Goal: Task Accomplishment & Management: Manage account settings

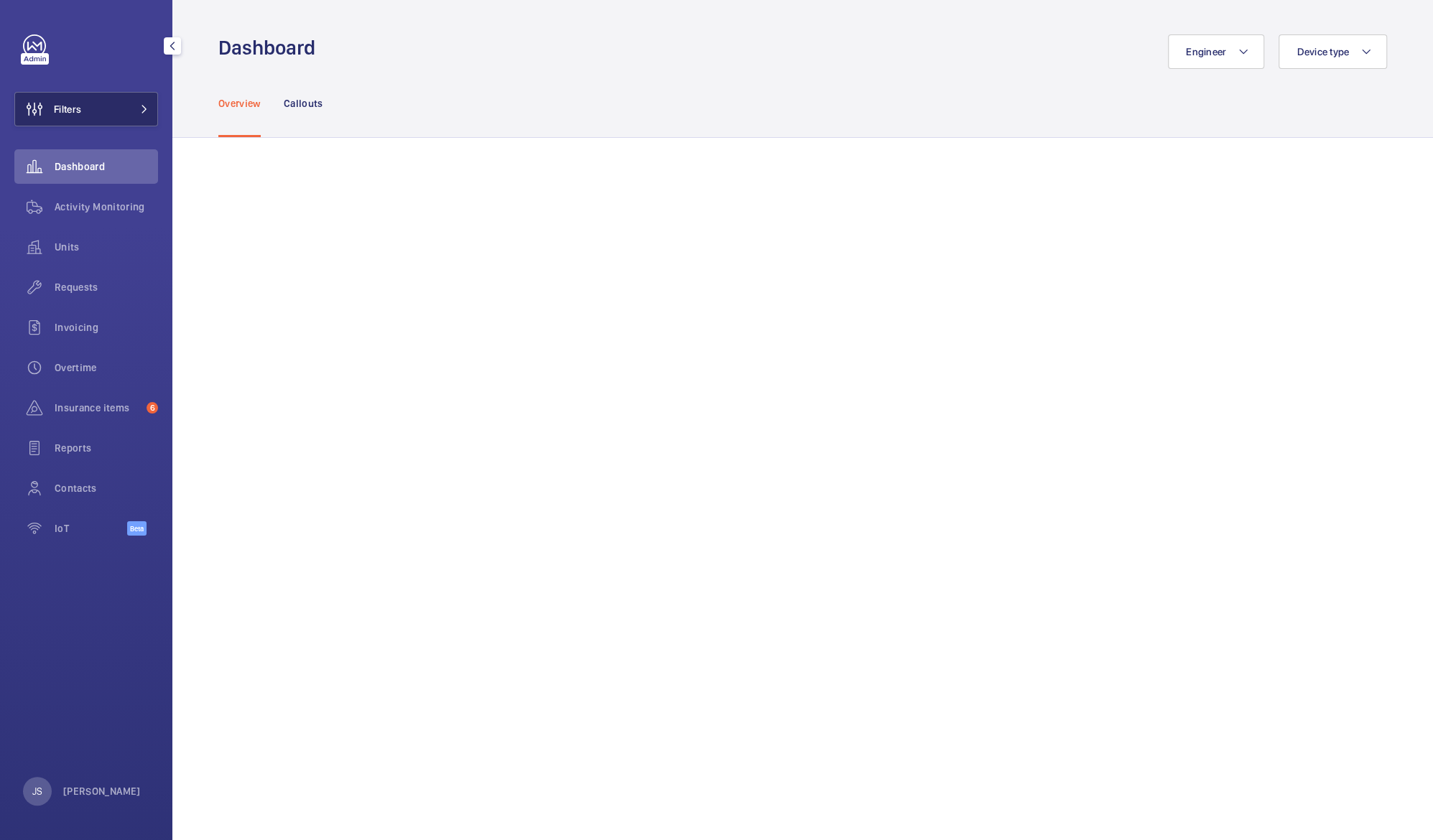
click at [77, 110] on span "Filters" at bounding box center [67, 109] width 27 height 15
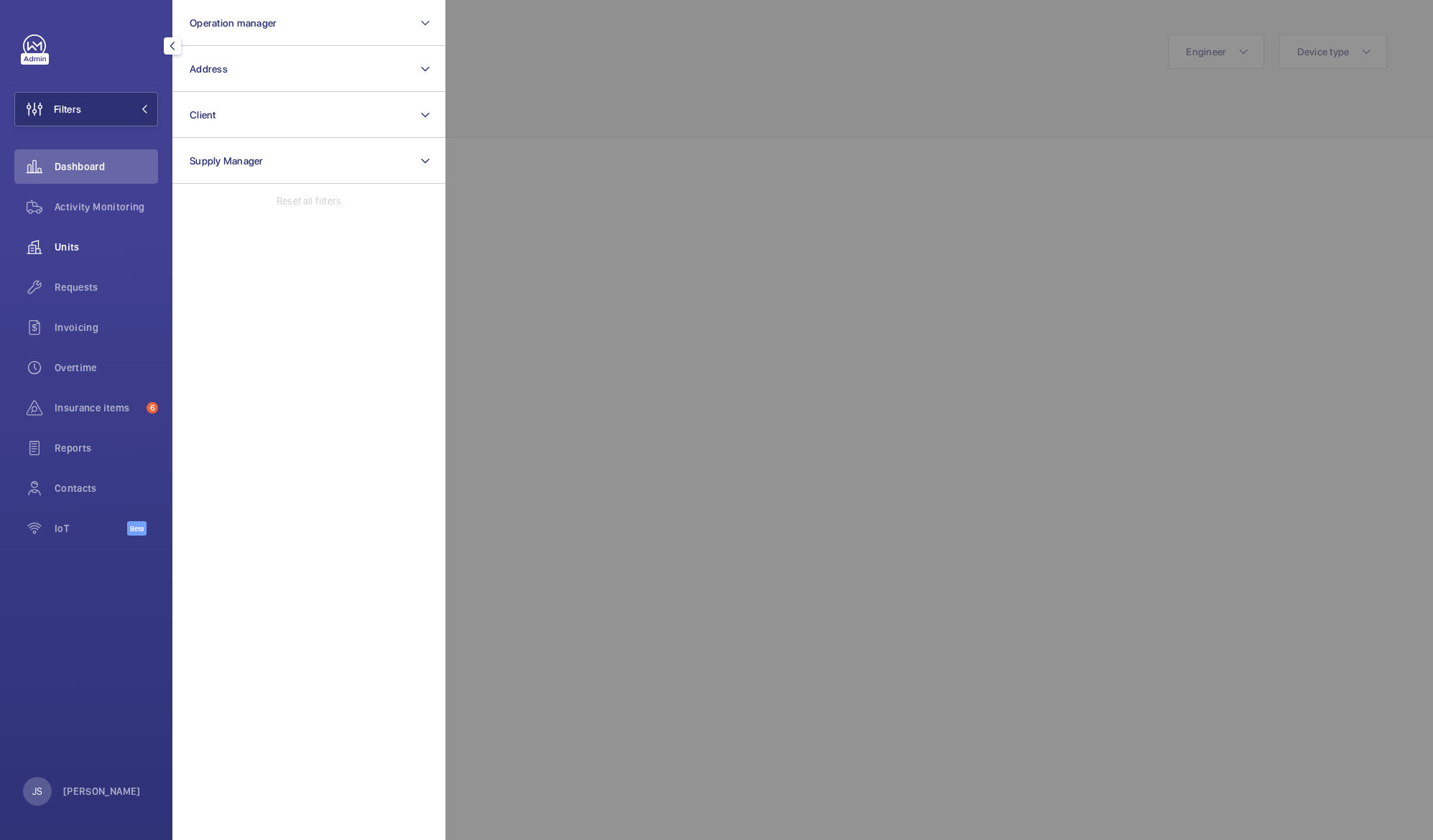
click at [67, 246] on span "Units" at bounding box center [106, 247] width 103 height 15
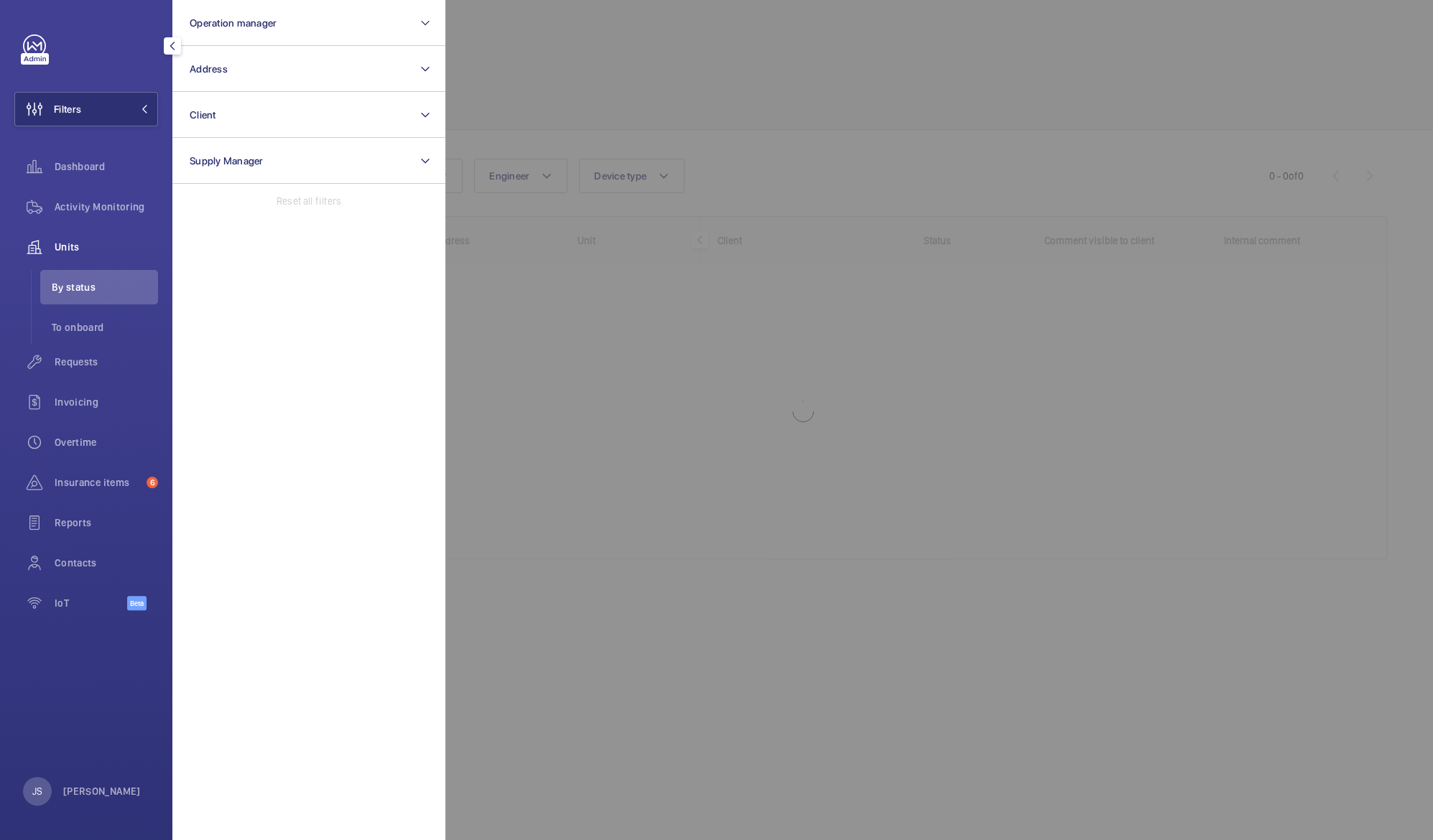
click at [486, 50] on div at bounding box center [1162, 420] width 1433 height 840
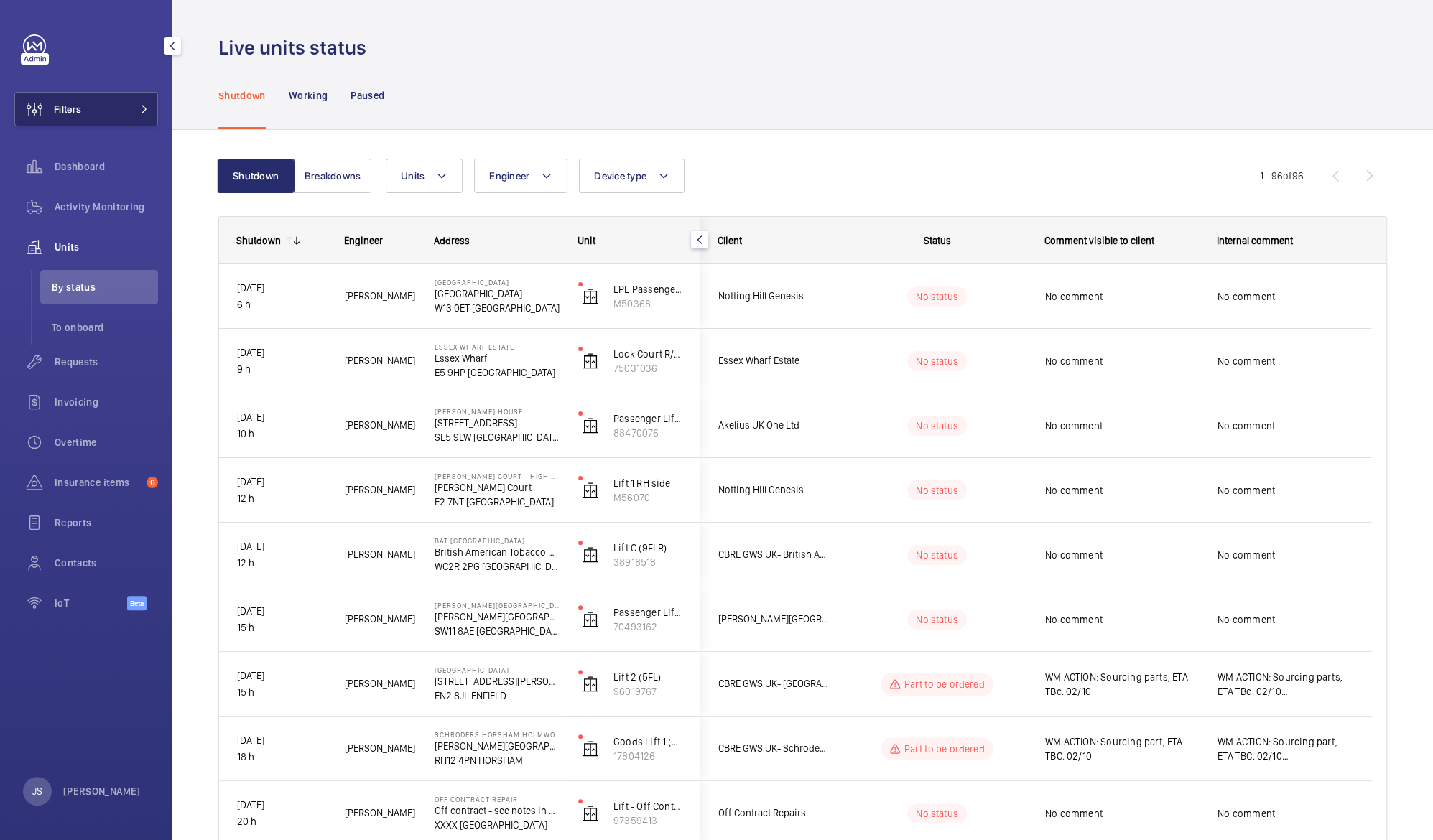
click at [126, 106] on button "Filters" at bounding box center [86, 109] width 143 height 34
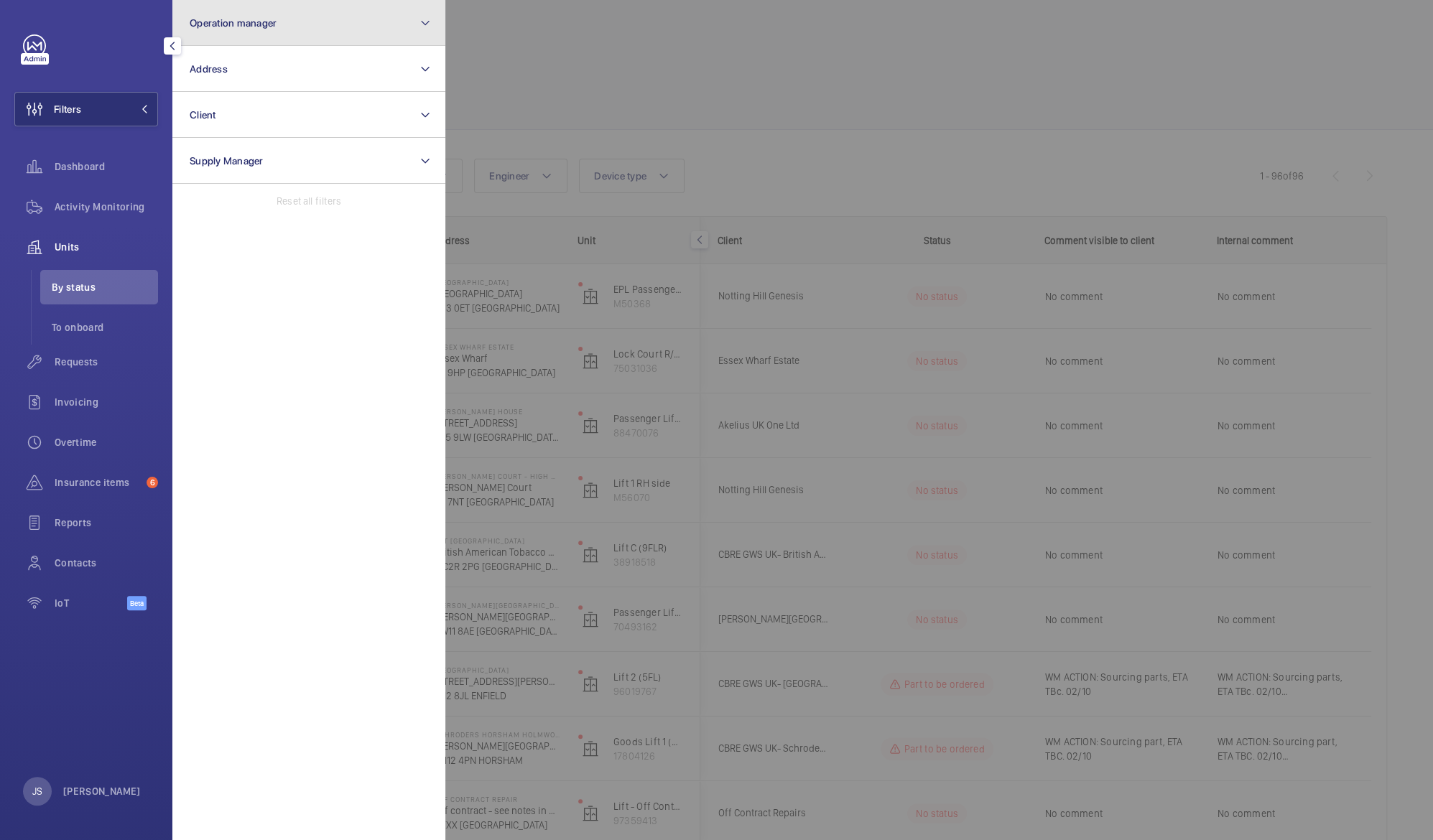
click at [221, 19] on span "Operation manager" at bounding box center [233, 23] width 87 height 12
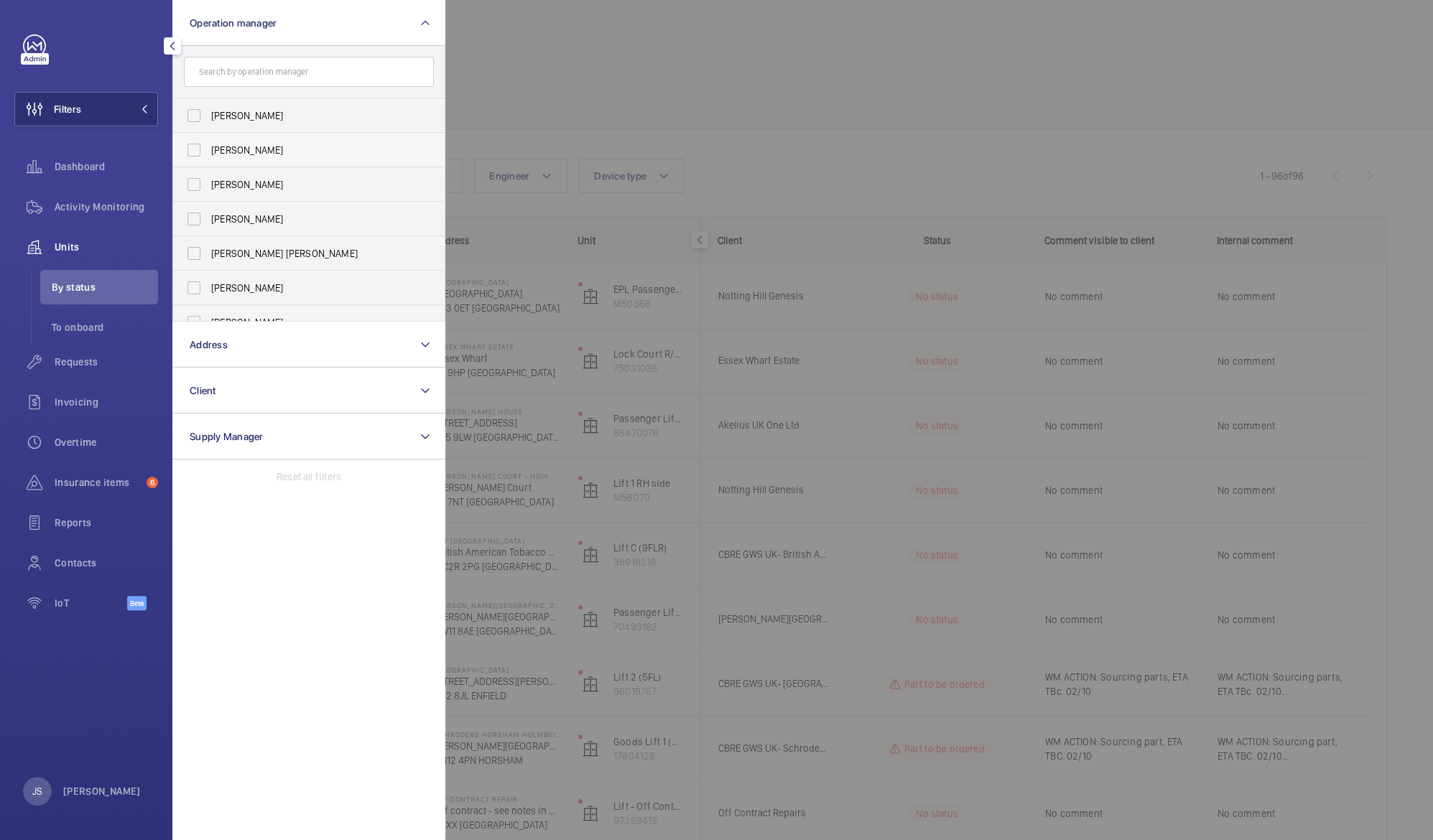
click at [231, 144] on span "[PERSON_NAME]" at bounding box center [310, 151] width 198 height 15
click at [209, 144] on input "[PERSON_NAME]" at bounding box center [194, 151] width 29 height 29
checkbox input "true"
click at [518, 59] on div at bounding box center [1162, 420] width 1433 height 840
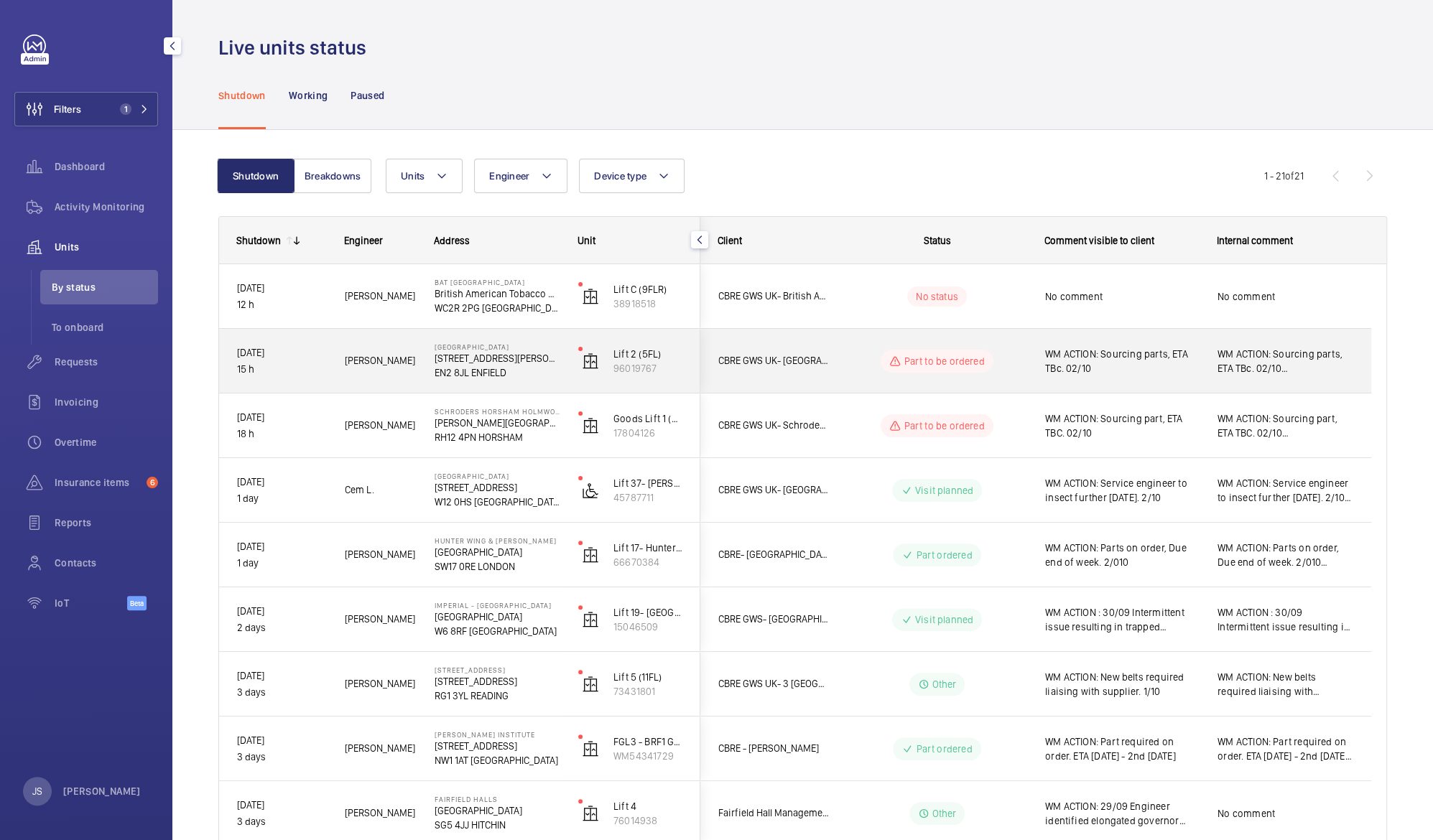
click at [1094, 357] on span "WM ACTION: Sourcing parts, ETA TBc. 02/10" at bounding box center [1122, 361] width 153 height 29
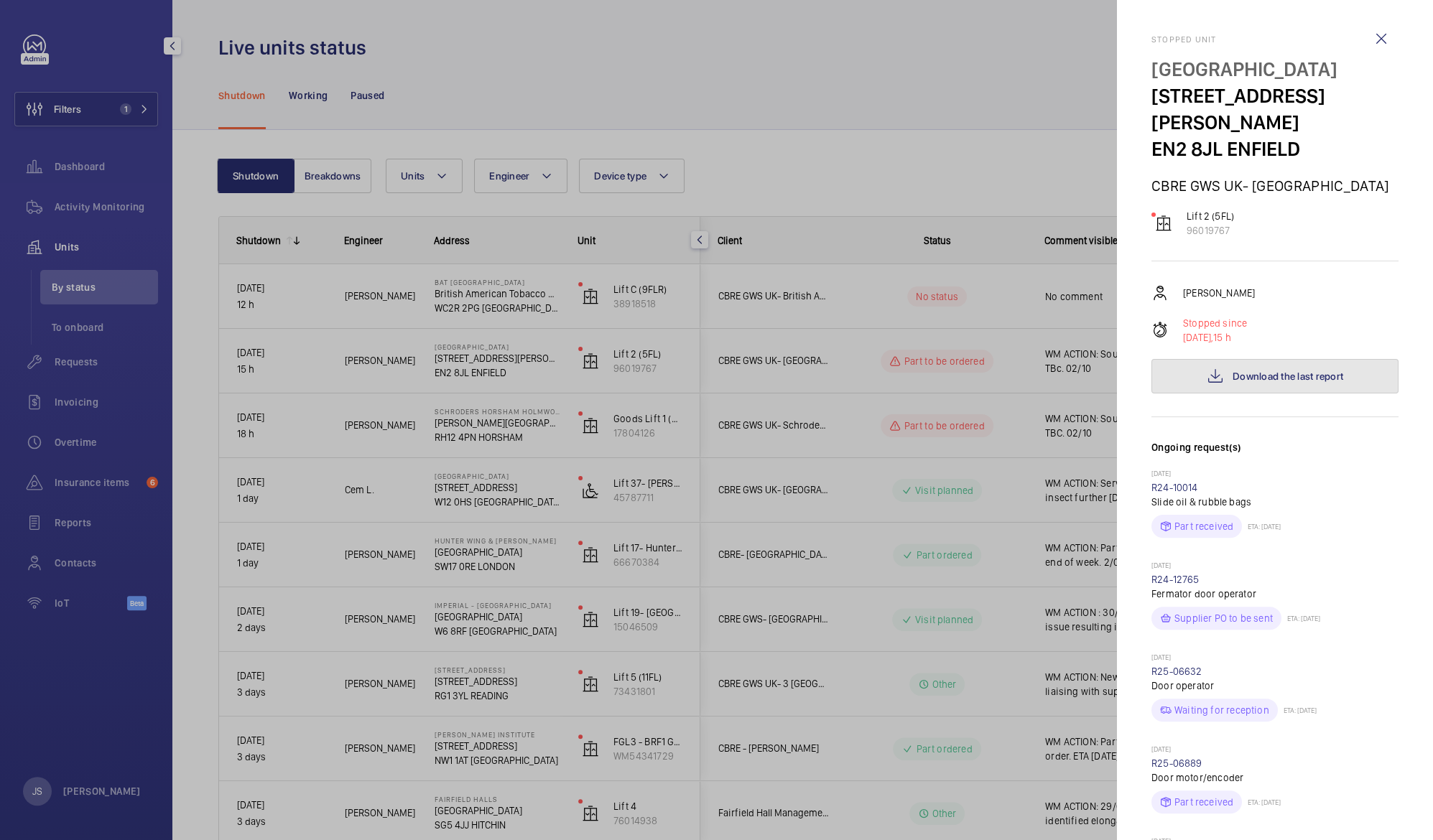
click at [1213, 370] on mat-icon at bounding box center [1215, 376] width 17 height 17
click at [728, 49] on div at bounding box center [716, 420] width 1433 height 840
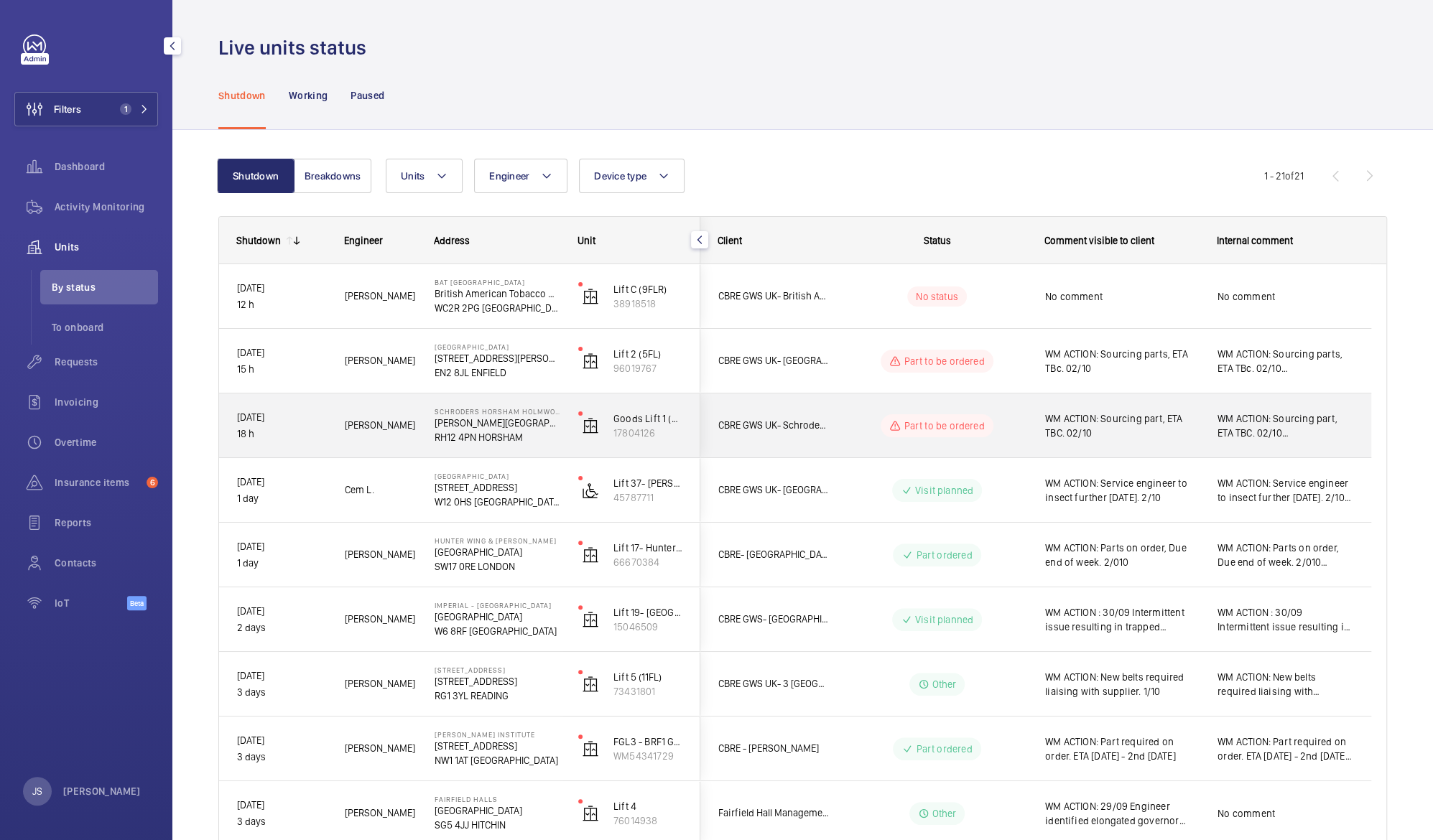
click at [1107, 412] on span "WM ACTION: Sourcing part, ETA TBC. 02/10" at bounding box center [1122, 426] width 153 height 29
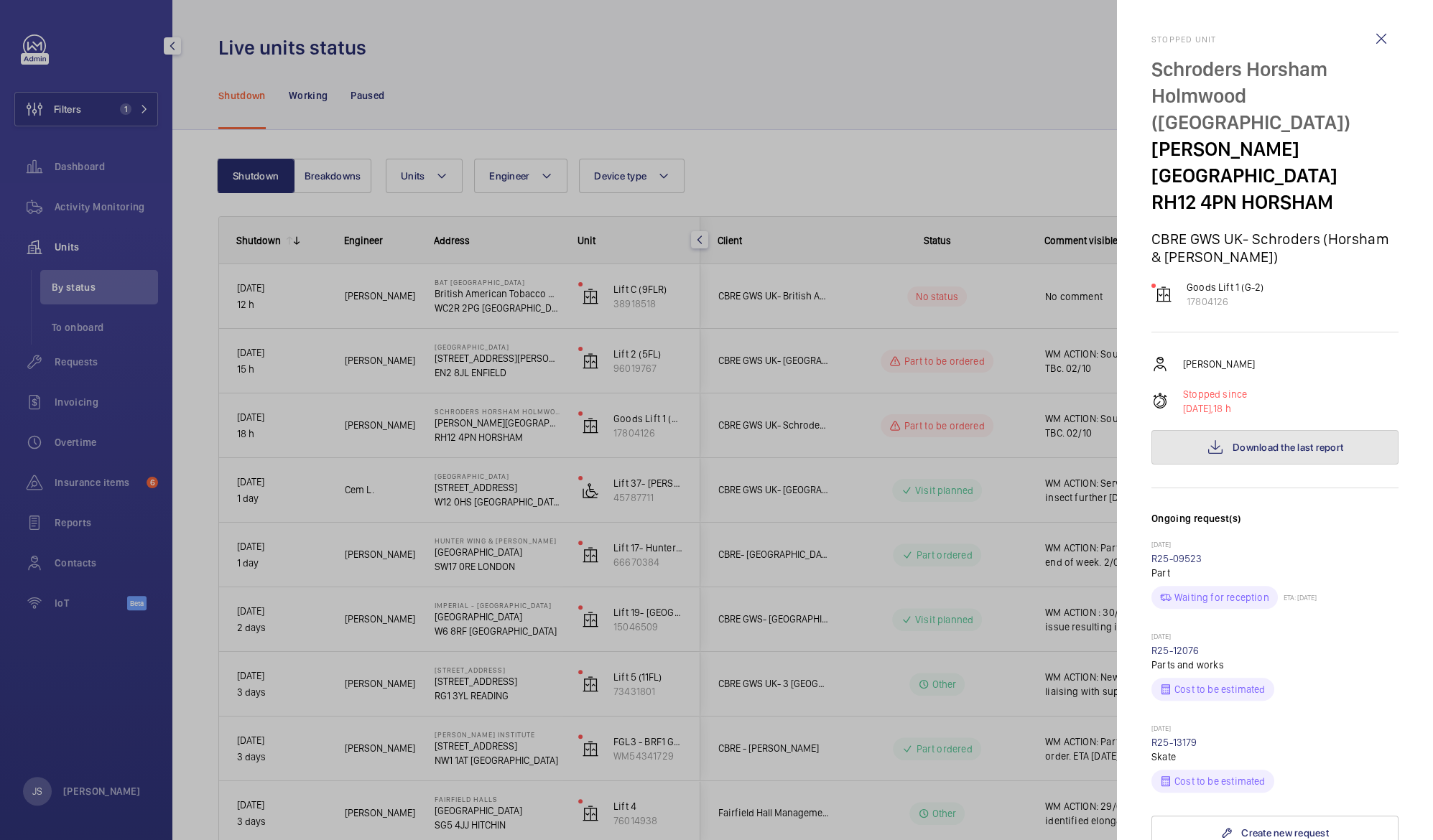
click at [1232, 442] on span "Download the last report" at bounding box center [1288, 447] width 111 height 12
click at [957, 89] on div at bounding box center [716, 420] width 1433 height 840
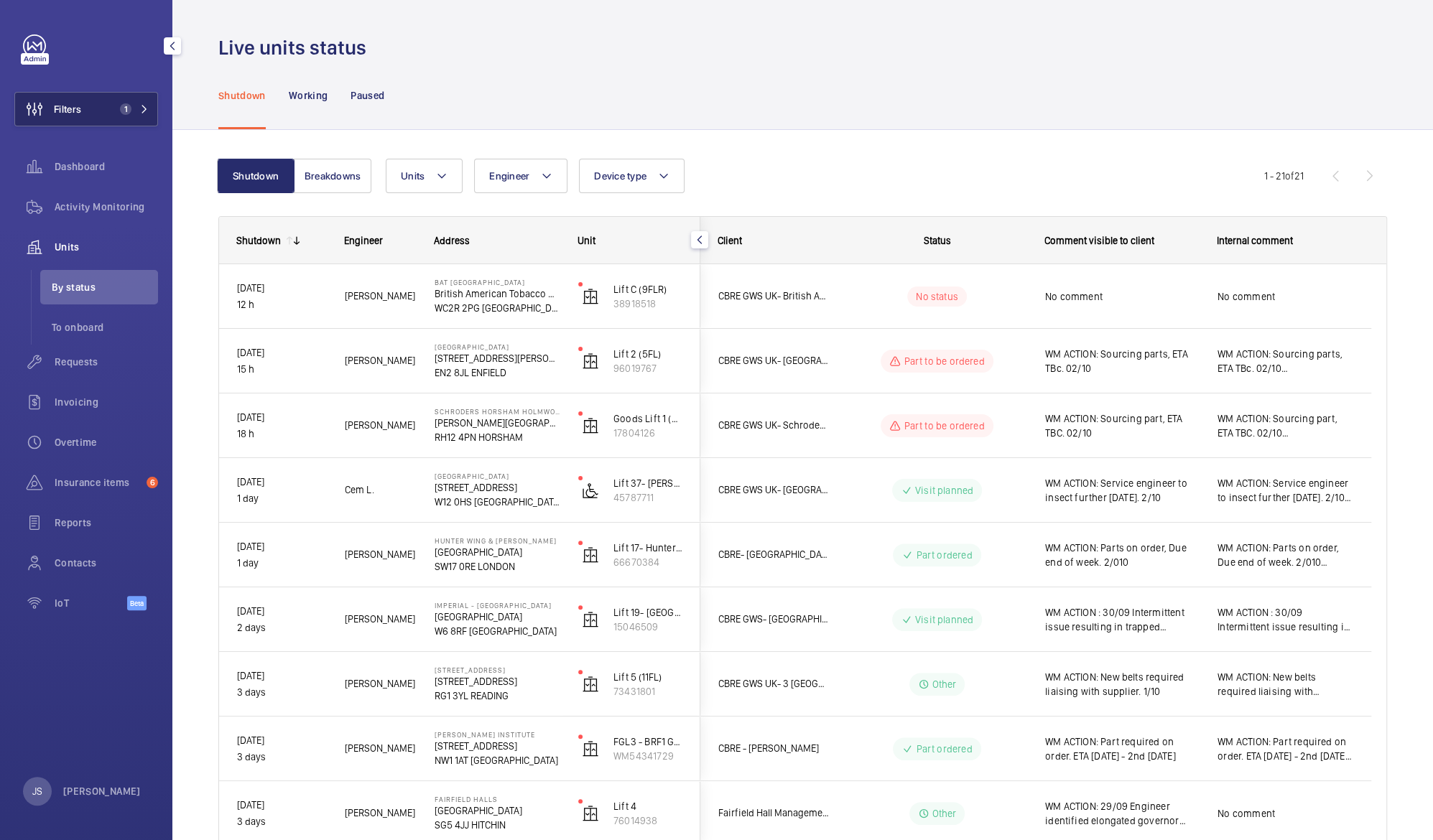
click at [76, 103] on span "Filters" at bounding box center [67, 109] width 27 height 15
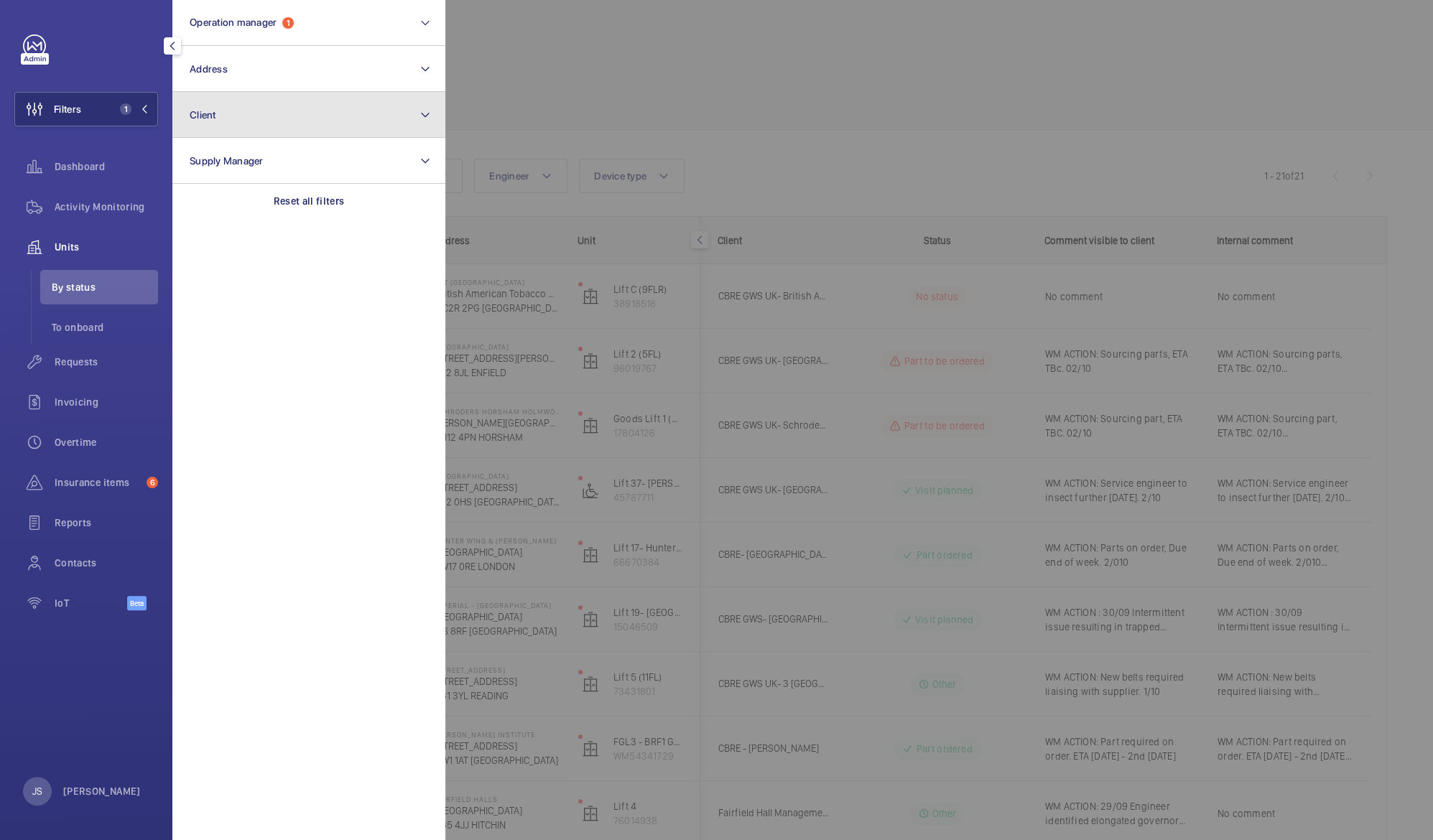
click at [198, 114] on span "Client" at bounding box center [202, 114] width 26 height 12
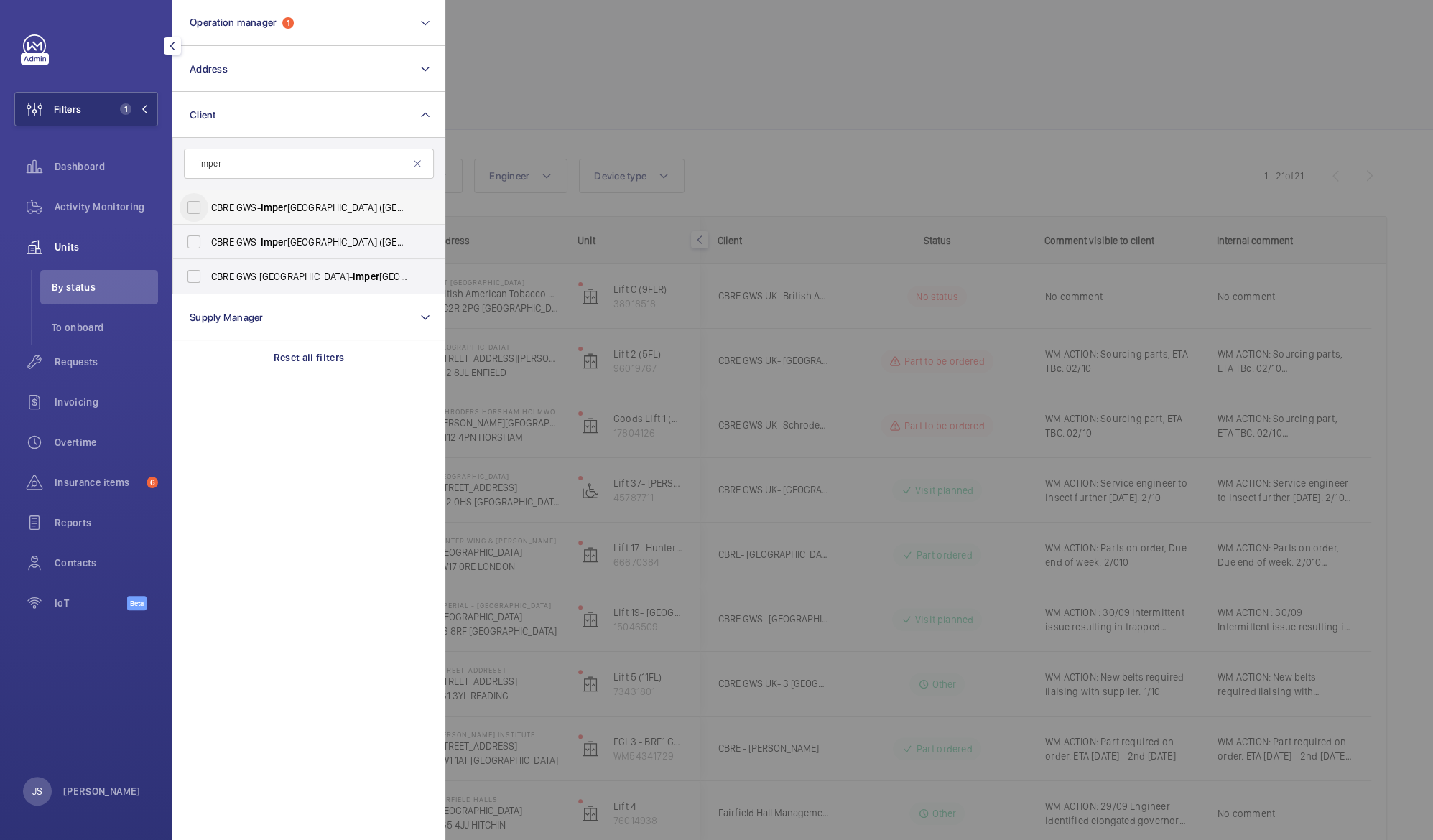
type input "imper"
click at [194, 212] on input "CBRE GWS- Imper ial Hospital (Charing Cross)" at bounding box center [194, 208] width 29 height 29
checkbox input "true"
click at [191, 236] on input "CBRE GWS- Imper ial Hospital (St Mary)" at bounding box center [194, 242] width 29 height 29
checkbox input "true"
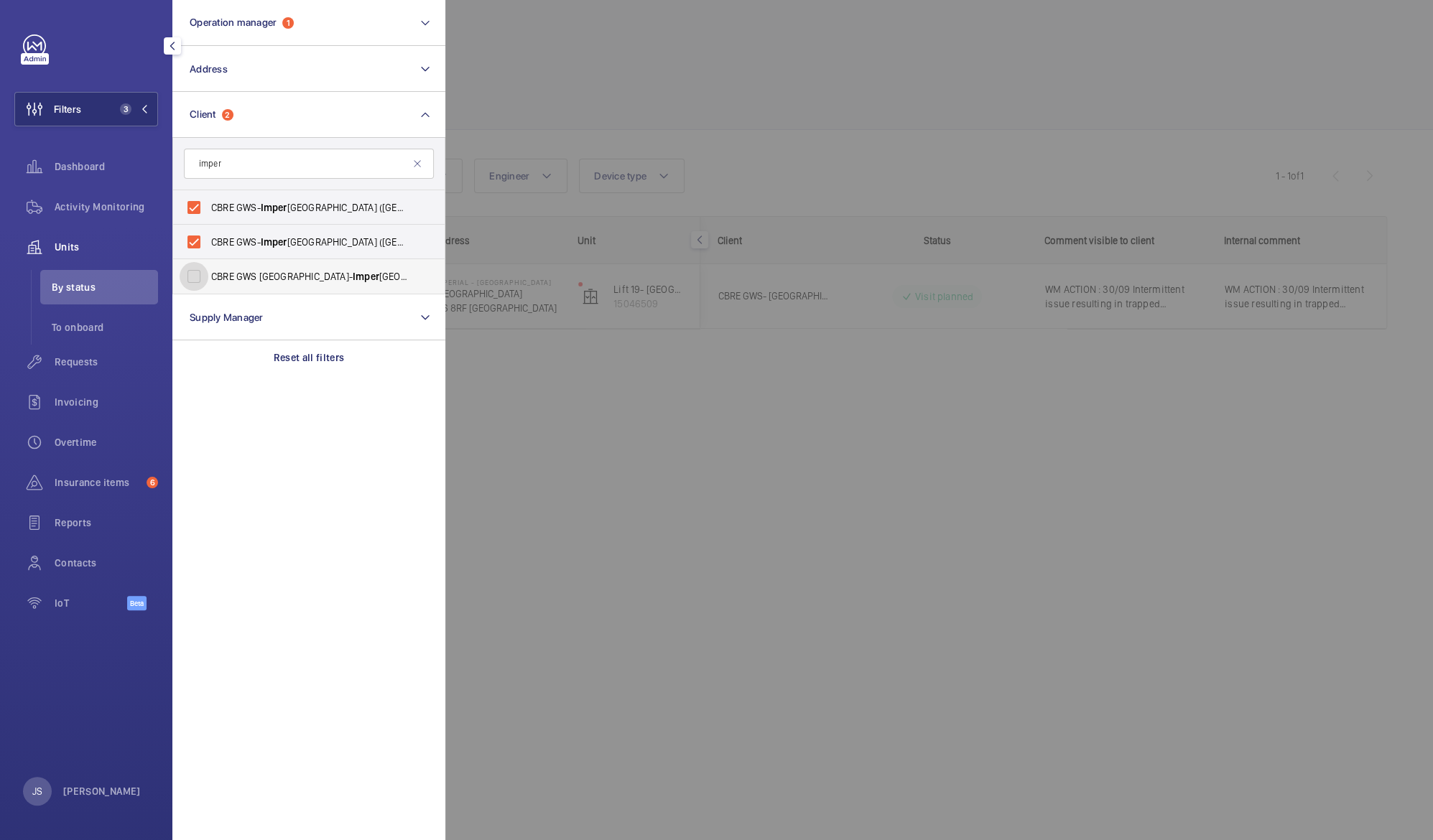
click at [195, 277] on input "CBRE GWS UK- Imper ial Hospital (Hammersmith)" at bounding box center [194, 277] width 29 height 29
checkbox input "true"
click at [566, 92] on div at bounding box center [1162, 420] width 1433 height 840
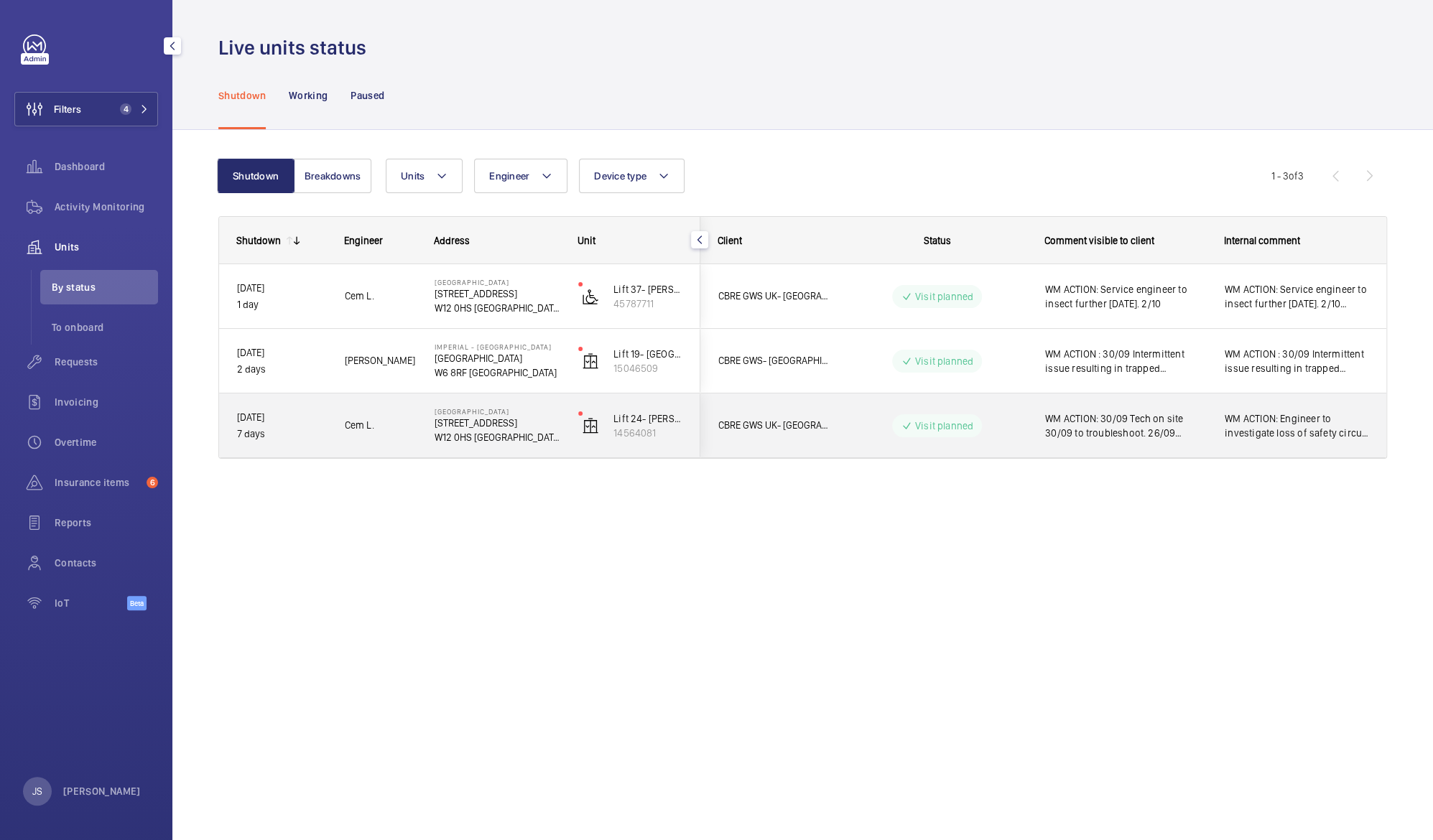
click at [1080, 429] on span "WM ACTION: 30/09 Tech on site 30/09 to troubleshoot. 26/09 Engineer to investig…" at bounding box center [1125, 426] width 161 height 29
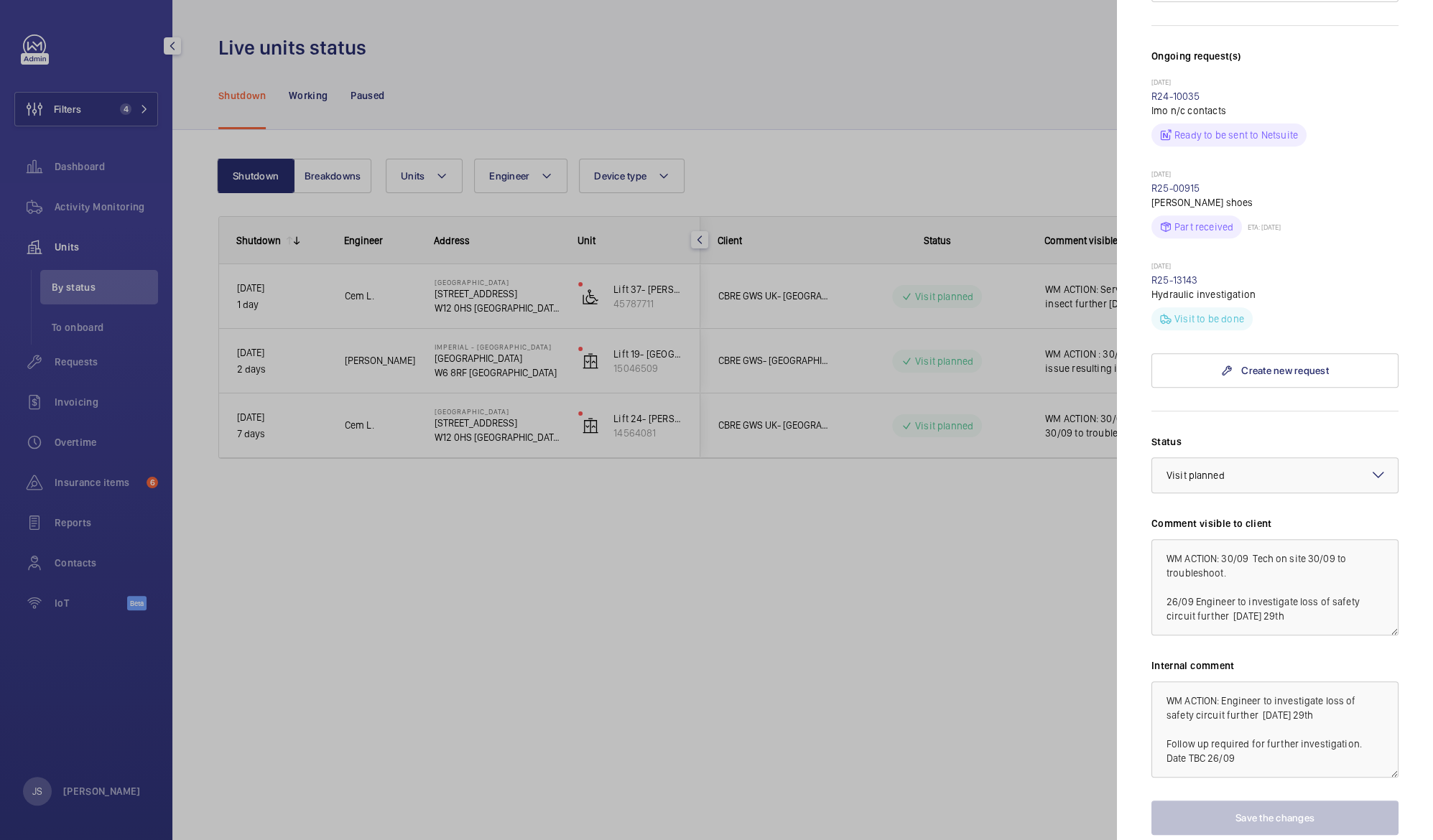
scroll to position [473, 0]
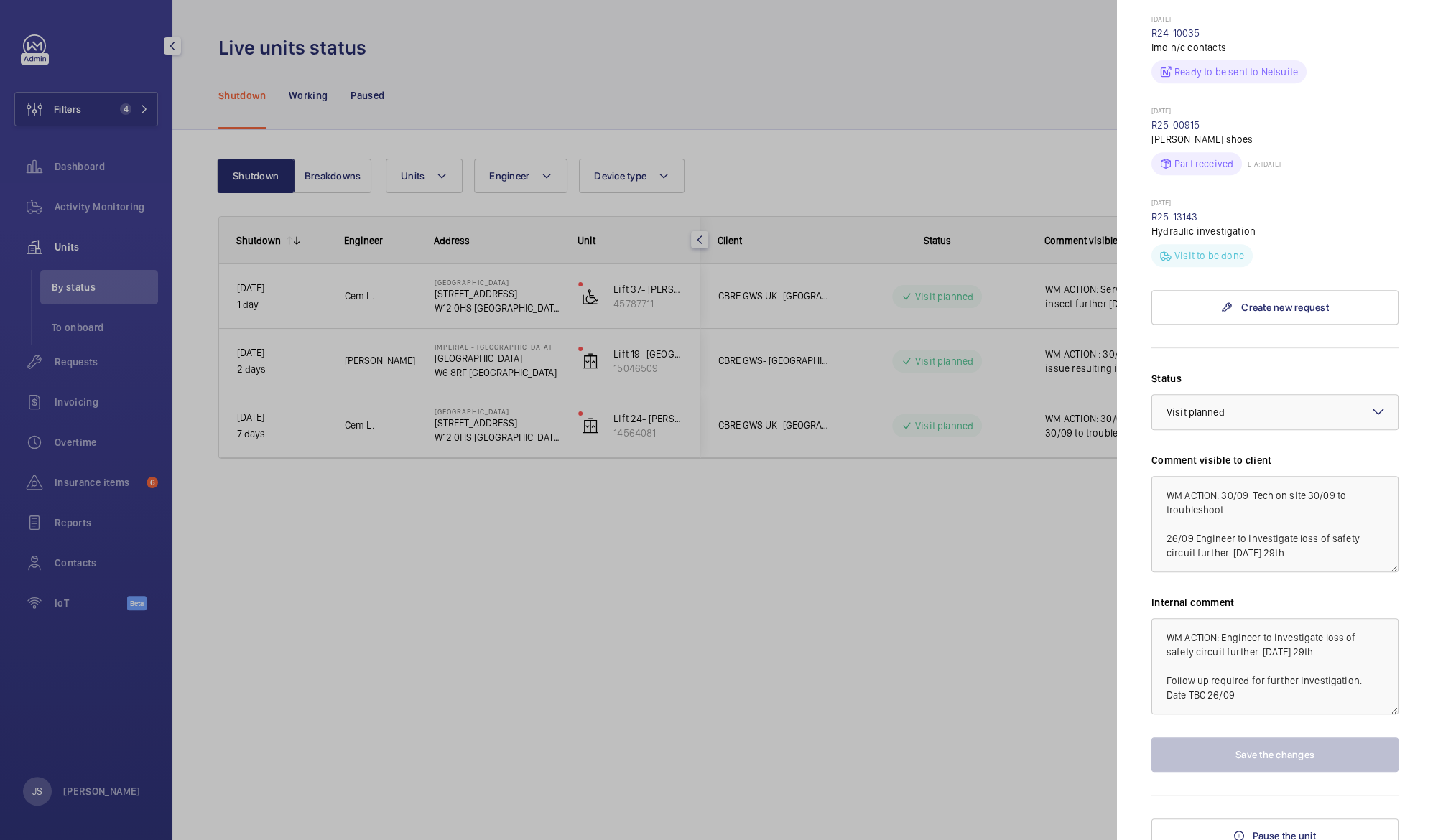
click at [985, 523] on div at bounding box center [716, 420] width 1433 height 840
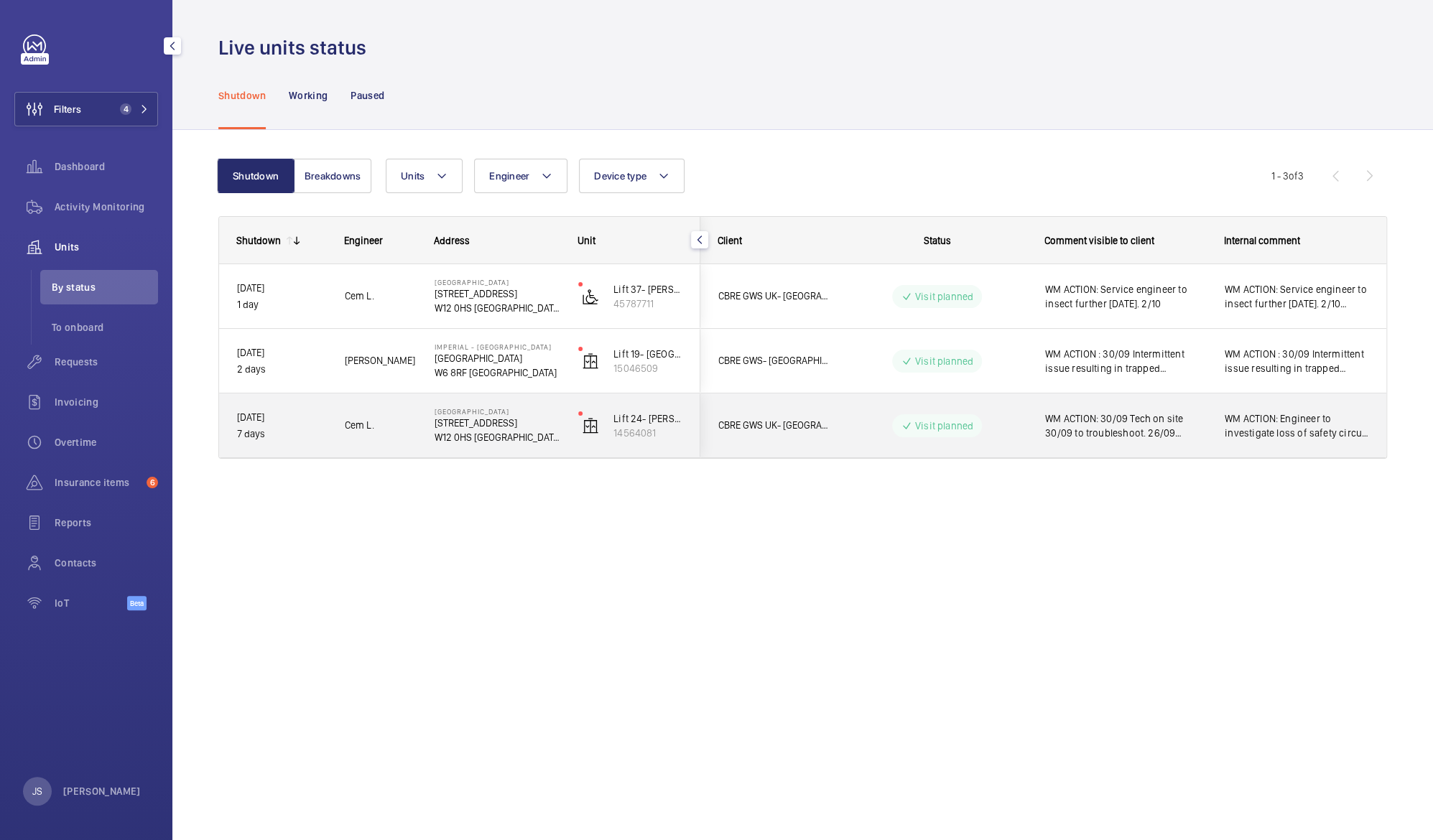
click at [1084, 425] on span "WM ACTION: 30/09 Tech on site 30/09 to troubleshoot. 26/09 Engineer to investig…" at bounding box center [1125, 426] width 161 height 29
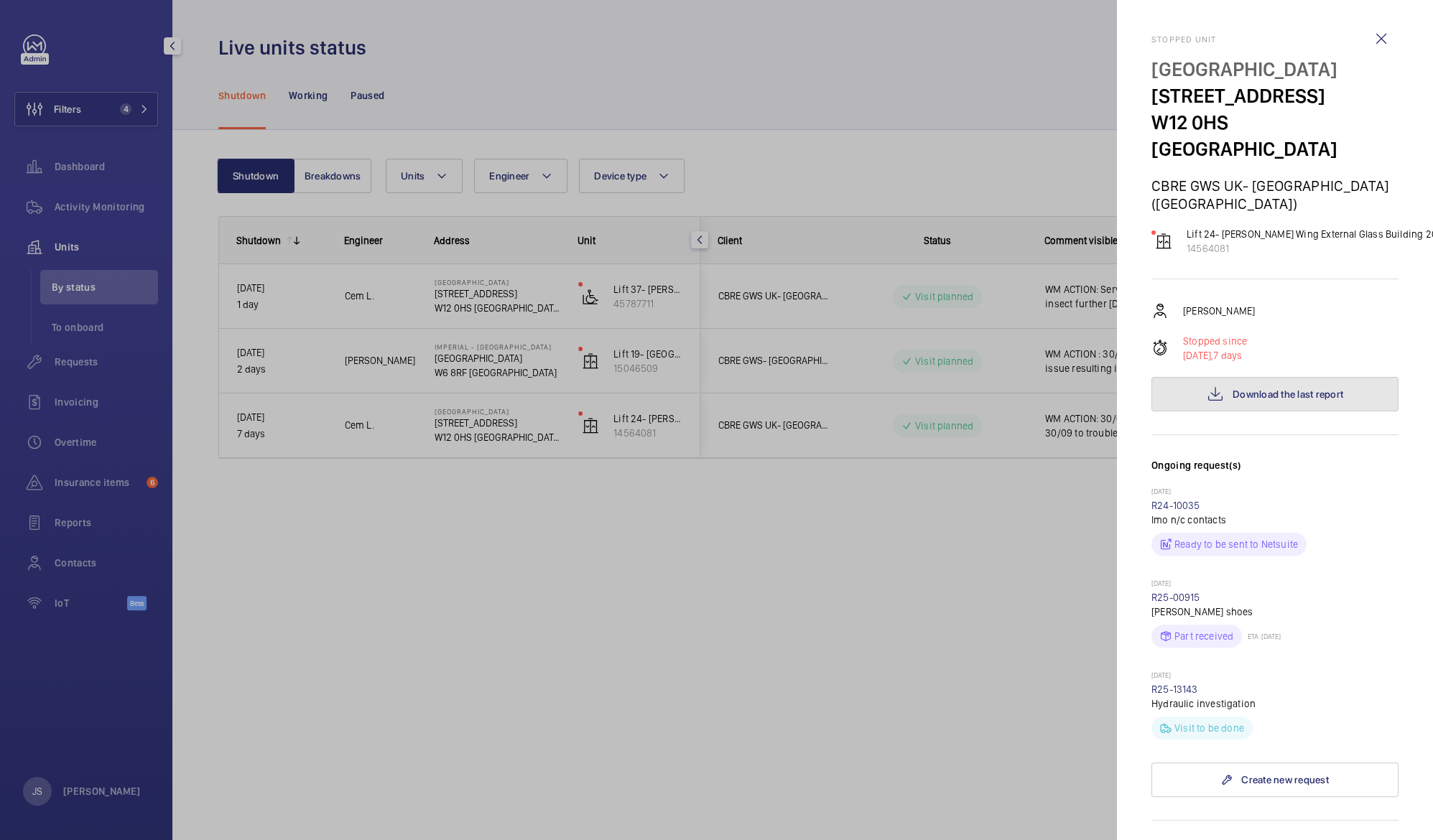
click at [1211, 386] on mat-icon at bounding box center [1215, 394] width 17 height 17
click at [899, 540] on div at bounding box center [716, 420] width 1433 height 840
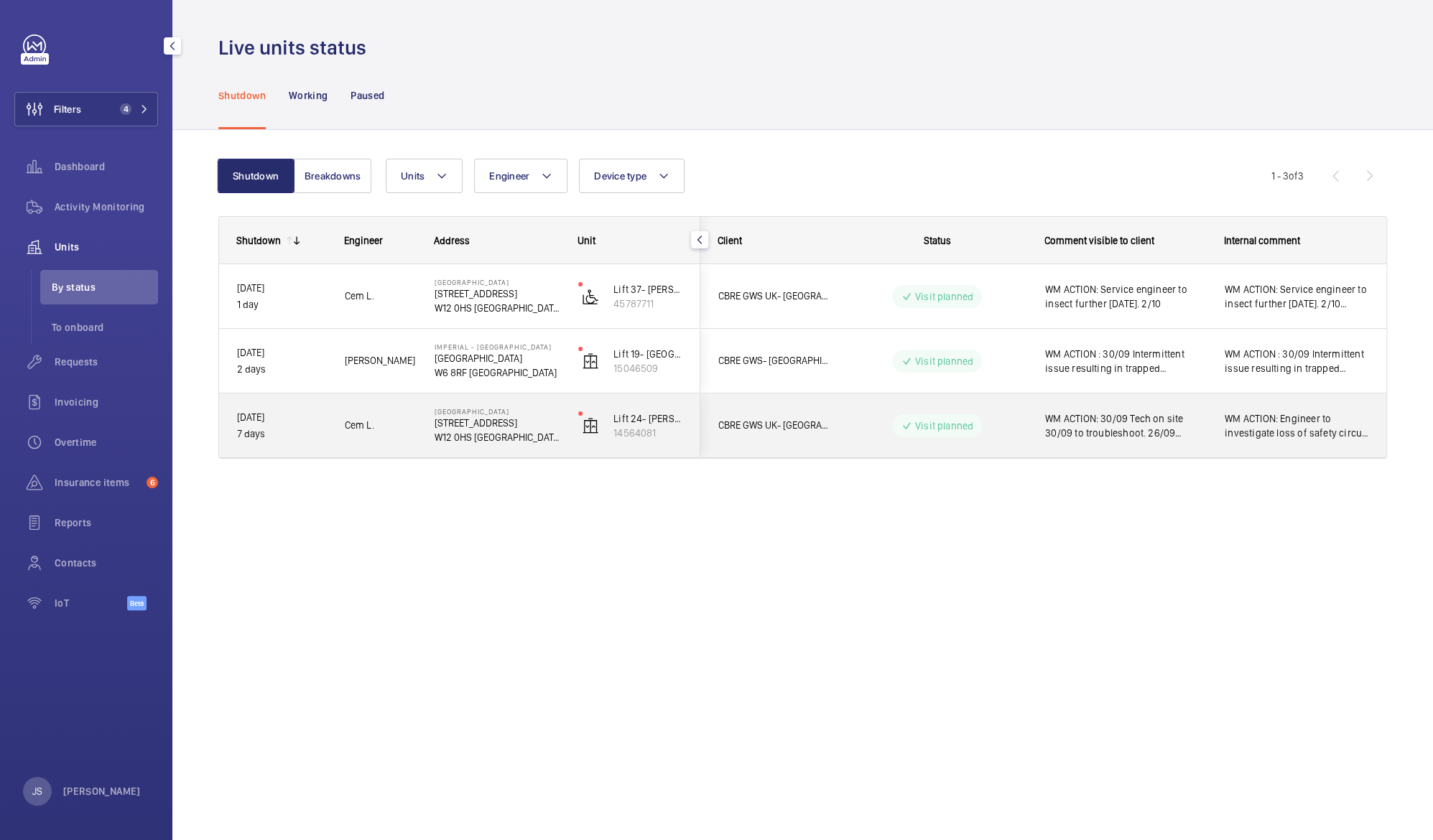
click at [1155, 423] on span "WM ACTION: 30/09 Tech on site 30/09 to troubleshoot. 26/09 Engineer to investig…" at bounding box center [1125, 426] width 161 height 29
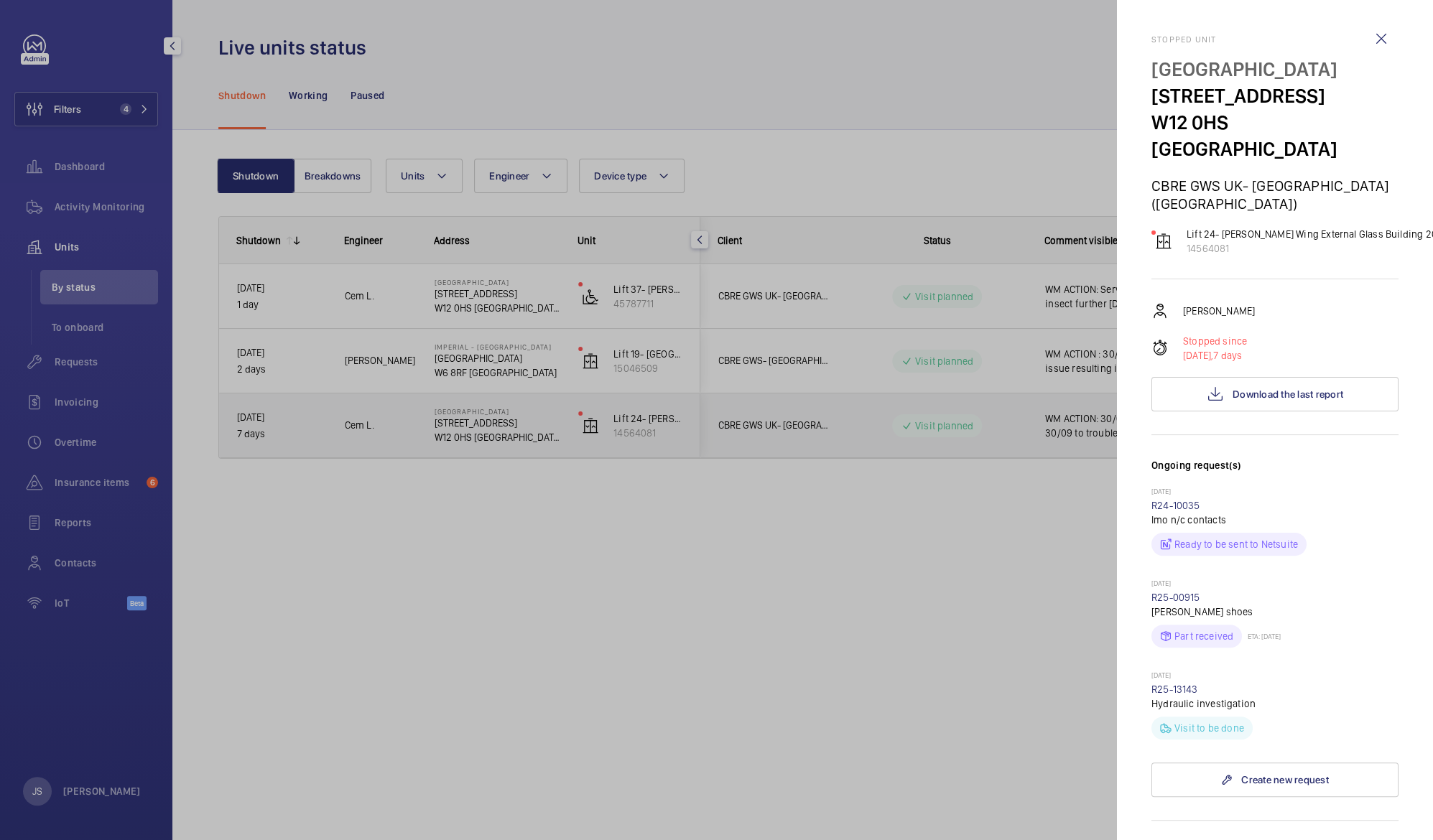
click at [1155, 423] on div at bounding box center [716, 420] width 1433 height 840
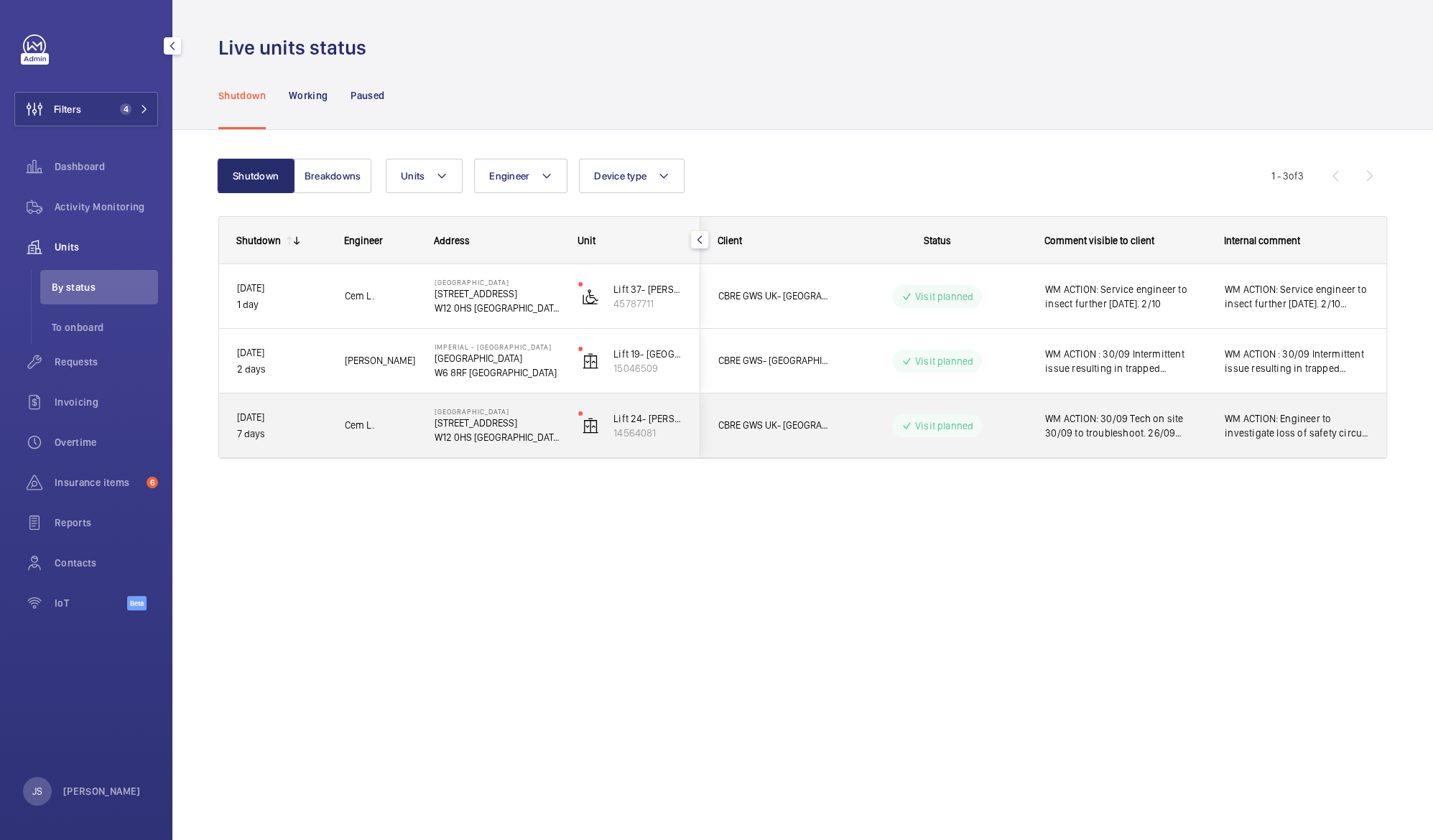
click at [1155, 423] on span "WM ACTION: 30/09 Tech on site 30/09 to troubleshoot. 26/09 Engineer to investig…" at bounding box center [1125, 426] width 161 height 29
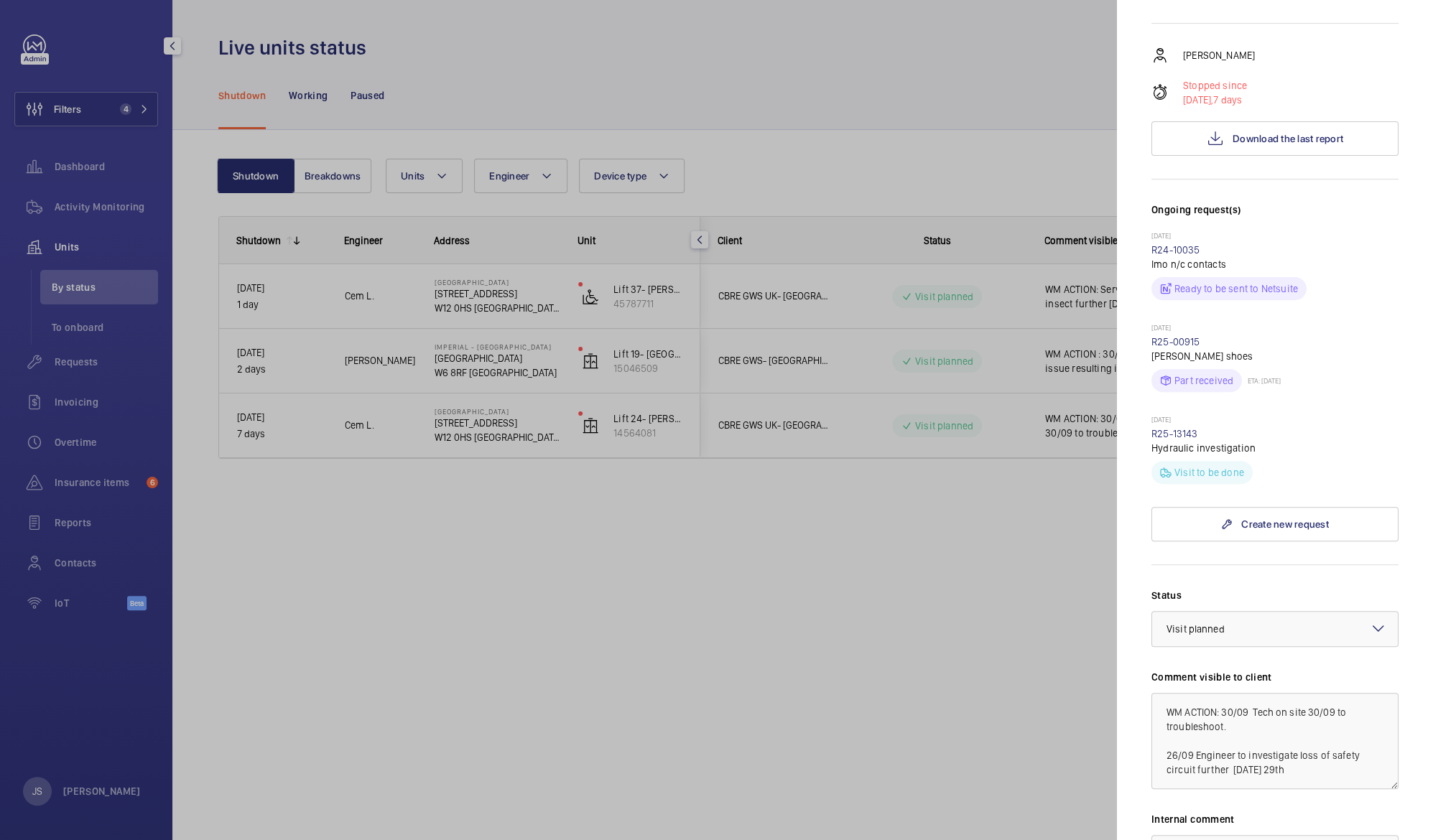
scroll to position [372, 0]
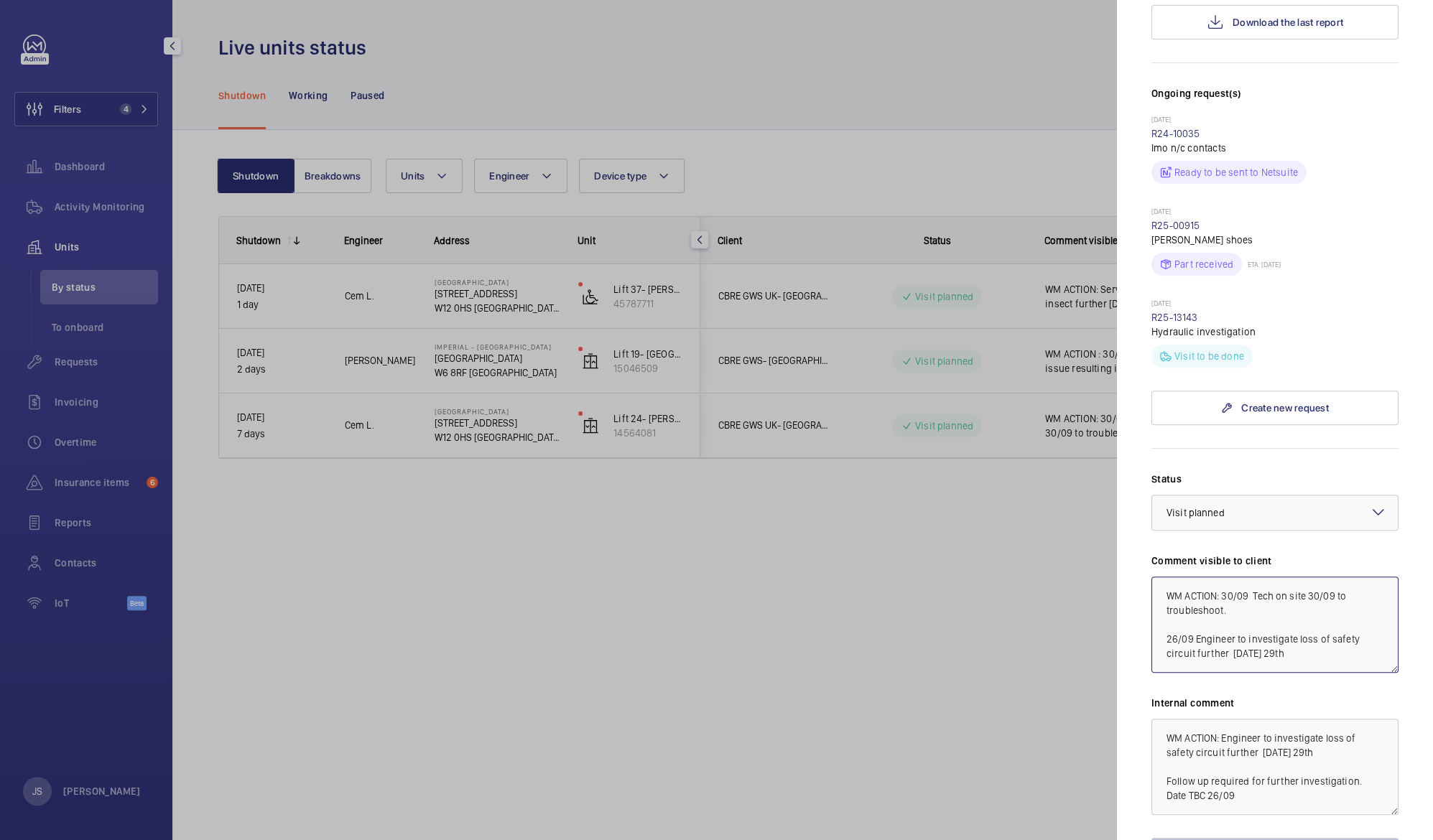
click at [1223, 577] on textarea "WM ACTION: 30/09 Tech on site 30/09 to troubleshoot. 26/09 Engineer to investig…" at bounding box center [1275, 625] width 247 height 96
click at [1224, 577] on textarea "WM ACTION: 30/09 Tech on site 30/09 to troubleshoot. 26/09 Engineer to investig…" at bounding box center [1275, 625] width 247 height 96
type textarea "WM ACTION: 03/10 Scheduling repair team for wk beginning the 6/10 to drain oil …"
click at [1018, 515] on div at bounding box center [716, 420] width 1433 height 840
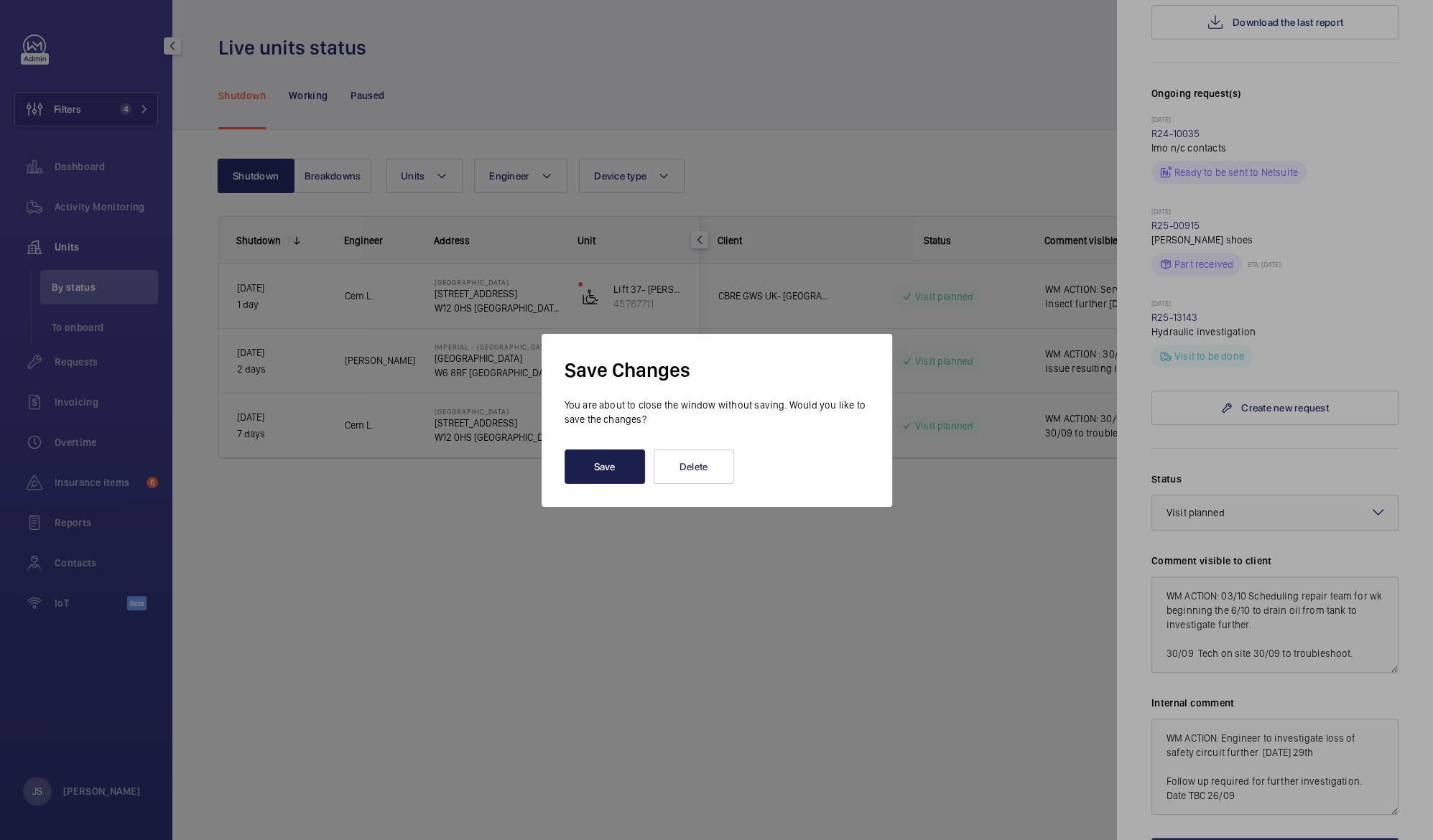
click at [608, 454] on button "Save" at bounding box center [604, 466] width 81 height 34
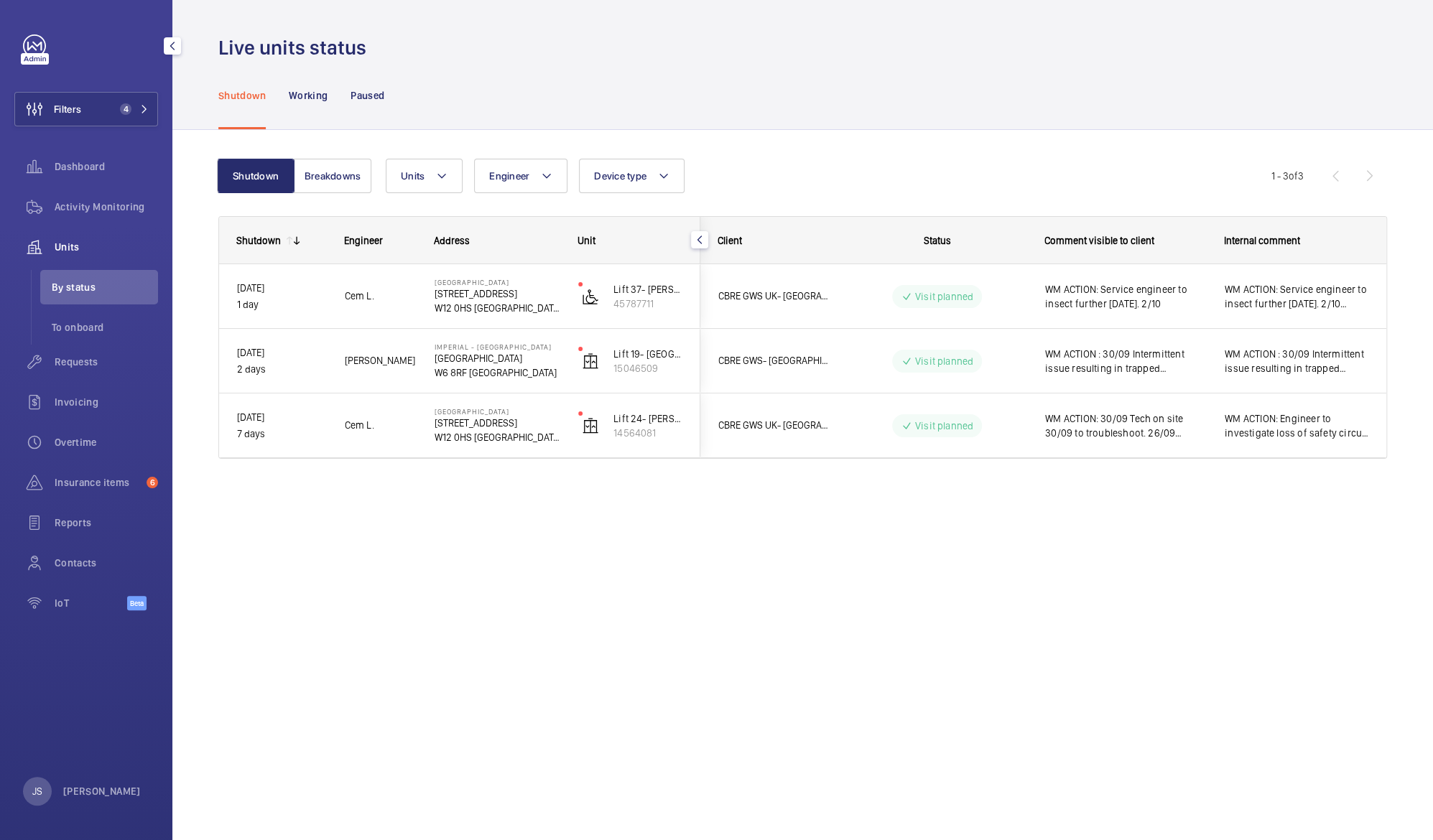
scroll to position [0, 0]
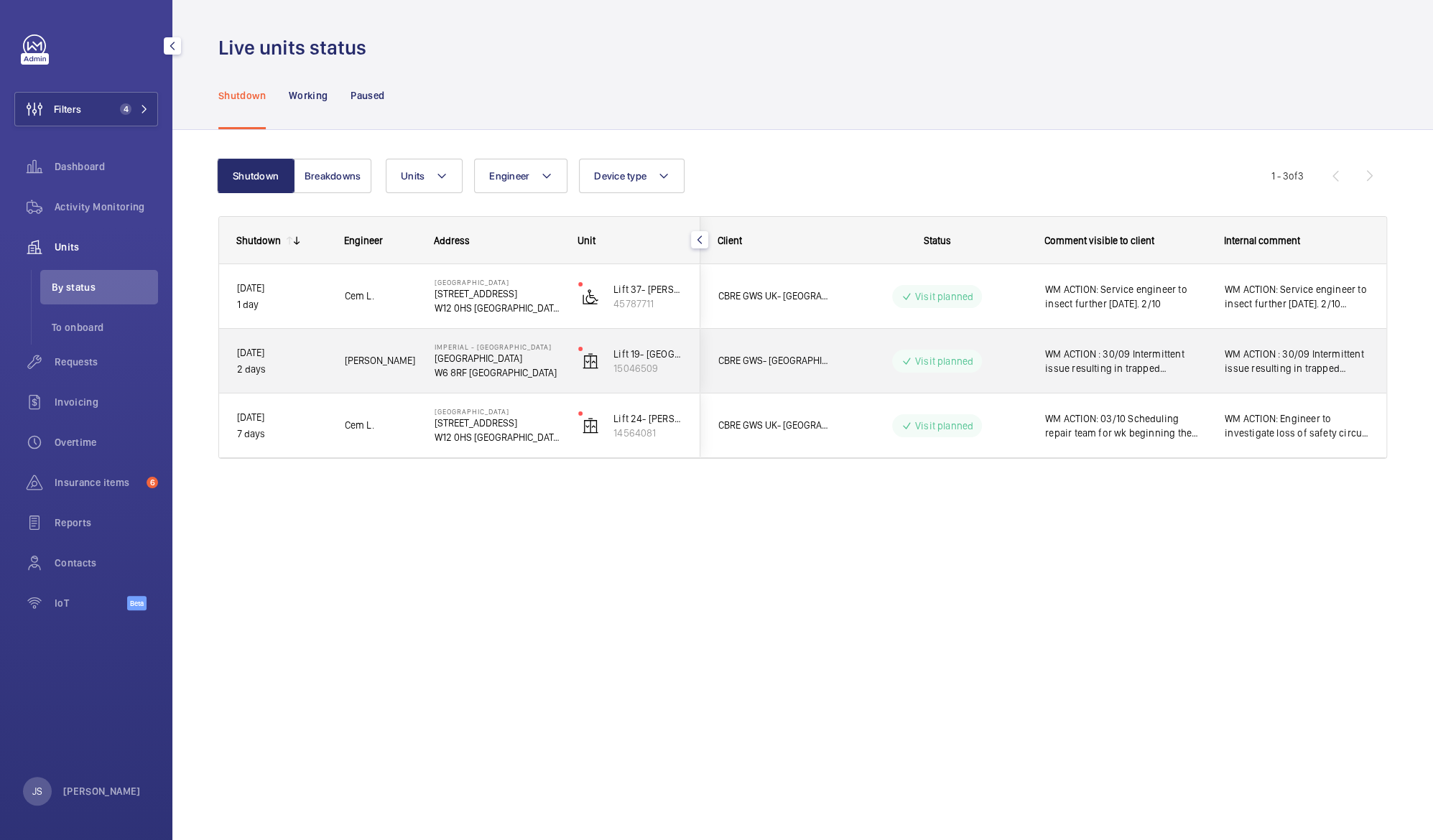
click at [1104, 357] on span "WM ACTION : 30/09 Intermittent issue resulting in trapped passenger calls at Gr…" at bounding box center [1125, 361] width 161 height 29
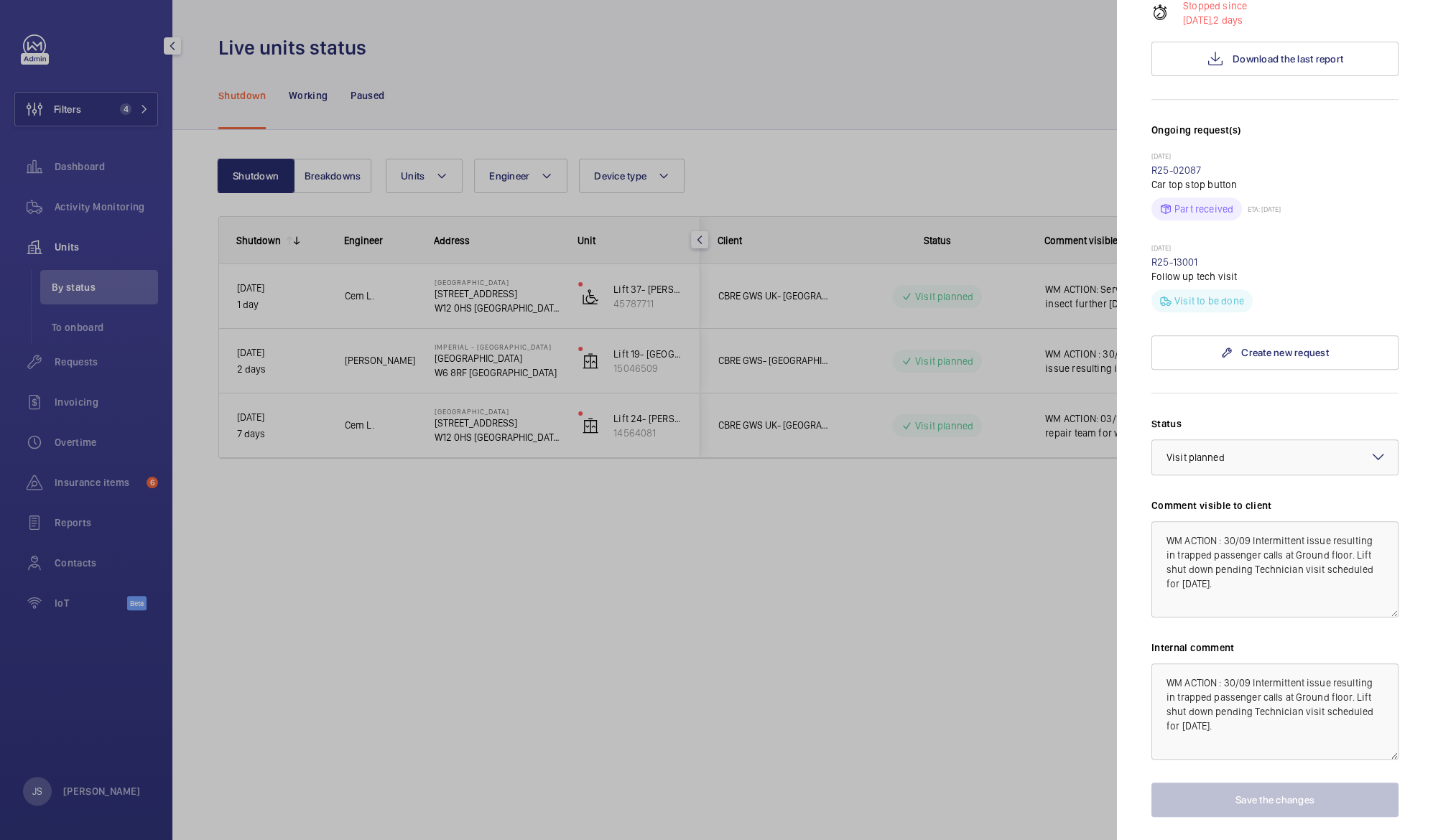
scroll to position [393, 0]
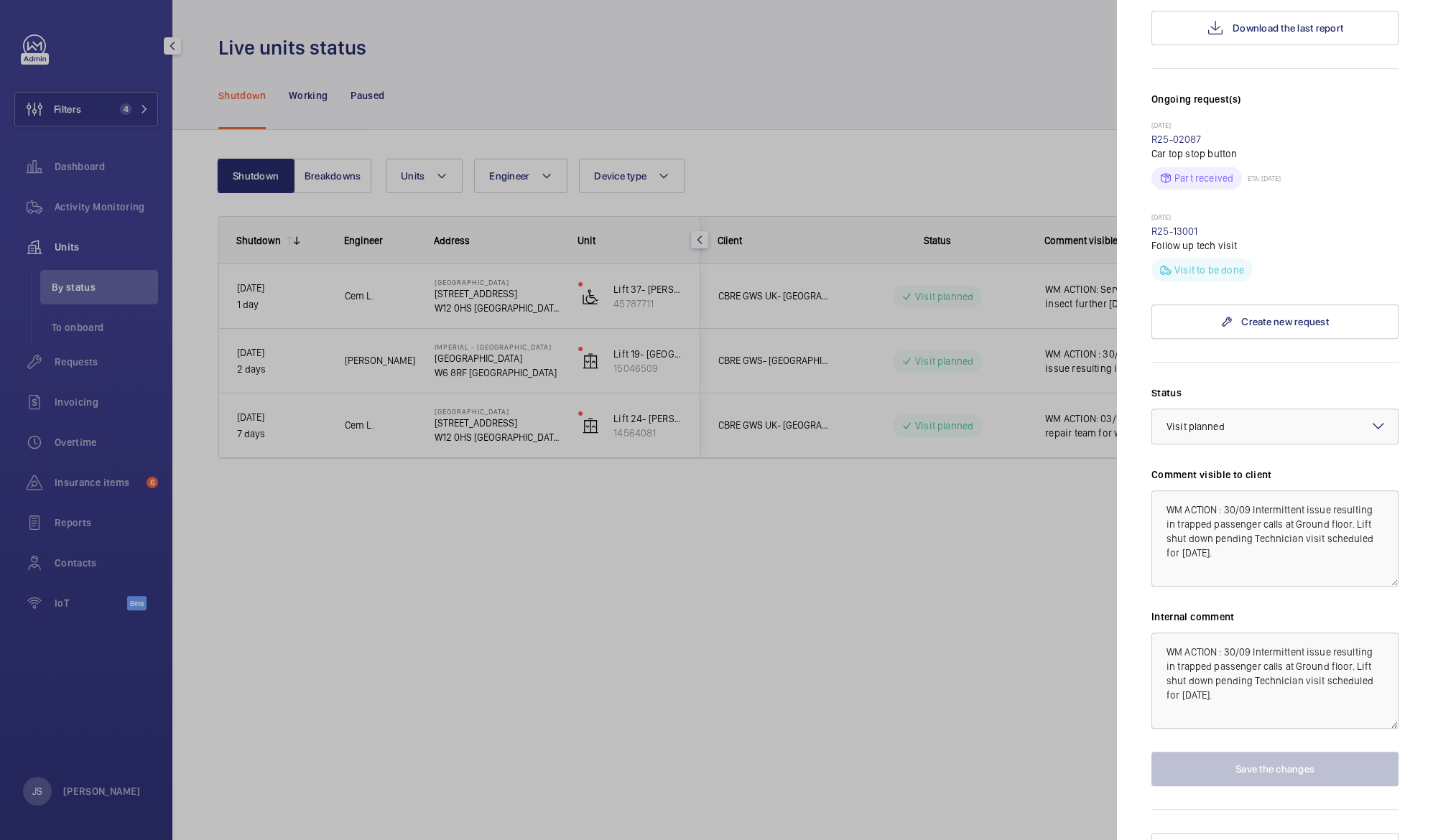
click at [965, 542] on div at bounding box center [716, 420] width 1433 height 840
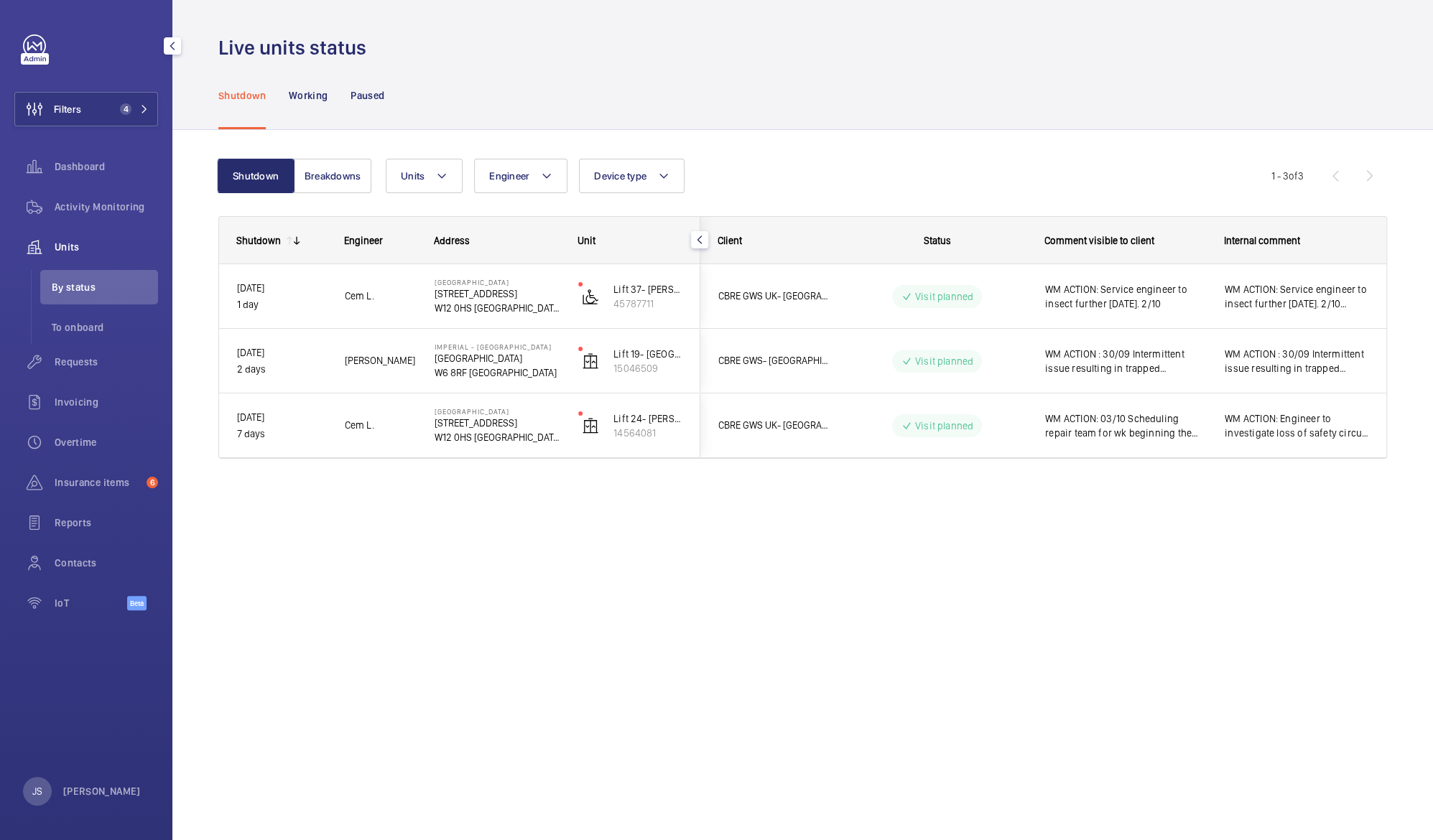
scroll to position [0, 0]
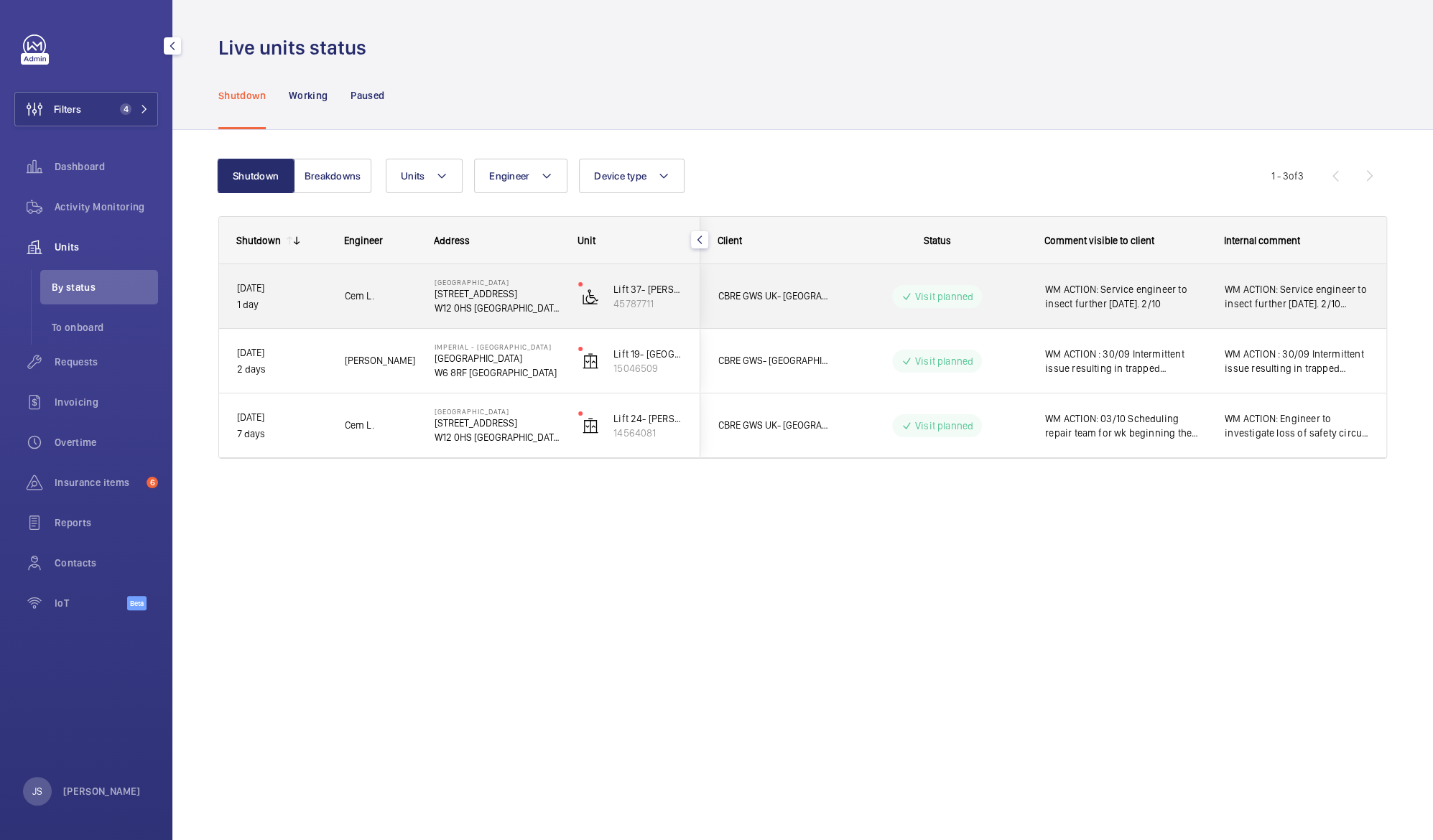
click at [1109, 304] on span "WM ACTION: Service engineer to insect further today. 2/10" at bounding box center [1125, 297] width 161 height 29
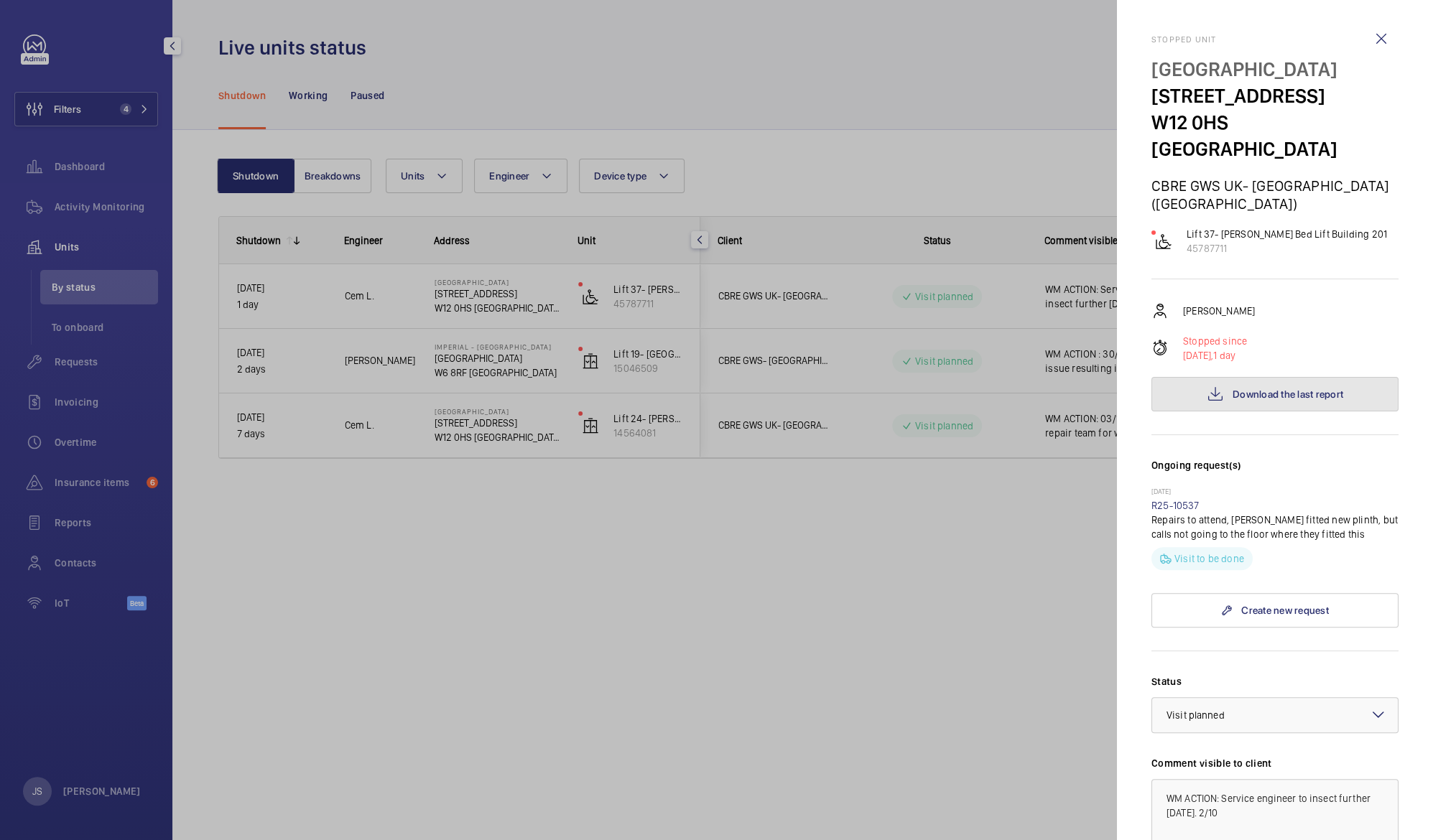
click at [1321, 388] on span "Download the last report" at bounding box center [1288, 394] width 111 height 12
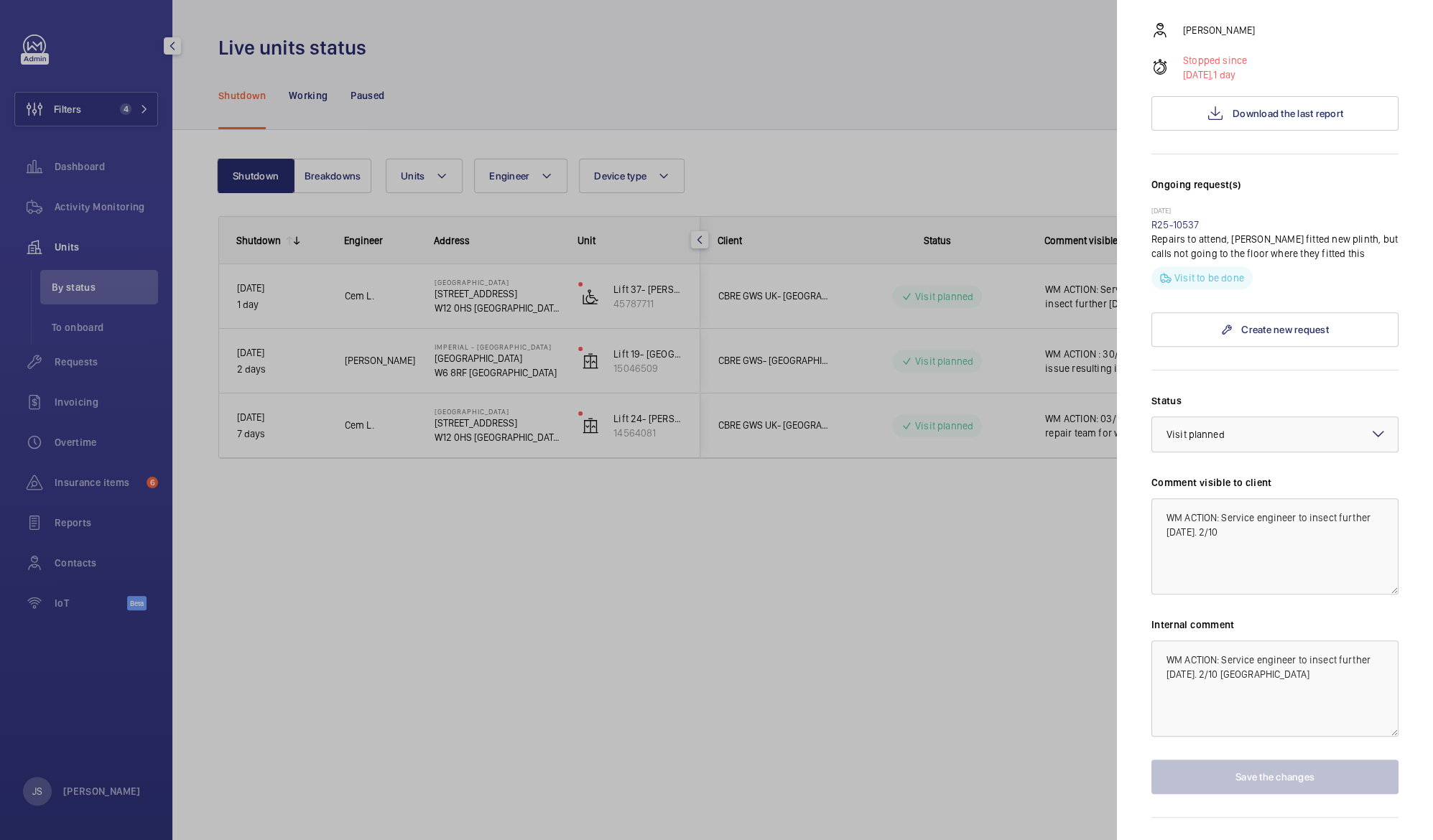
scroll to position [282, 0]
click at [949, 604] on div at bounding box center [716, 420] width 1433 height 840
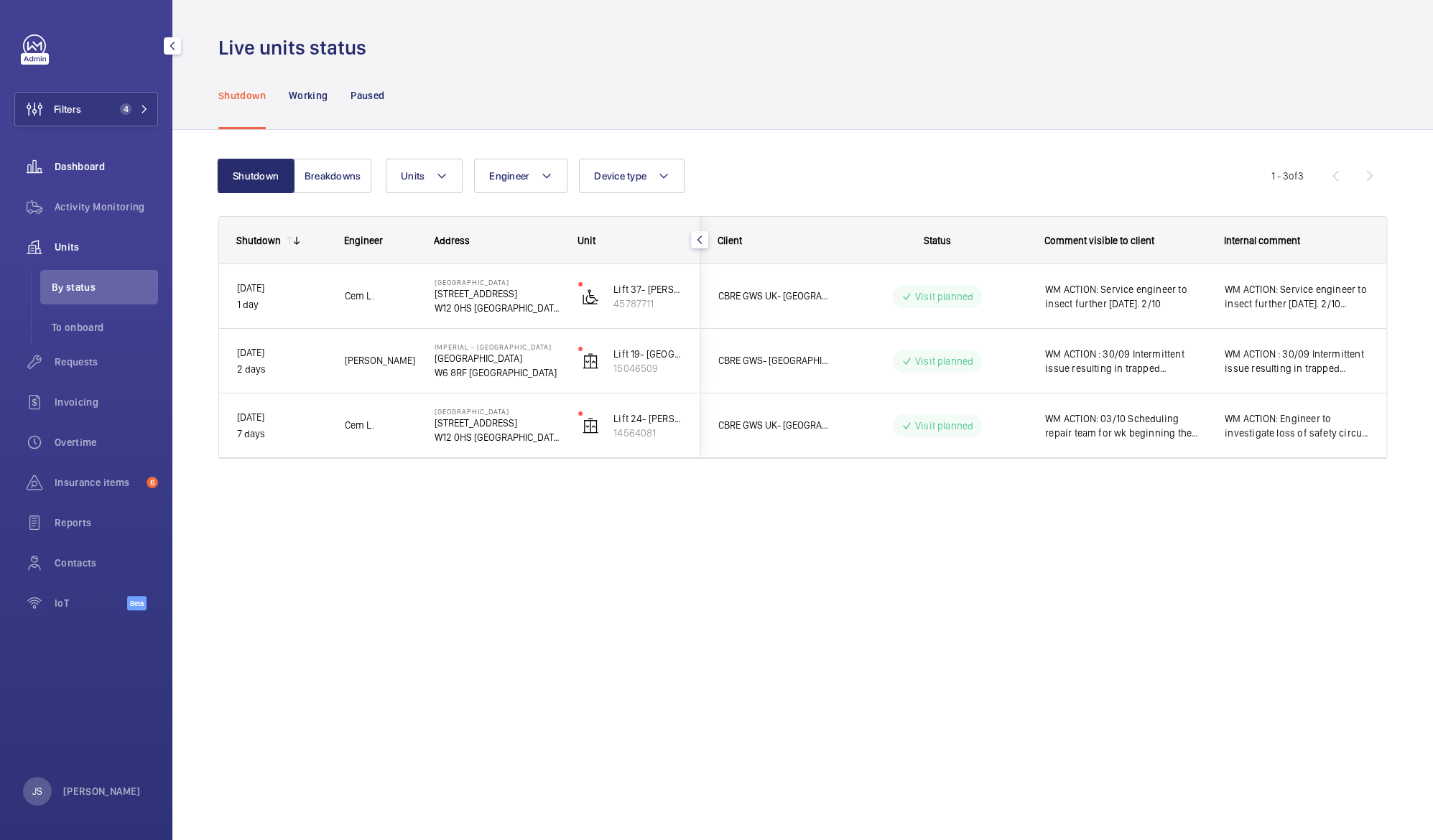
click at [58, 161] on span "Dashboard" at bounding box center [106, 167] width 103 height 15
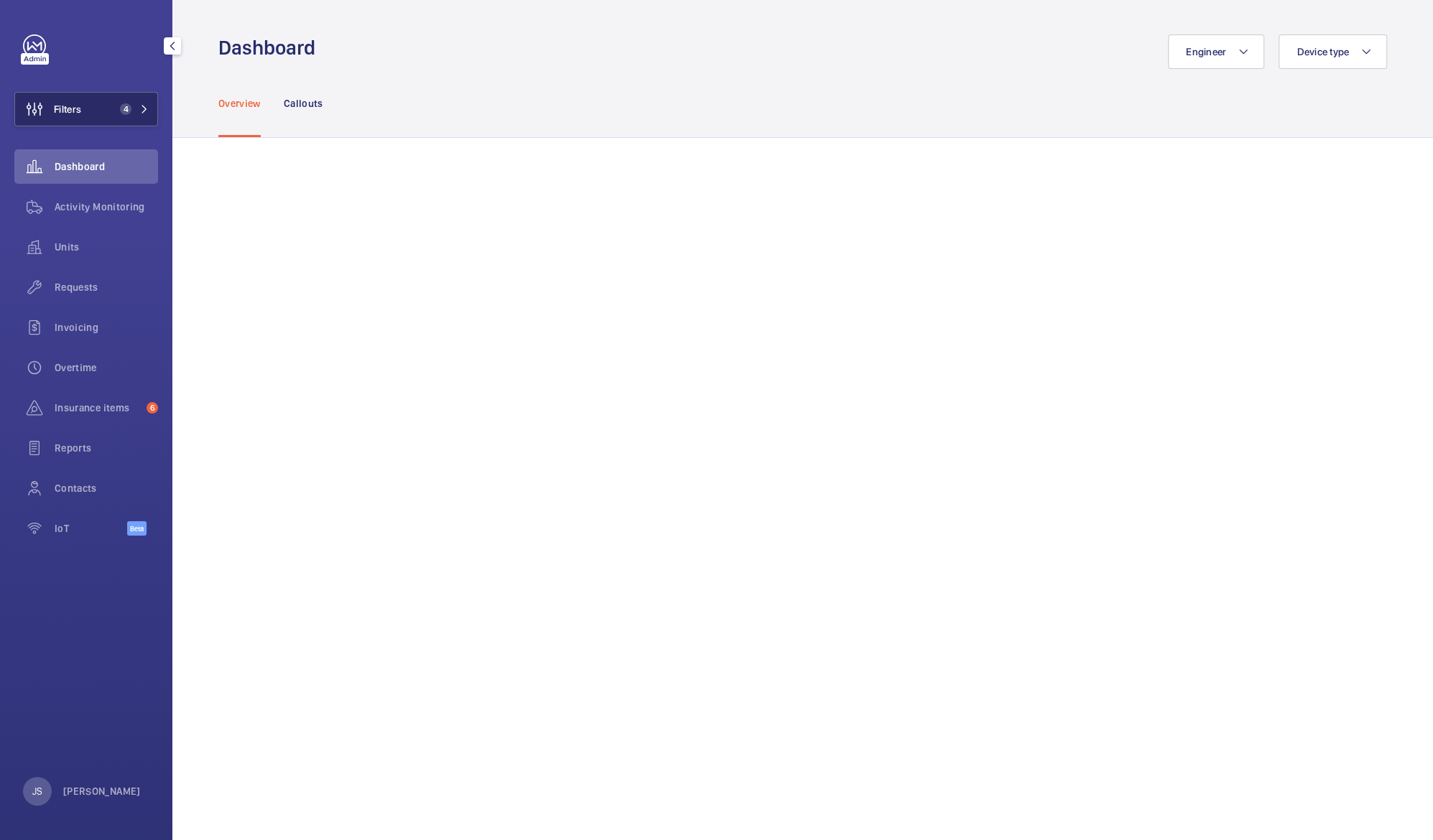
click at [76, 116] on span "Filters" at bounding box center [48, 109] width 66 height 34
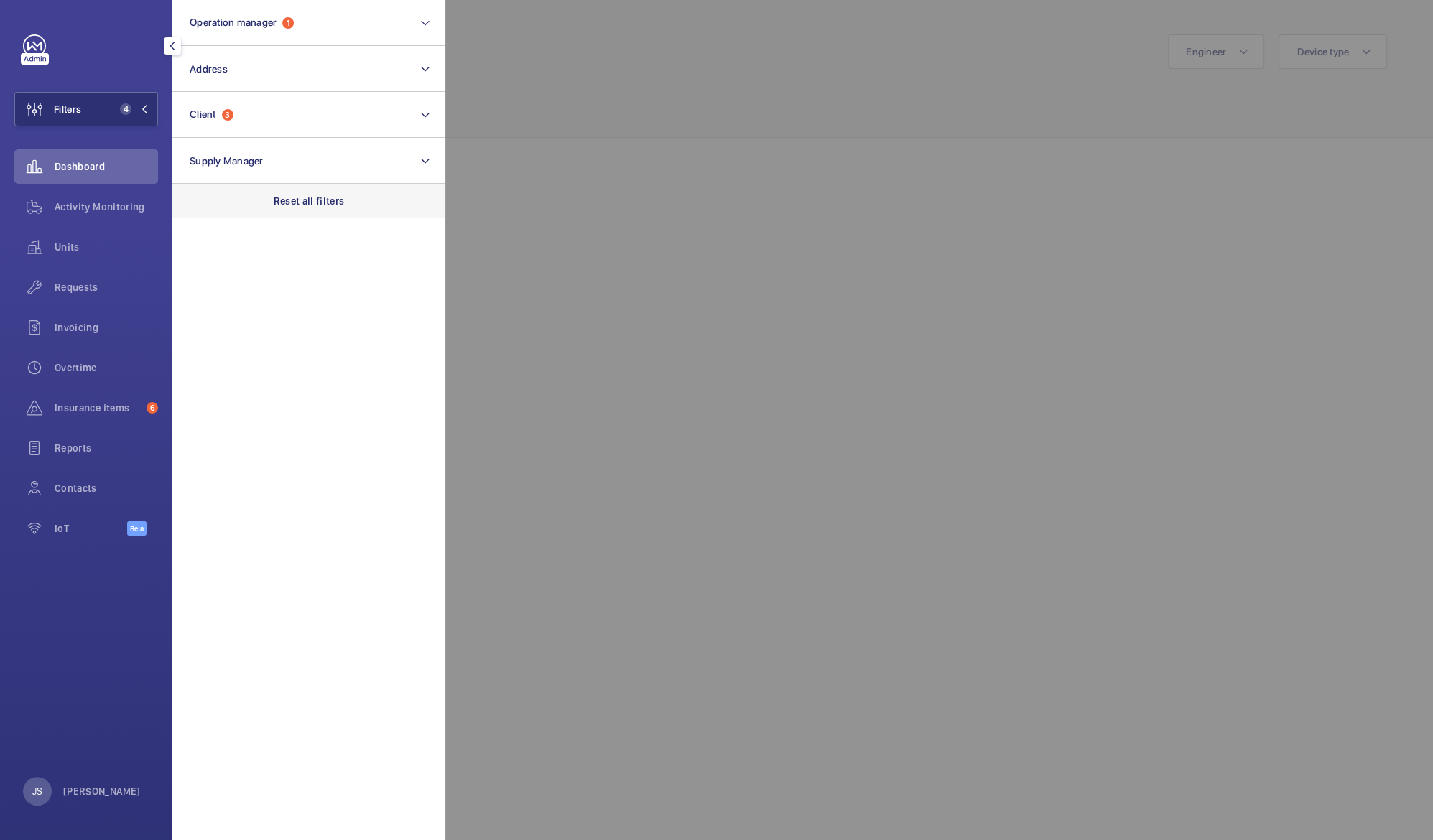
click at [288, 205] on p "Reset all filters" at bounding box center [309, 201] width 71 height 15
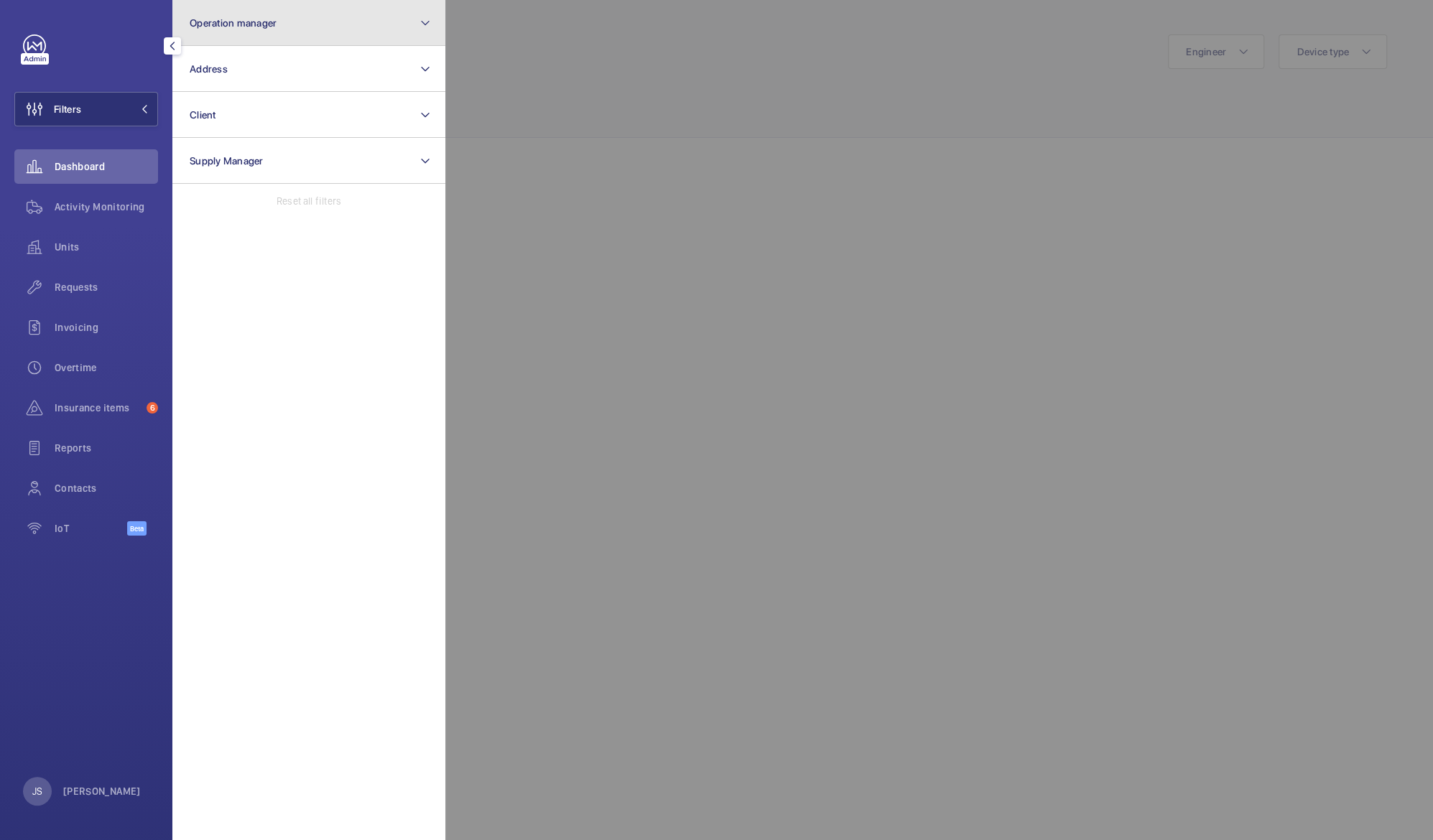
click at [247, 28] on span "Operation manager" at bounding box center [233, 23] width 87 height 12
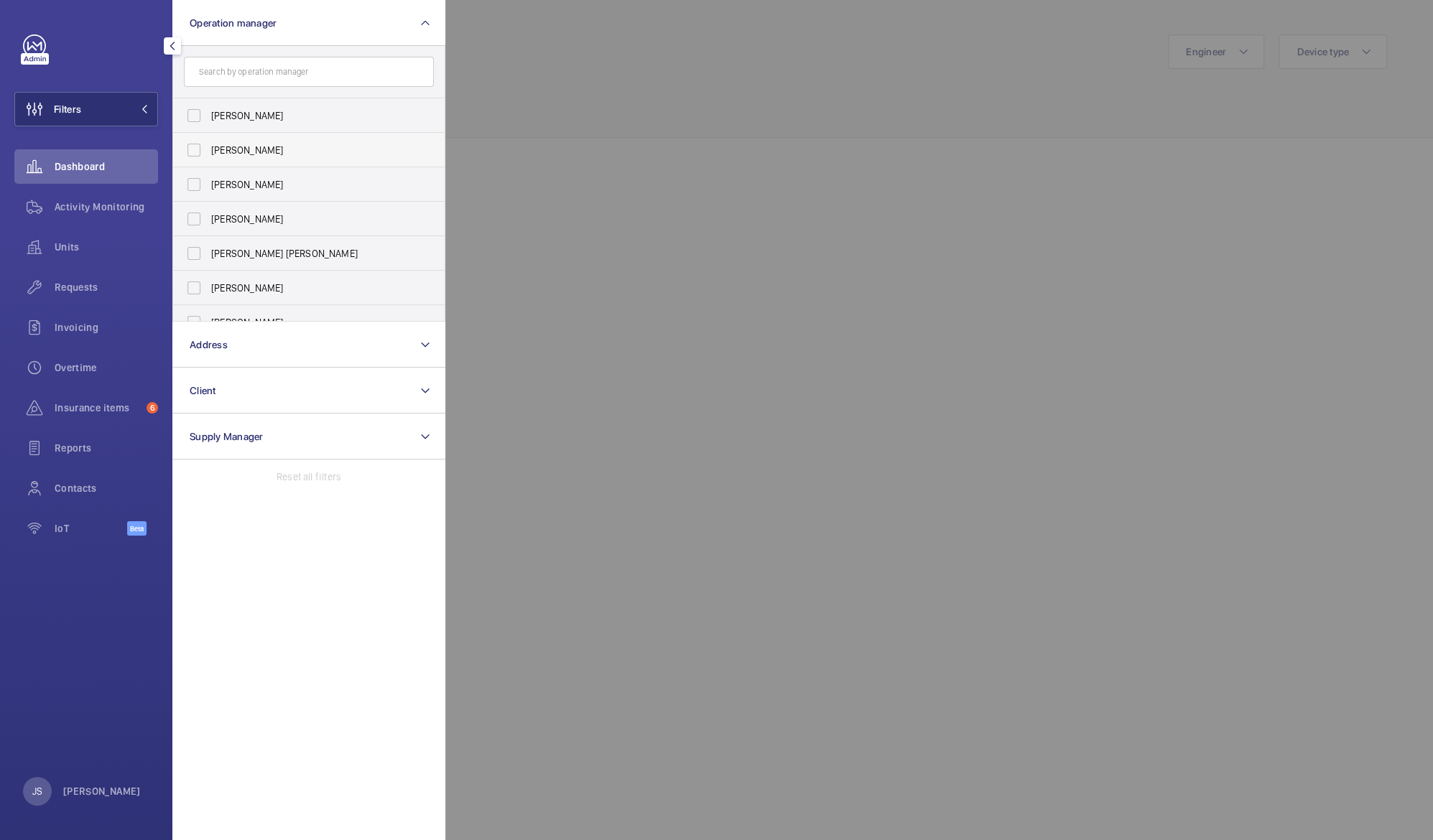
click at [240, 151] on span "[PERSON_NAME]" at bounding box center [310, 151] width 198 height 15
click at [209, 151] on input "[PERSON_NAME]" at bounding box center [194, 151] width 29 height 29
checkbox input "true"
click at [596, 91] on div at bounding box center [1162, 420] width 1433 height 840
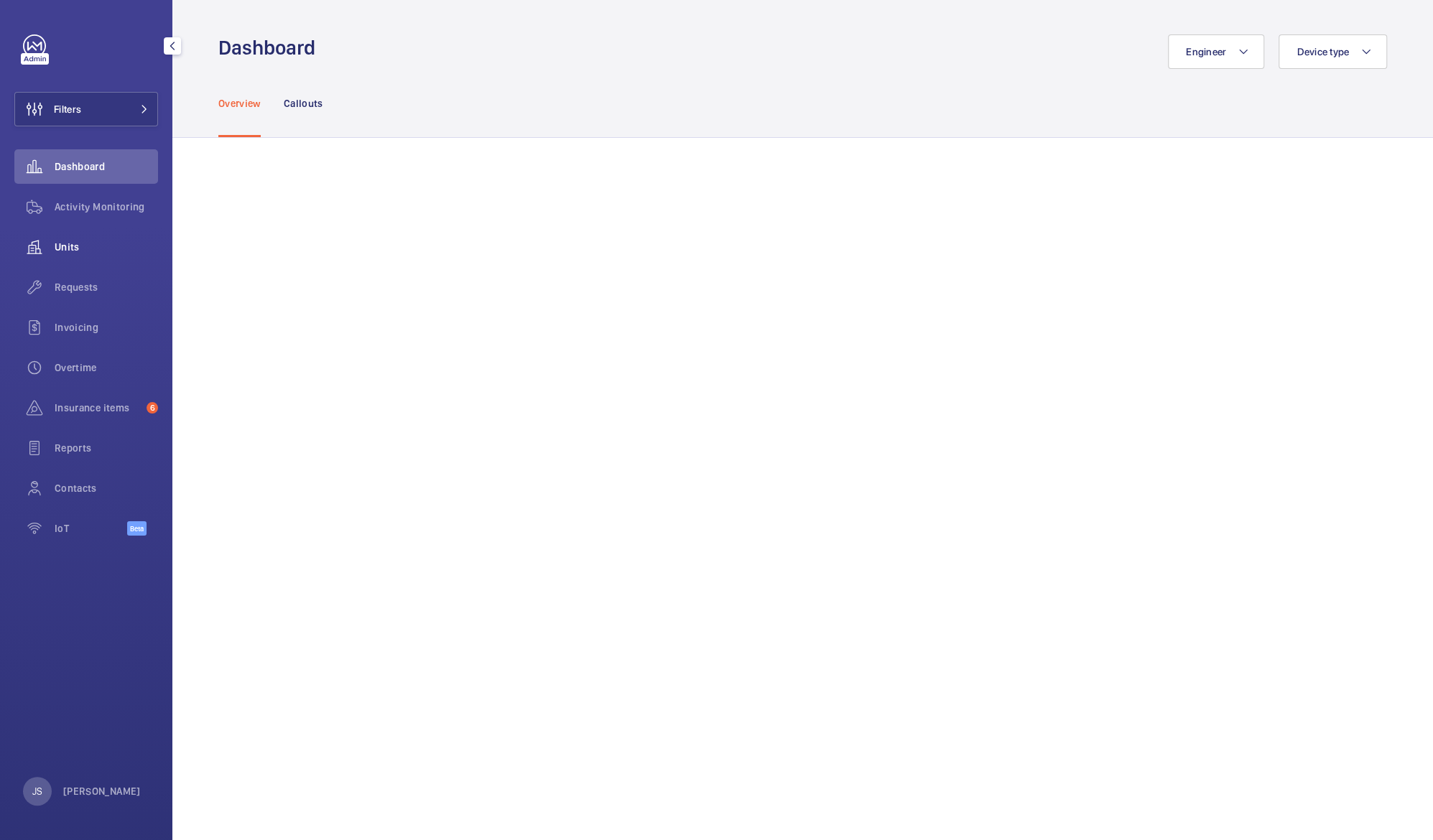
click at [71, 254] on div "Units" at bounding box center [86, 247] width 143 height 34
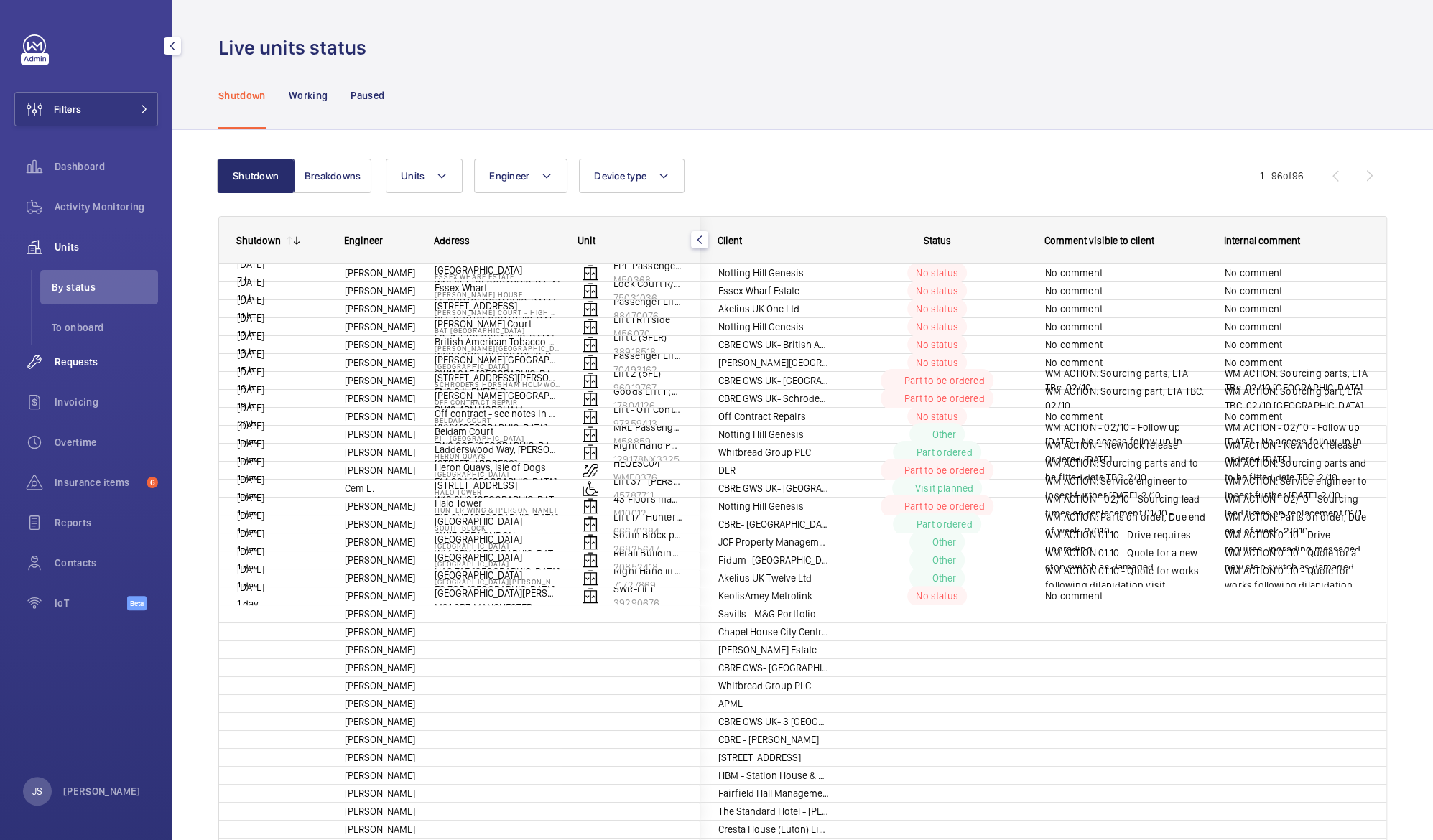
click at [79, 355] on span "Requests" at bounding box center [106, 362] width 103 height 15
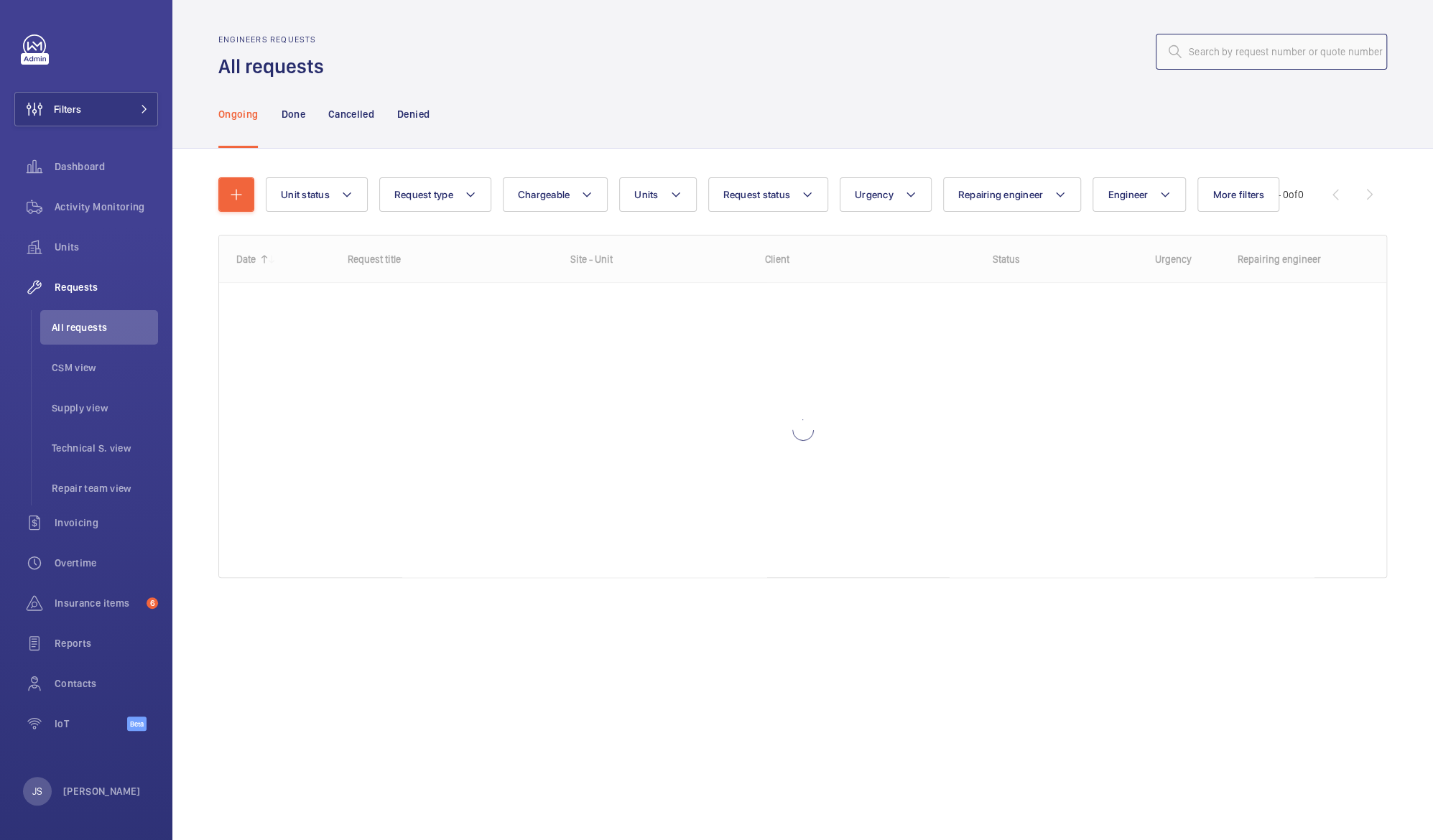
click at [1206, 53] on input "text" at bounding box center [1271, 52] width 231 height 36
type input "No.8 at Macmillan Cancer Centre"
click at [1367, 48] on mat-icon at bounding box center [1368, 51] width 17 height 17
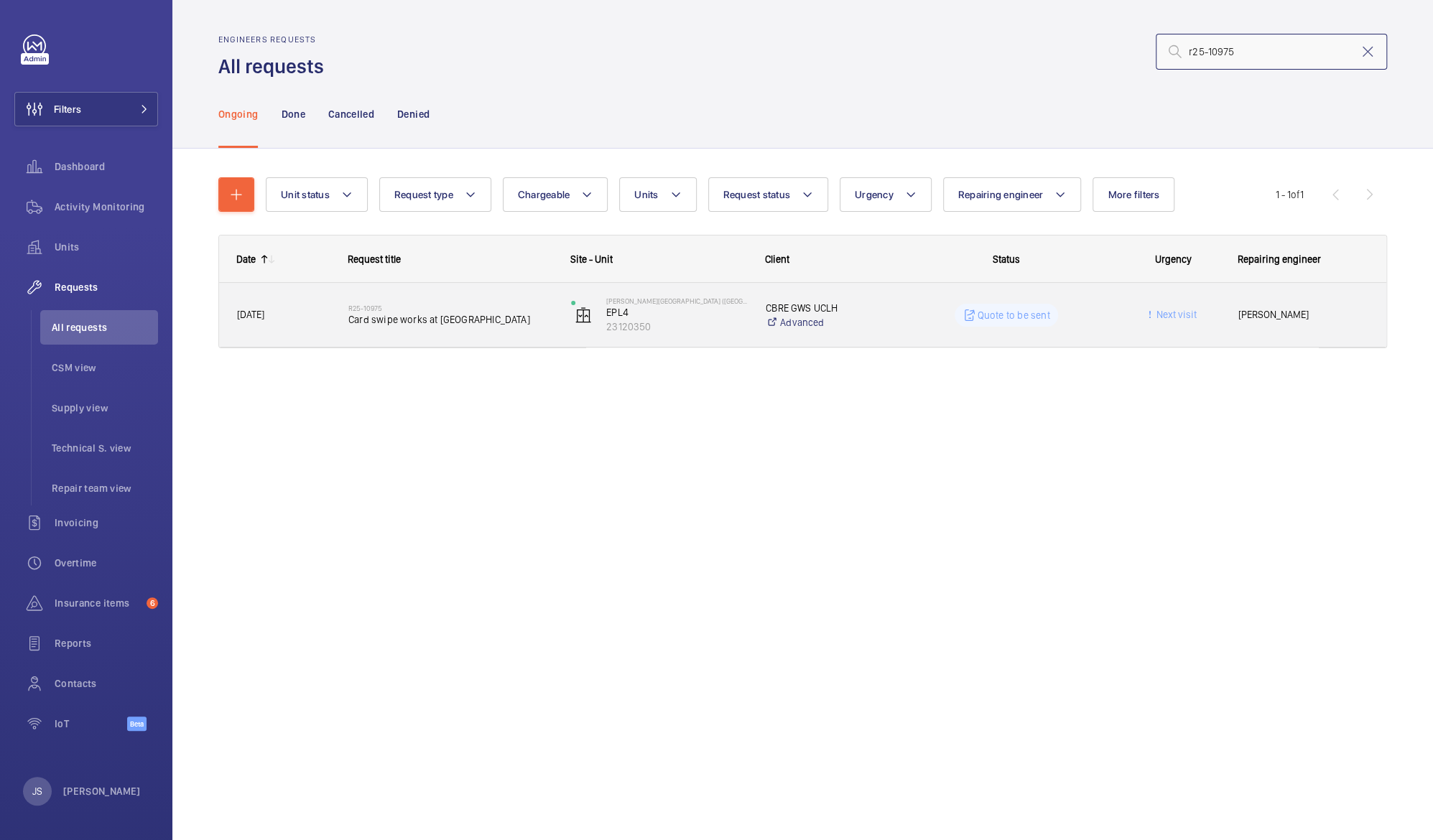
type input "r25-10975"
click at [1000, 312] on p "Quote to be sent" at bounding box center [1014, 316] width 73 height 15
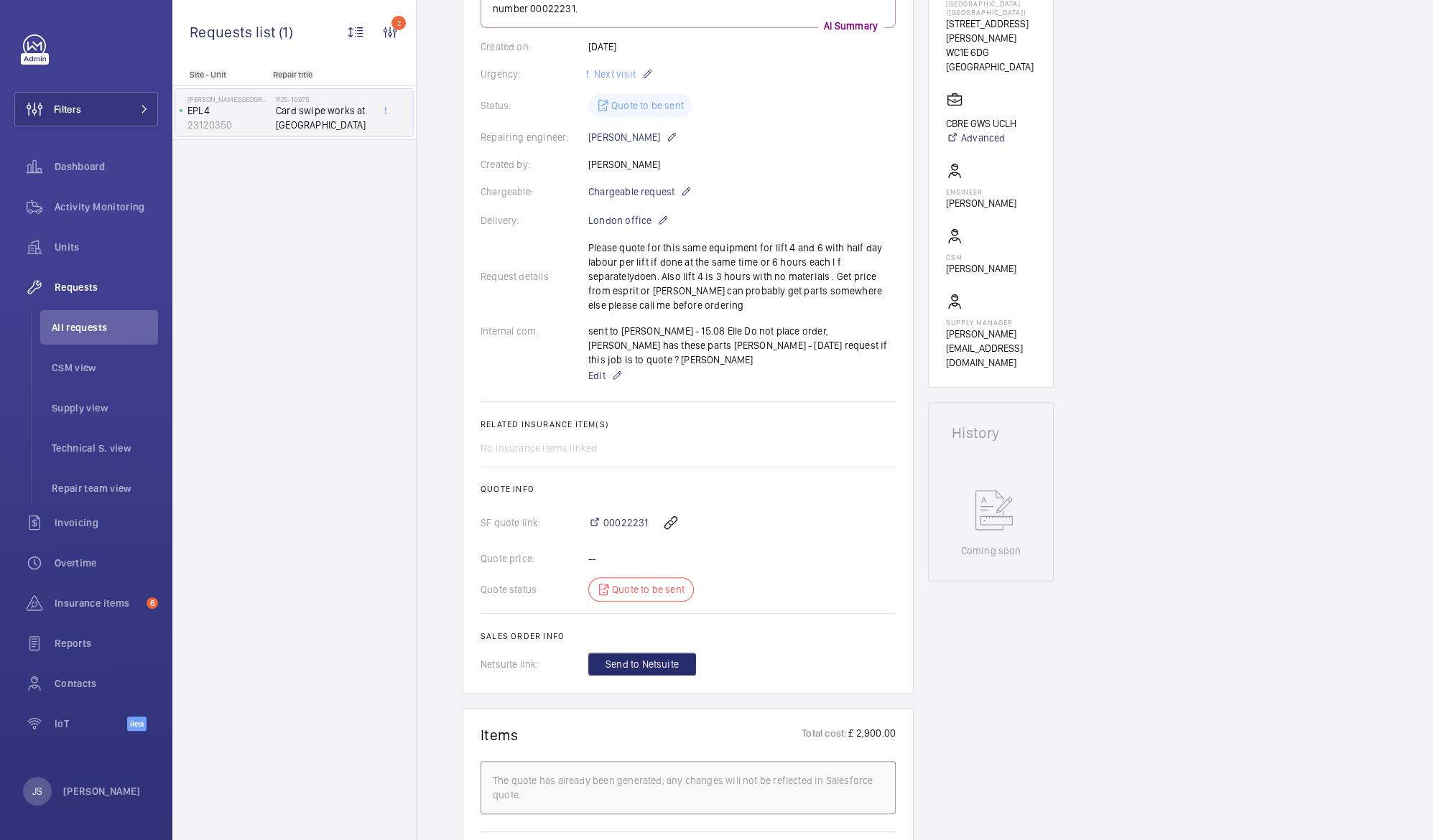
scroll to position [274, 0]
click at [642, 580] on div "Quote status Quote to be sent" at bounding box center [688, 591] width 415 height 24
click at [629, 518] on span "00022231" at bounding box center [625, 525] width 44 height 15
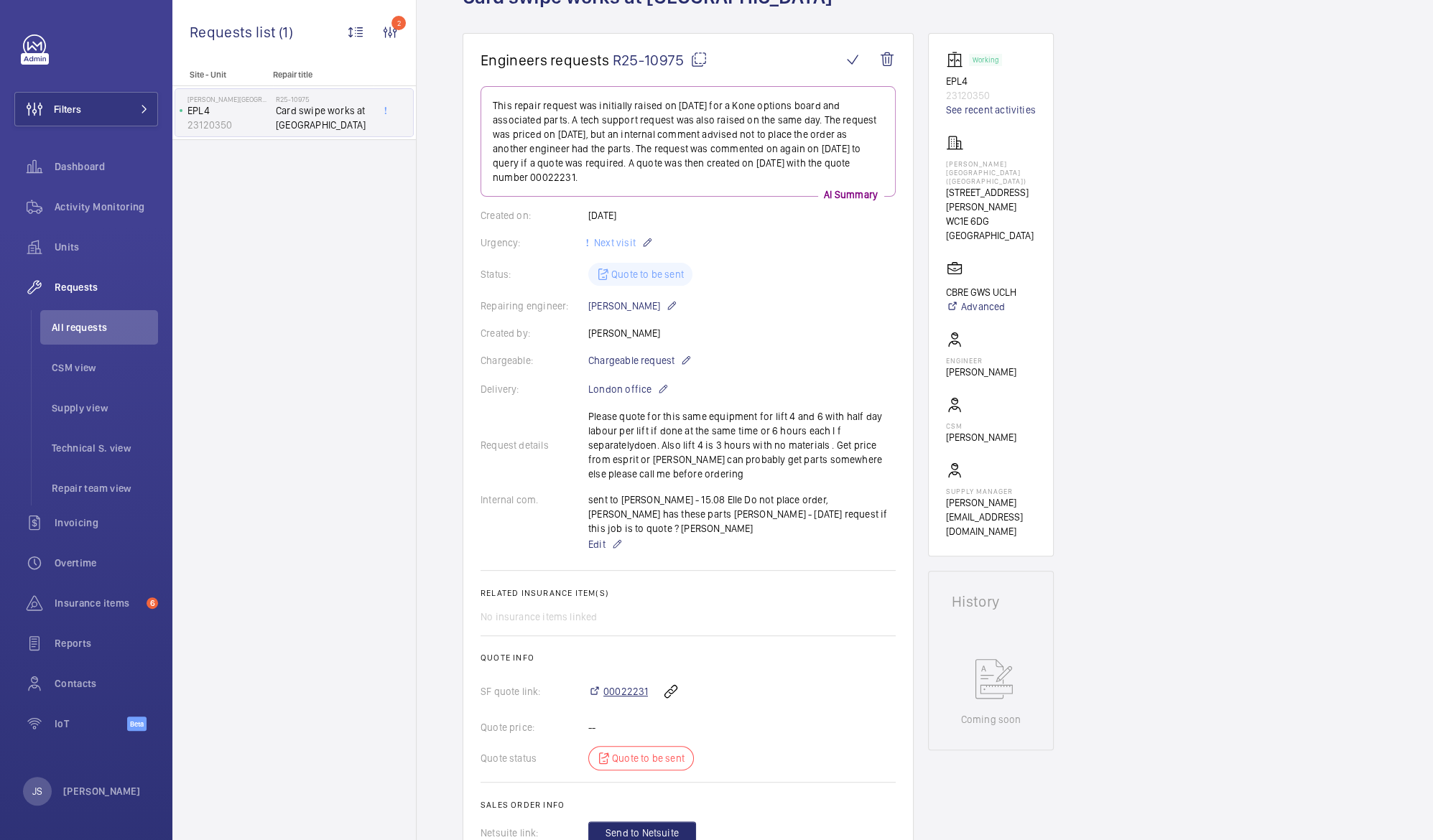
scroll to position [0, 0]
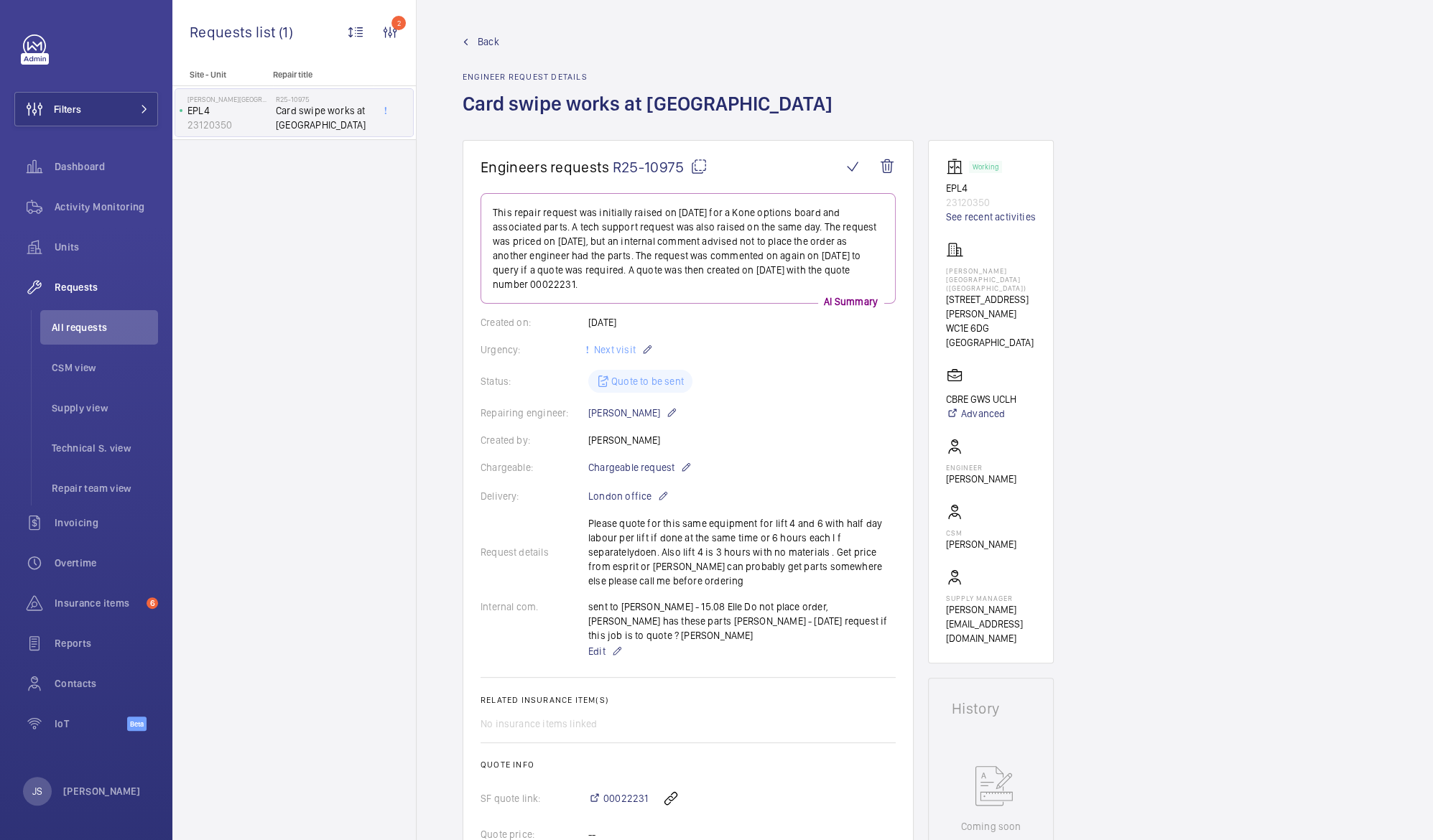
click at [667, 167] on span "R25-10975" at bounding box center [660, 167] width 94 height 18
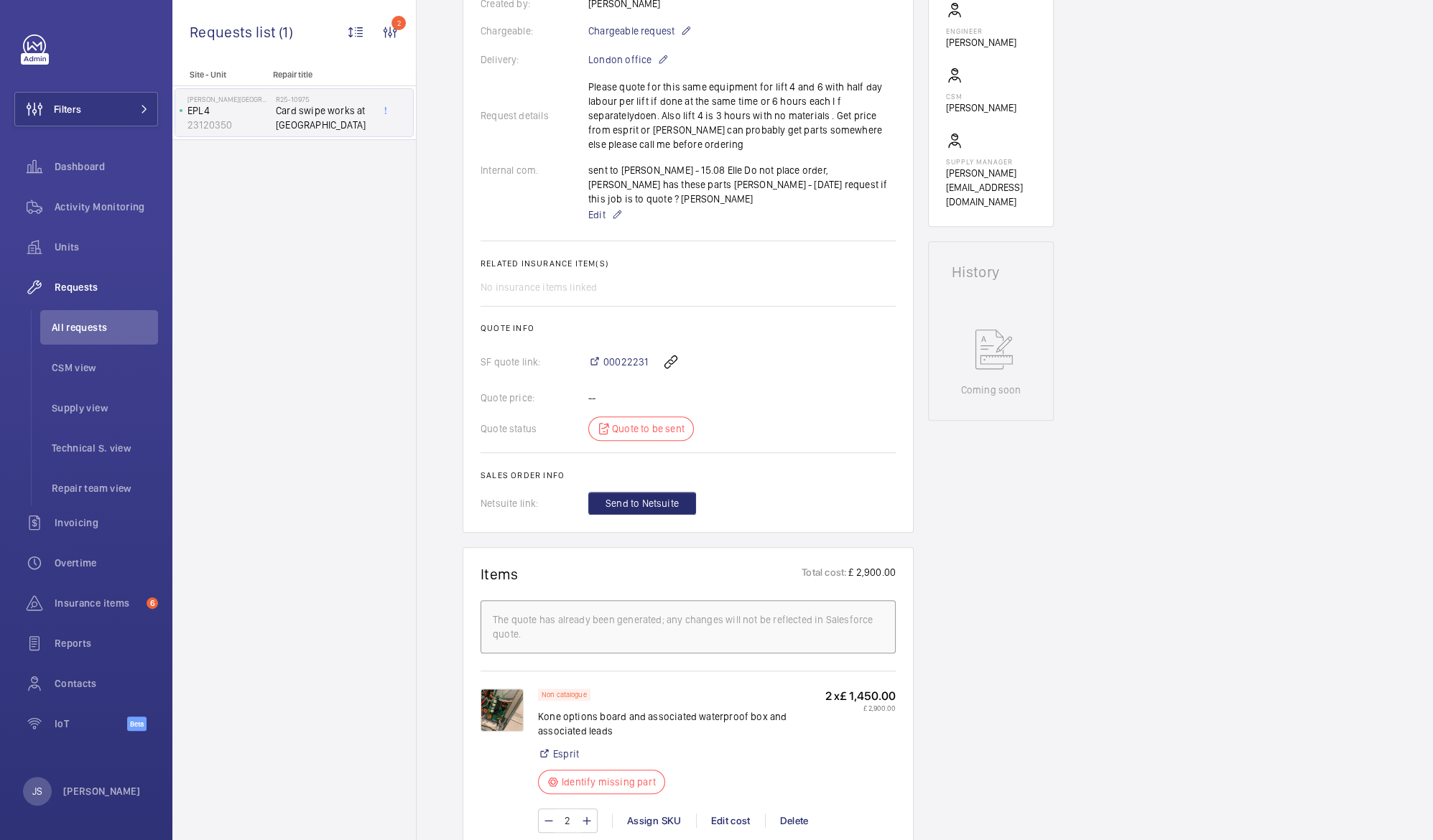
scroll to position [437, 0]
click at [513, 705] on img at bounding box center [502, 708] width 43 height 43
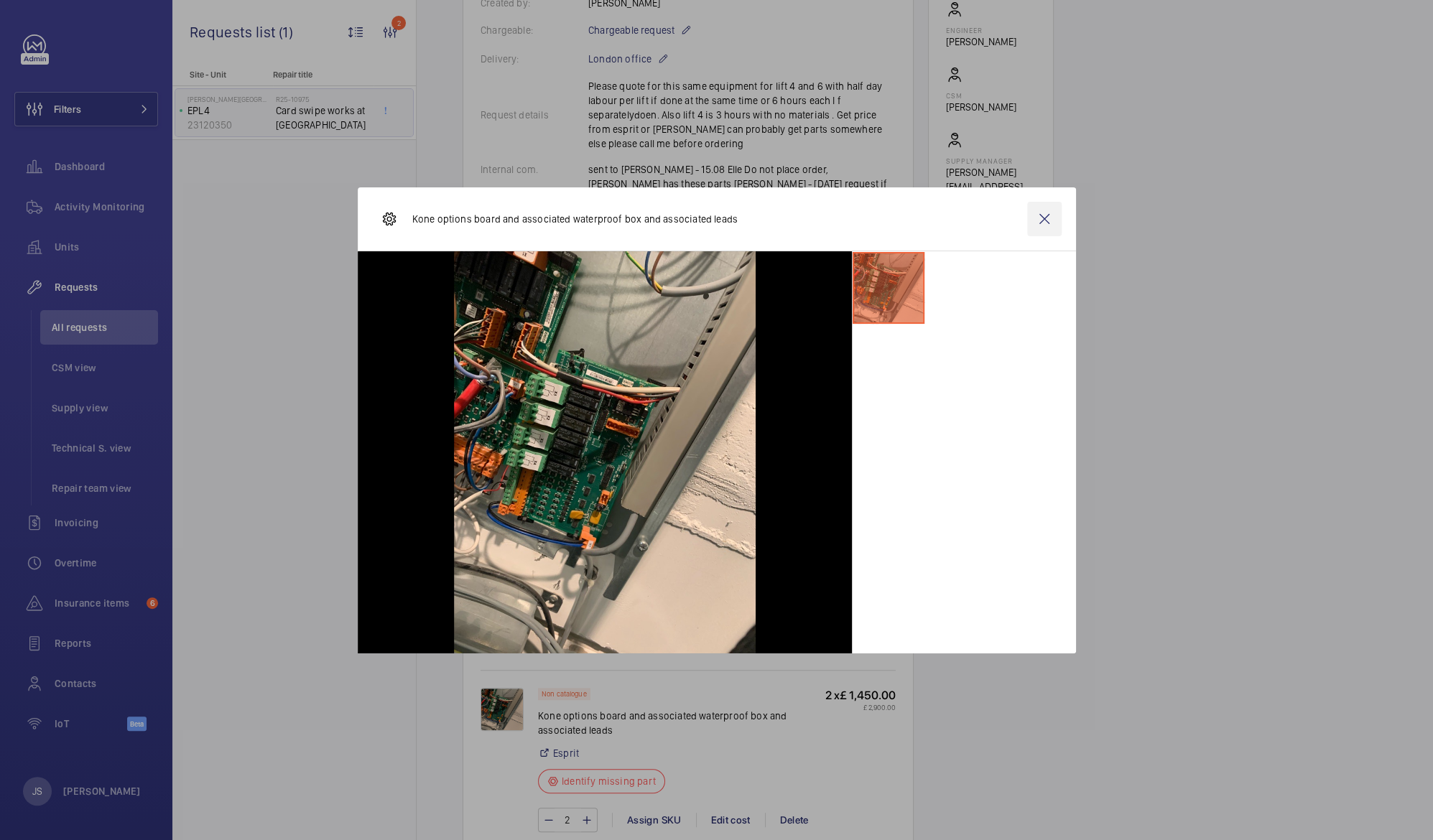
click at [1048, 215] on wm-front-icon-button at bounding box center [1045, 219] width 34 height 34
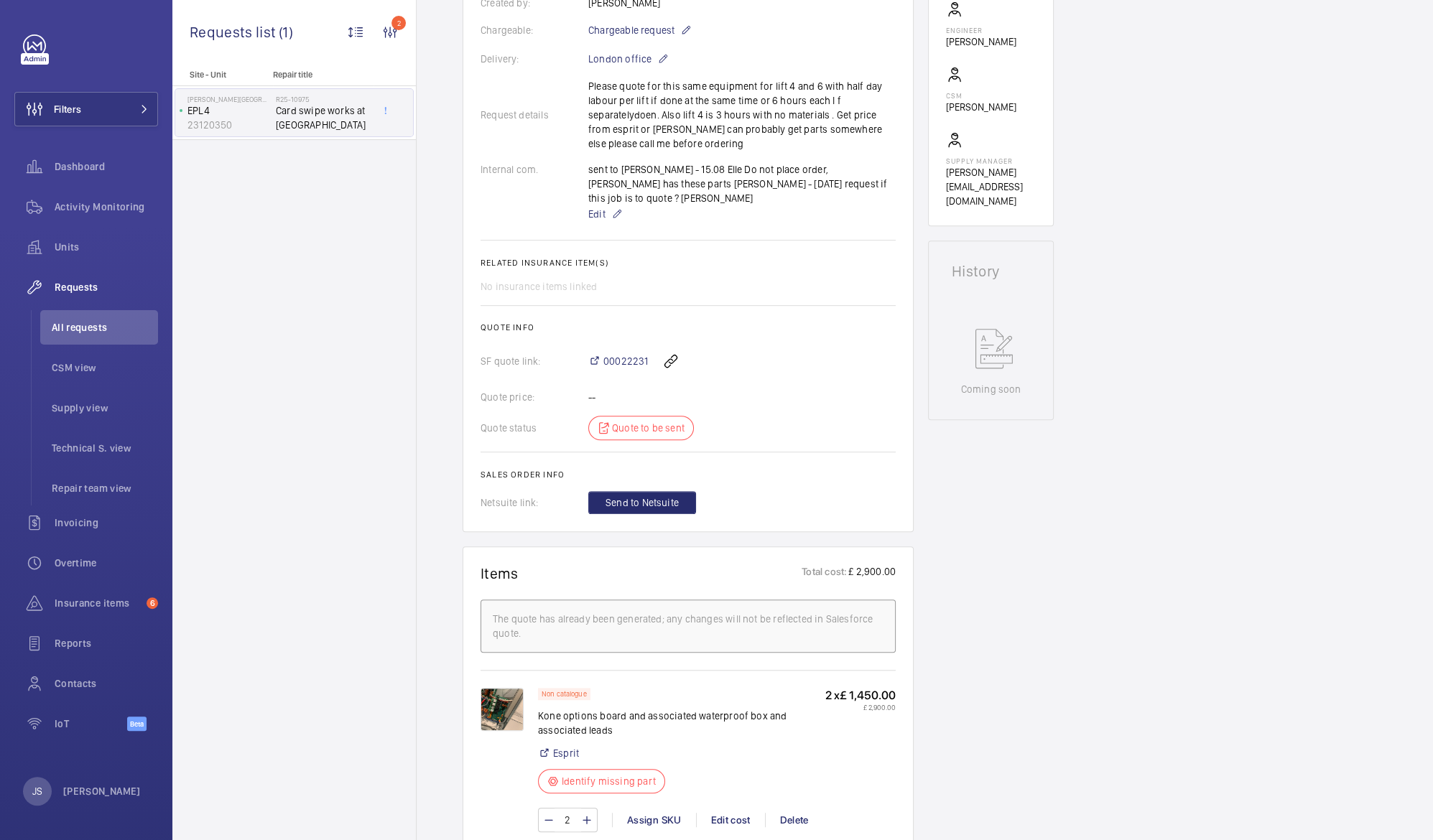
click at [582, 774] on p "Identify missing part" at bounding box center [609, 781] width 94 height 15
click at [566, 774] on p "Identify missing part" at bounding box center [609, 781] width 94 height 15
drag, startPoint x: 566, startPoint y: 761, endPoint x: 721, endPoint y: 804, distance: 160.9
click at [721, 813] on div "Edit cost" at bounding box center [731, 820] width 69 height 15
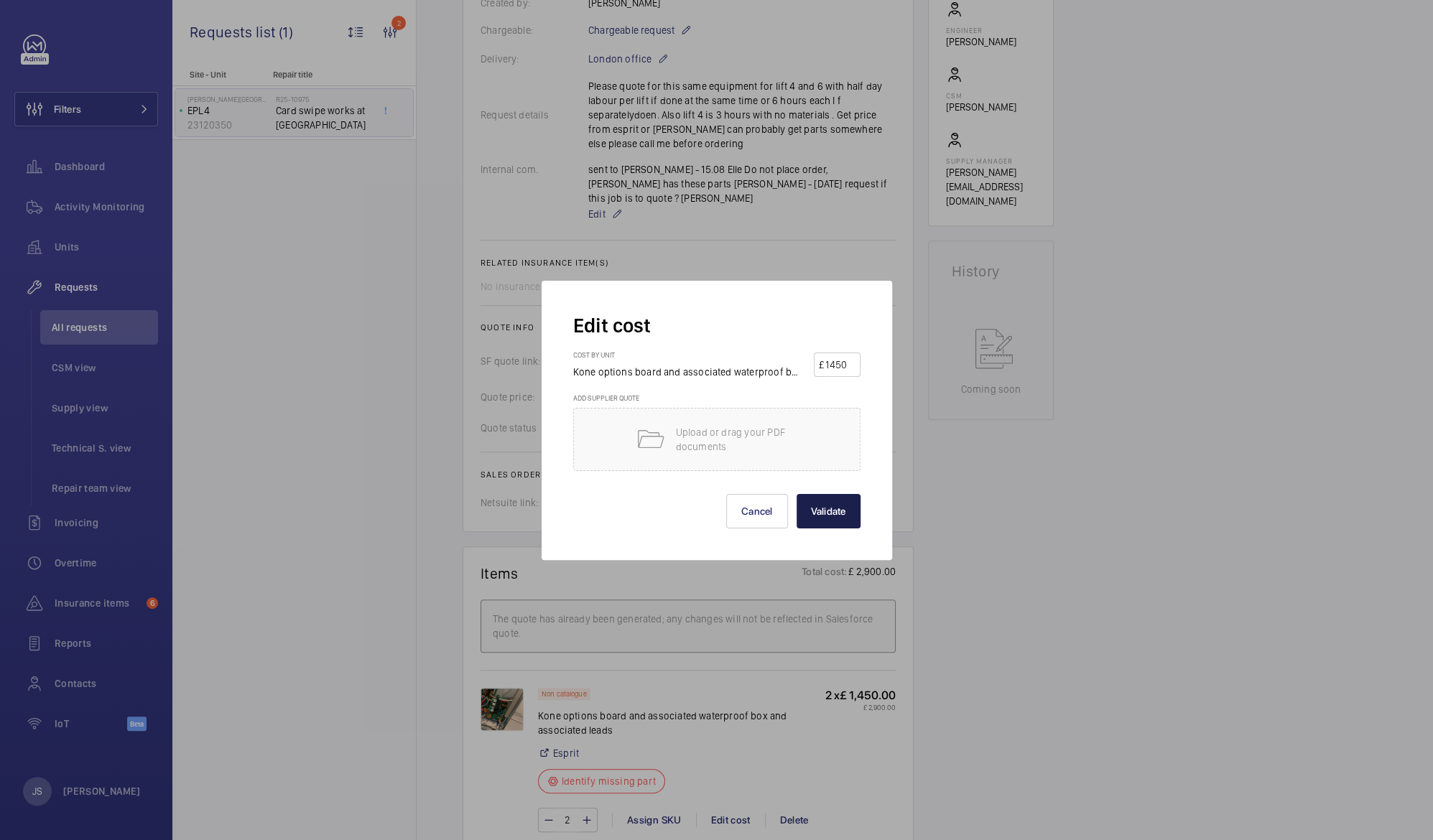
click at [810, 512] on button "Validate" at bounding box center [829, 512] width 64 height 34
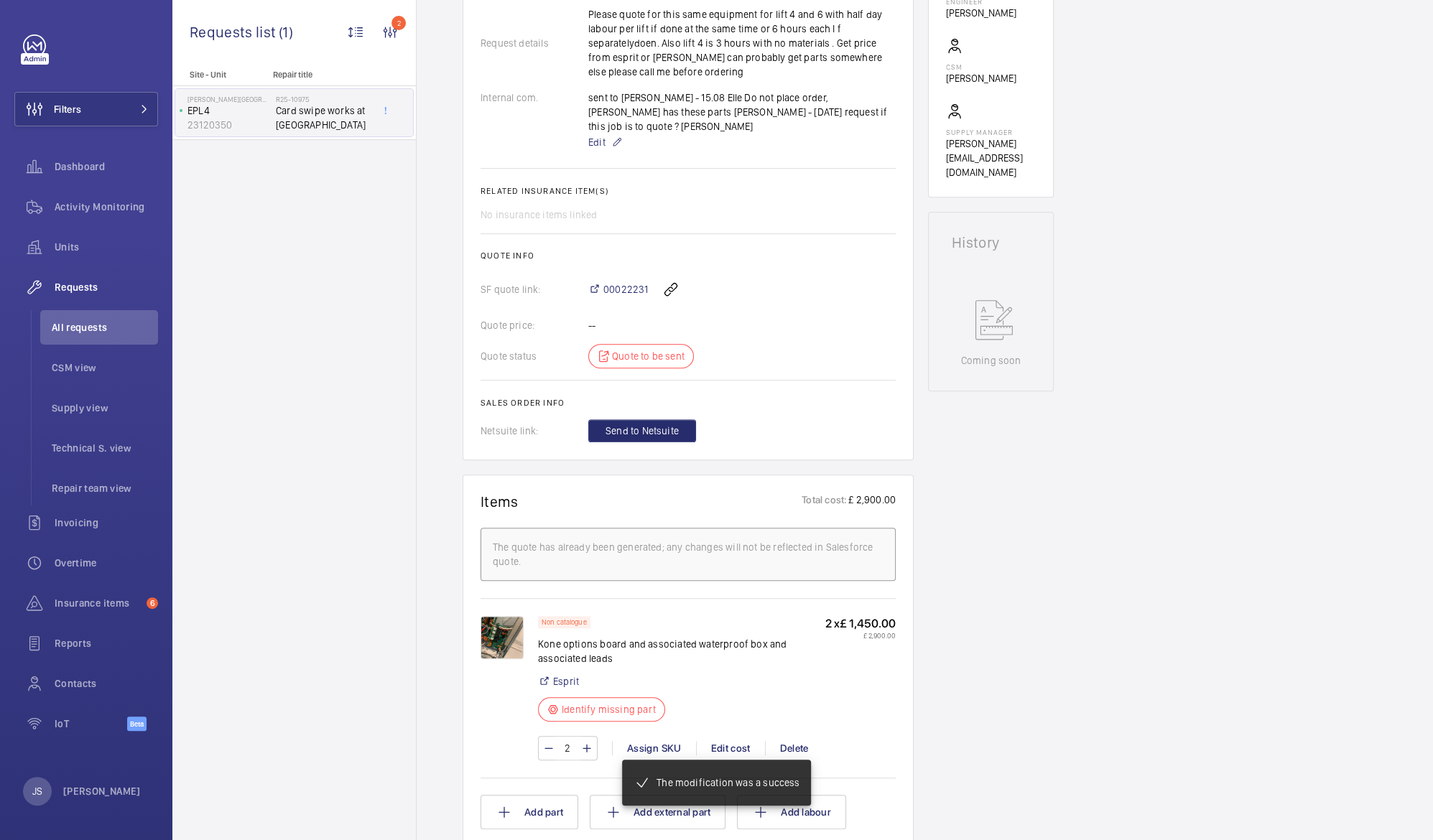
scroll to position [481, 0]
click at [706, 679] on div "Non catalogue Kone options board and associated waterproof box and associated l…" at bounding box center [682, 672] width 288 height 114
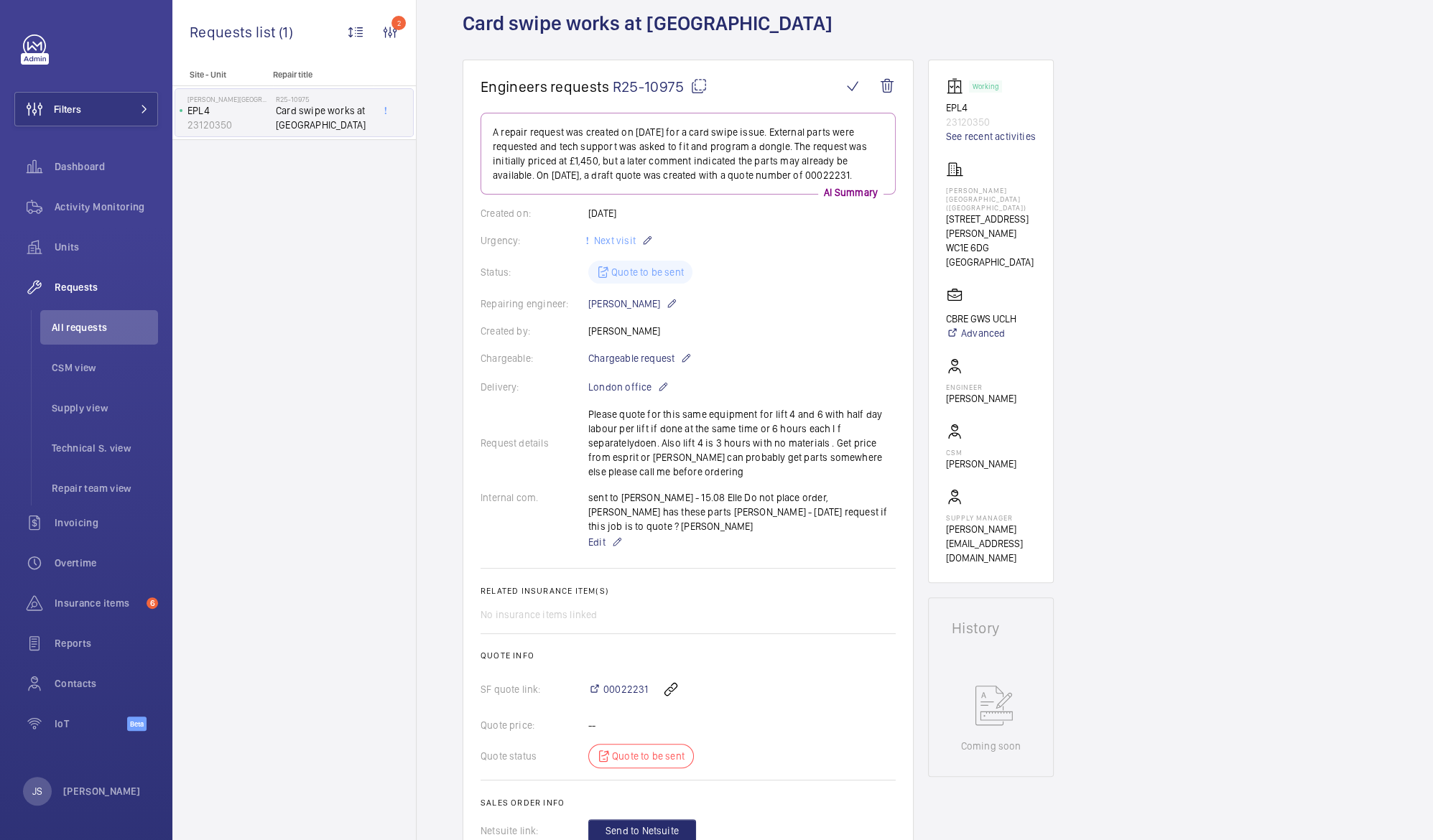
scroll to position [0, 0]
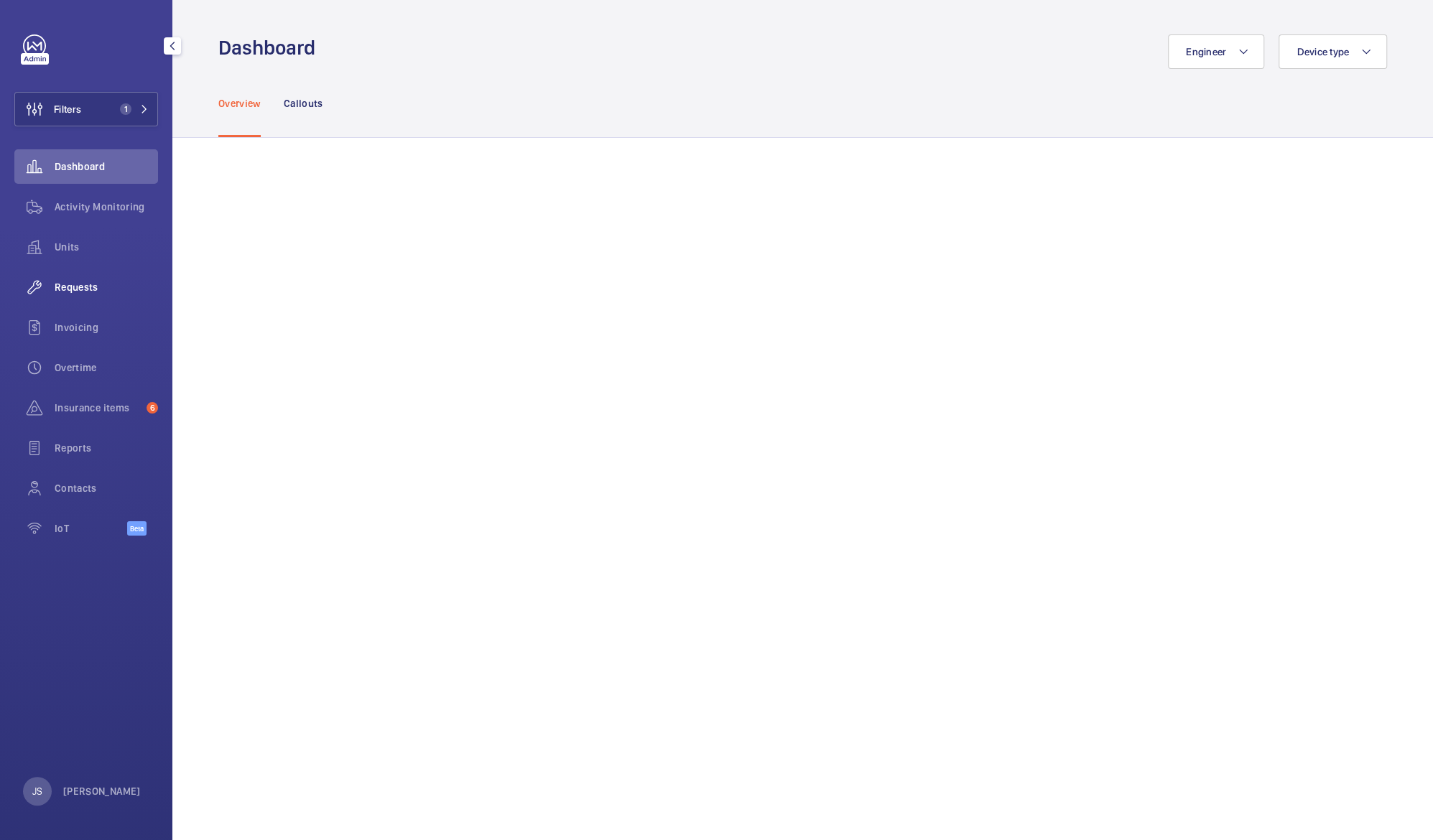
click at [81, 287] on span "Requests" at bounding box center [106, 288] width 103 height 15
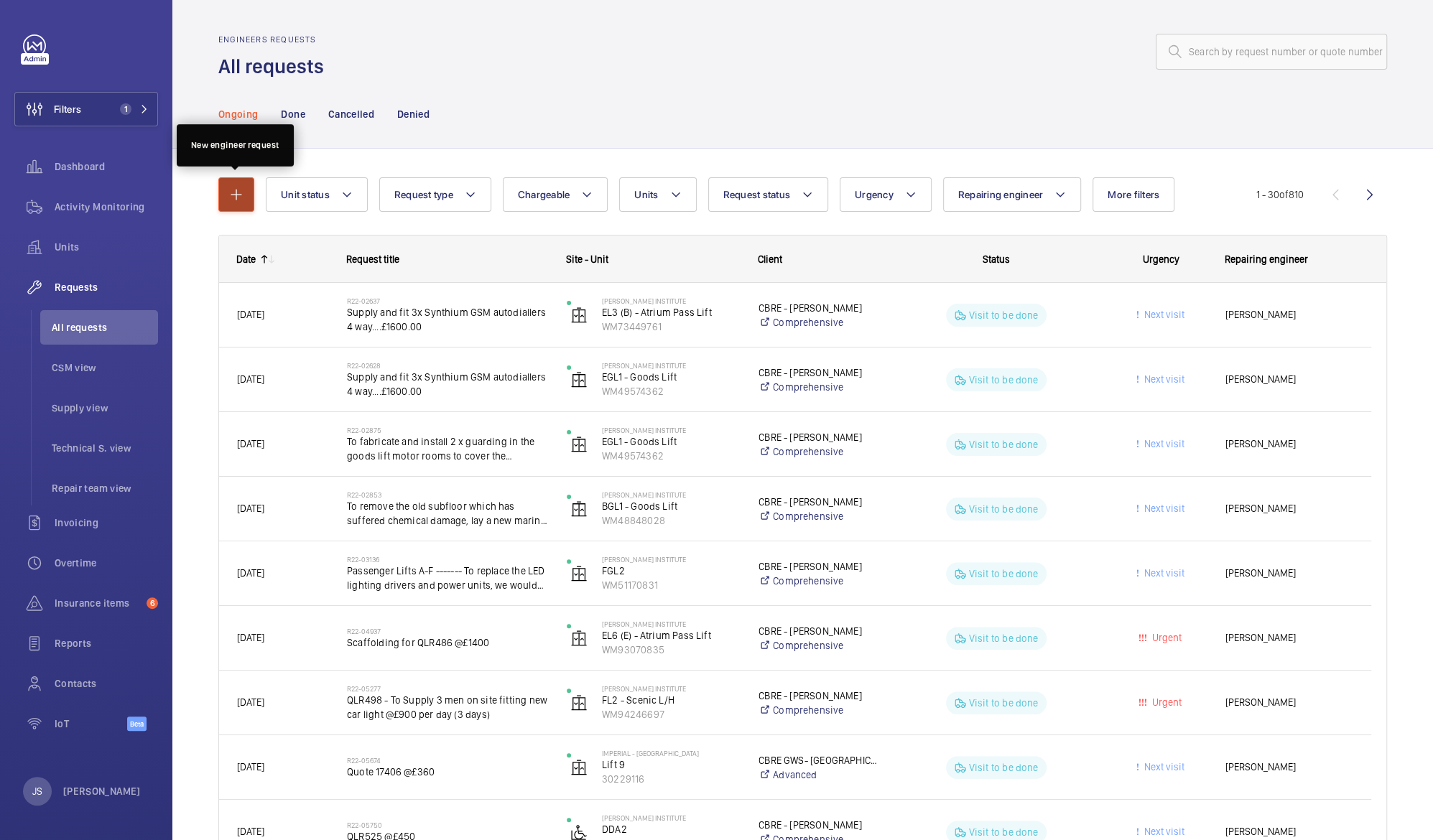
click at [236, 195] on mat-icon "button" at bounding box center [236, 194] width 17 height 17
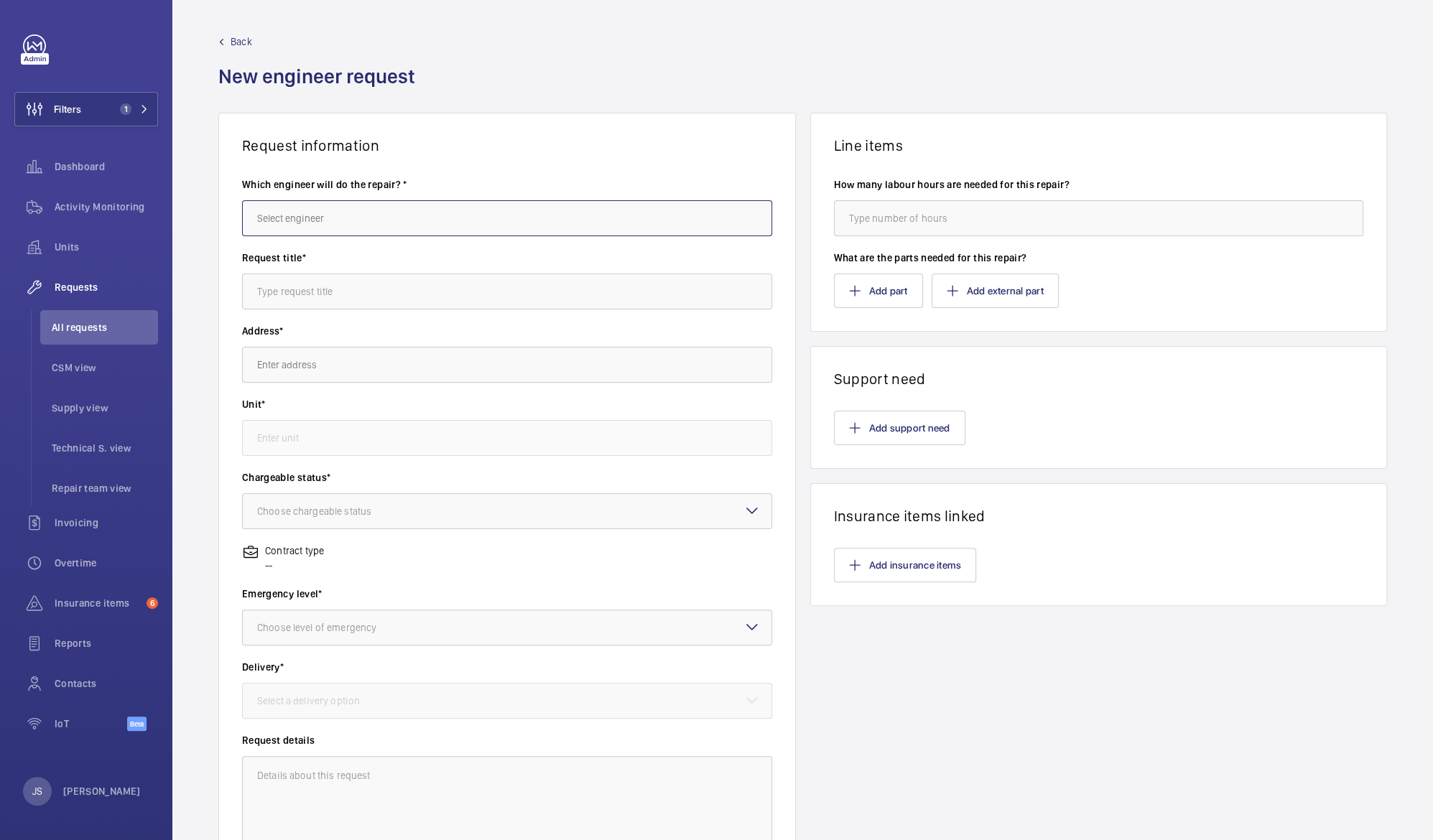
click at [281, 223] on input "text" at bounding box center [507, 219] width 530 height 36
click at [283, 263] on span "Tommy Spicer" at bounding box center [292, 261] width 72 height 15
type input "Tommy Spicer"
click at [281, 301] on input "text" at bounding box center [507, 292] width 530 height 36
type input "Newel rollers"
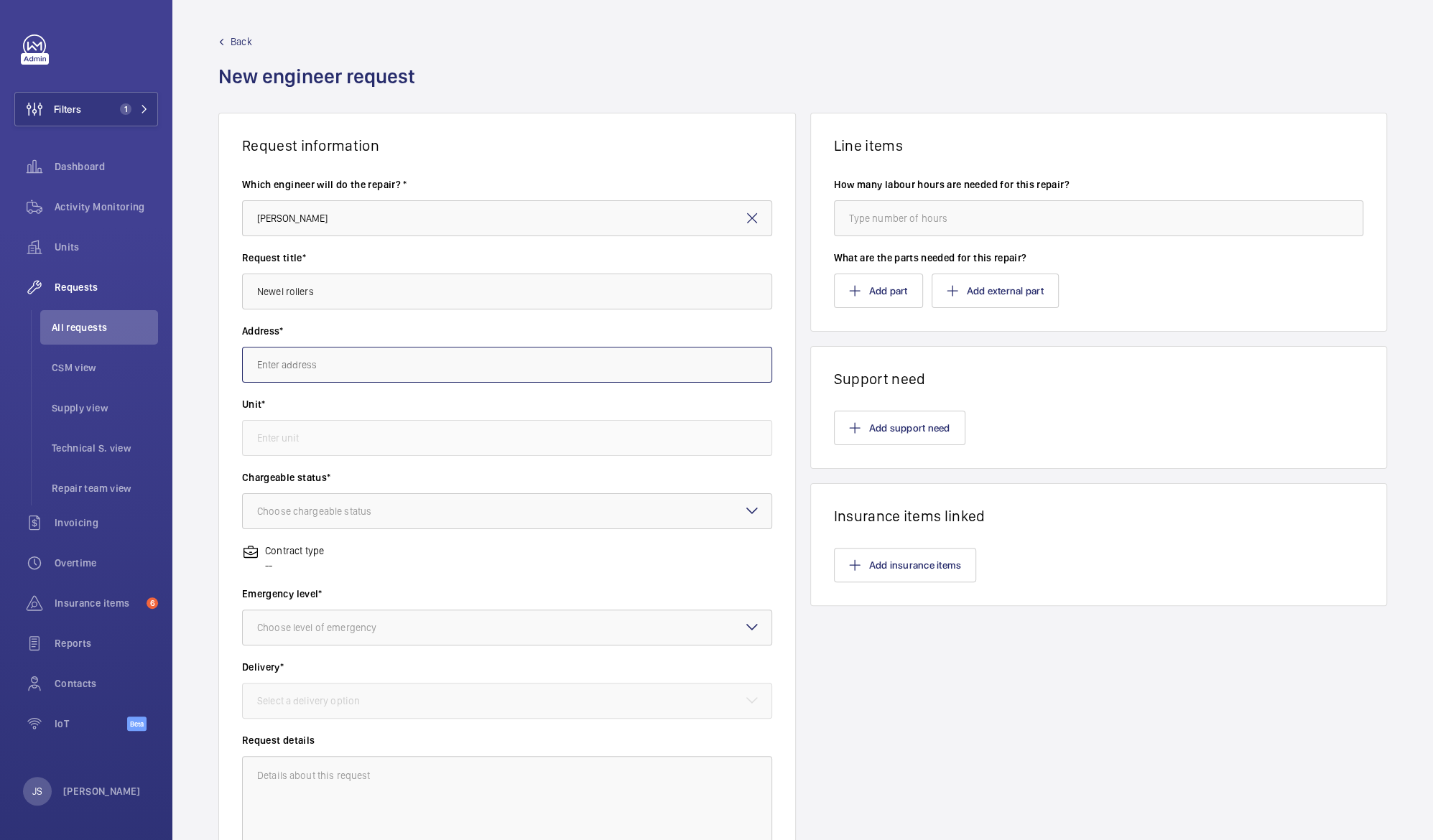
click at [305, 372] on input "text" at bounding box center [507, 365] width 530 height 36
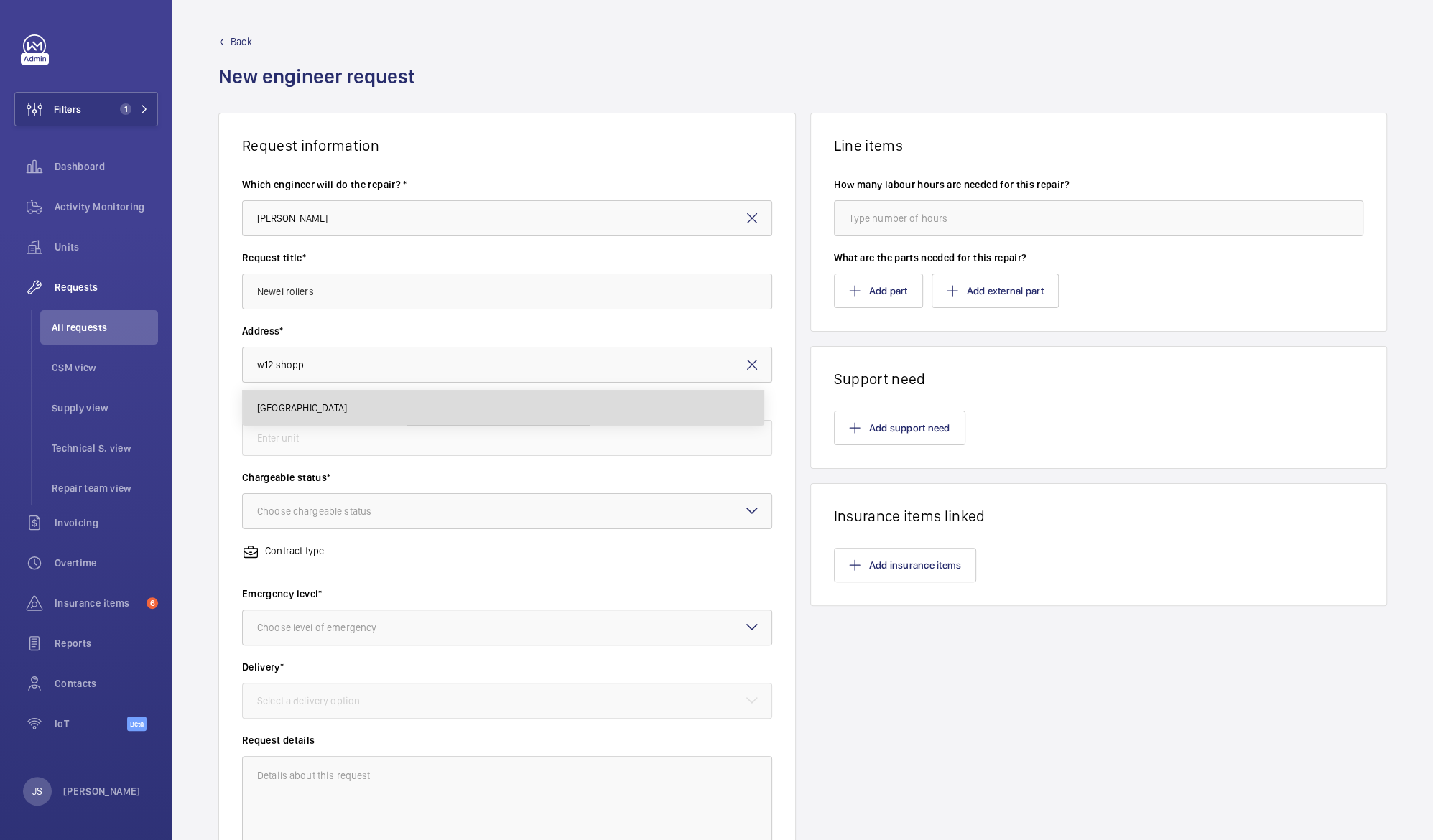
click at [312, 408] on span "W12 Shopping Centre W12 Shopping, W12 8PP LONDON" at bounding box center [301, 408] width 90 height 15
type input "W12 Shopping Centre W12 Shopping, W12 8PP LONDON"
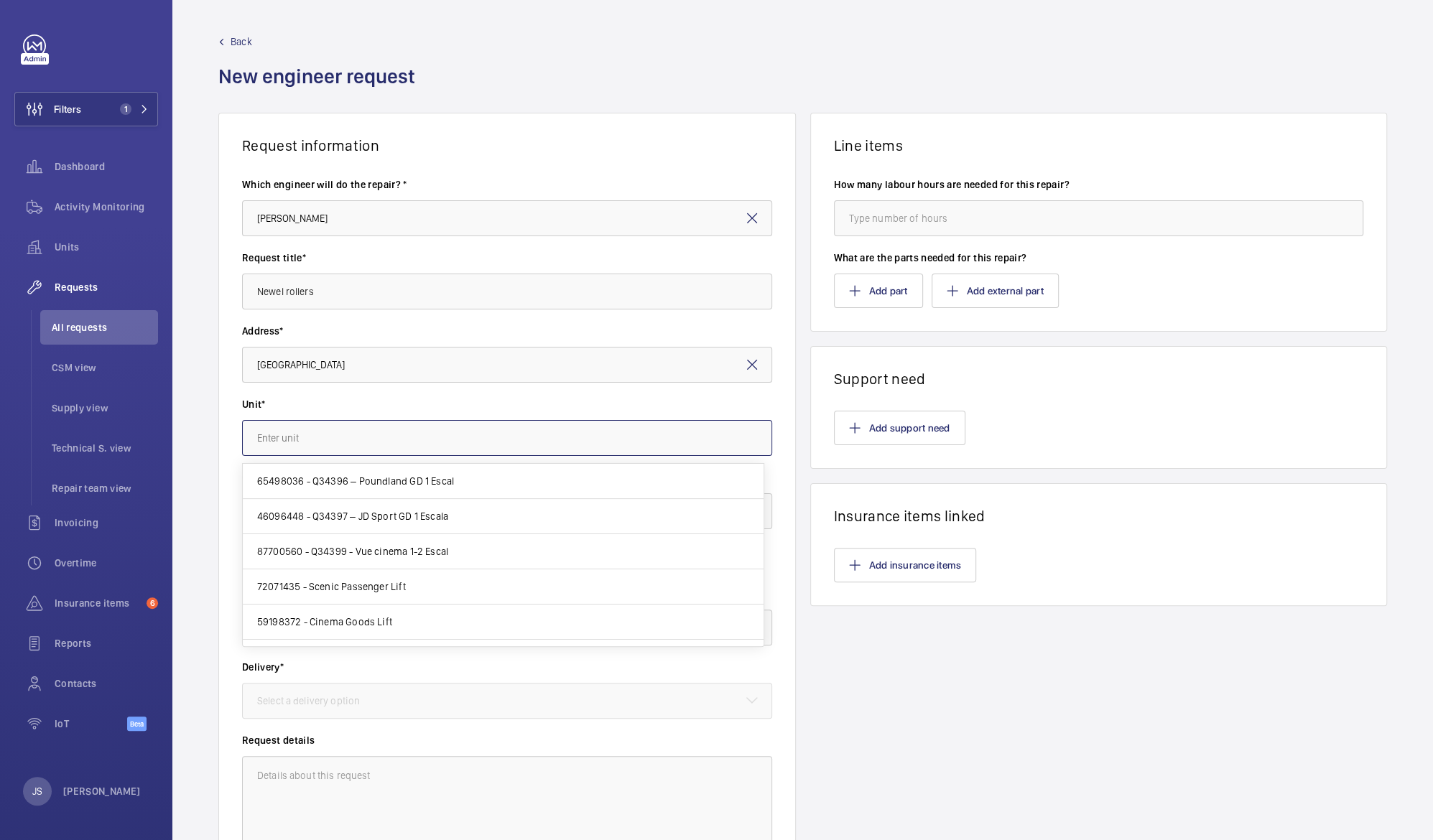
click at [312, 446] on input "text" at bounding box center [507, 438] width 530 height 36
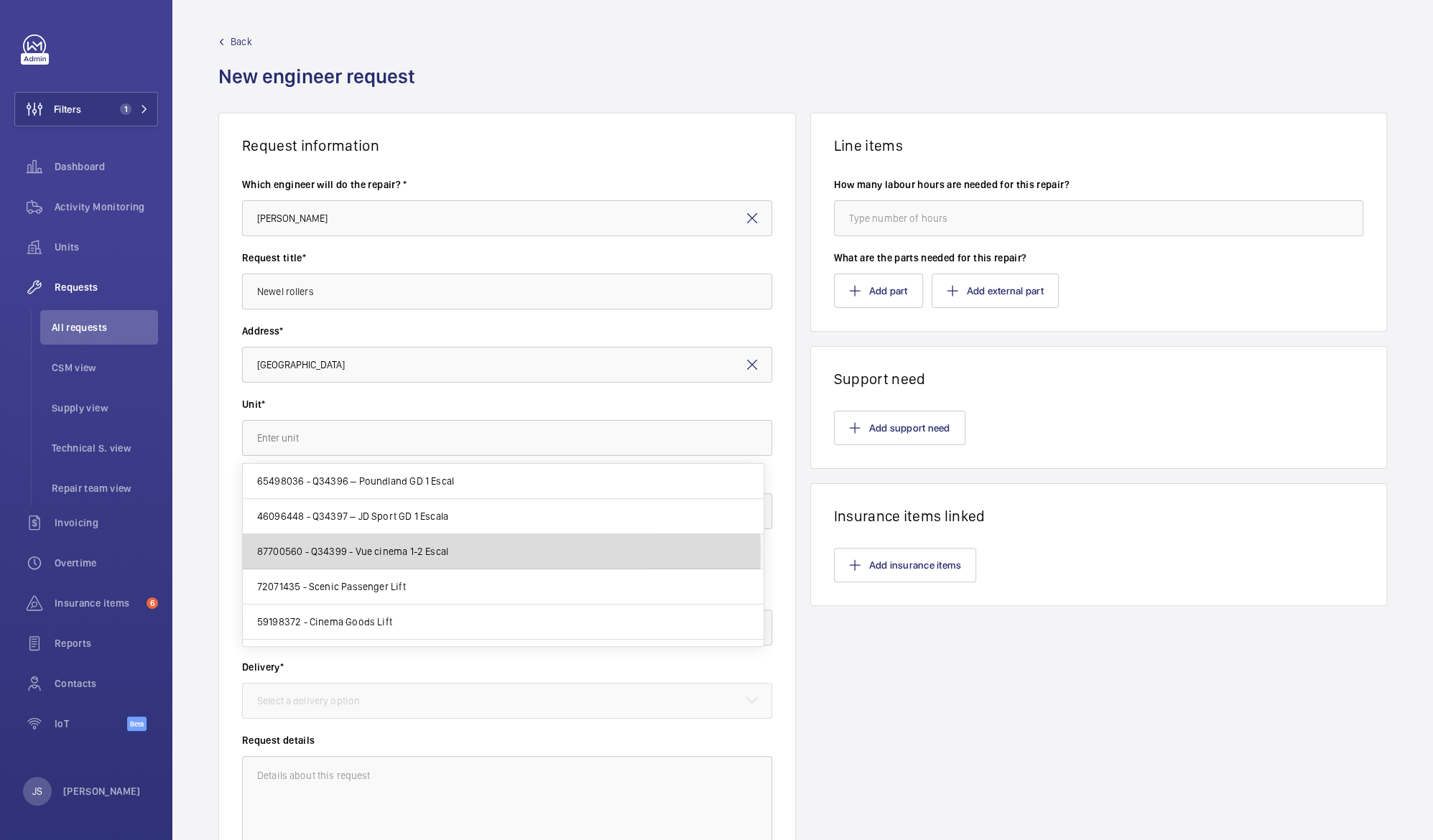
click at [339, 551] on span "87700560 - Q34399 - Vue cinema 1-2 Escal" at bounding box center [352, 552] width 191 height 15
type input "87700560 - Q34399 - Vue cinema 1-2 Escal"
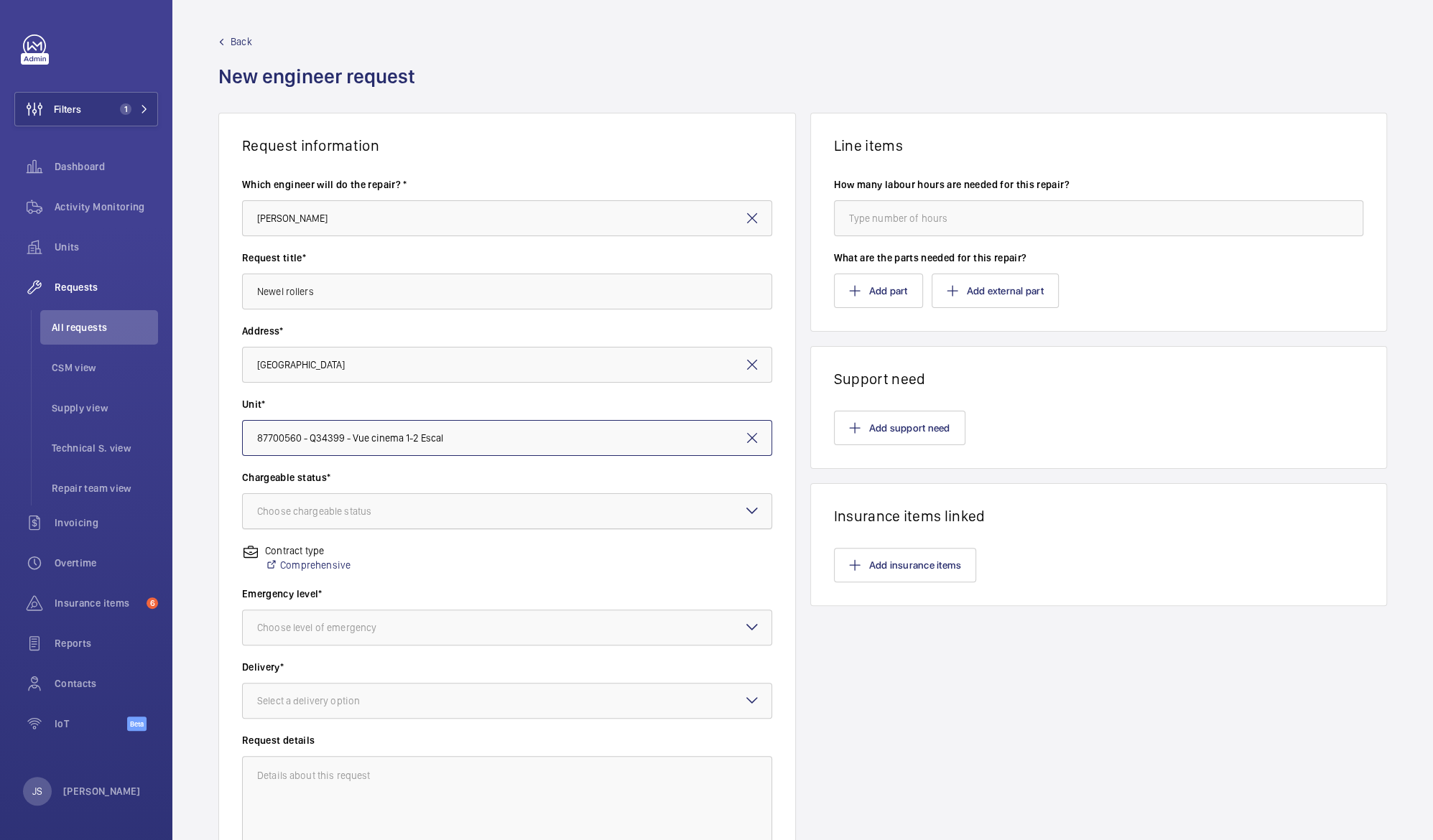
click at [320, 515] on div "Choose chargeable status" at bounding box center [331, 512] width 150 height 15
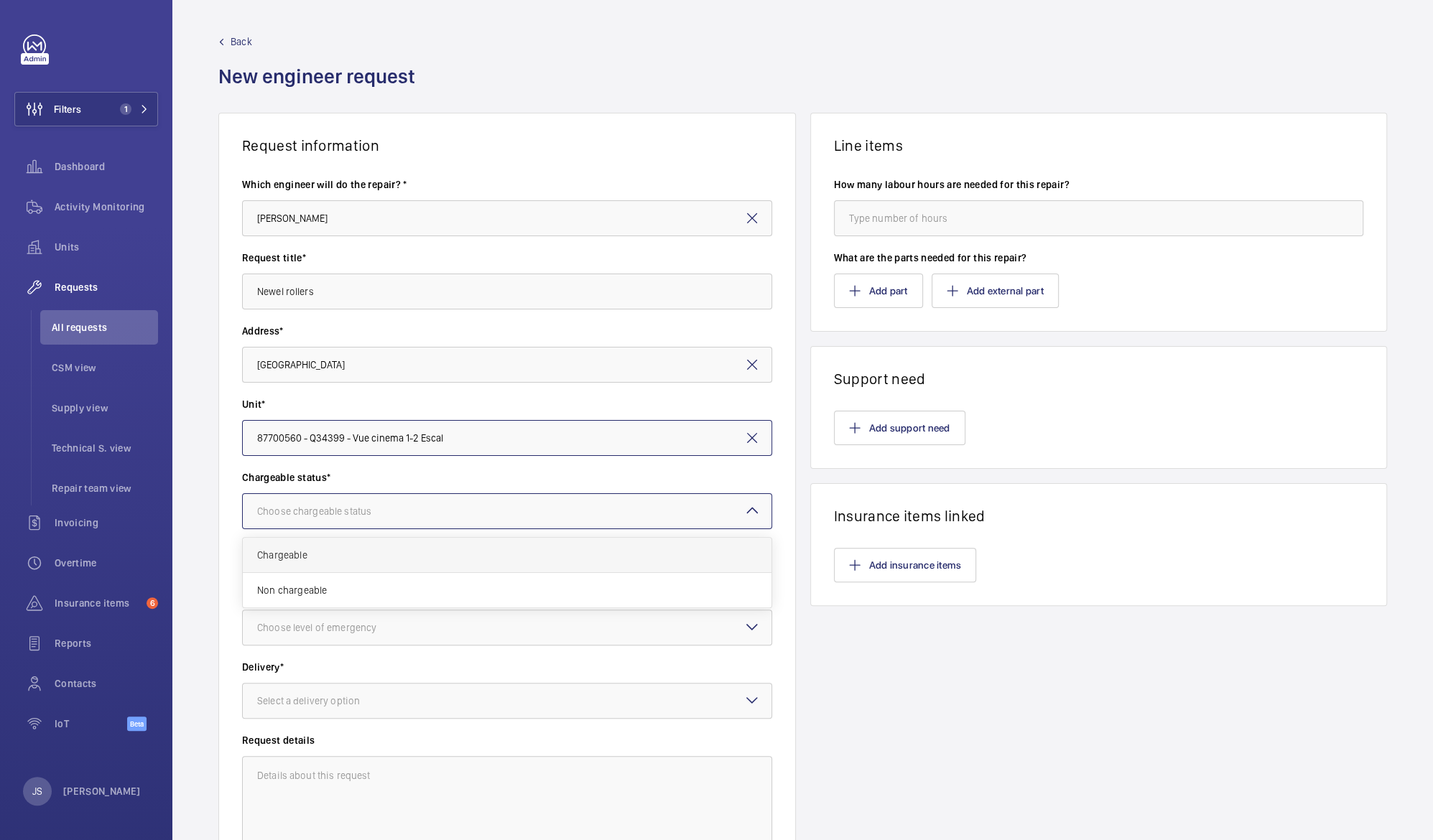
click at [311, 562] on span "Chargeable" at bounding box center [506, 555] width 500 height 15
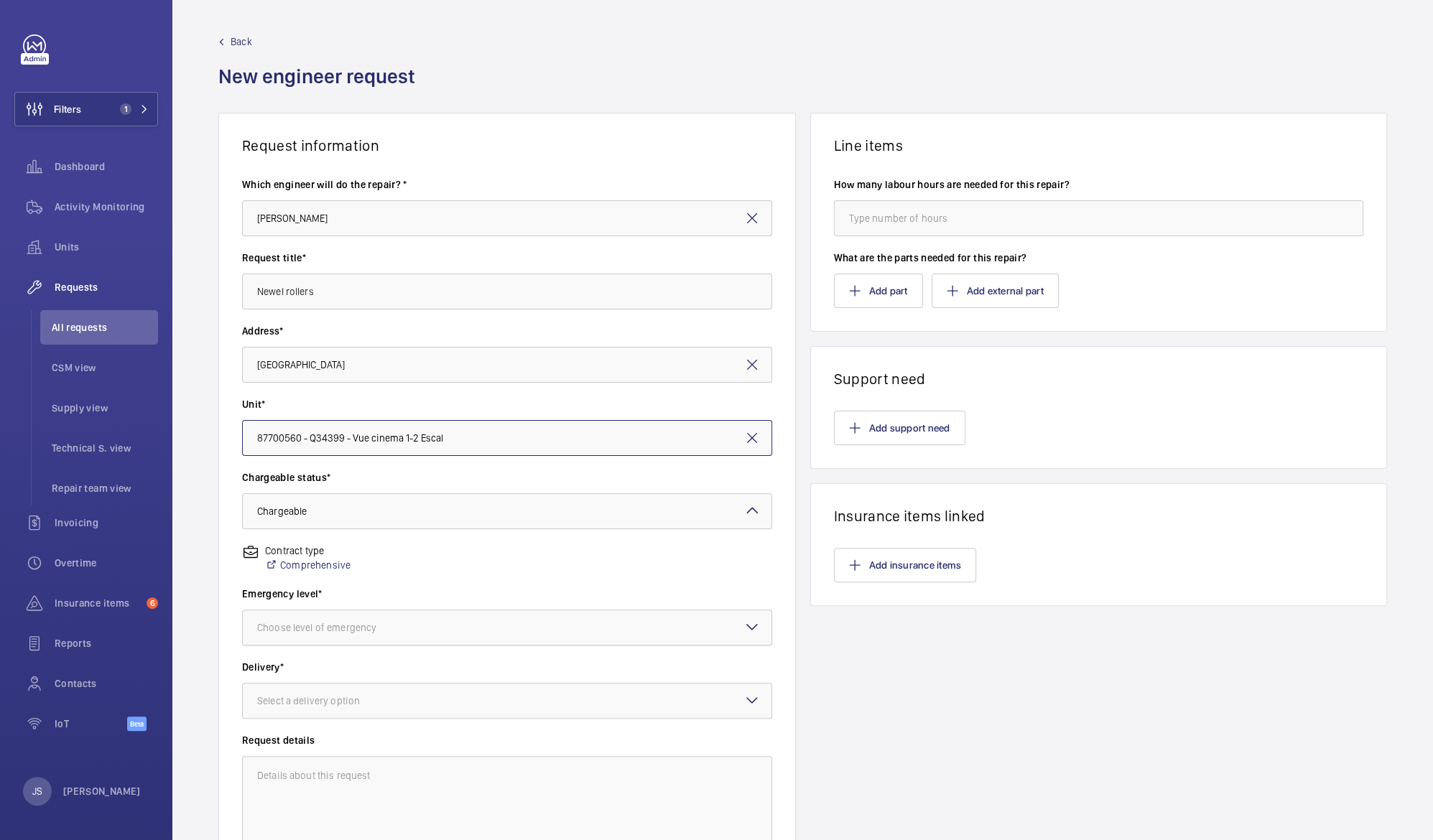
click at [309, 636] on div at bounding box center [507, 628] width 529 height 34
click at [301, 678] on span "Next visit" at bounding box center [506, 671] width 500 height 15
click at [298, 705] on div "Select a delivery option" at bounding box center [326, 701] width 139 height 15
click at [291, 816] on span "London office" at bounding box center [506, 816] width 500 height 15
click at [292, 776] on textarea at bounding box center [507, 804] width 530 height 96
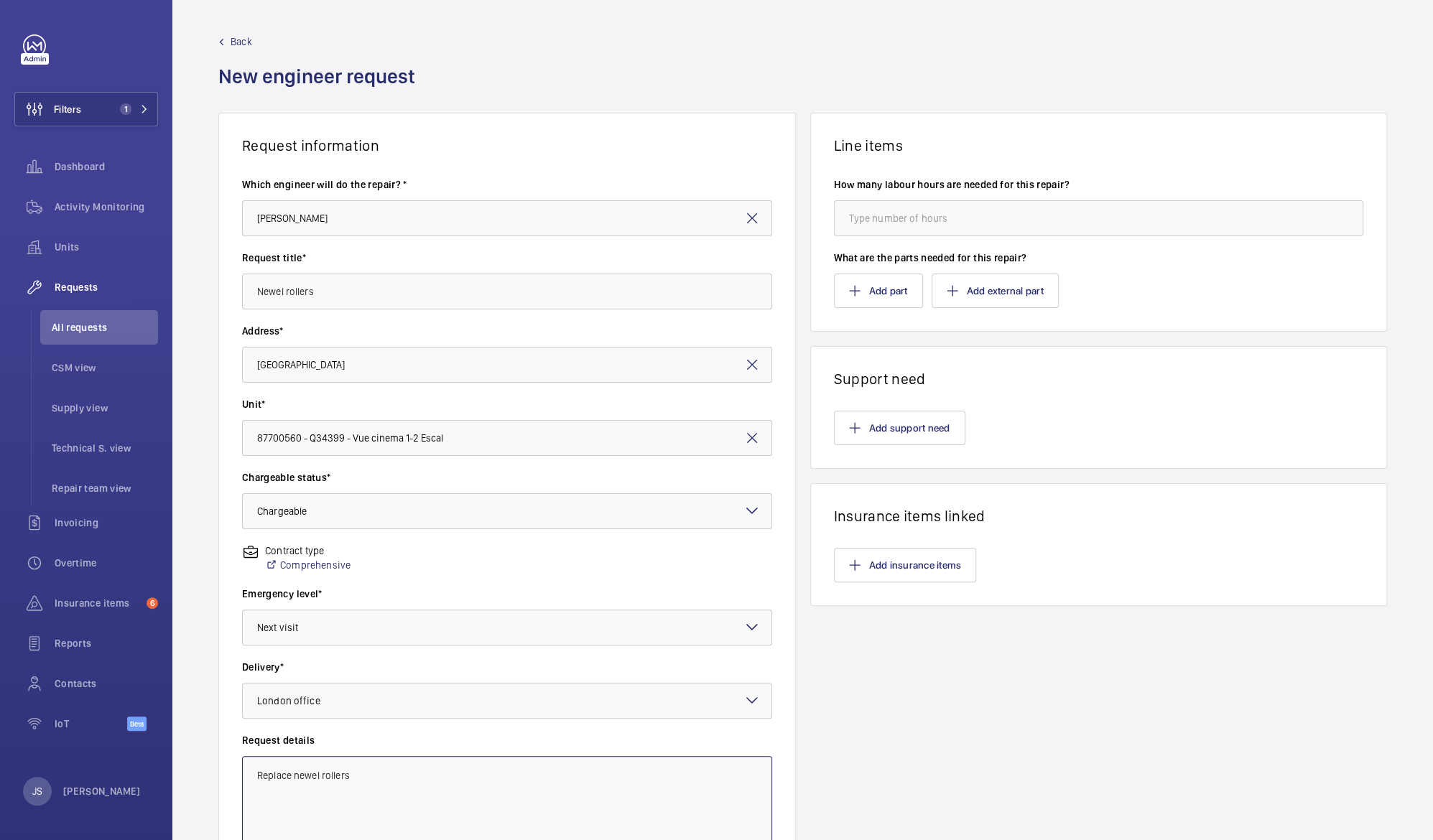
type textarea "Replace newel rollers"
click at [869, 222] on input "number" at bounding box center [1099, 219] width 530 height 36
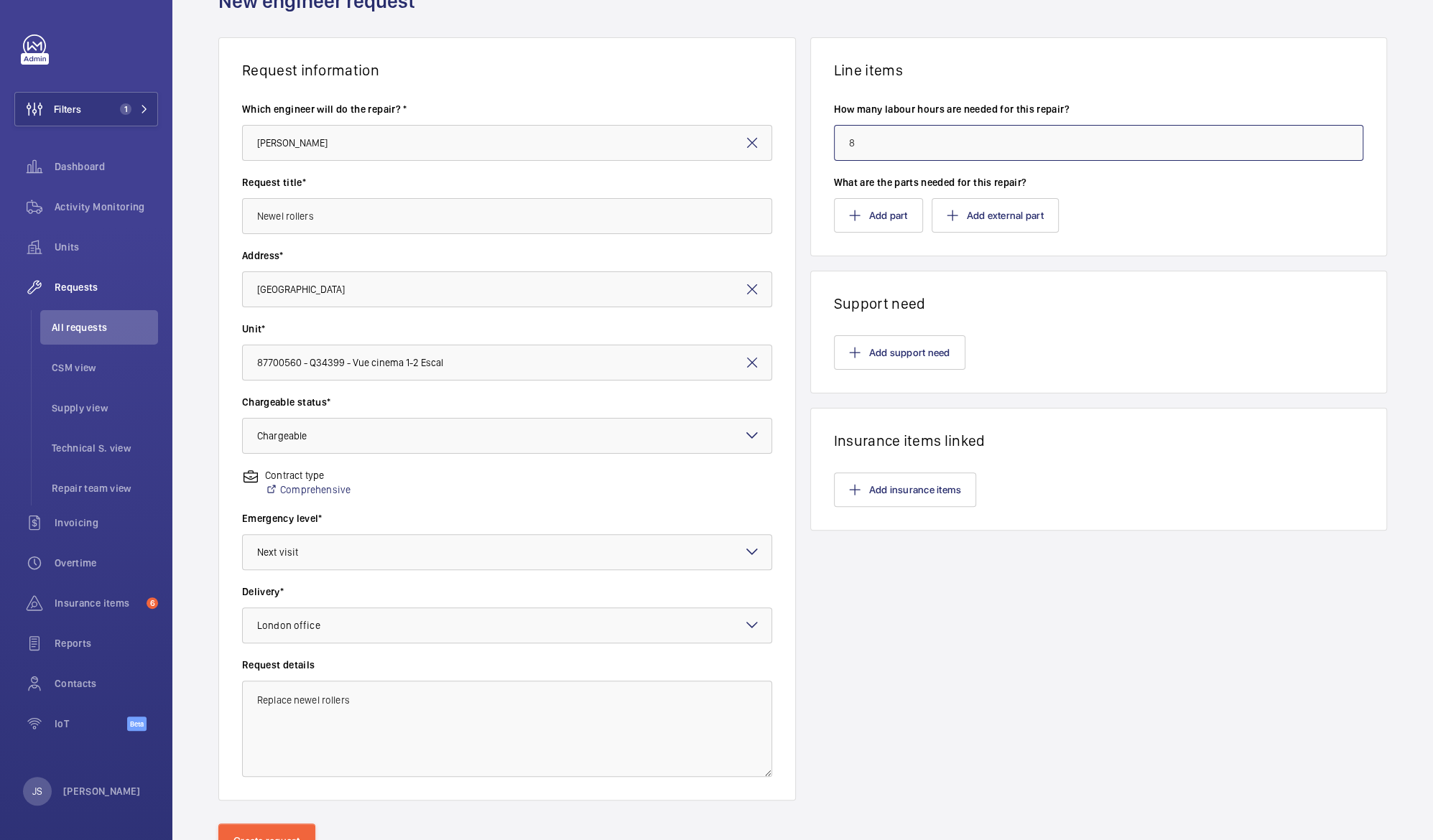
scroll to position [139, 0]
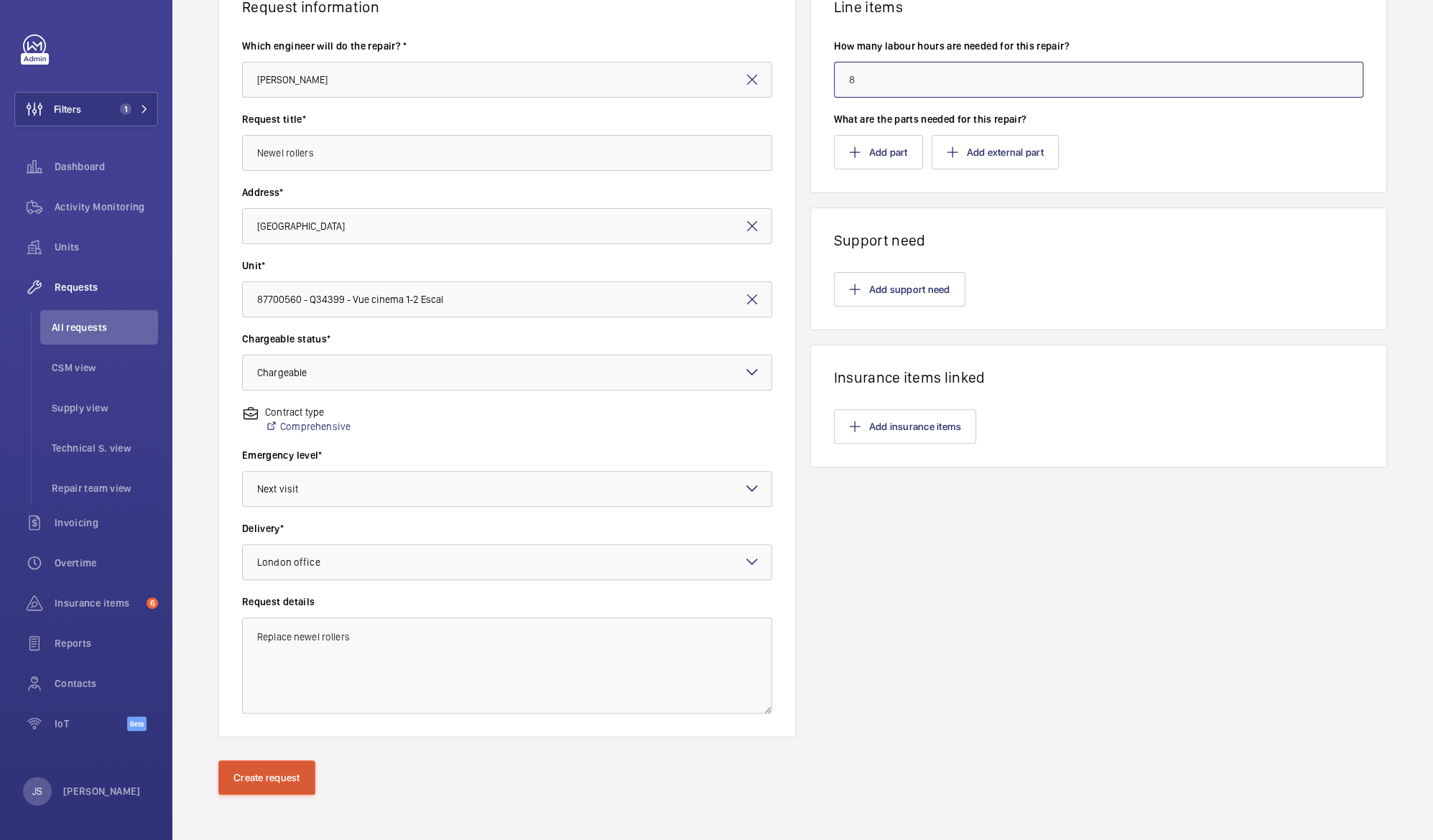
type input "8"
click at [250, 788] on button "Create request" at bounding box center [267, 777] width 97 height 34
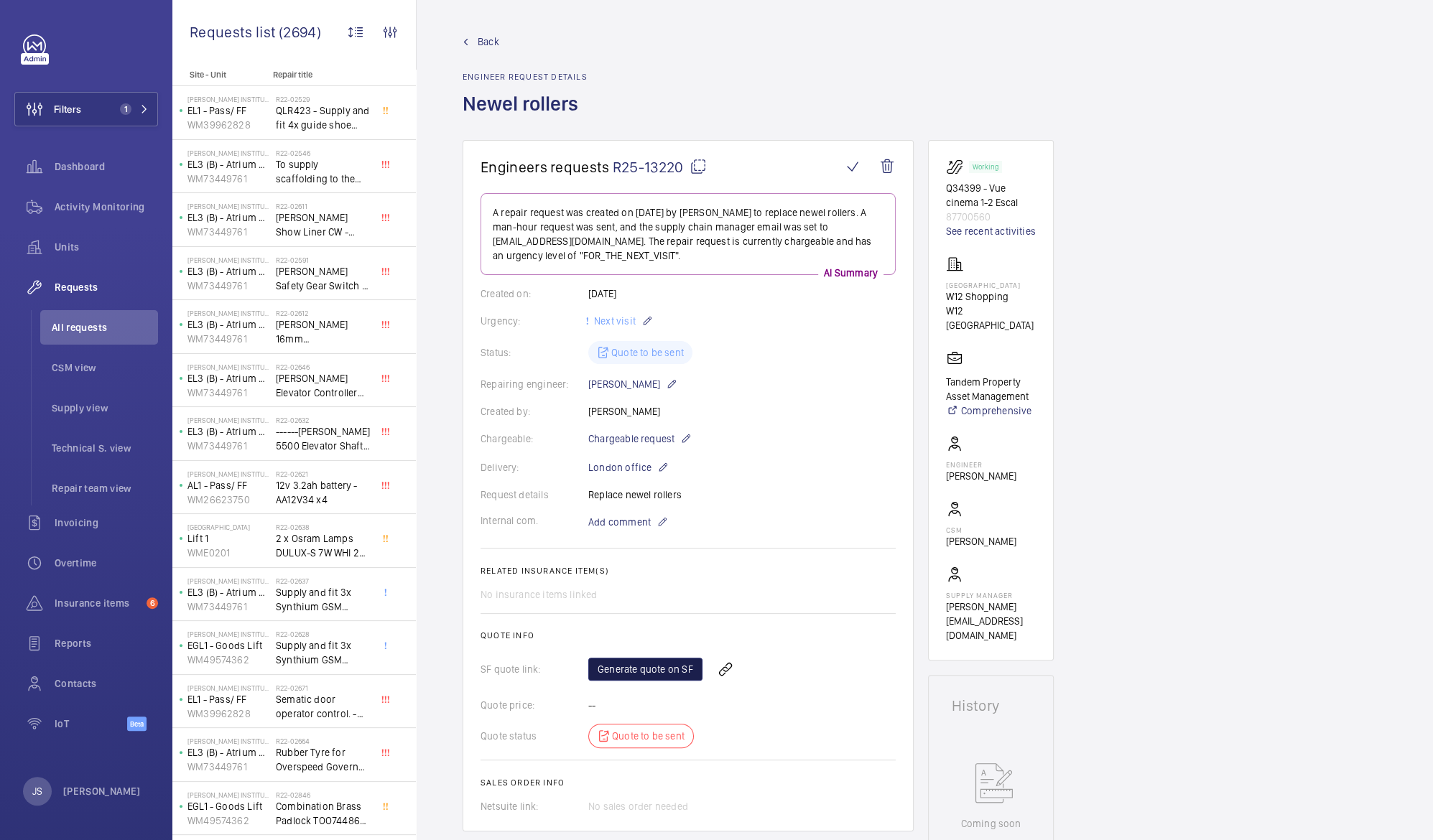
click at [628, 672] on link "Generate quote on SF" at bounding box center [645, 669] width 114 height 23
click at [91, 302] on div "Requests" at bounding box center [86, 288] width 143 height 34
click at [90, 321] on span "All requests" at bounding box center [104, 327] width 106 height 15
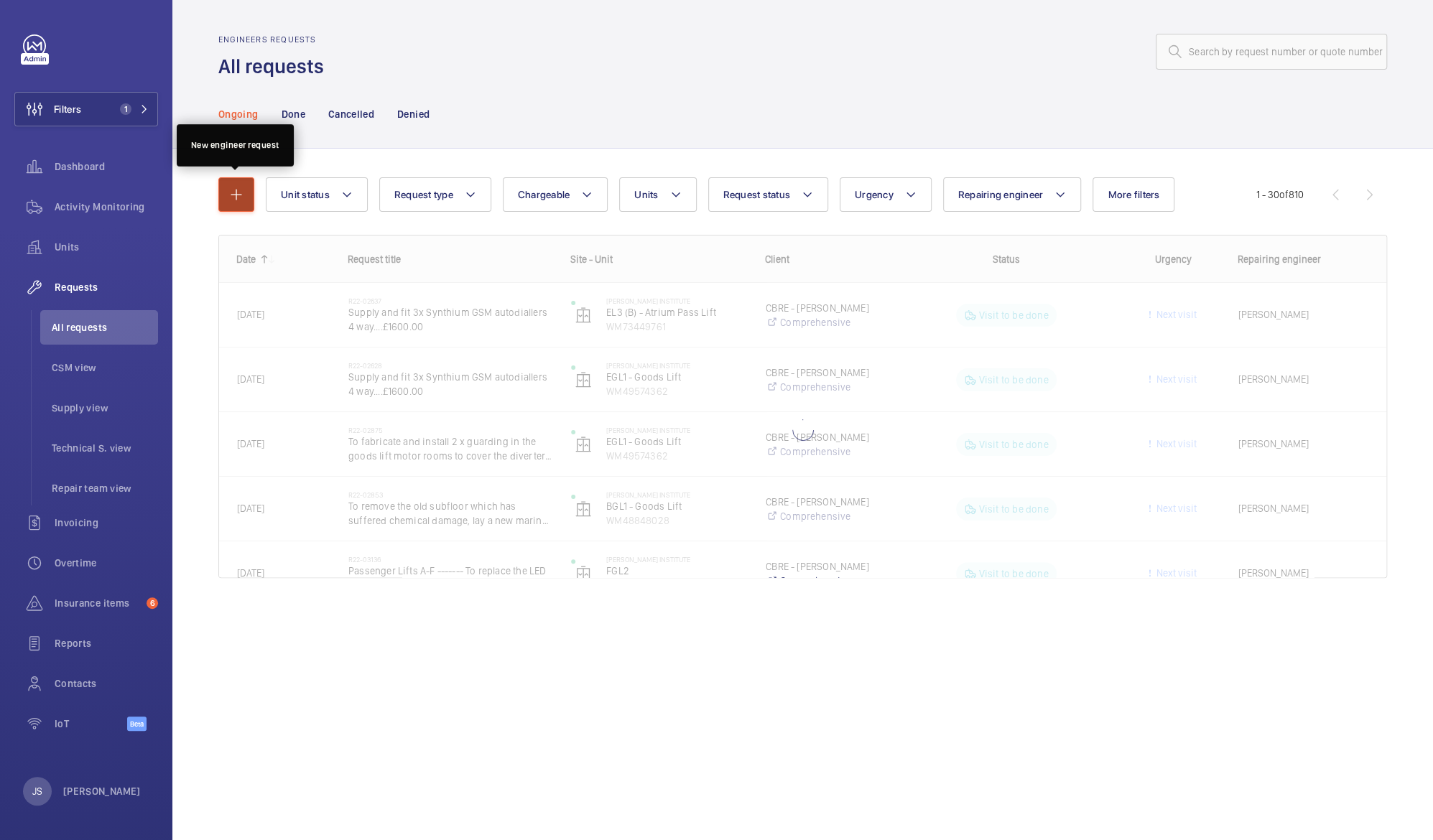
click at [229, 187] on mat-icon "button" at bounding box center [236, 194] width 17 height 17
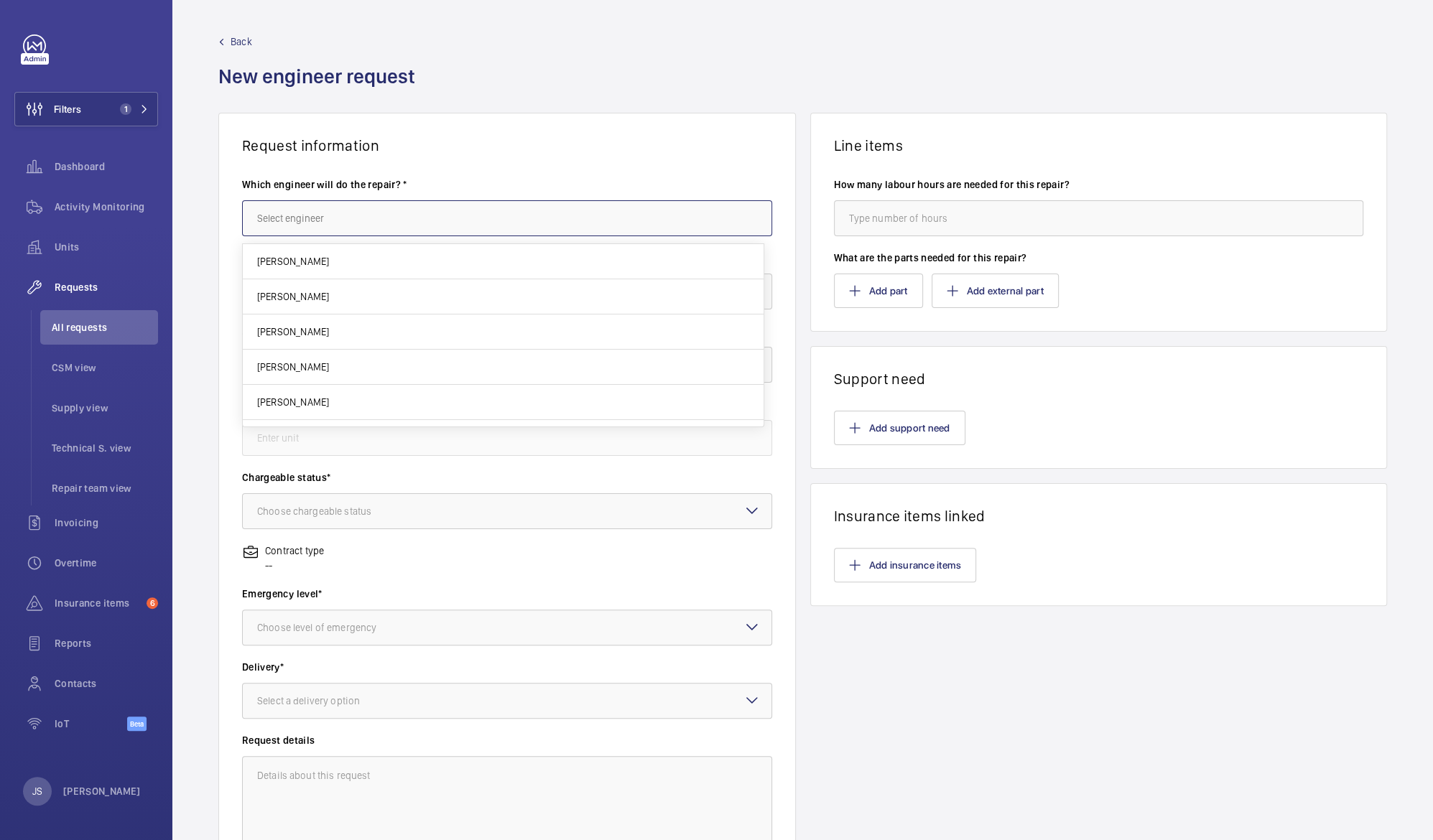
click at [260, 217] on input "text" at bounding box center [507, 219] width 530 height 36
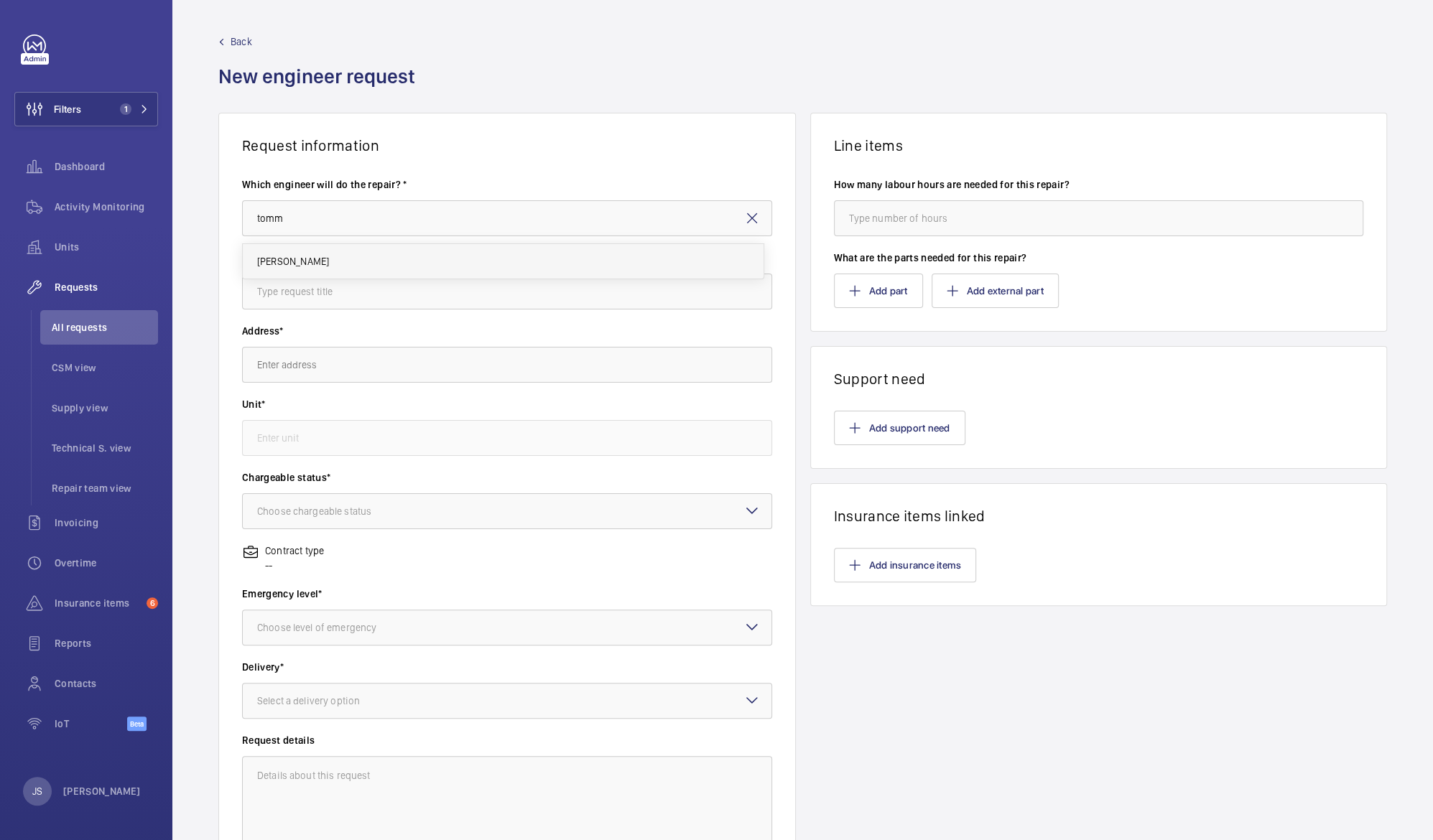
click at [268, 258] on span "Tommy Spicer" at bounding box center [292, 261] width 72 height 15
type input "Tommy Spicer"
click at [274, 293] on input "text" at bounding box center [507, 292] width 530 height 36
paste input "- To supply and fit the left hand newel end rollers to return the escalator to …"
click at [279, 288] on input "- To supply and fit the left hand newel end rollers" at bounding box center [507, 292] width 530 height 36
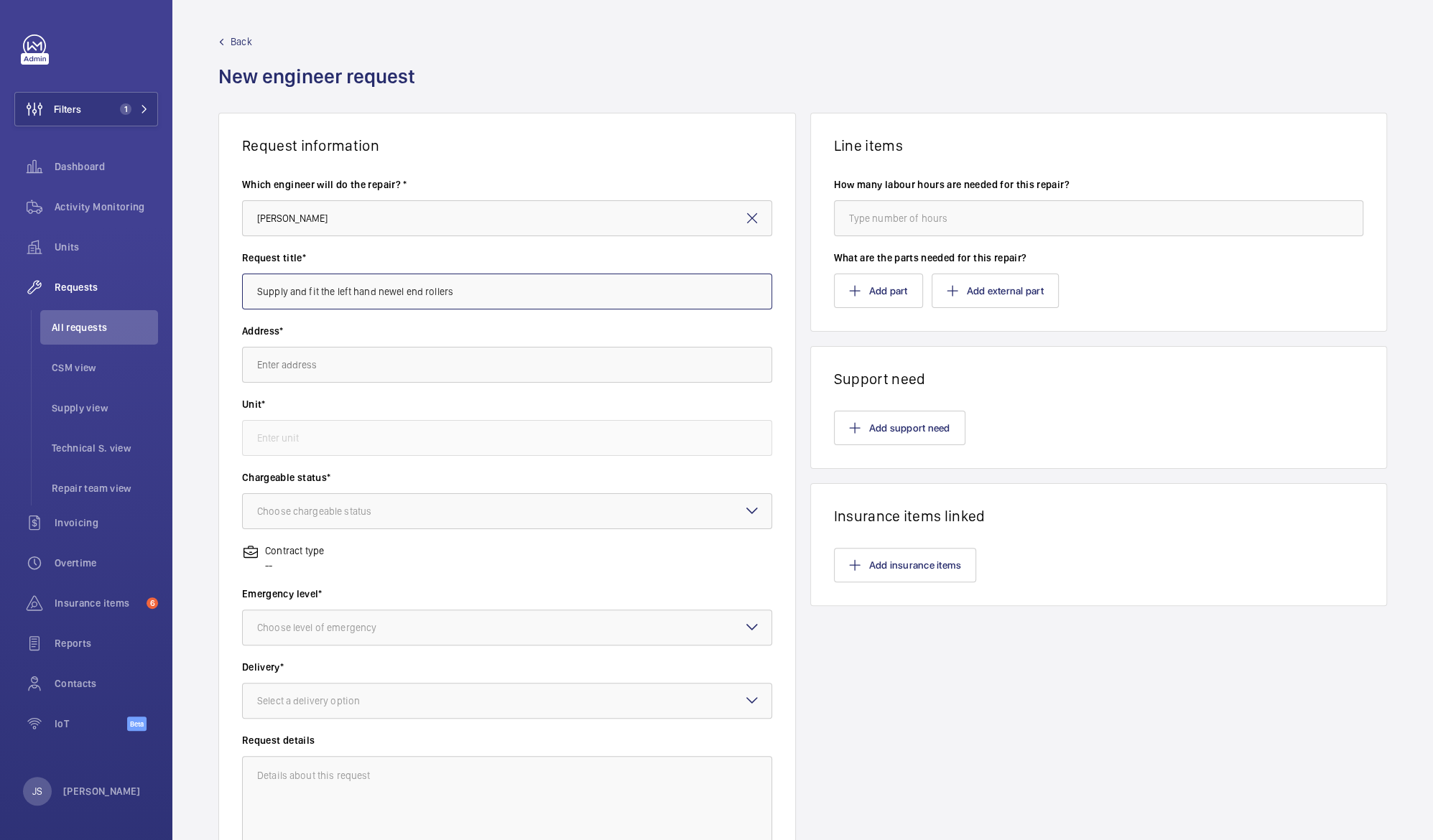
type input "Supply and fit the left hand newel end rollers"
click at [289, 369] on input "text" at bounding box center [507, 365] width 530 height 36
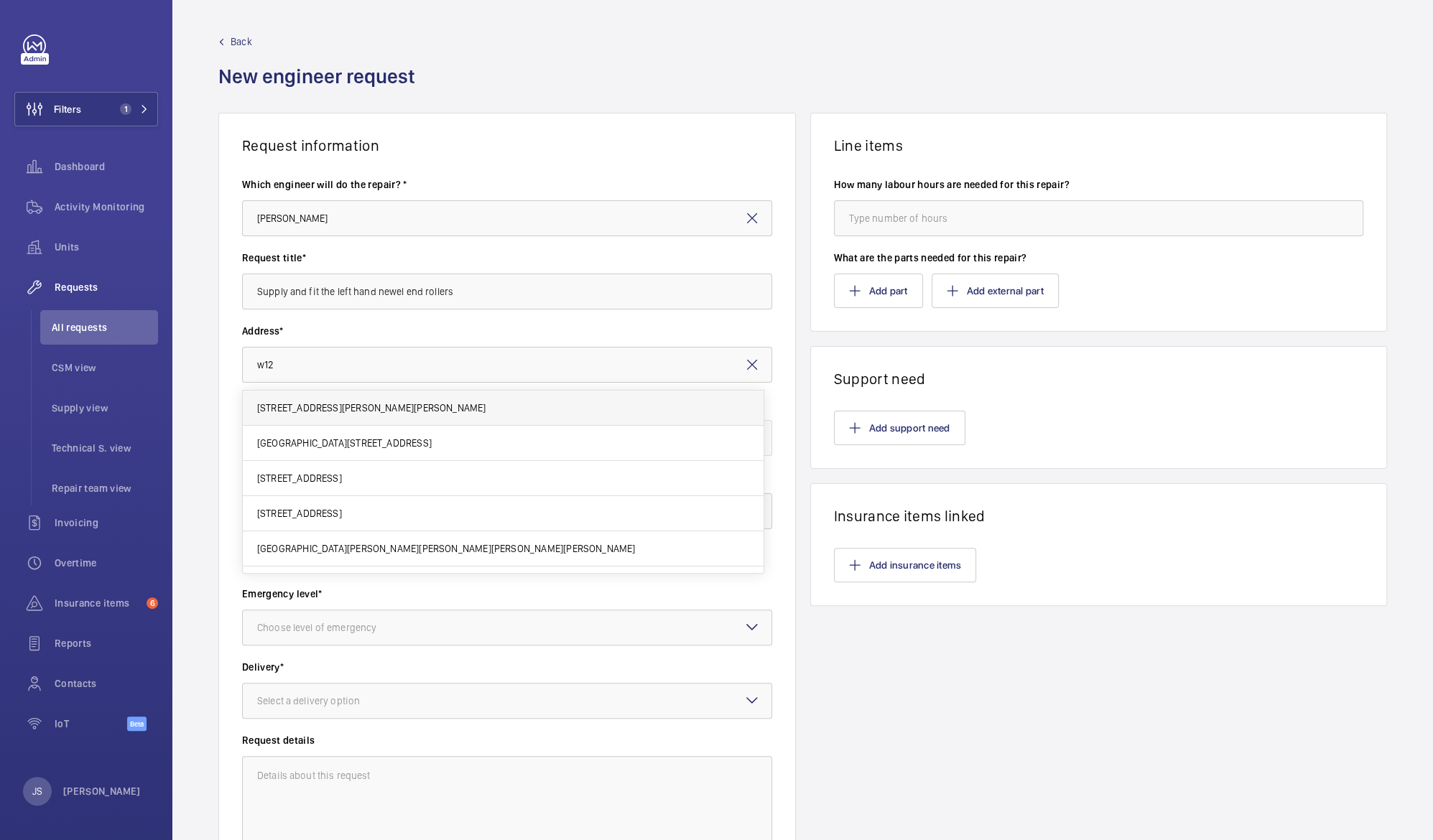
click at [298, 410] on span "1 Sharpe House 1 Sharpe House, W12 8DZ LONDON" at bounding box center [371, 408] width 229 height 15
type input "1 Sharpe House 1 Sharpe House, W12 8DZ LONDON"
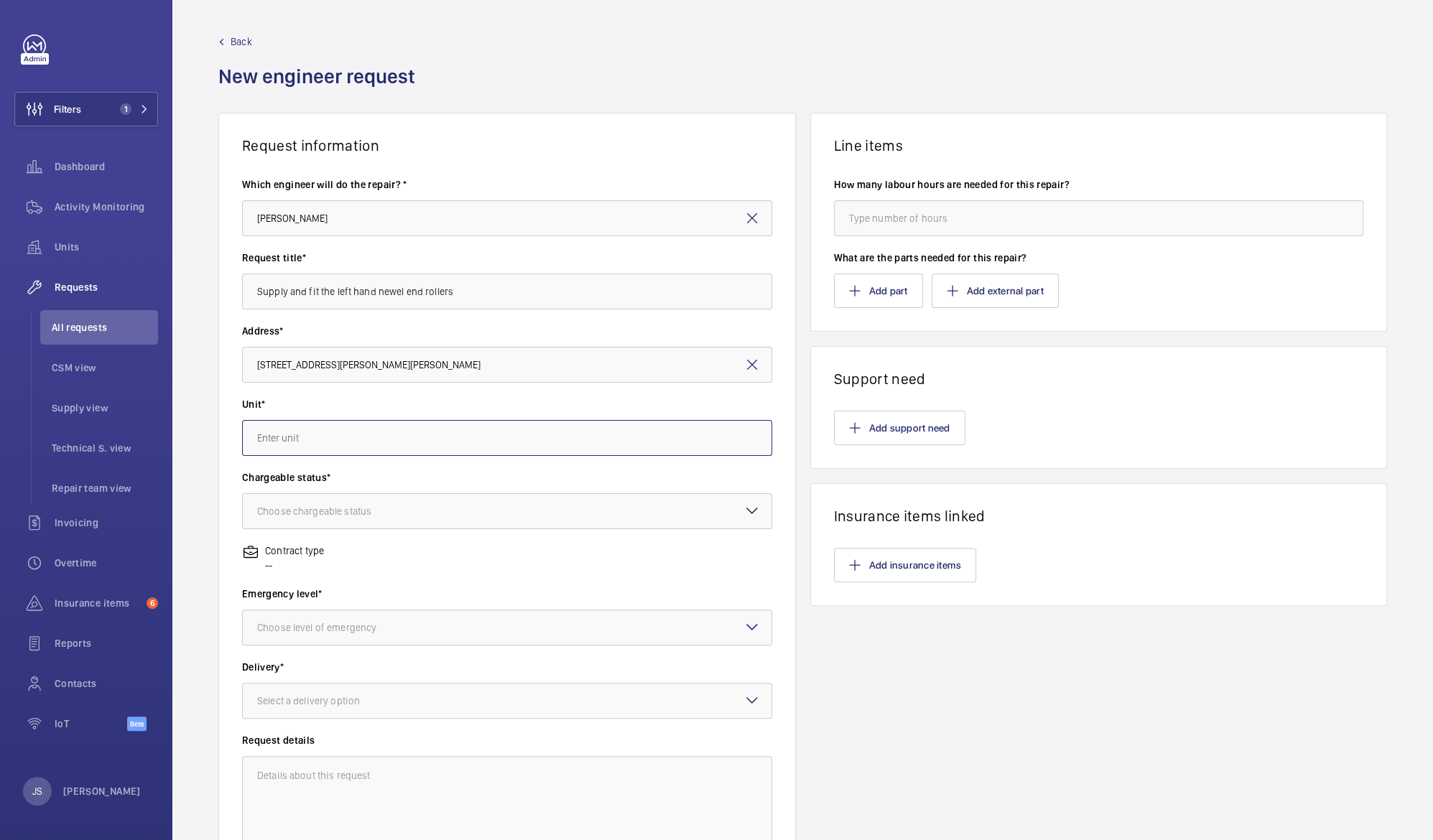
click at [289, 444] on input "text" at bounding box center [507, 438] width 530 height 36
click at [743, 365] on mat-icon at bounding box center [751, 365] width 17 height 17
click at [347, 405] on span "W12 Shopping Centre W12 Shopping, W12 8PP LONDON" at bounding box center [301, 408] width 90 height 15
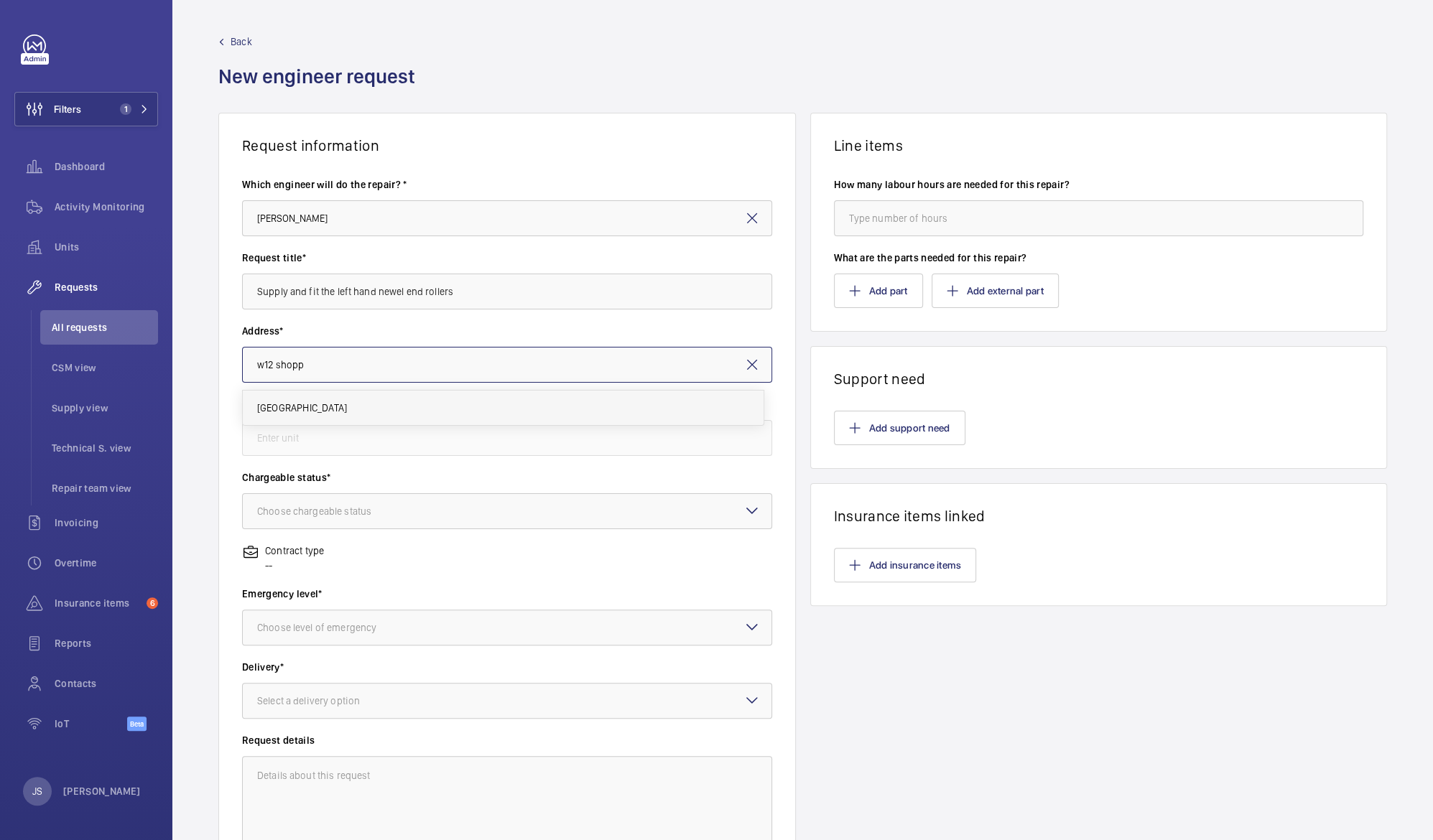
type input "W12 Shopping Centre W12 Shopping, W12 8PP LONDON"
click at [422, 441] on input "text" at bounding box center [507, 438] width 530 height 36
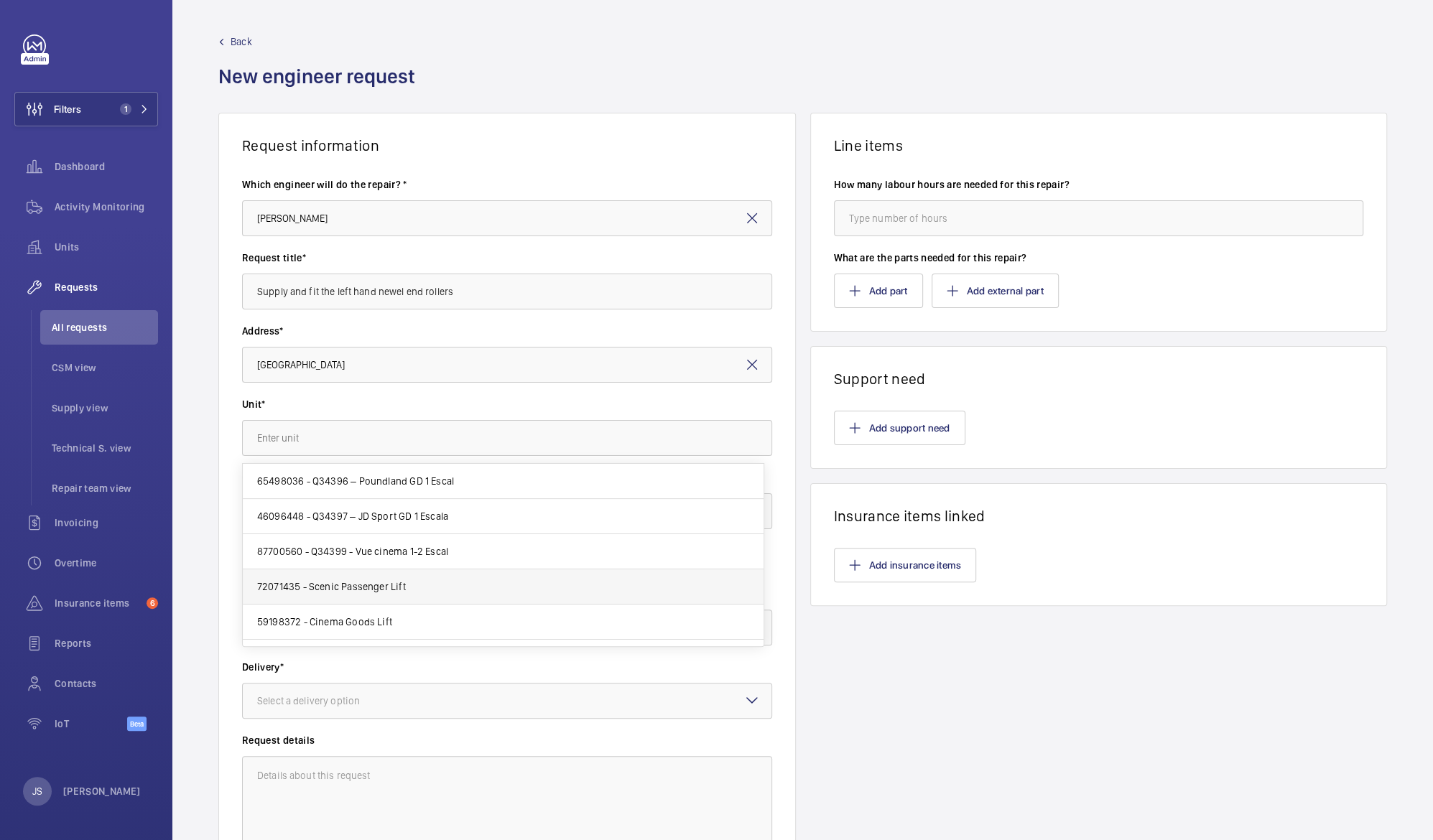
drag, startPoint x: 763, startPoint y: 529, endPoint x: 751, endPoint y: 581, distance: 53.4
click at [751, 581] on div "65498036 - Q34396 – Poundland GD 1 Escal 46096448 - Q34397 – JD Sport GD 1 Esca…" at bounding box center [504, 554] width 521 height 182
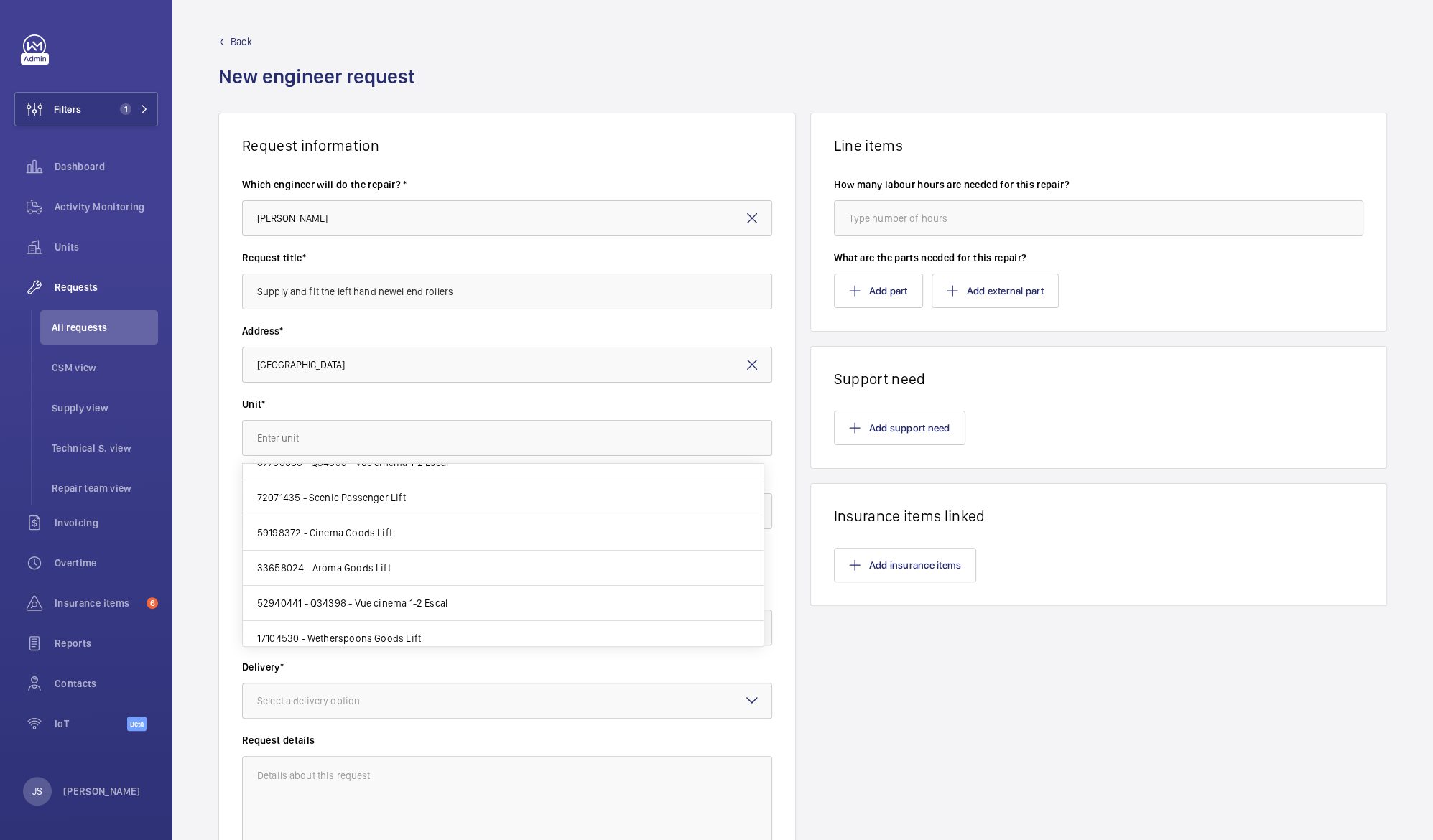
scroll to position [98, 0]
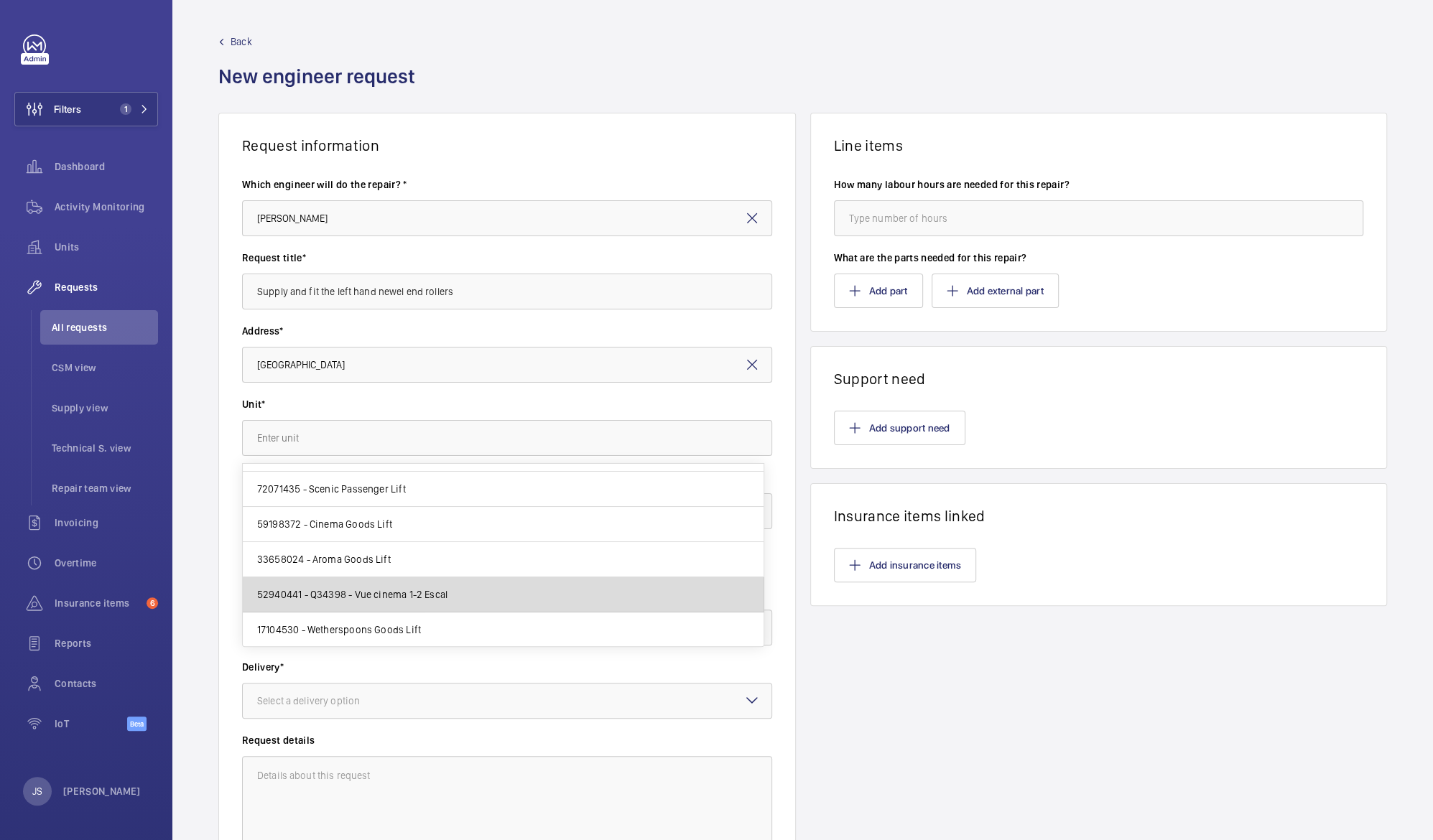
click at [529, 595] on mat-option "52940441 - Q34398 - Vue cinema 1-2 Escal" at bounding box center [504, 594] width 521 height 35
type input "52940441 - Q34398 - Vue cinema 1-2 Escal"
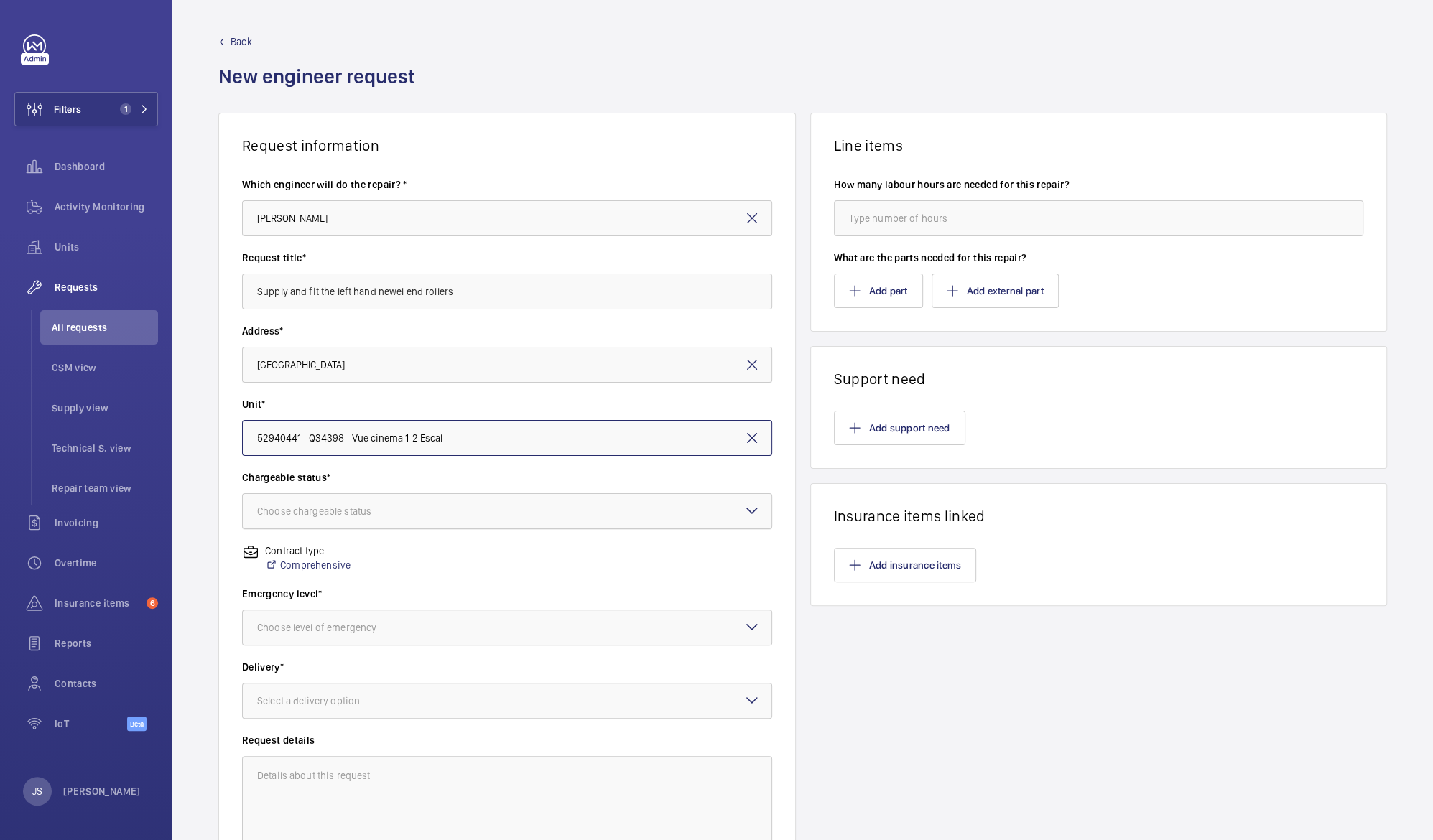
click at [468, 509] on div at bounding box center [507, 512] width 529 height 34
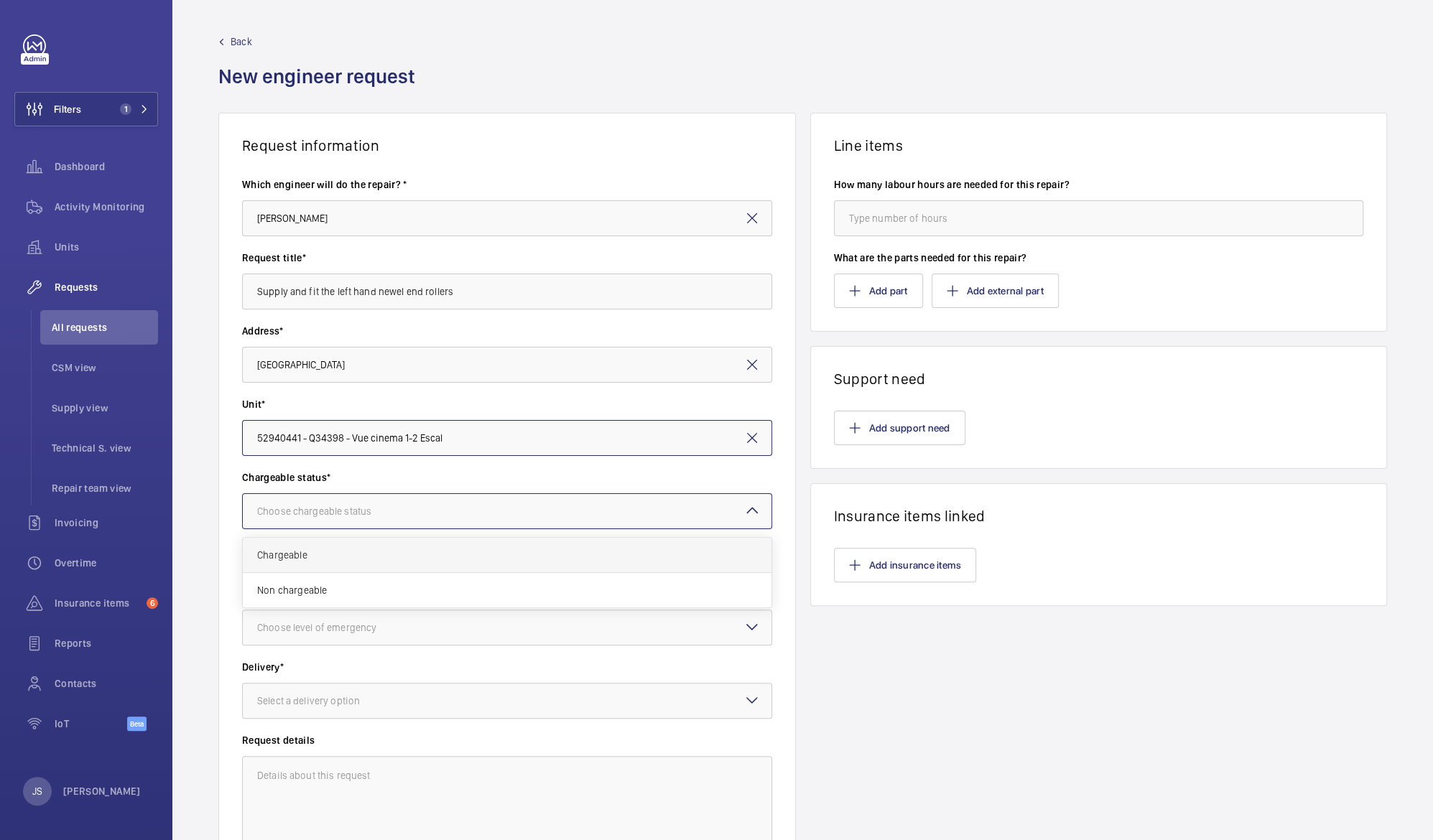
click at [456, 553] on span "Chargeable" at bounding box center [506, 555] width 500 height 15
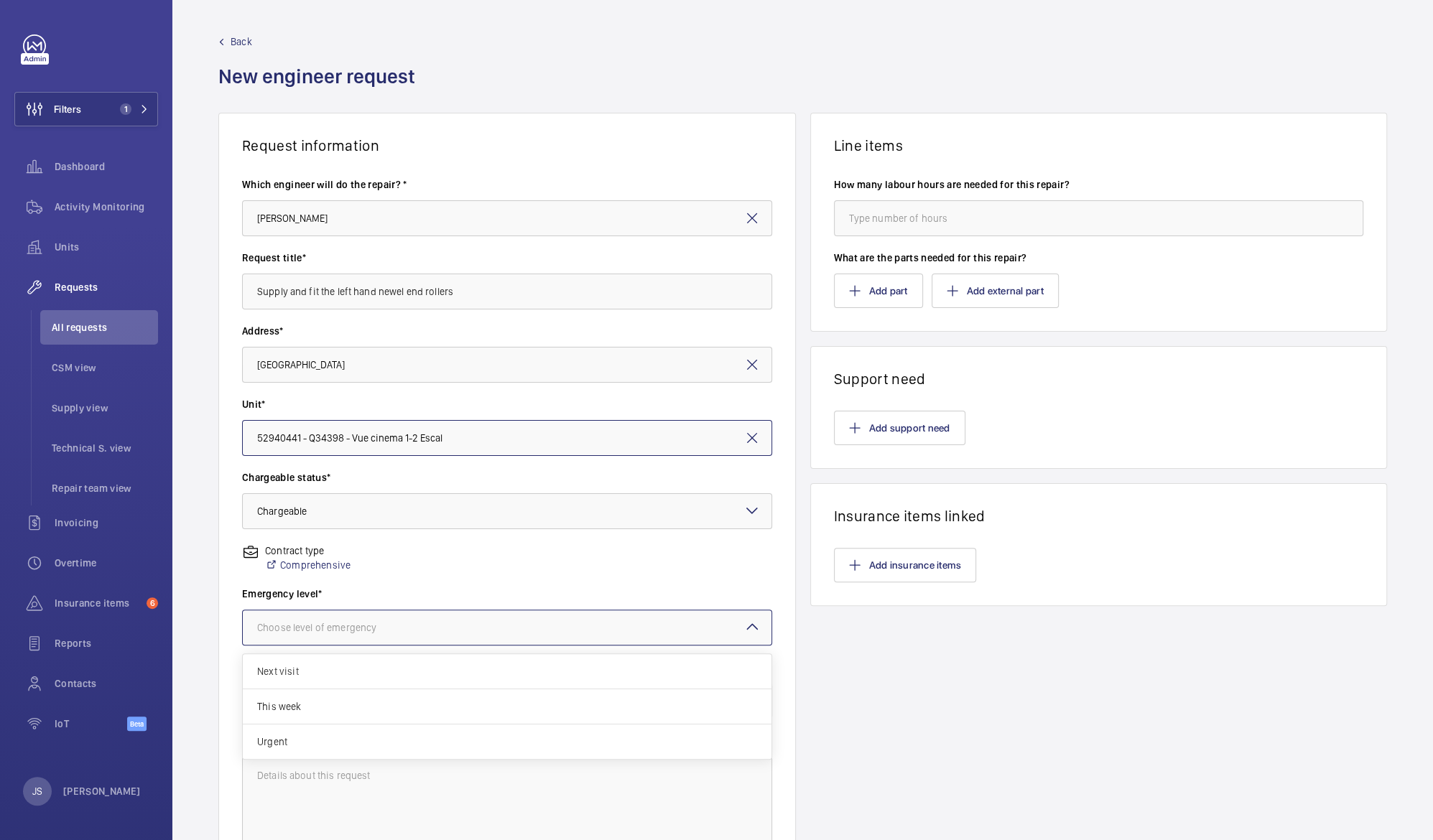
click at [443, 631] on div at bounding box center [507, 628] width 529 height 34
click at [437, 673] on span "Next visit" at bounding box center [506, 671] width 500 height 15
click at [421, 708] on div at bounding box center [507, 701] width 529 height 34
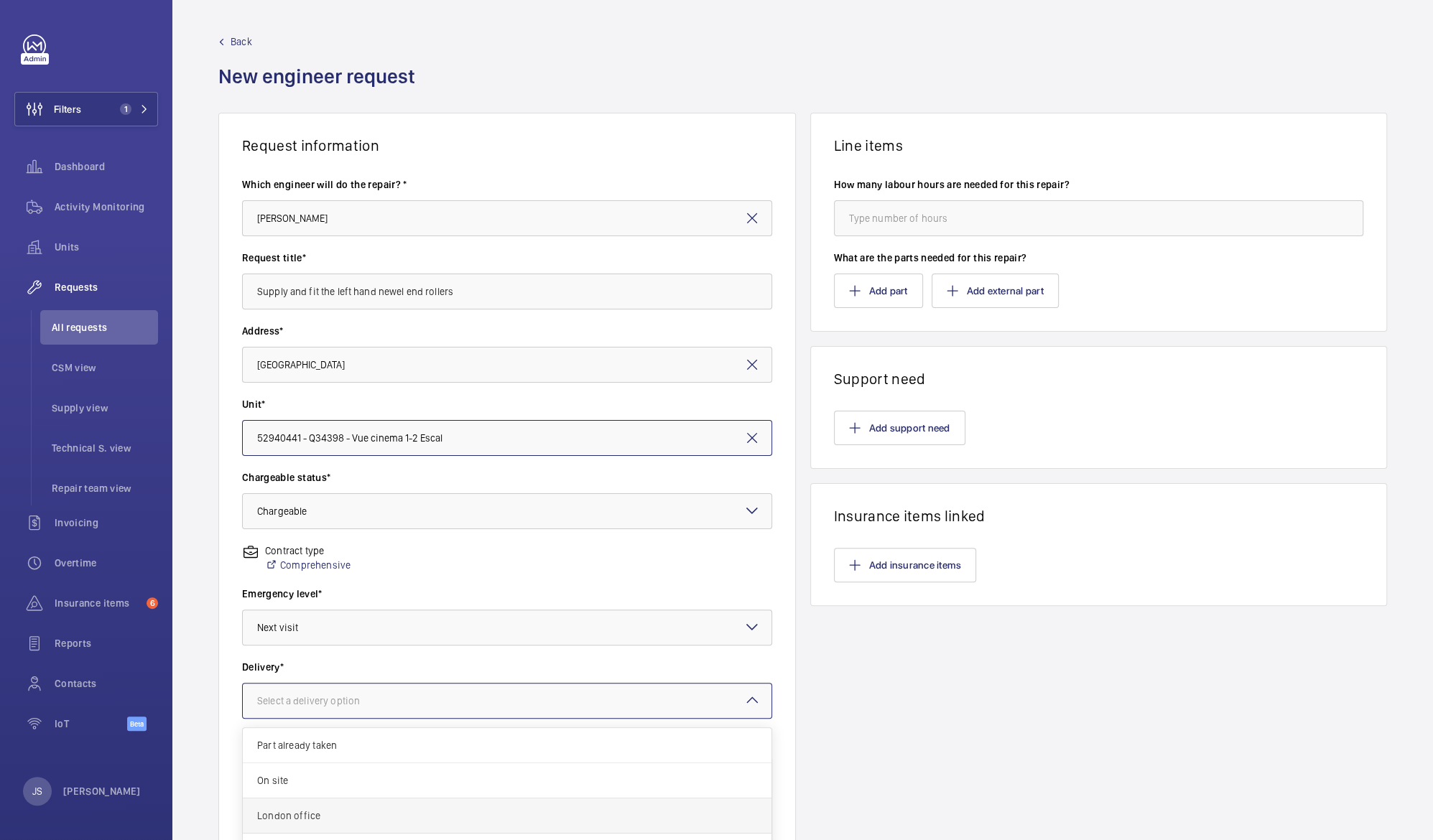
click at [403, 808] on span "London office" at bounding box center [506, 816] width 500 height 15
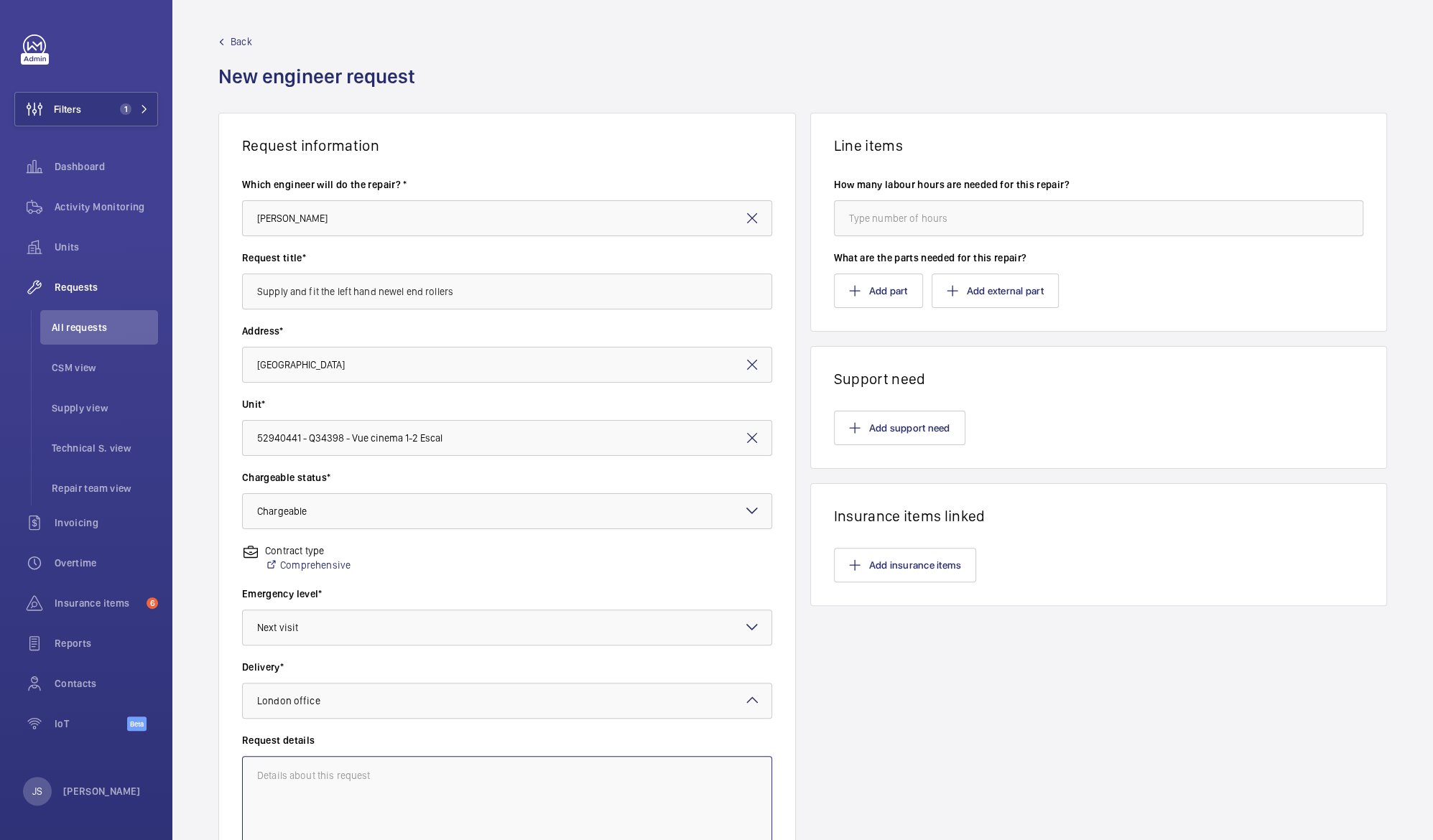
click at [395, 776] on textarea at bounding box center [507, 804] width 530 height 96
drag, startPoint x: 456, startPoint y: 288, endPoint x: 238, endPoint y: 290, distance: 218.0
click at [238, 290] on wm-front-card-body "Which engineer will do the repair? * Tommy Spicer Request title* Supply and fit…" at bounding box center [506, 514] width 576 height 721
click at [263, 777] on textarea at bounding box center [507, 804] width 530 height 96
paste textarea "Supply and fit the left hand newel end rollers"
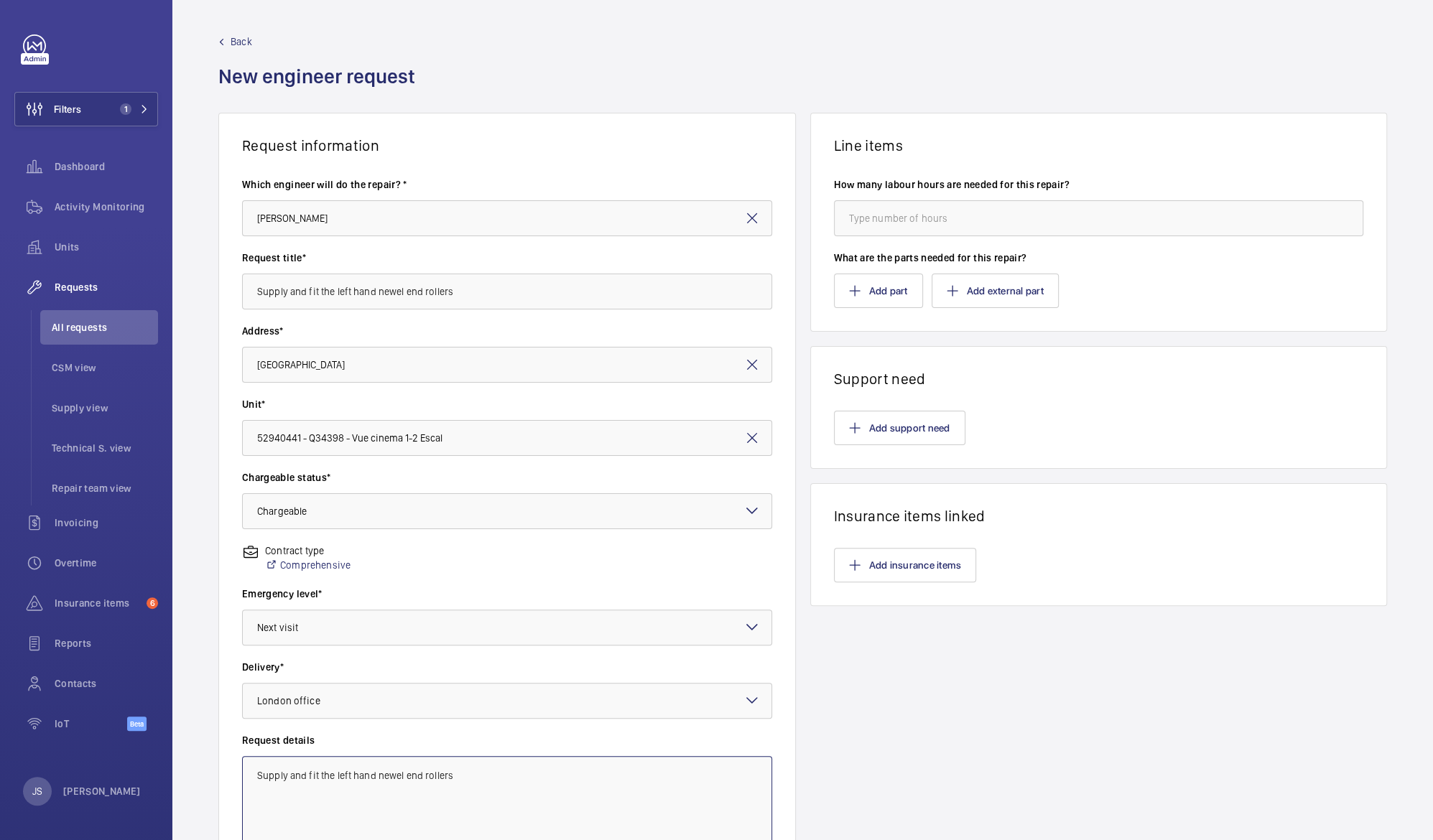
type textarea "Supply and fit the left hand newel end rollers"
click at [891, 219] on input "number" at bounding box center [1099, 219] width 530 height 36
type input "8"
click at [977, 672] on div "Line items How many labour hours are needed for this repair? 8 What are the par…" at bounding box center [1099, 493] width 577 height 763
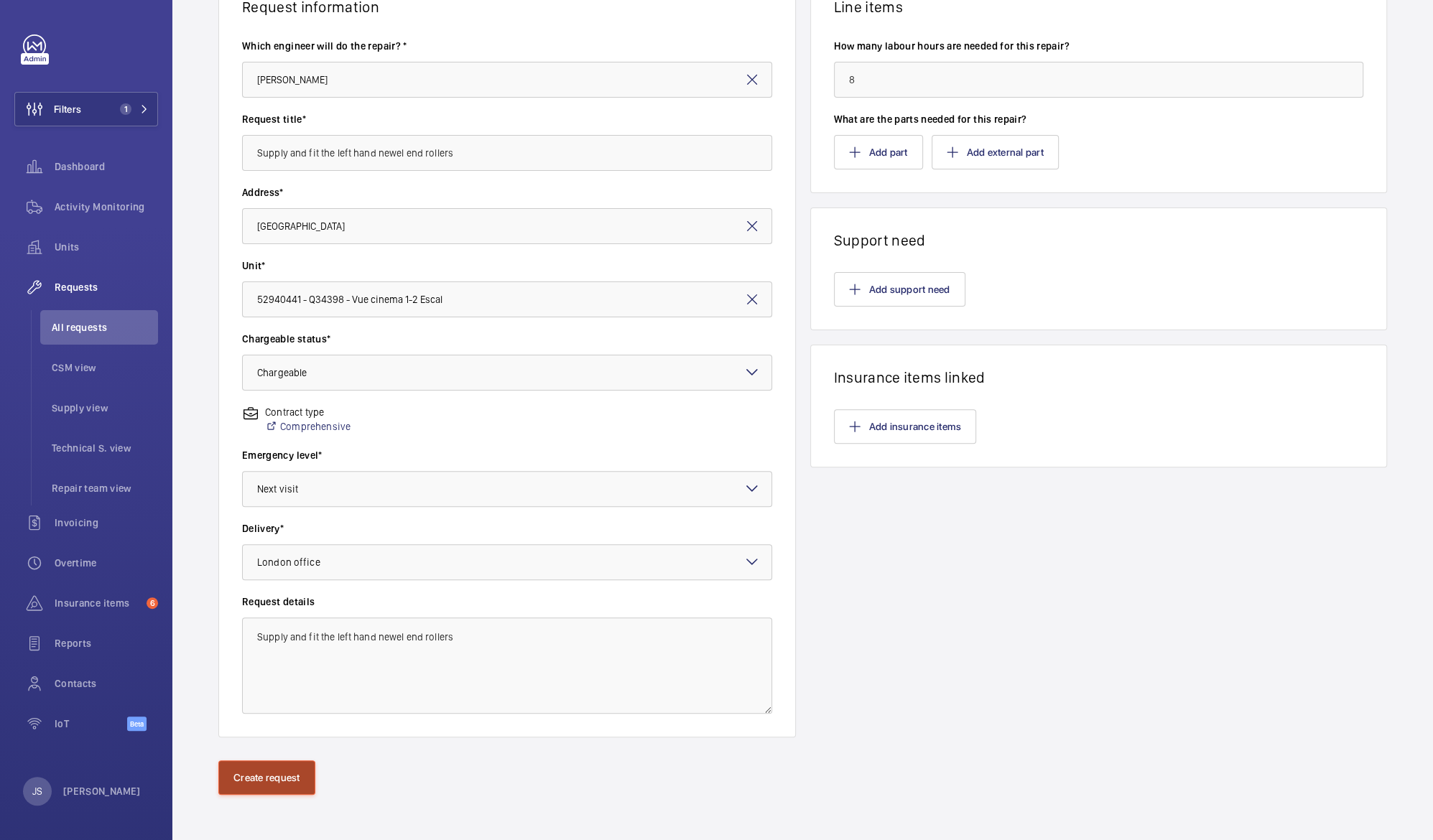
click at [243, 773] on button "Create request" at bounding box center [267, 777] width 97 height 34
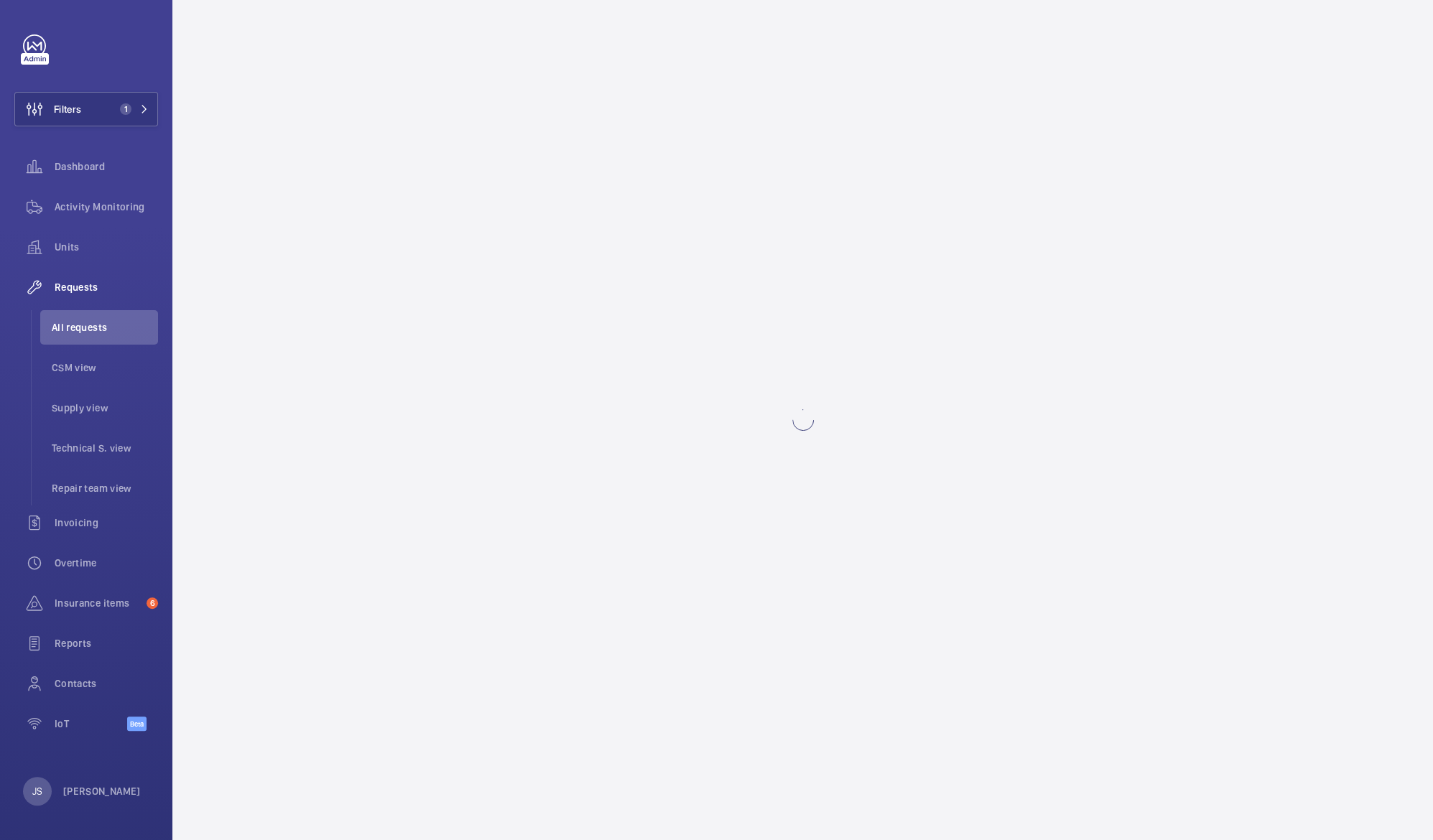
scroll to position [0, 0]
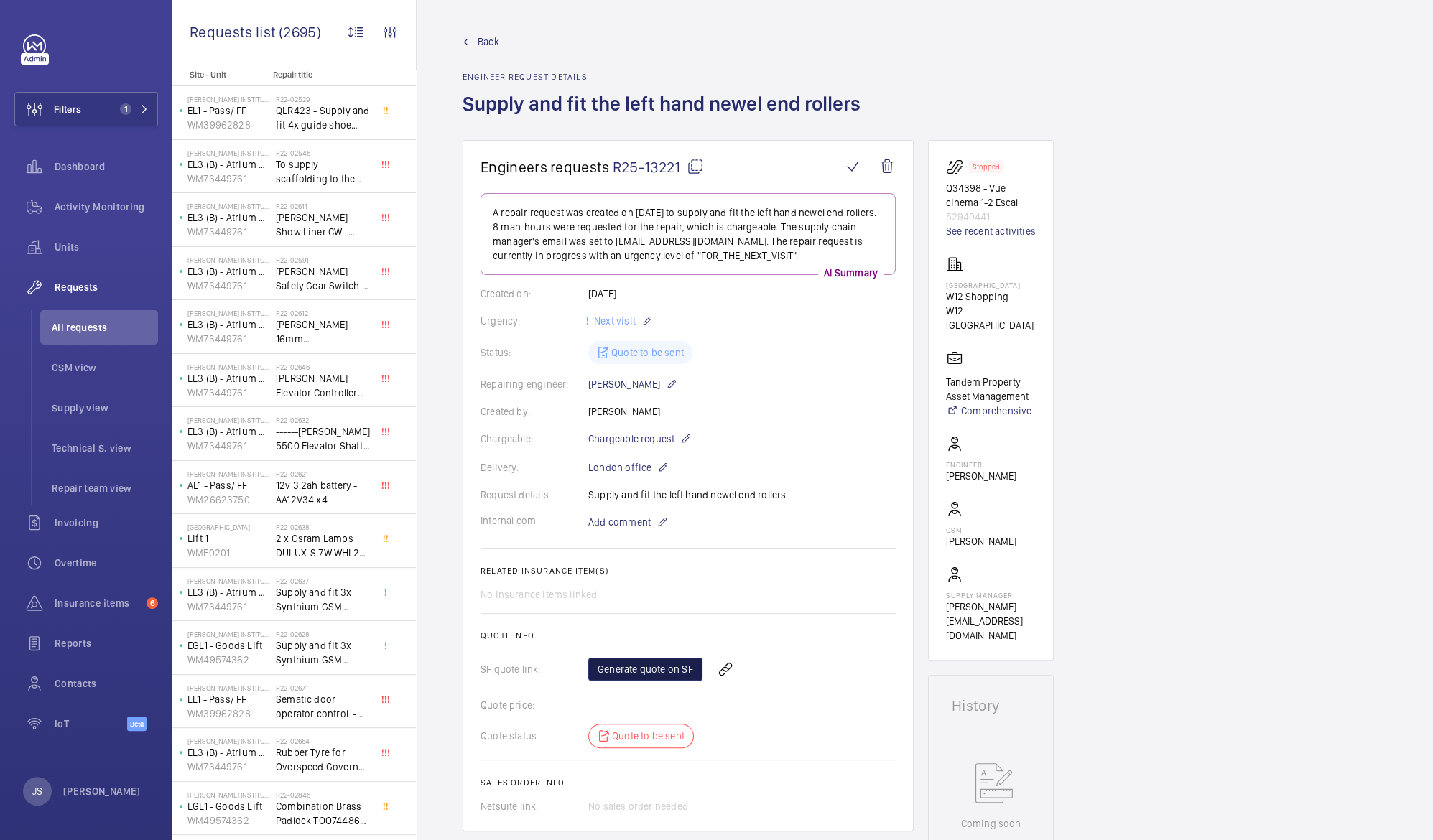
click at [633, 664] on link "Generate quote on SF" at bounding box center [645, 669] width 114 height 23
click at [72, 163] on span "Dashboard" at bounding box center [106, 167] width 103 height 15
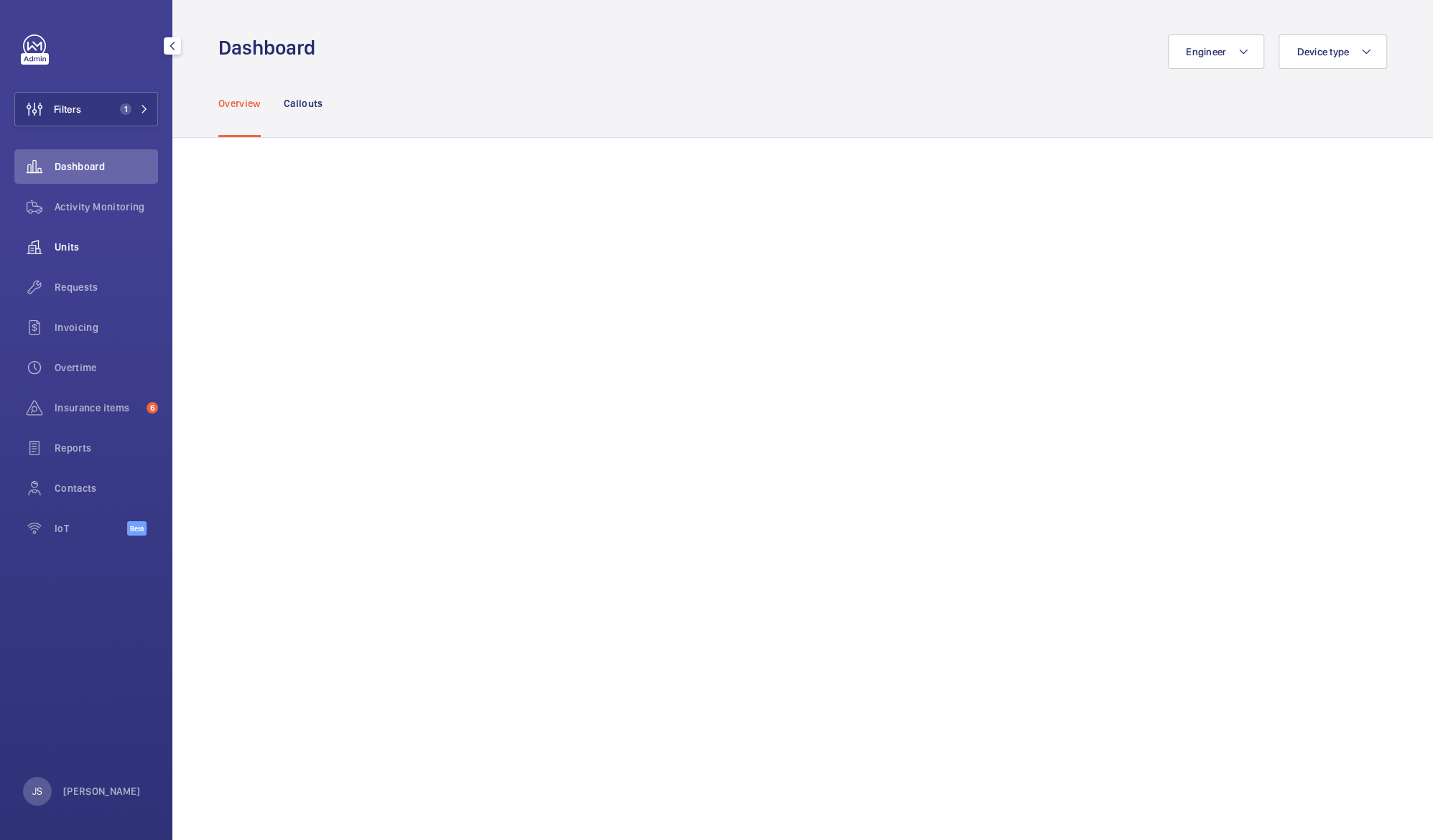
click at [81, 245] on span "Units" at bounding box center [106, 247] width 103 height 15
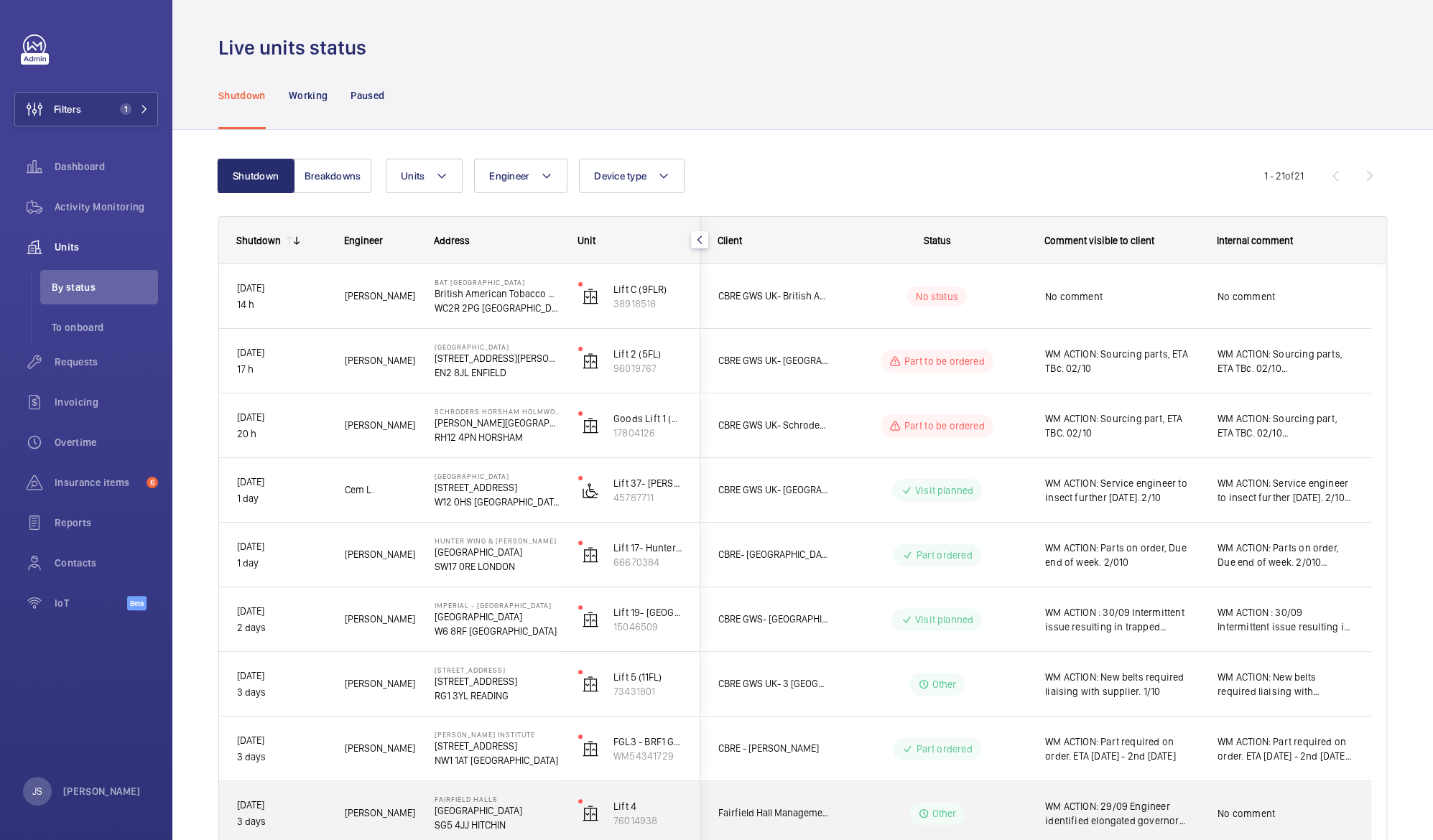
click at [1115, 815] on span "WM ACTION: 29/09 Engineer identified elongated governor rope on first visit. Qu…" at bounding box center [1122, 814] width 153 height 29
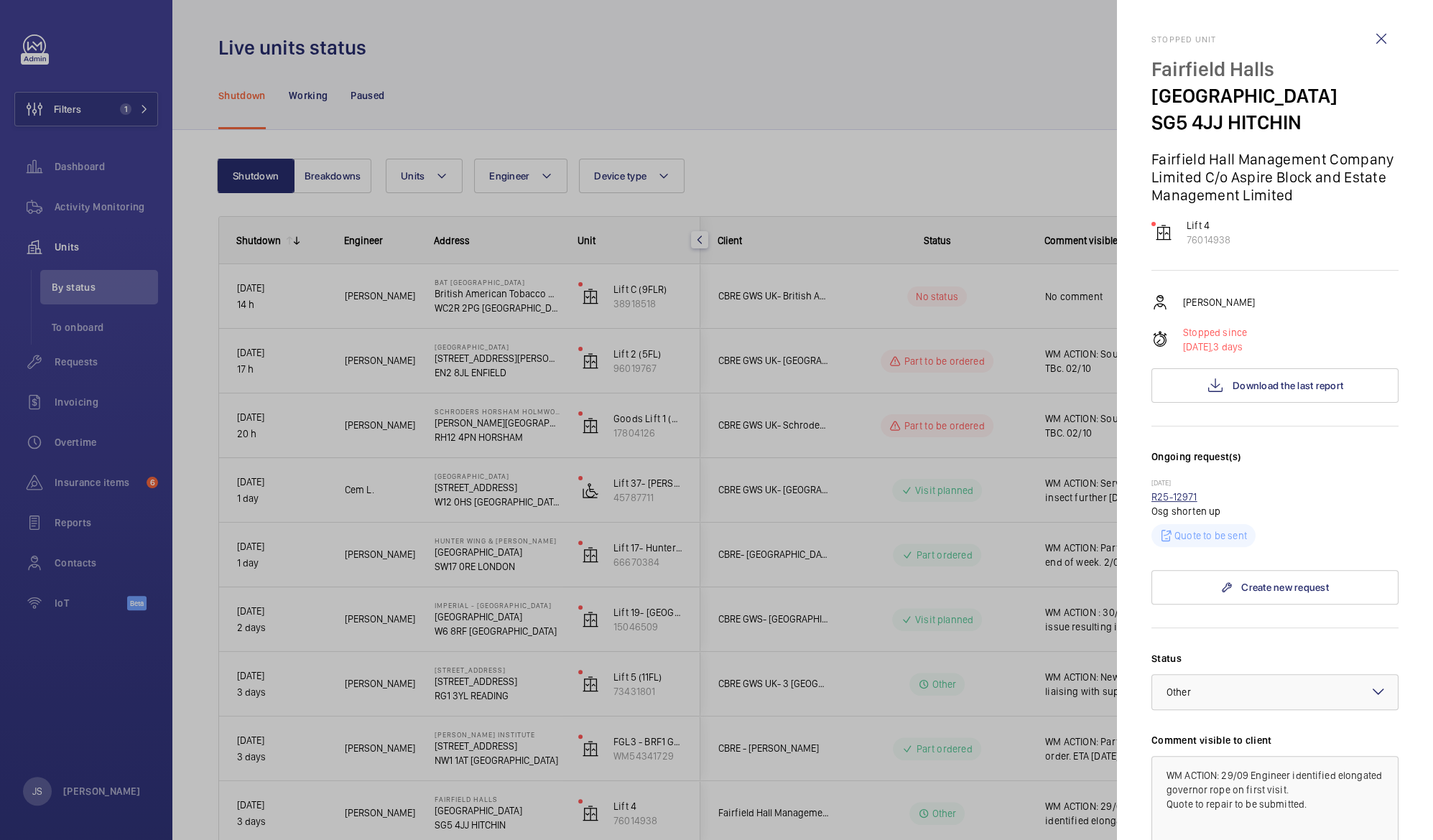
click at [1176, 499] on link "R25-12971" at bounding box center [1174, 496] width 46 height 12
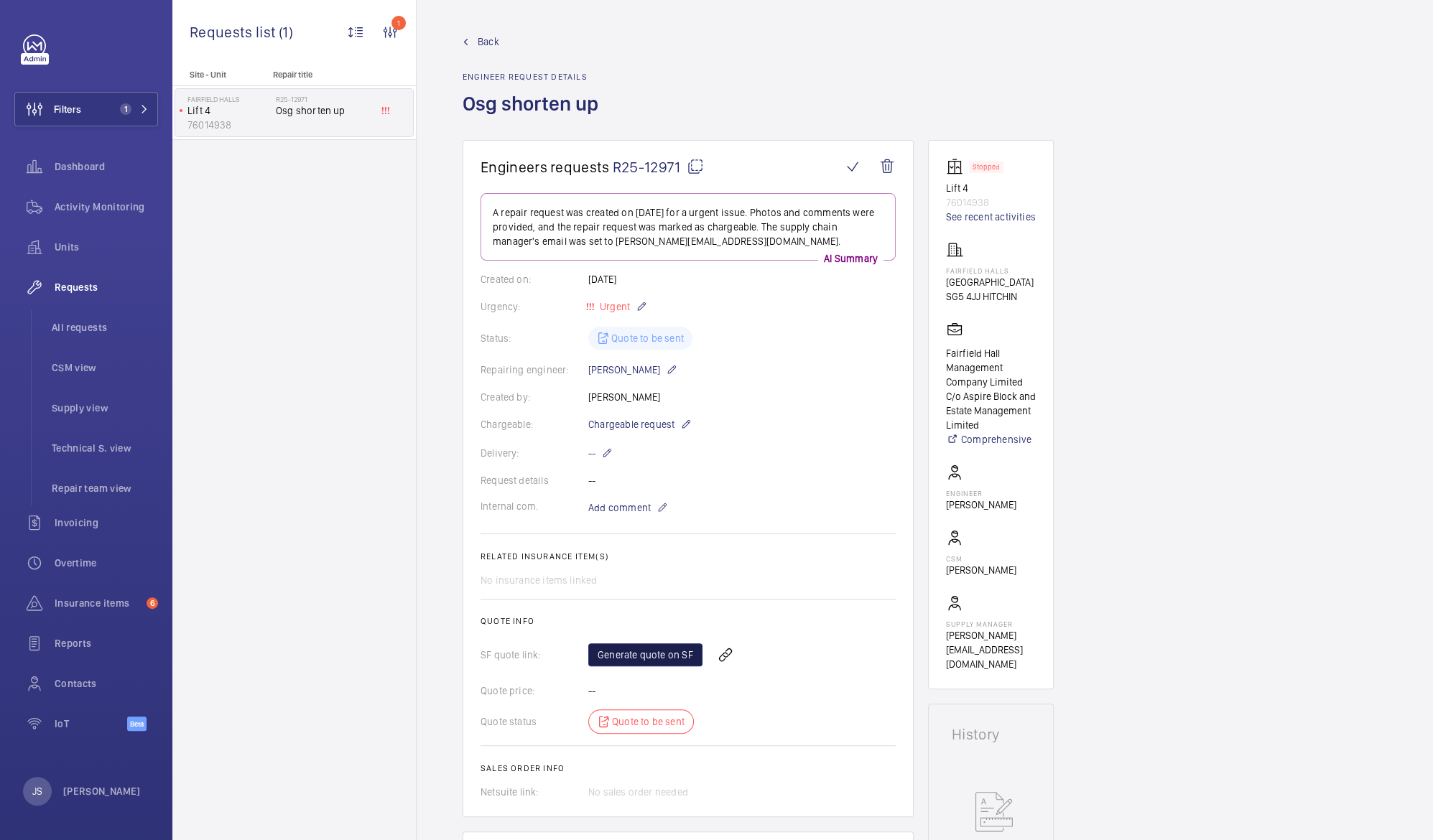
click at [638, 652] on link "Generate quote on SF" at bounding box center [645, 654] width 114 height 23
click at [83, 329] on span "All requests" at bounding box center [104, 327] width 106 height 15
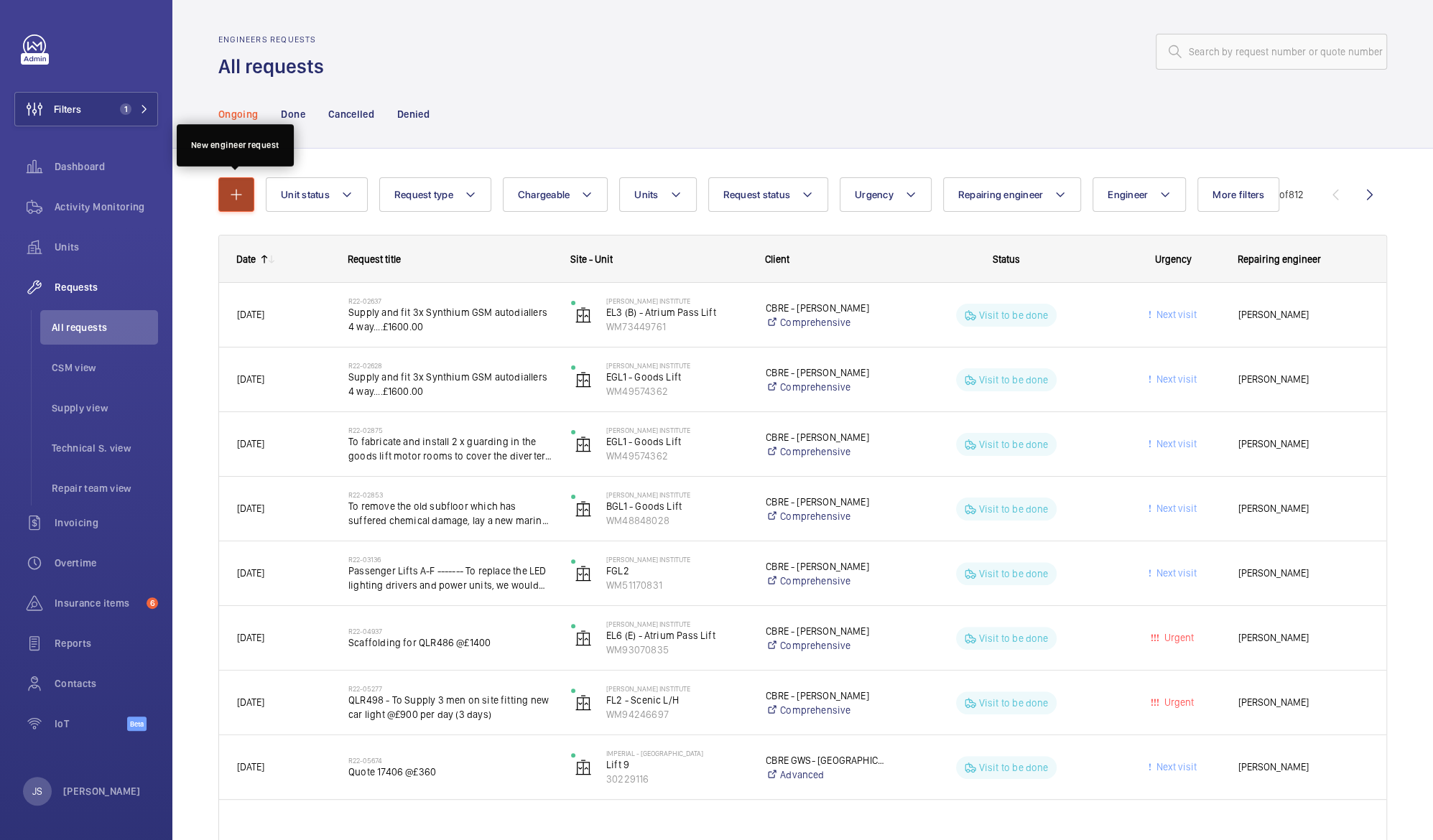
click at [234, 198] on mat-icon "button" at bounding box center [236, 194] width 17 height 17
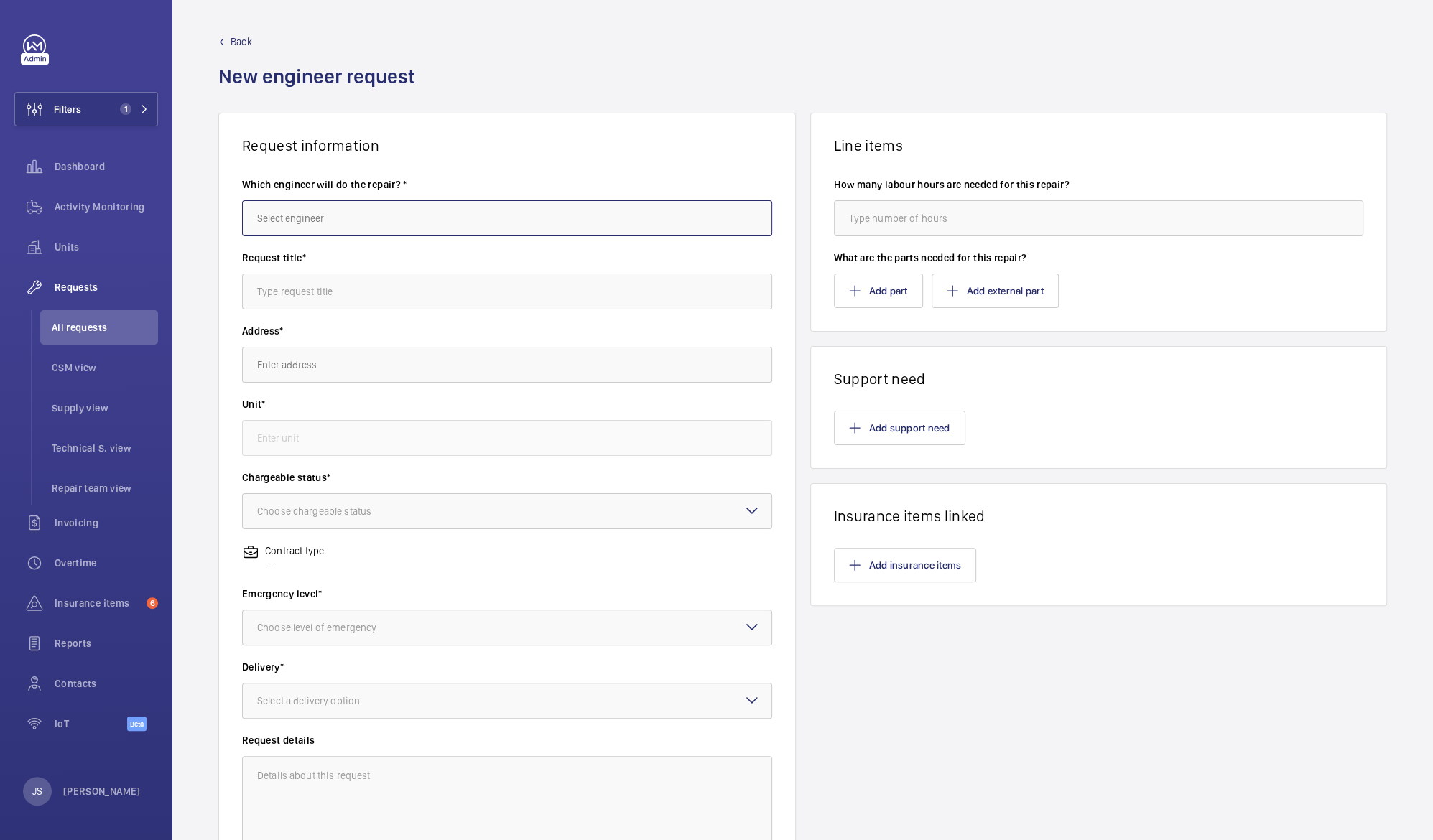
click at [260, 219] on input "text" at bounding box center [507, 219] width 530 height 36
click at [629, 222] on input "text" at bounding box center [507, 219] width 530 height 36
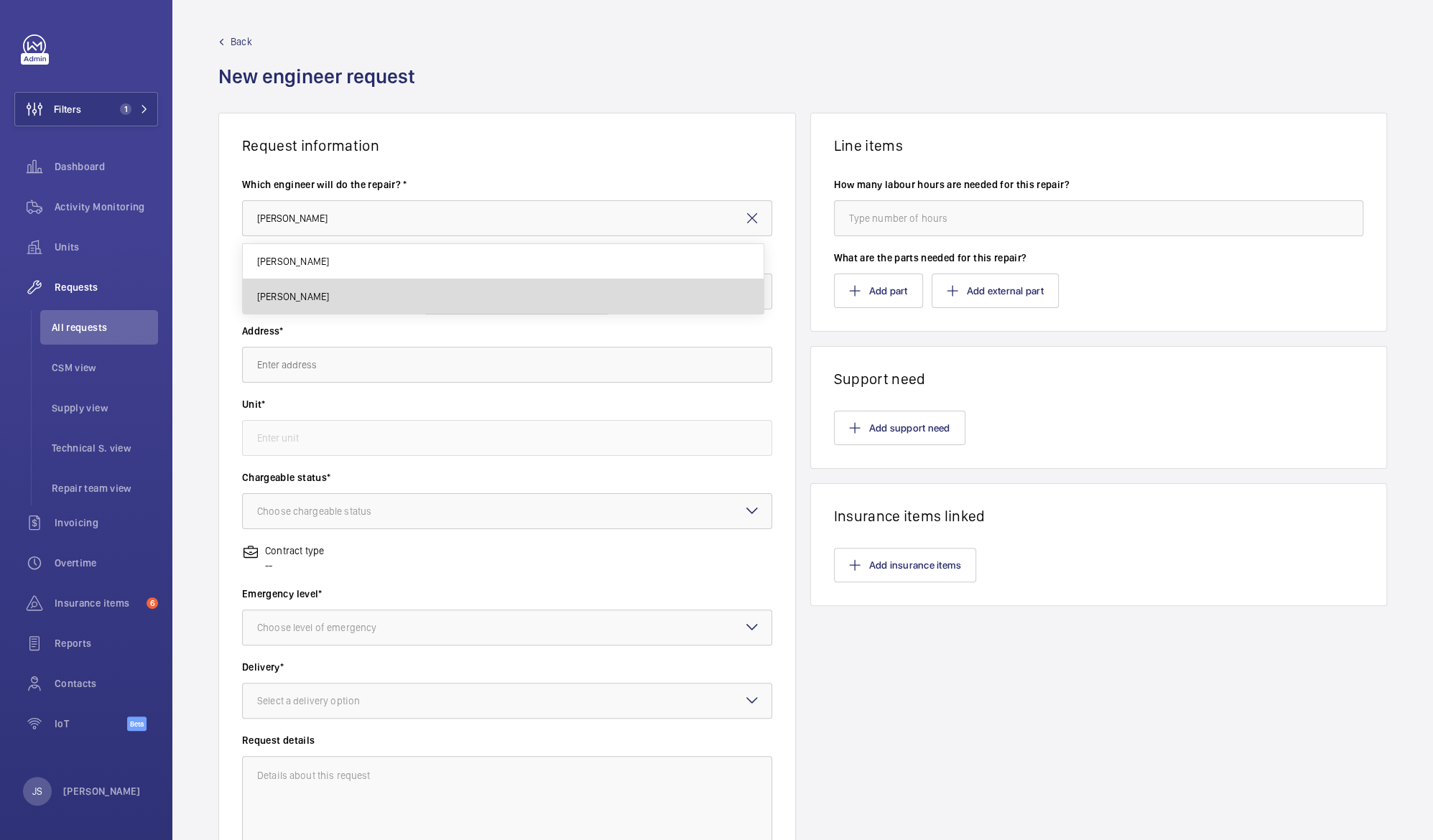
click at [537, 289] on mat-option "[PERSON_NAME]" at bounding box center [504, 297] width 521 height 34
type input "[PERSON_NAME]"
click at [367, 292] on input "text" at bounding box center [507, 292] width 530 height 36
type input "ACCESS CONTROL WORKS"
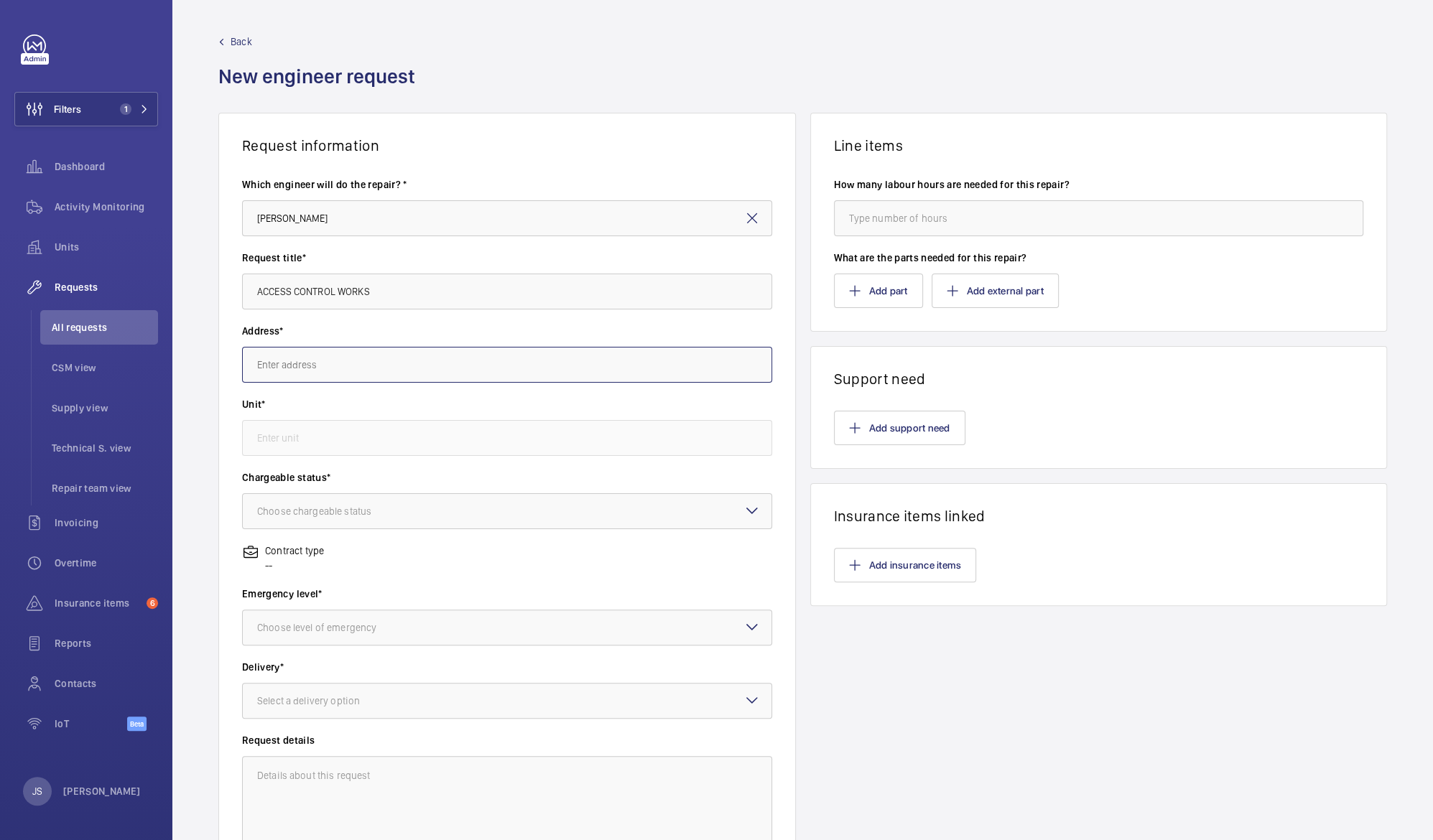
click at [267, 366] on input "text" at bounding box center [507, 365] width 530 height 36
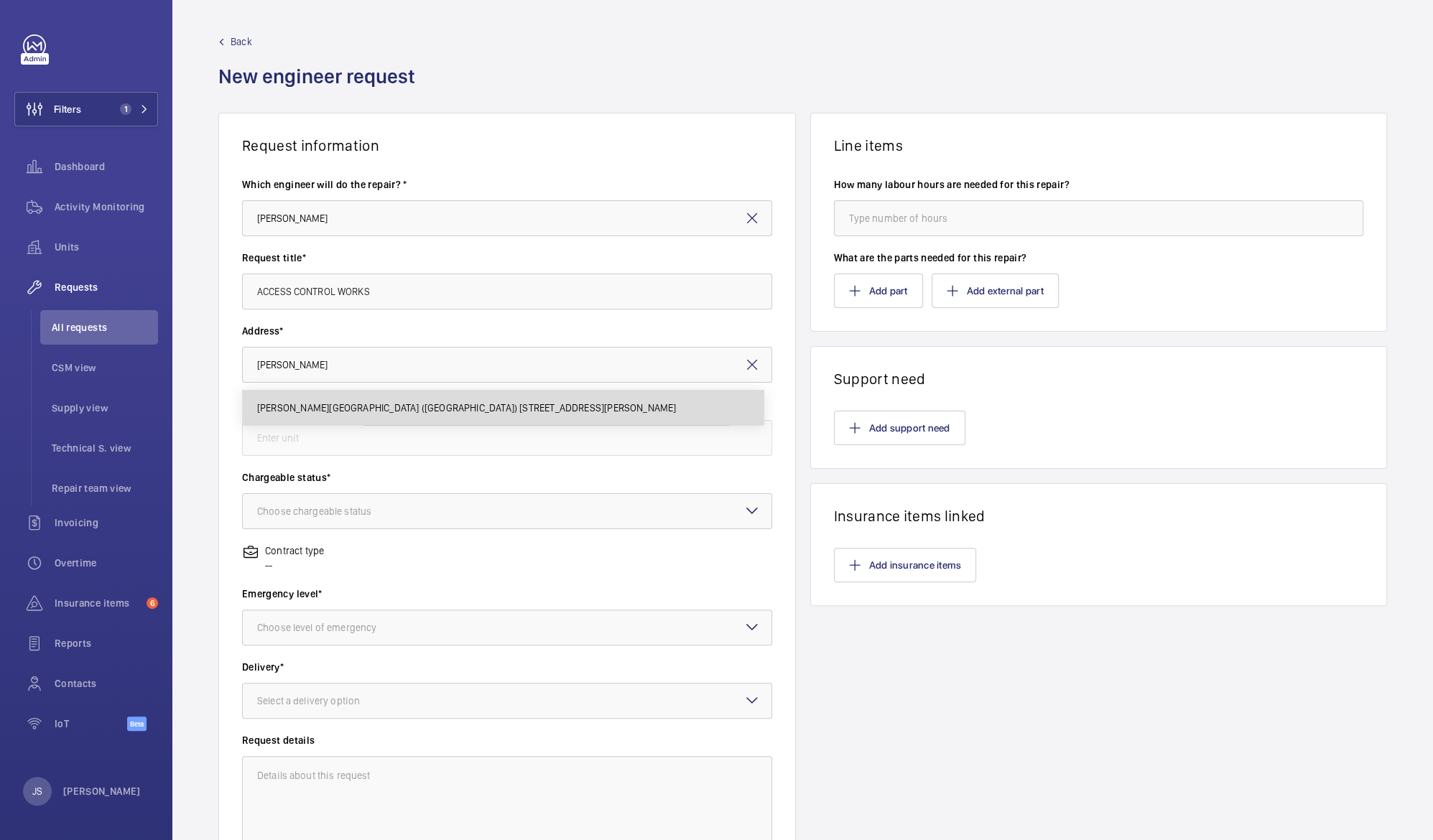
click at [290, 405] on span "Eastman Dental Hospital (UCLH) 47-49 Huntley Street, WC1E 6DG LONDON" at bounding box center [466, 408] width 419 height 15
type input "Eastman Dental Hospital (UCLH) 47-49 Huntley Street, WC1E 6DG LONDON"
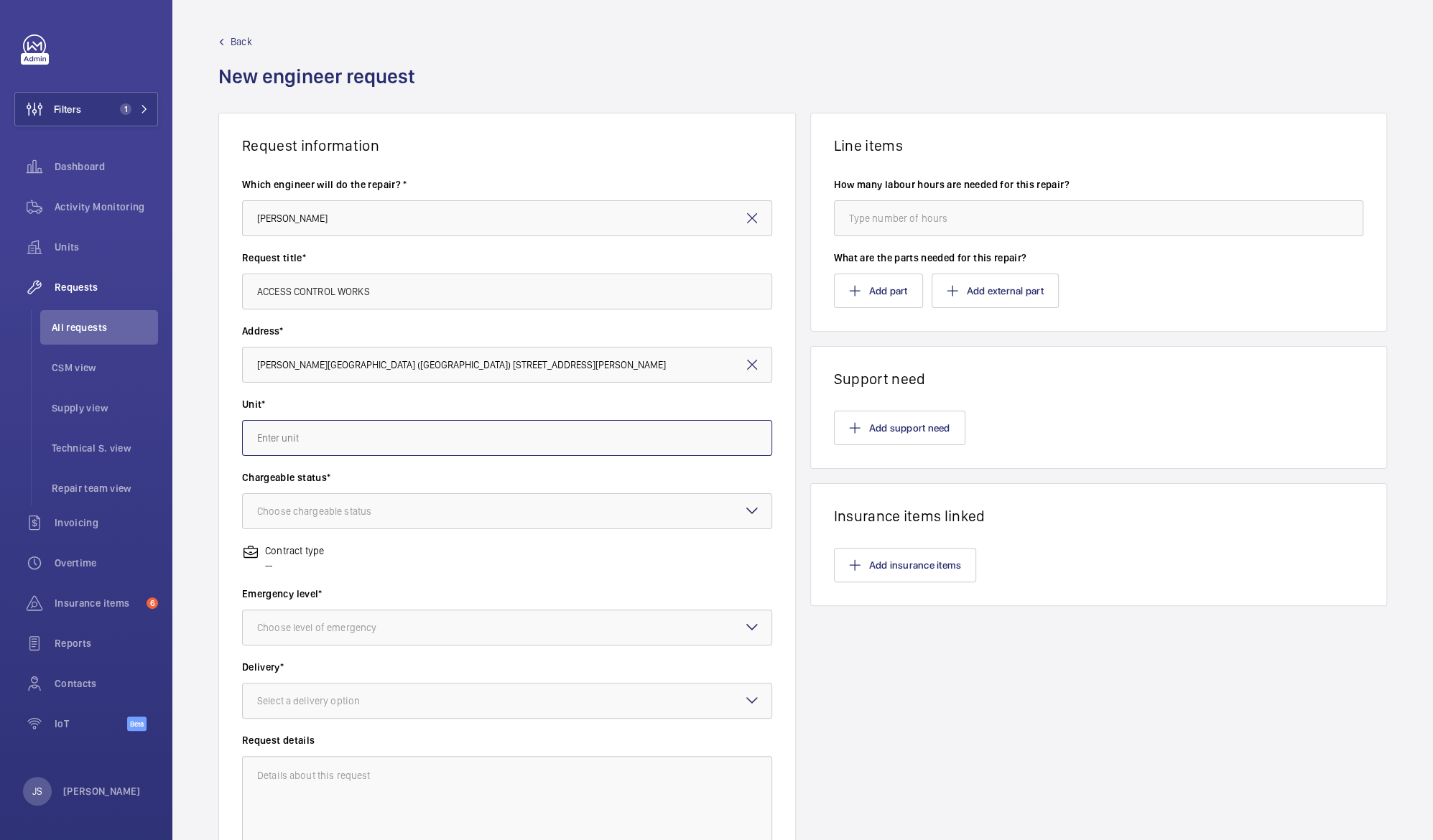
click at [288, 435] on input "text" at bounding box center [507, 438] width 530 height 36
click at [747, 367] on mat-icon at bounding box center [751, 365] width 17 height 17
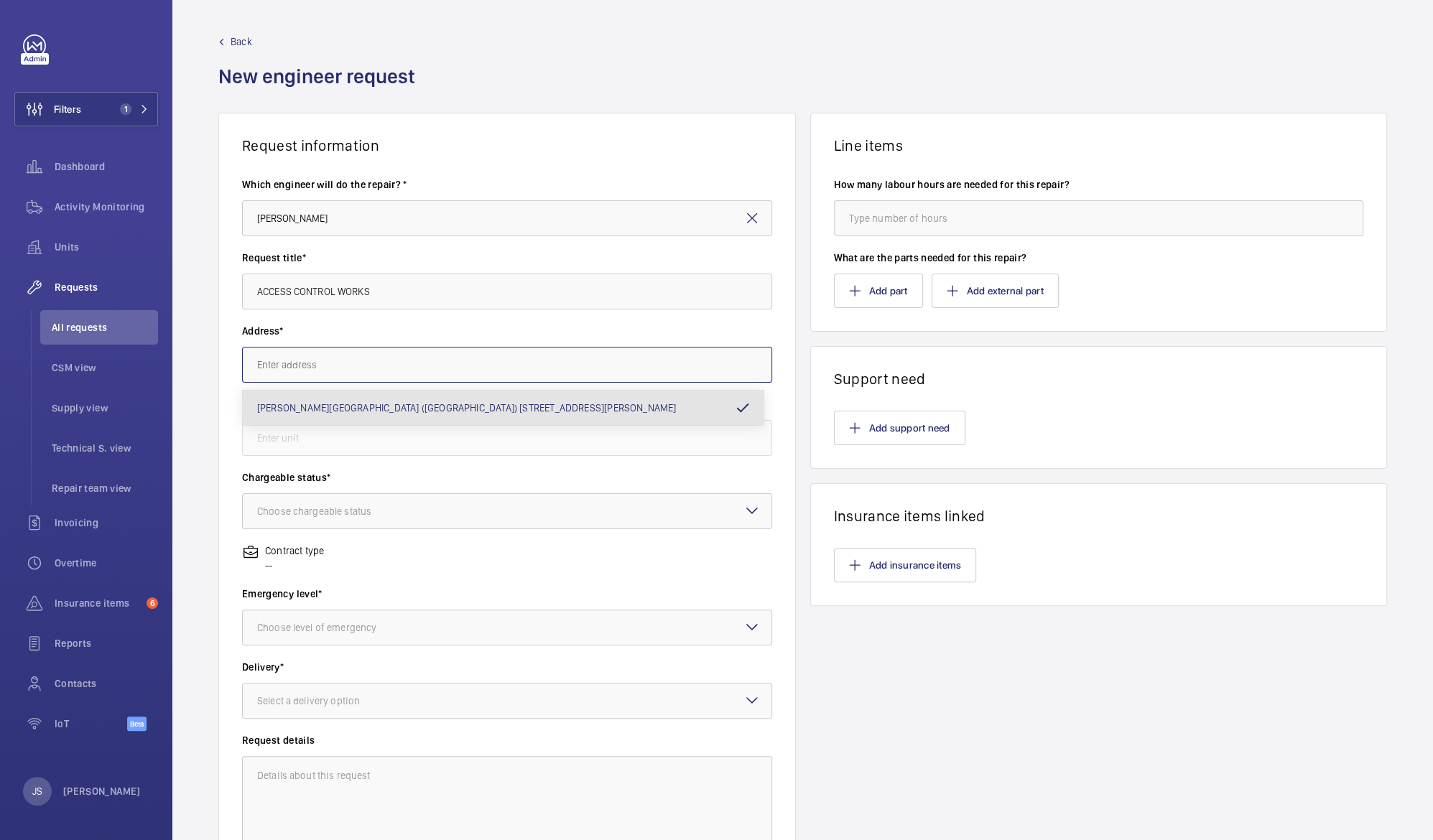
click at [743, 366] on input "text" at bounding box center [507, 365] width 530 height 36
click at [484, 412] on span "MacMillan Cancer Centre (UCLH) Huntley Street, WC1E 6AG LONDON" at bounding box center [466, 408] width 418 height 15
type input "MacMillan Cancer Centre (UCLH) Huntley Street, WC1E 6AG LONDON"
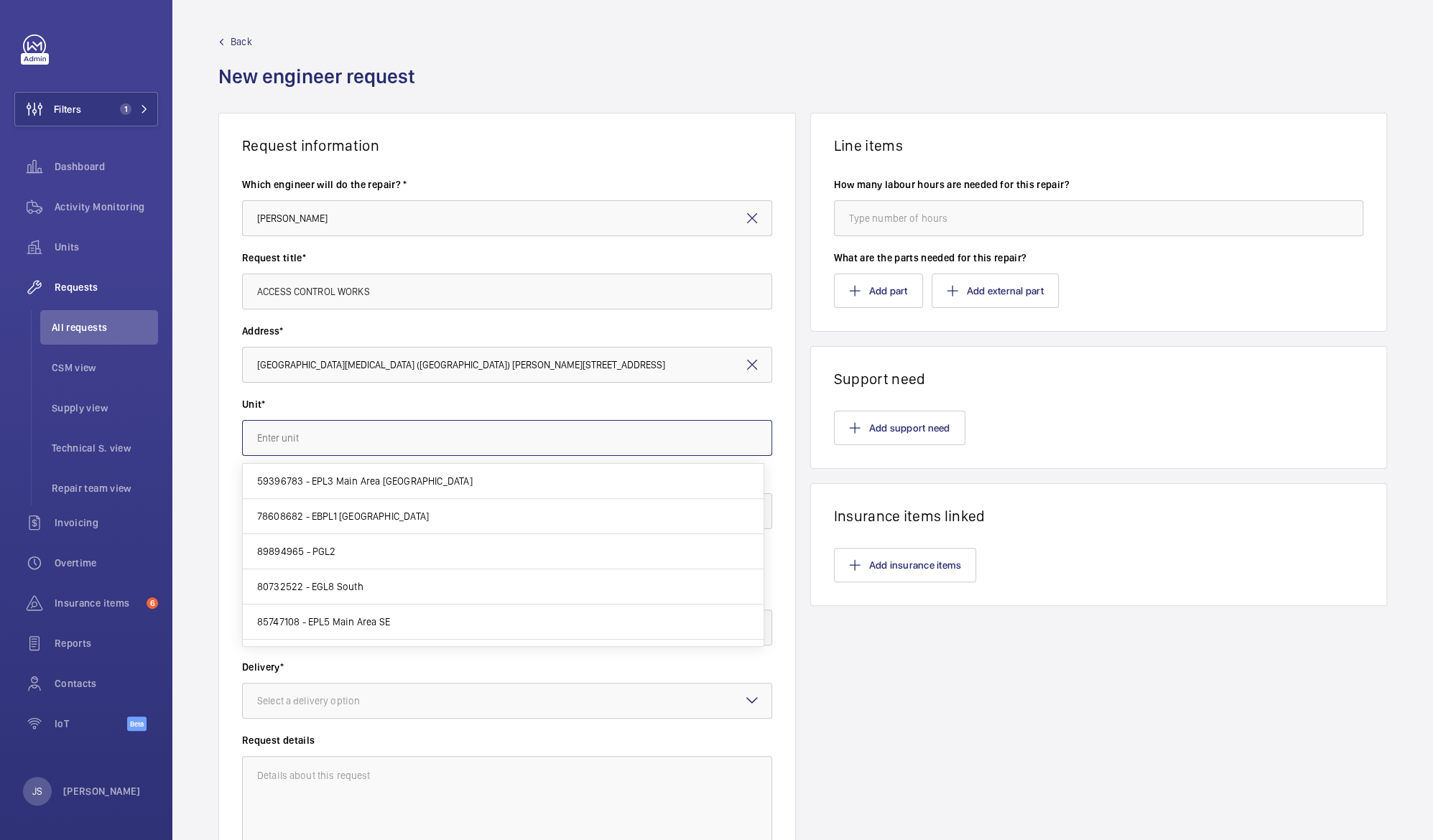
click at [478, 446] on input "text" at bounding box center [507, 438] width 530 height 36
click at [520, 583] on mat-option "80732522 - EGL8 South" at bounding box center [504, 587] width 521 height 35
type input "80732522 - EGL8 South"
click at [717, 441] on input "80732522 - EGL8 South" at bounding box center [507, 438] width 530 height 36
click at [693, 397] on label "Unit*" at bounding box center [507, 405] width 530 height 15
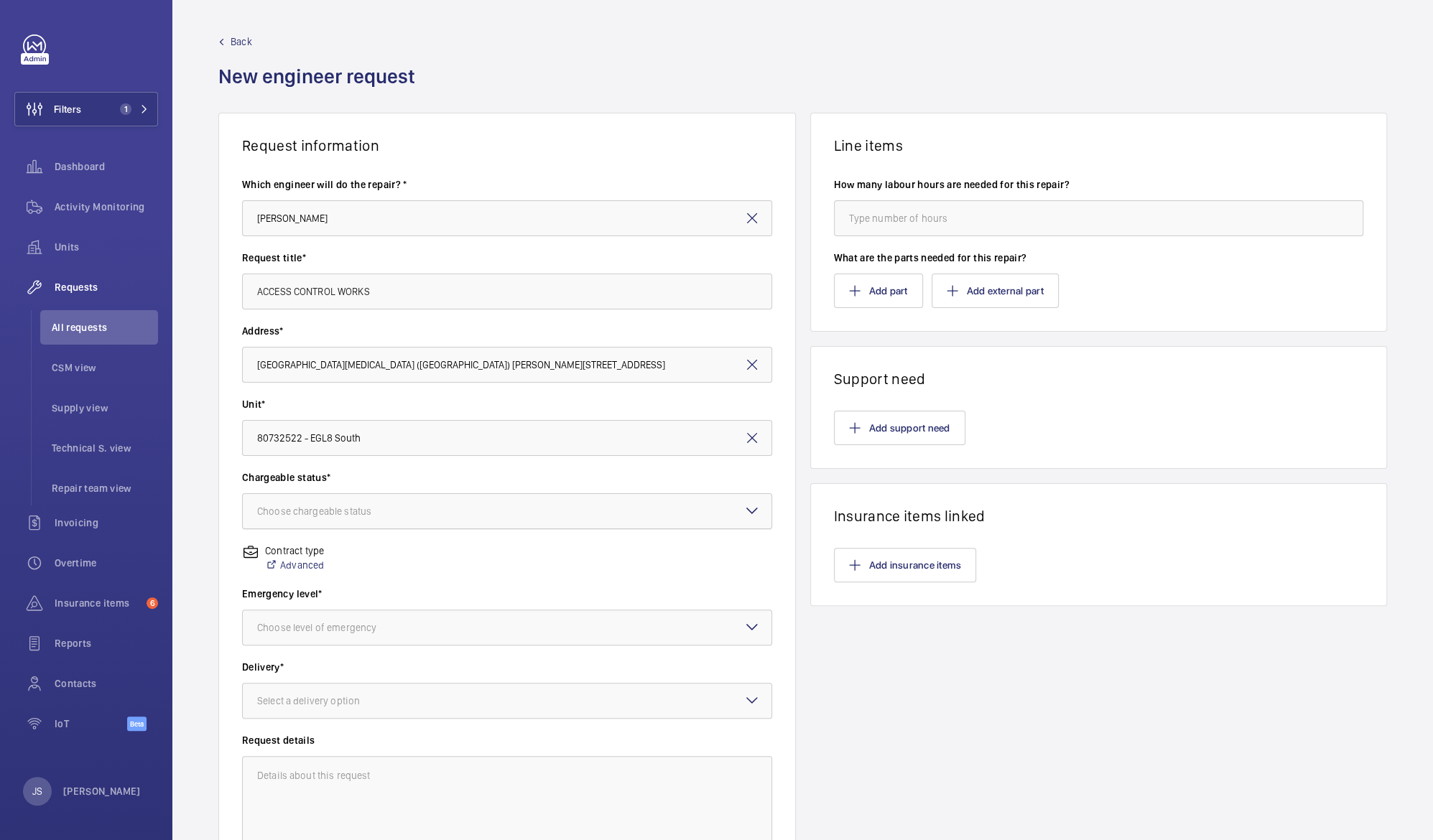
click at [441, 512] on div at bounding box center [507, 512] width 529 height 34
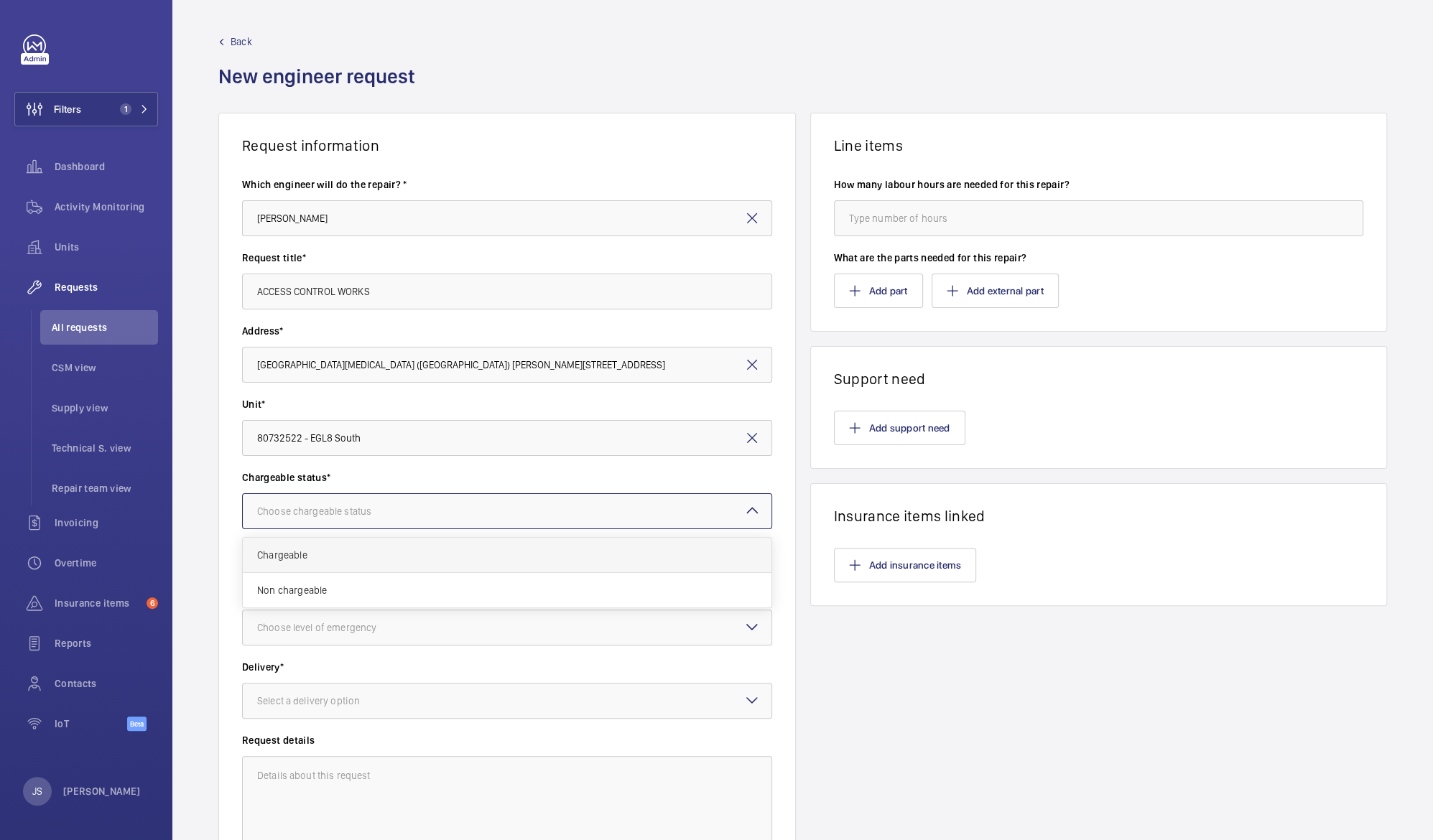
click at [428, 562] on span "Chargeable" at bounding box center [506, 555] width 500 height 15
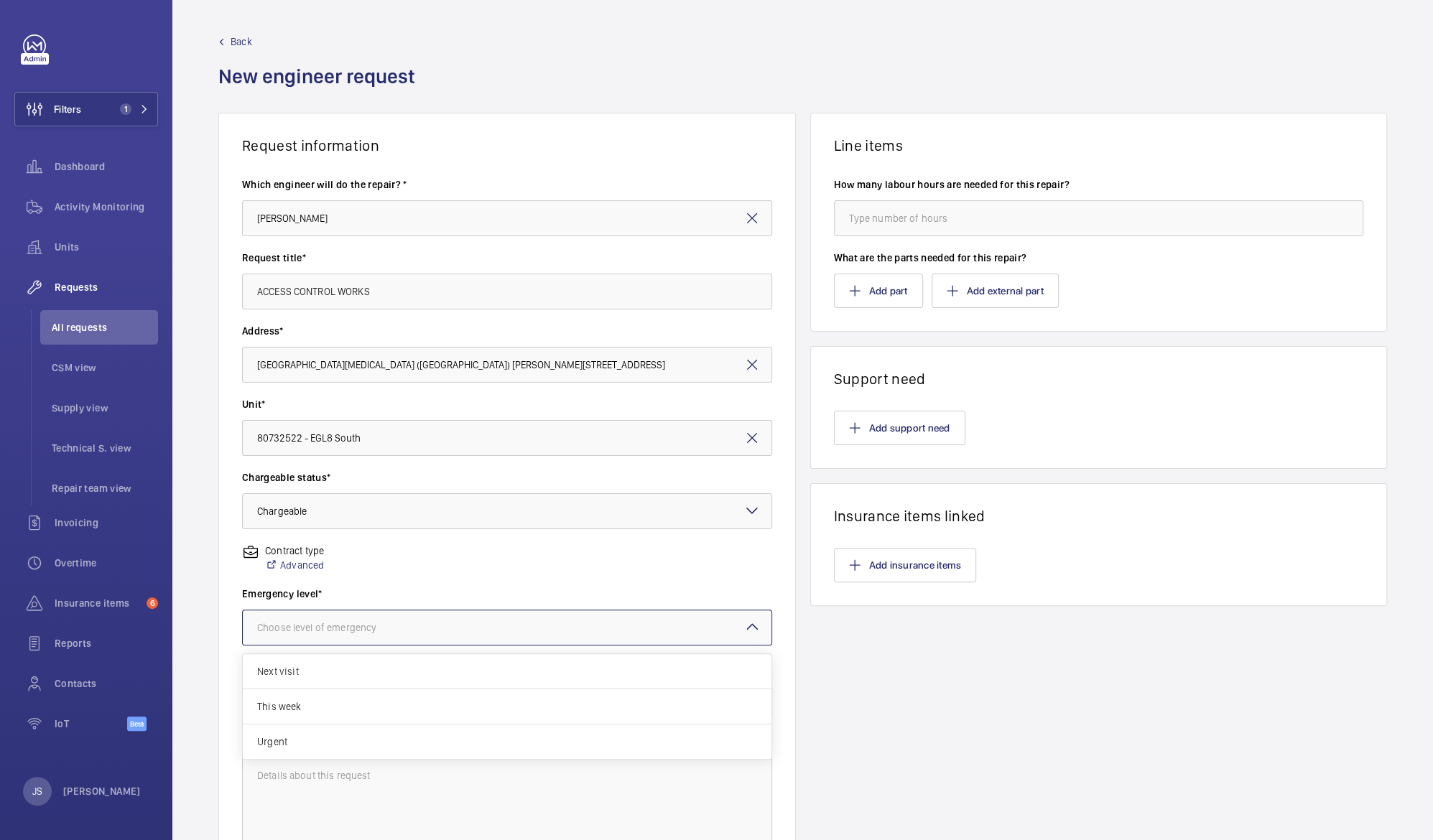
click at [417, 630] on div at bounding box center [507, 628] width 529 height 34
click at [405, 738] on span "Urgent" at bounding box center [506, 742] width 500 height 15
click at [401, 697] on div at bounding box center [507, 701] width 529 height 34
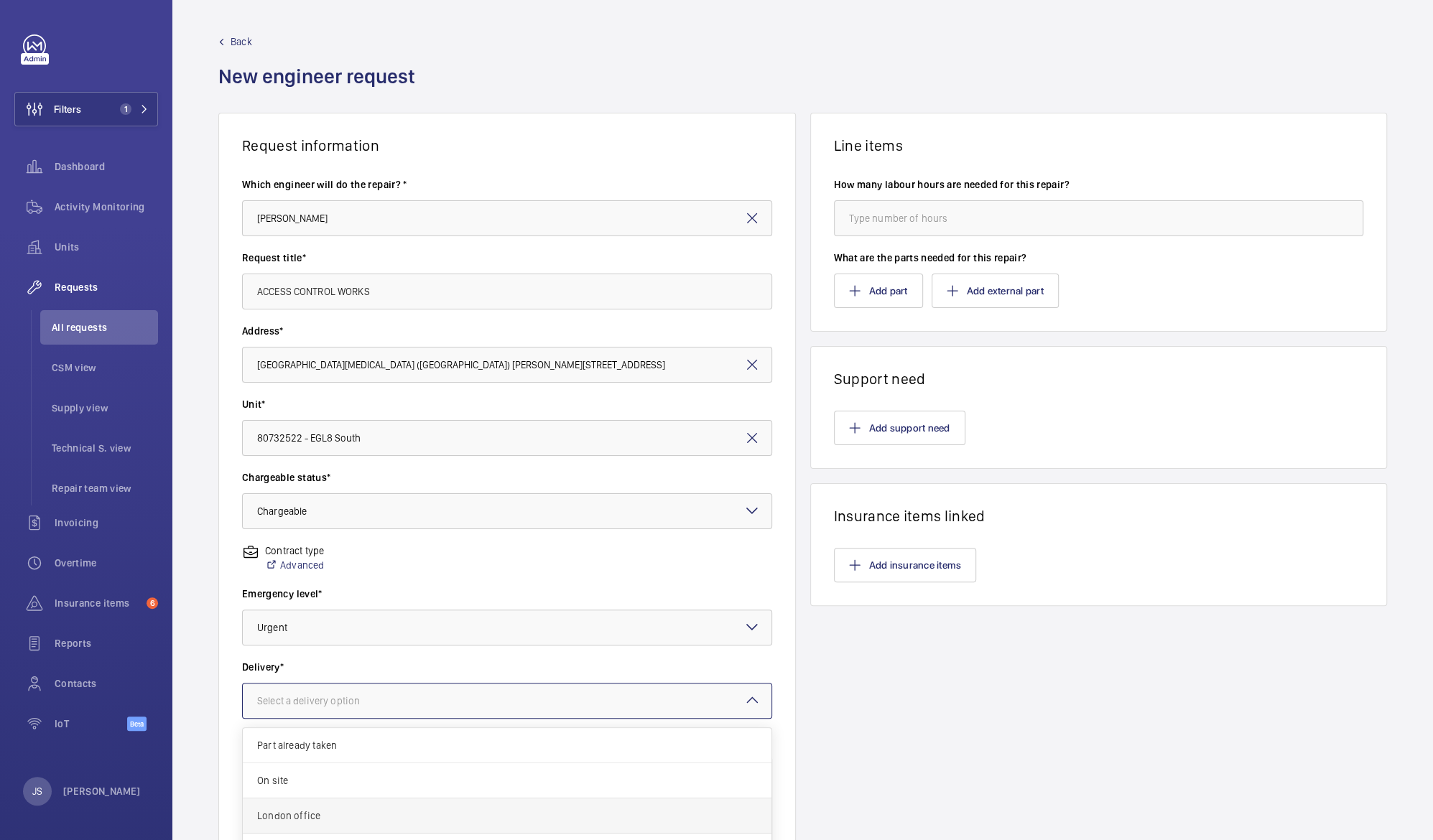
click at [399, 812] on span "London office" at bounding box center [506, 816] width 500 height 15
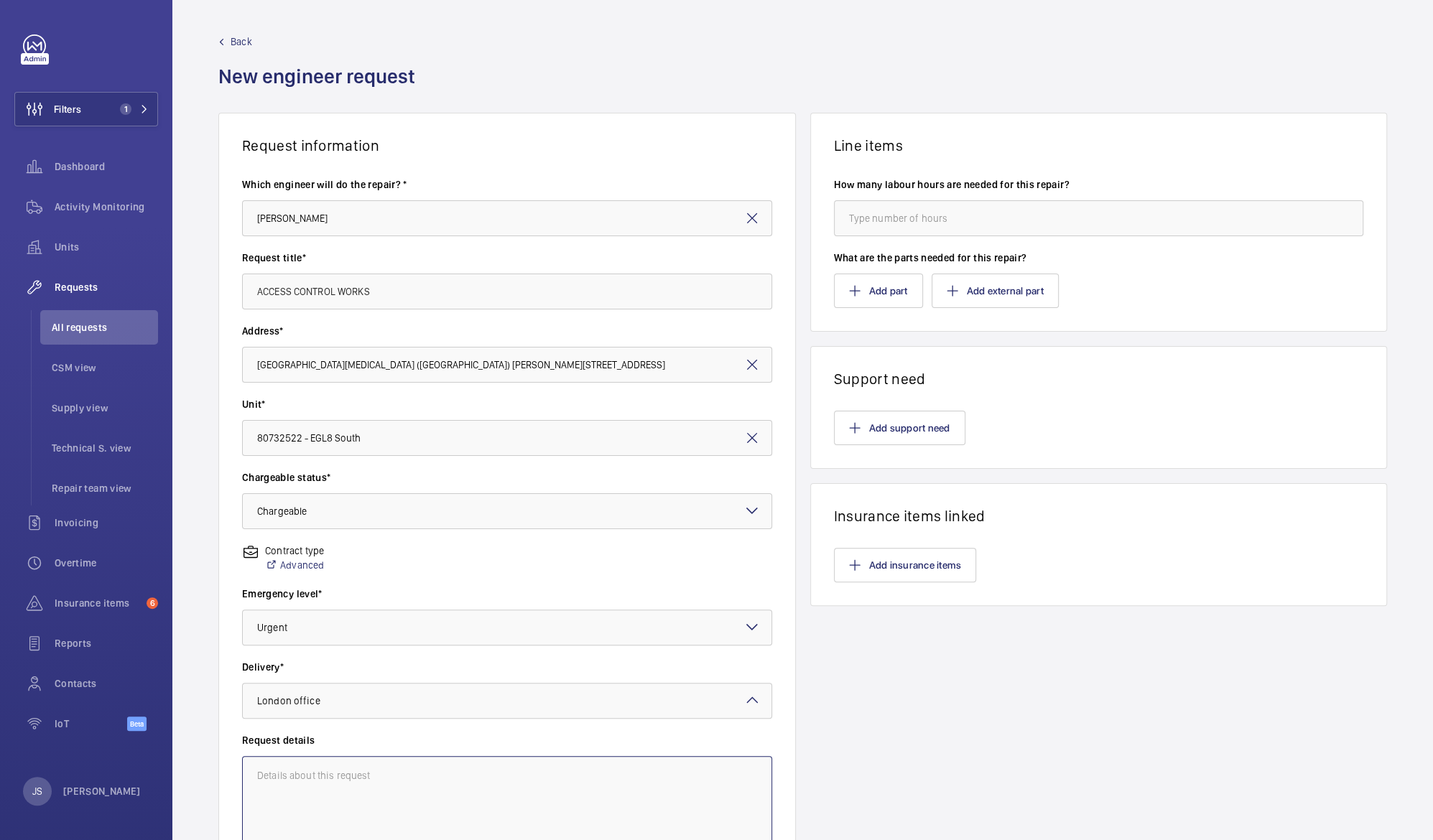
click at [377, 777] on textarea at bounding box center [507, 804] width 530 height 96
click at [299, 767] on textarea at bounding box center [507, 804] width 530 height 96
paste textarea "a joint visit with PAFI as they have requested lift engineers attendance to hel…"
click at [259, 773] on textarea "a joint visit with PAFI as they have requested lift engineers attendance to hel…" at bounding box center [507, 804] width 530 height 96
click at [351, 772] on textarea "A joint visit with PAFI as they have requested lift engineers attendance to hel…" at bounding box center [507, 804] width 530 height 96
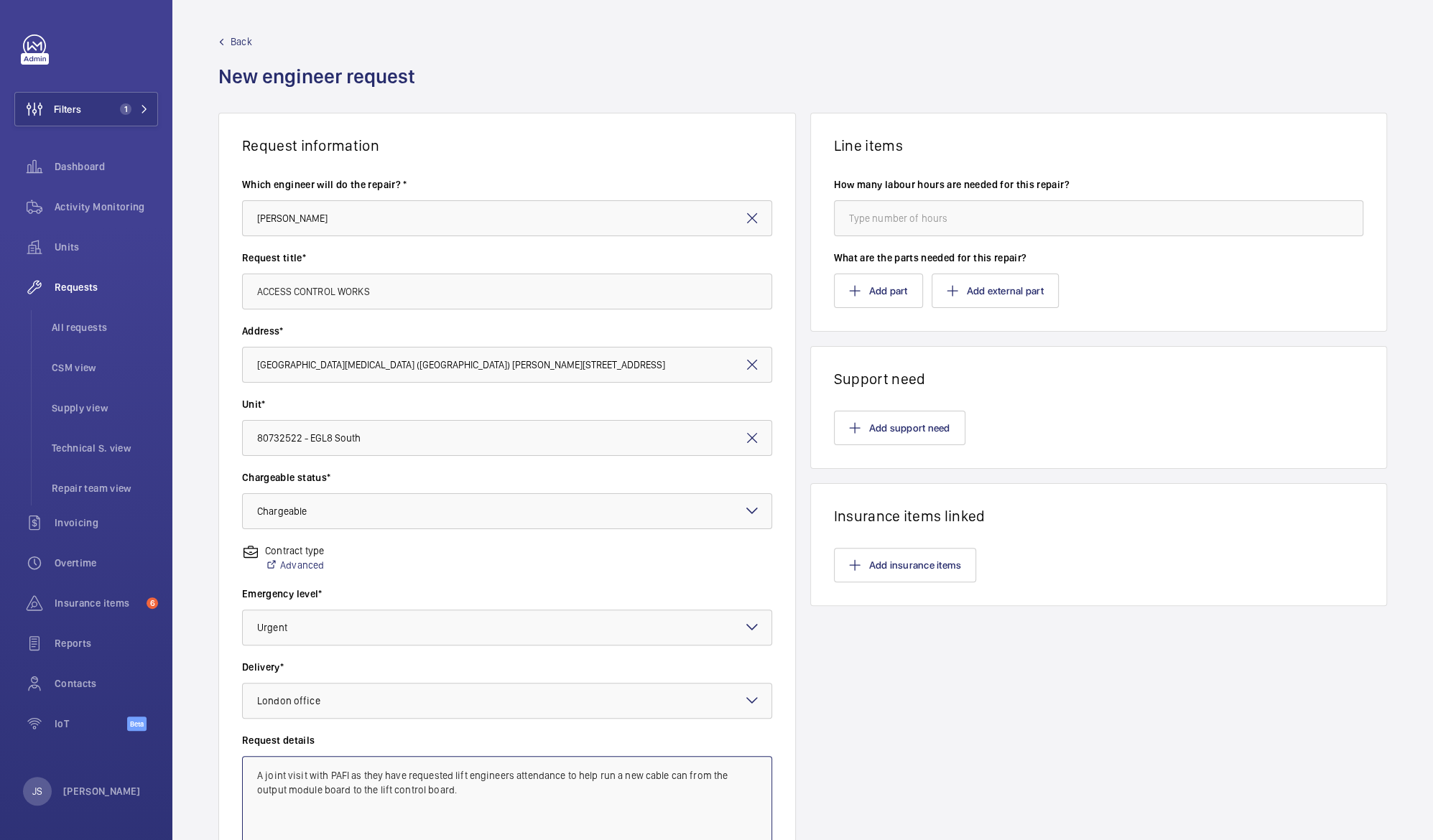
drag, startPoint x: 350, startPoint y: 771, endPoint x: 557, endPoint y: 776, distance: 207.1
click at [557, 776] on textarea "A joint visit with PAFI as they have requested lift engineers attendance to hel…" at bounding box center [507, 804] width 530 height 96
click at [702, 776] on textarea "A joint visit with PAFI to help run a new cable can from the output module boar…" at bounding box center [507, 804] width 530 height 96
type textarea "A joint visit with PAFI to help run a new cable can from the output module boar…"
click at [857, 219] on input "number" at bounding box center [1099, 219] width 530 height 36
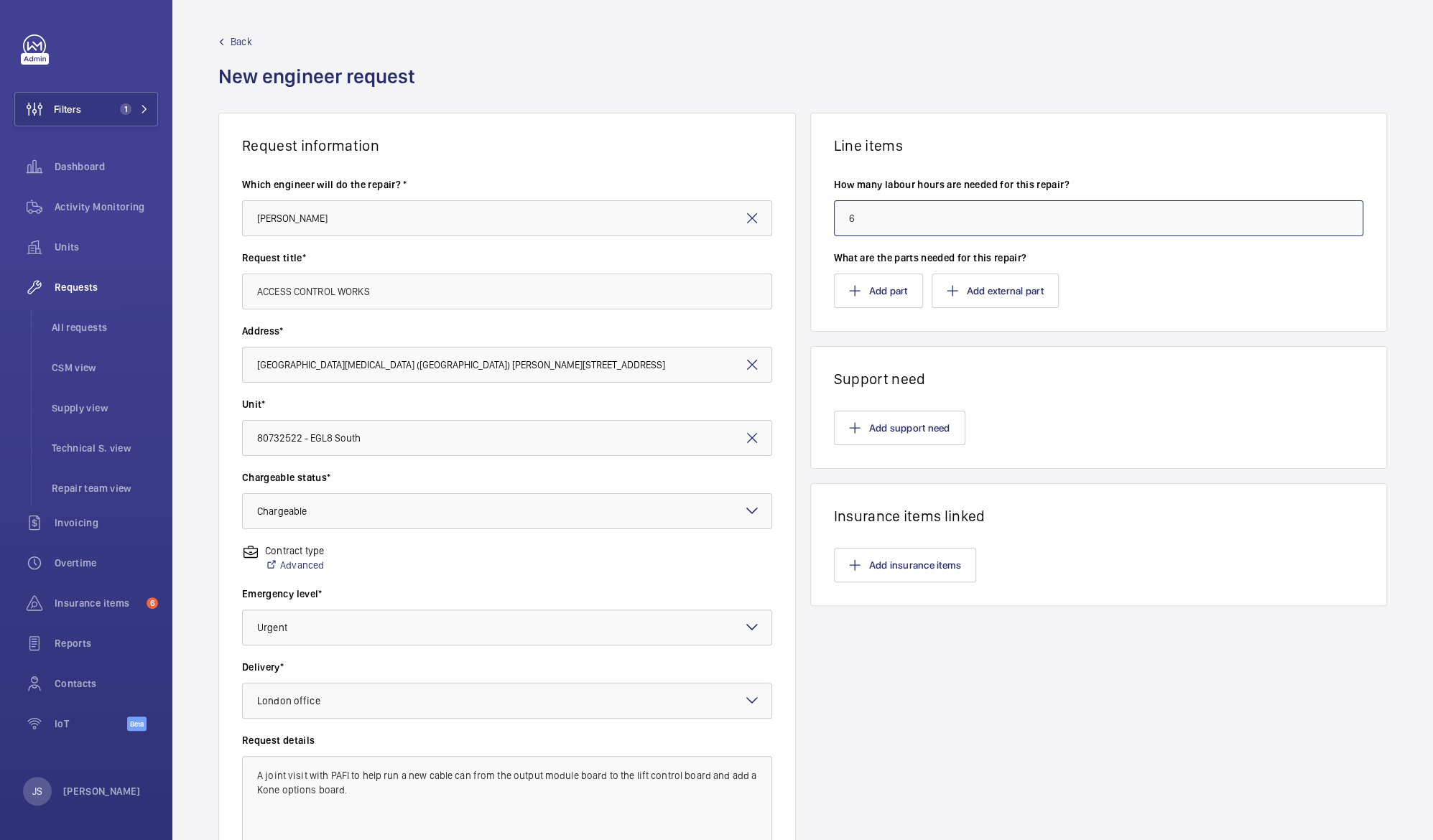
scroll to position [139, 0]
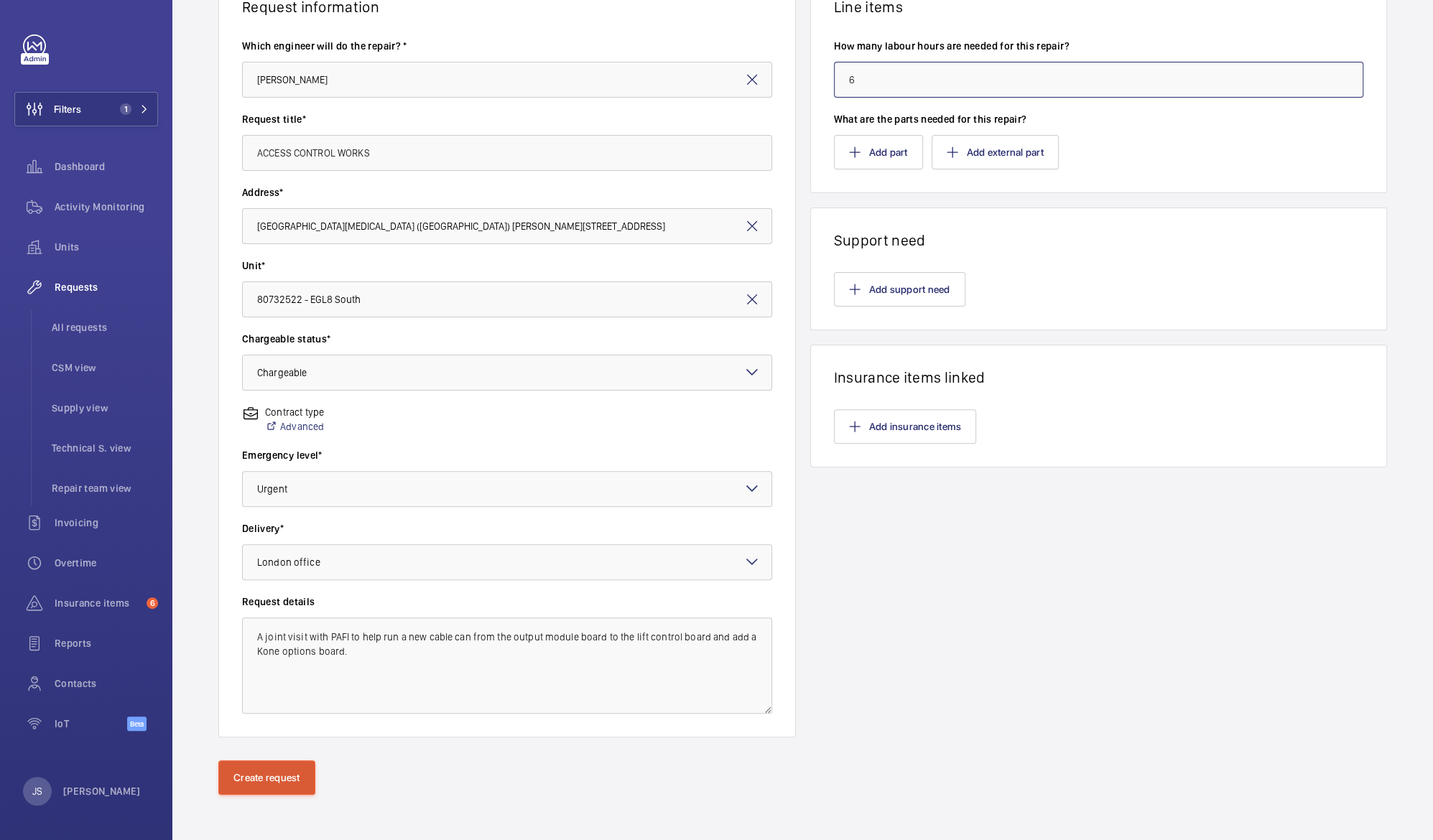
type input "6"
click at [264, 775] on button "Create request" at bounding box center [267, 777] width 97 height 34
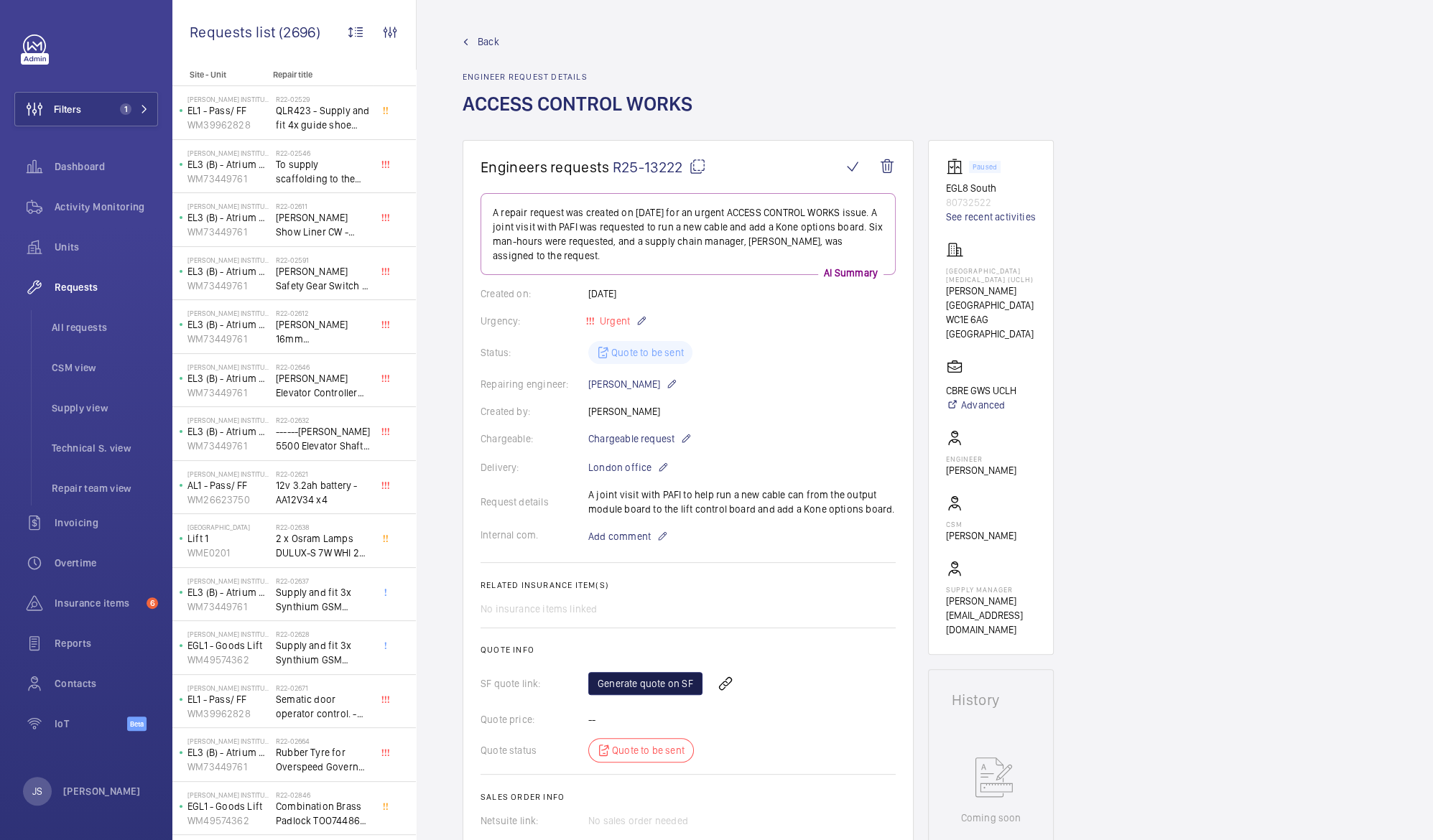
click at [640, 684] on link "Generate quote on SF" at bounding box center [645, 683] width 114 height 23
click at [84, 287] on span "Requests" at bounding box center [106, 288] width 103 height 15
click at [93, 333] on span "All requests" at bounding box center [104, 327] width 106 height 15
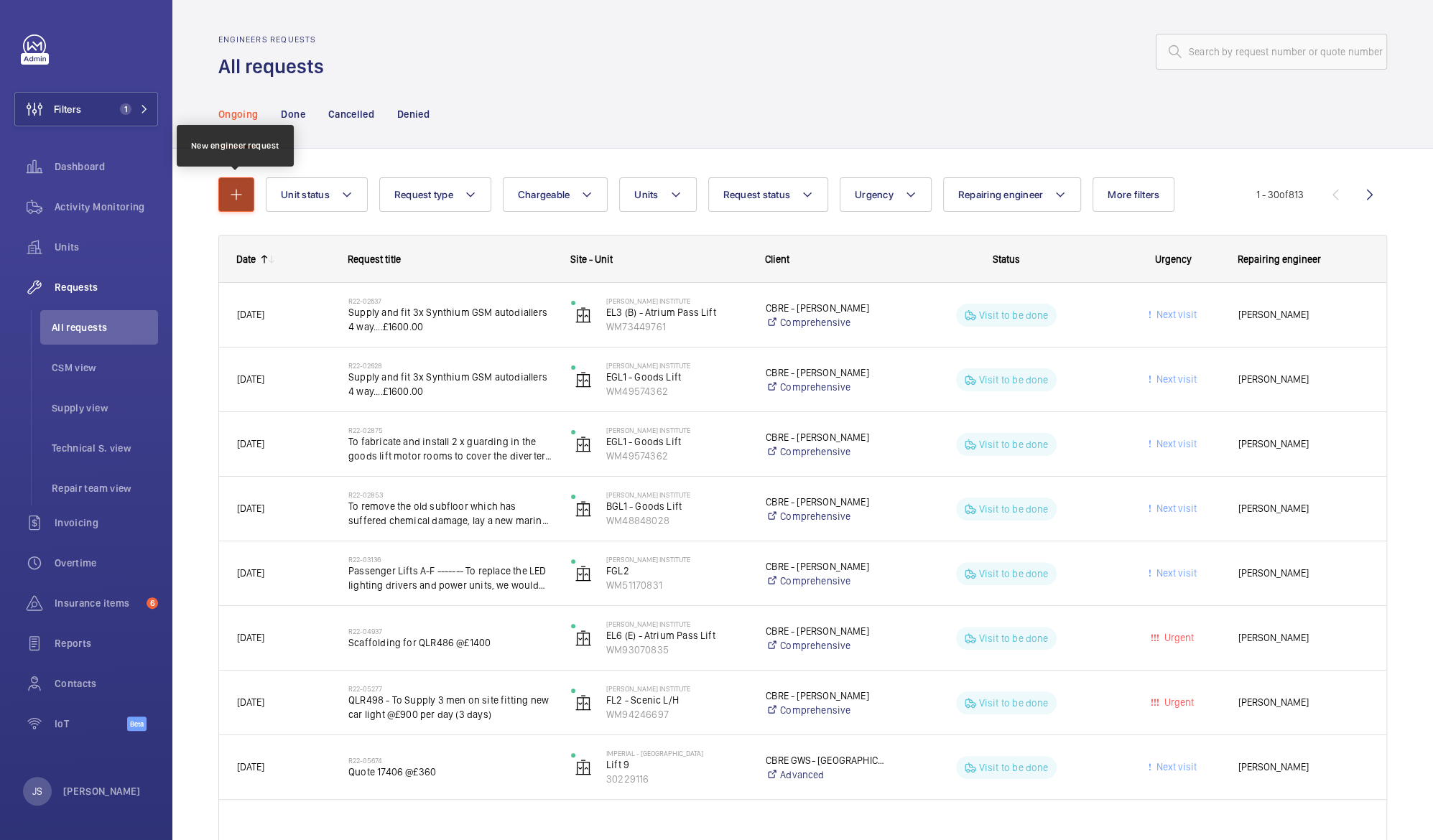
click at [239, 184] on button "button" at bounding box center [237, 195] width 36 height 34
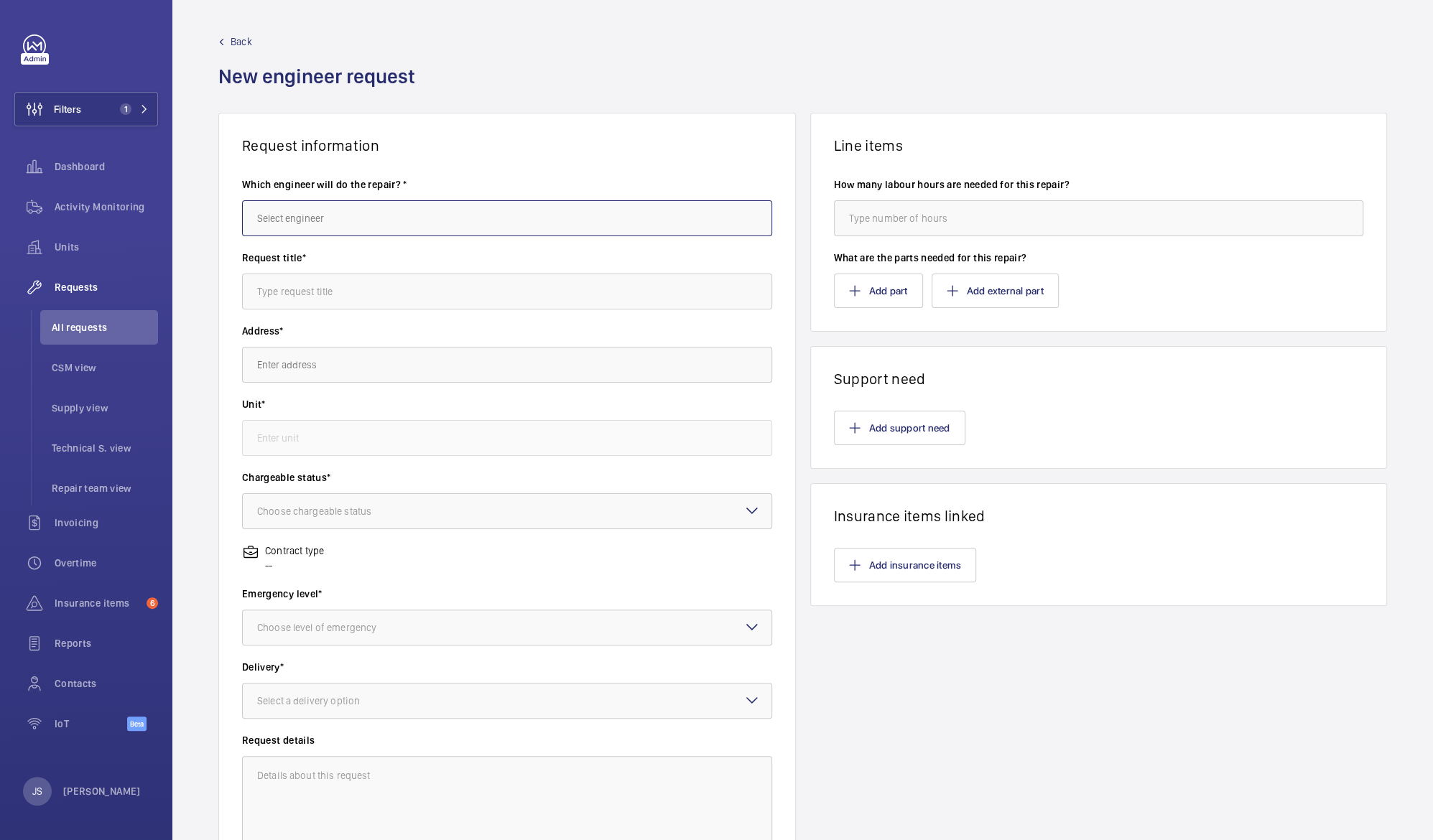
click at [298, 213] on input "text" at bounding box center [507, 219] width 530 height 36
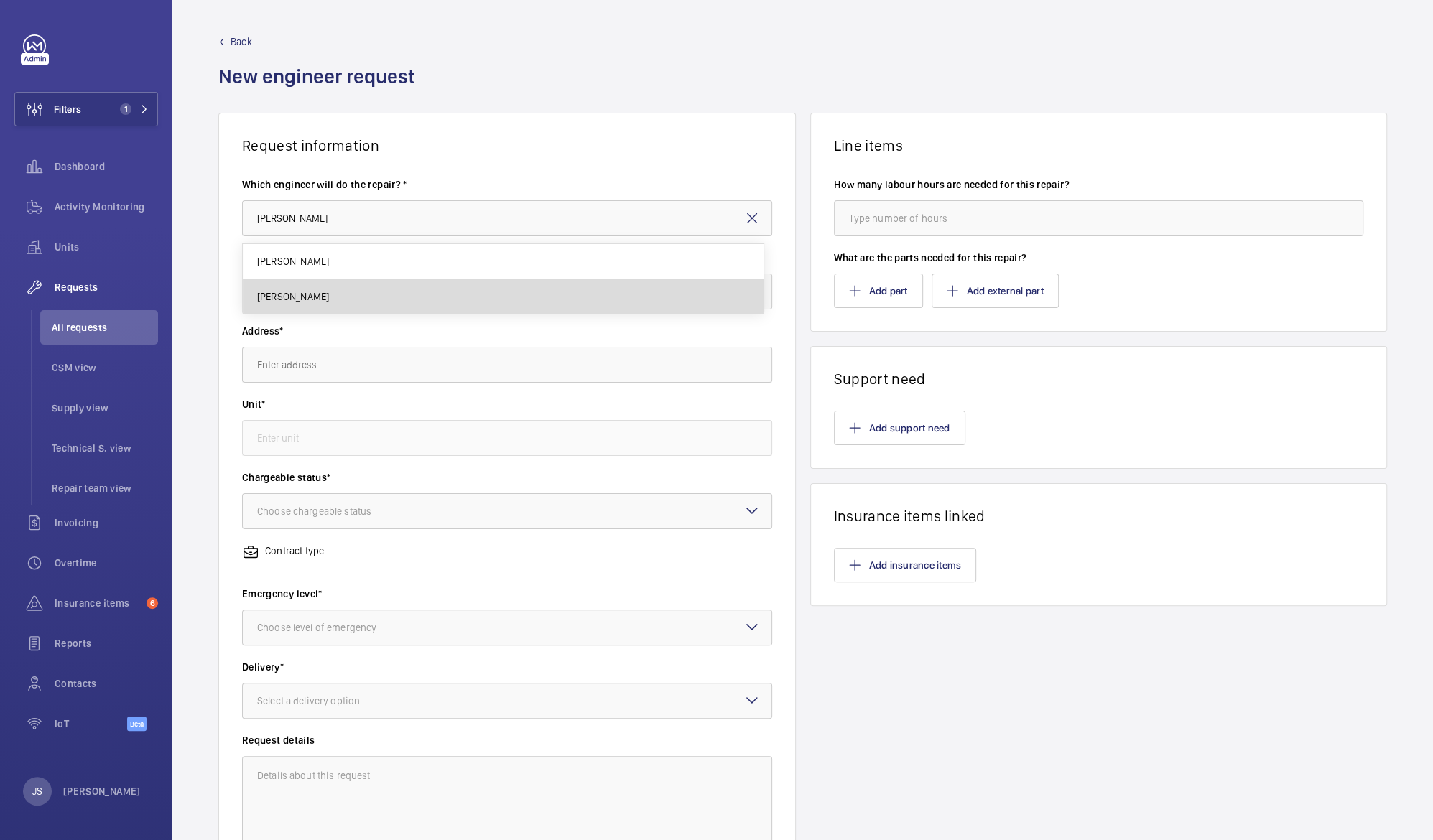
click at [285, 298] on span "[PERSON_NAME]" at bounding box center [292, 297] width 72 height 15
type input "[PERSON_NAME]"
click at [288, 293] on input "text" at bounding box center [507, 292] width 530 height 36
type input "Assist PAFI CCTV"
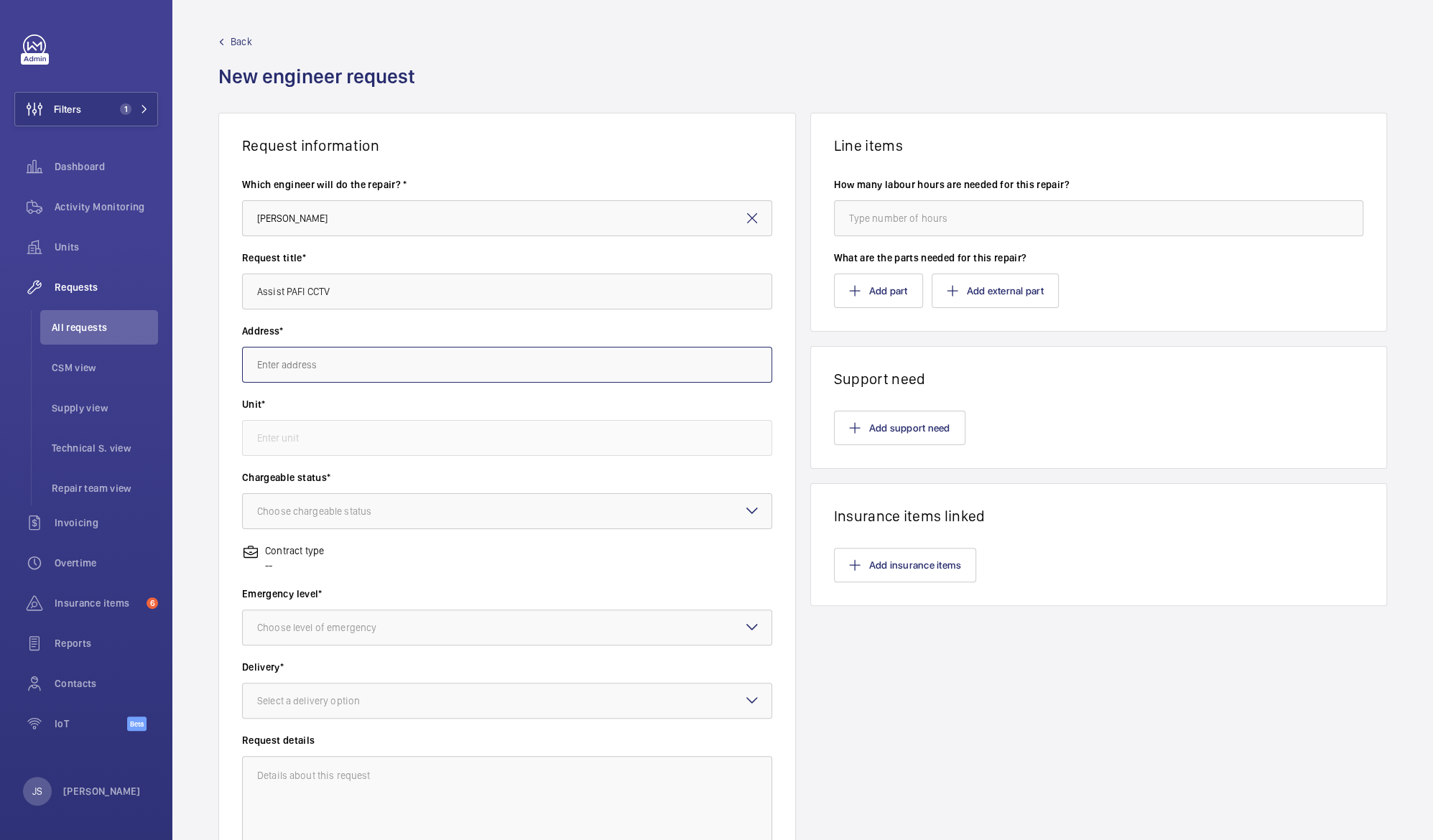
click at [274, 365] on input "text" at bounding box center [507, 365] width 530 height 36
click at [283, 407] on span "MacMillan Cancer Centre (UCLH) Huntley Street, WC1E 6AG LONDON" at bounding box center [466, 408] width 418 height 15
type input "MacMillan Cancer Centre (UCLH) Huntley Street, WC1E 6AG LONDON"
click at [287, 439] on input "text" at bounding box center [507, 438] width 530 height 36
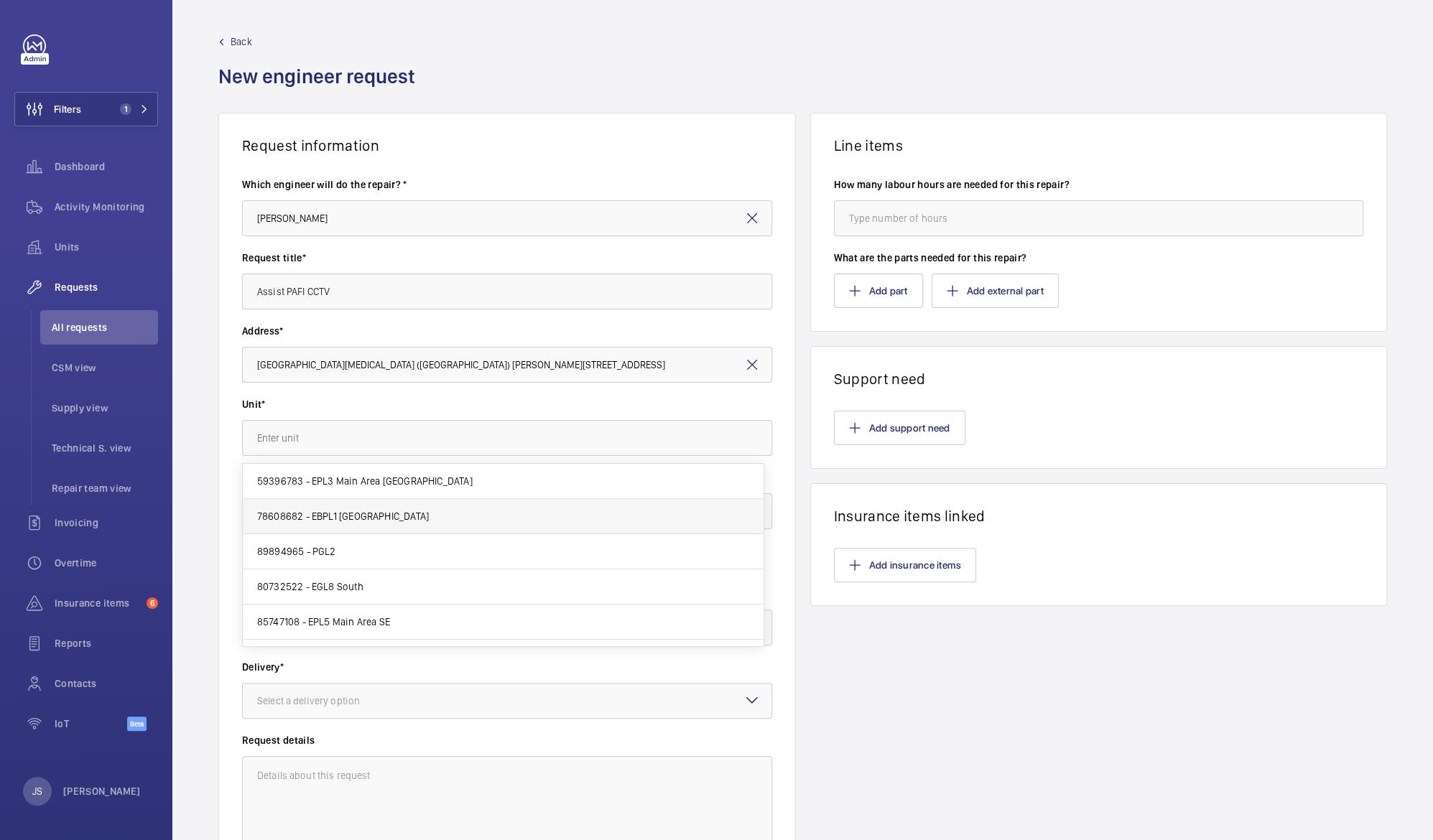
click at [281, 515] on span "78608682 - EBPL1 North Bed" at bounding box center [342, 516] width 172 height 15
type input "78608682 - EBPL1 North Bed"
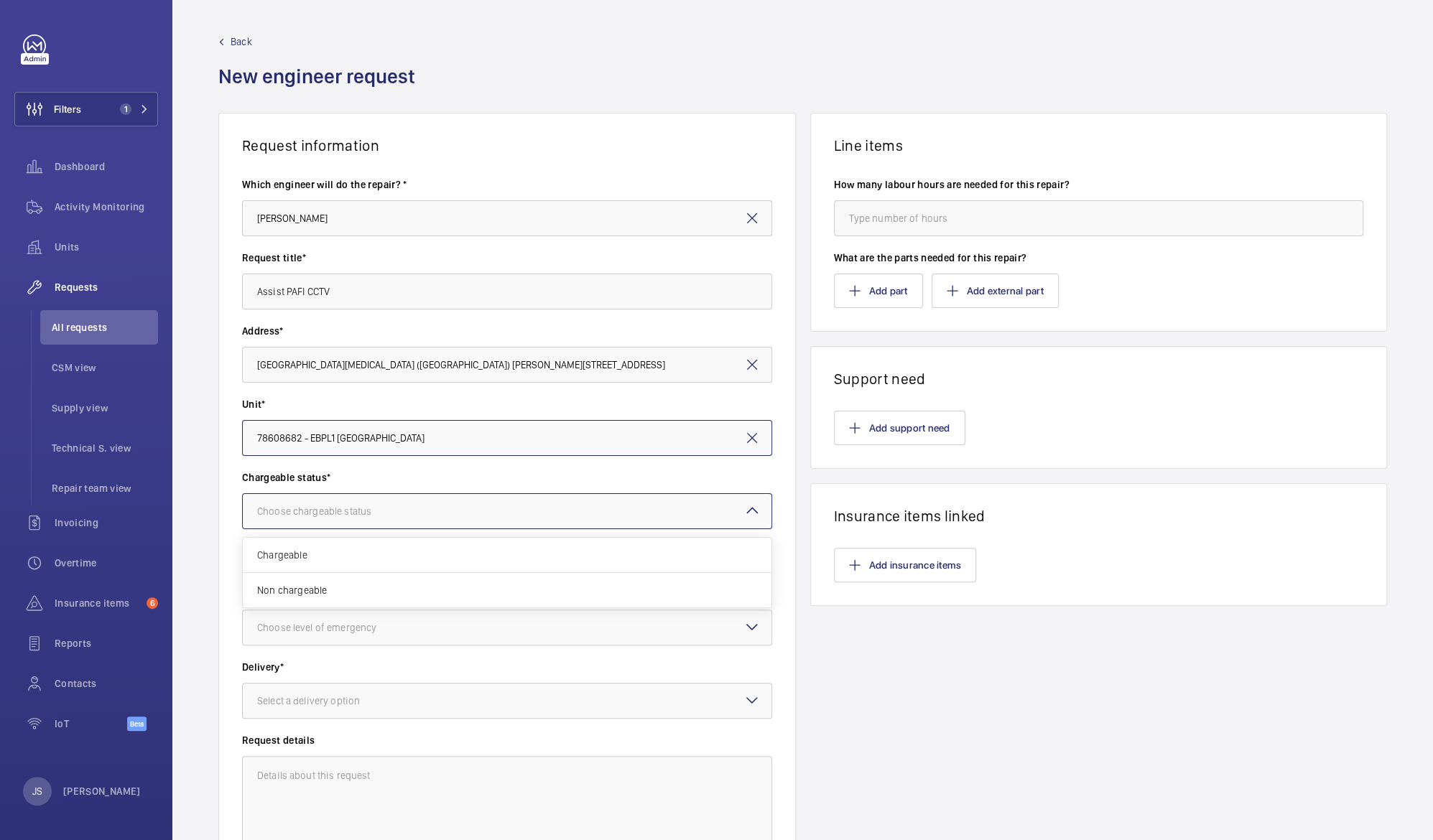
click at [284, 512] on div "Choose chargeable status" at bounding box center [331, 512] width 150 height 15
click at [285, 553] on span "Chargeable" at bounding box center [506, 555] width 500 height 15
click at [299, 625] on div "Choose level of emergency" at bounding box center [334, 628] width 155 height 15
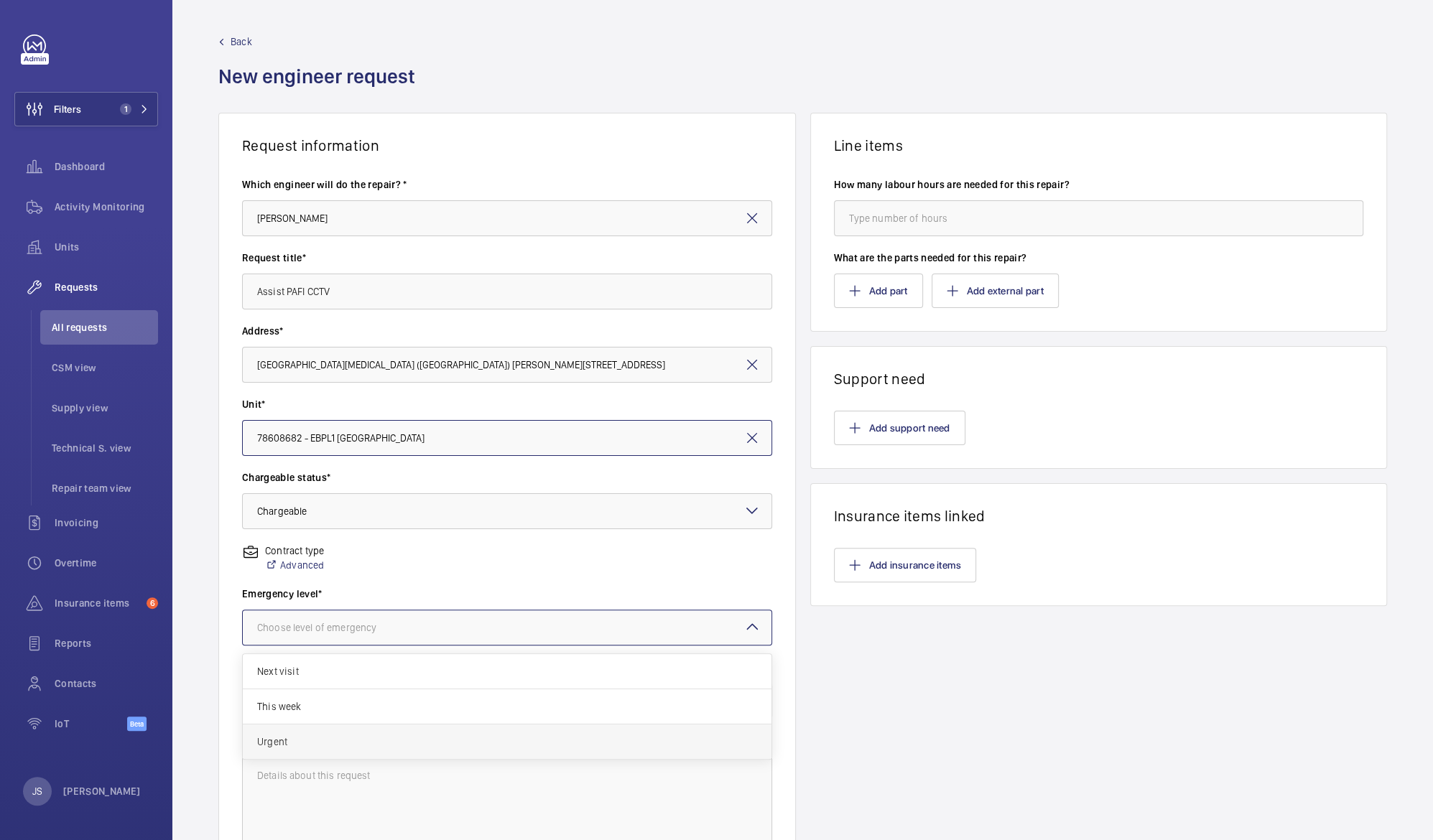
click at [290, 735] on span "Urgent" at bounding box center [506, 742] width 500 height 15
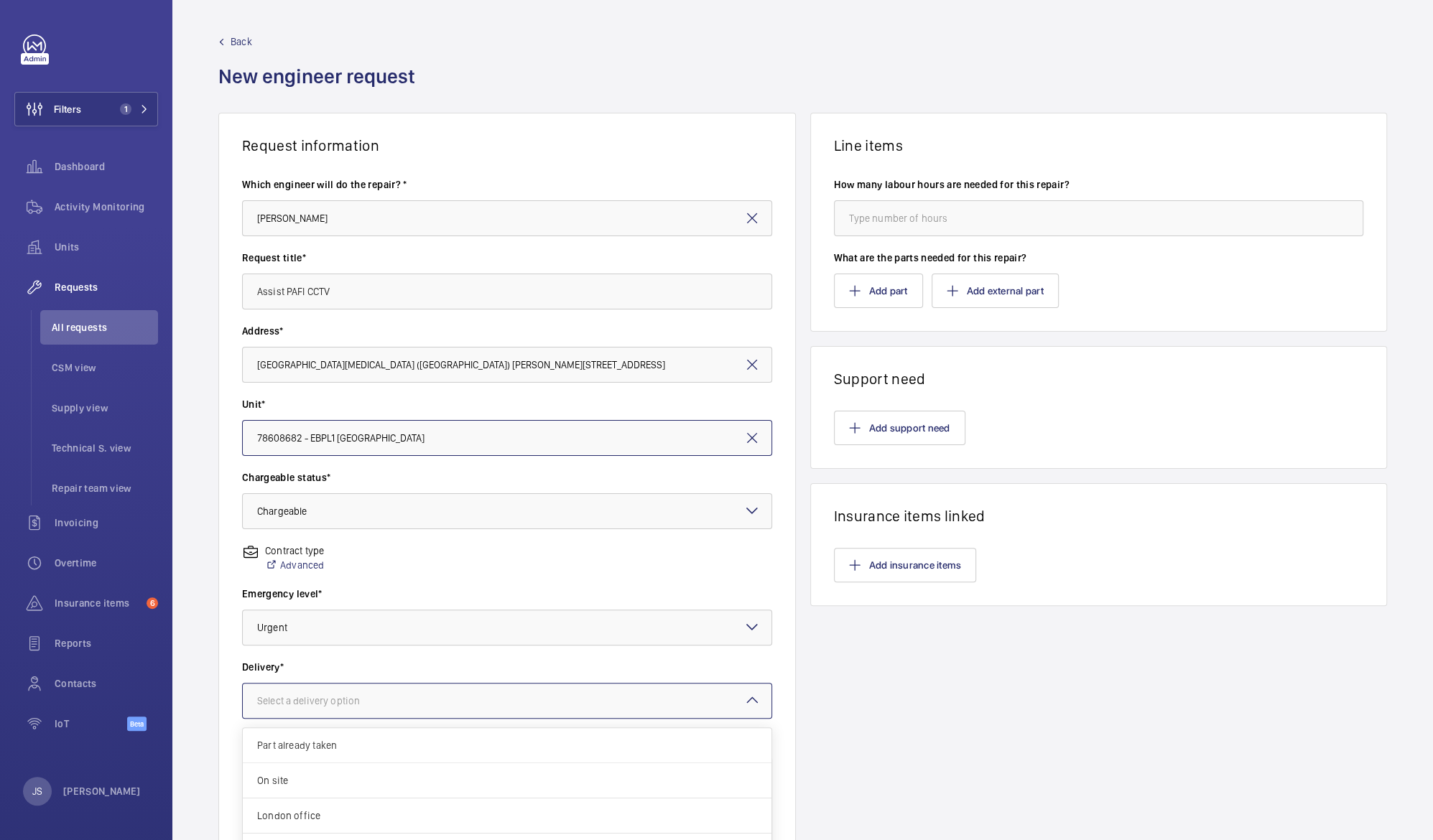
click at [290, 702] on div "Select a delivery option" at bounding box center [326, 701] width 139 height 15
click at [295, 747] on span "Part already taken" at bounding box center [506, 746] width 500 height 15
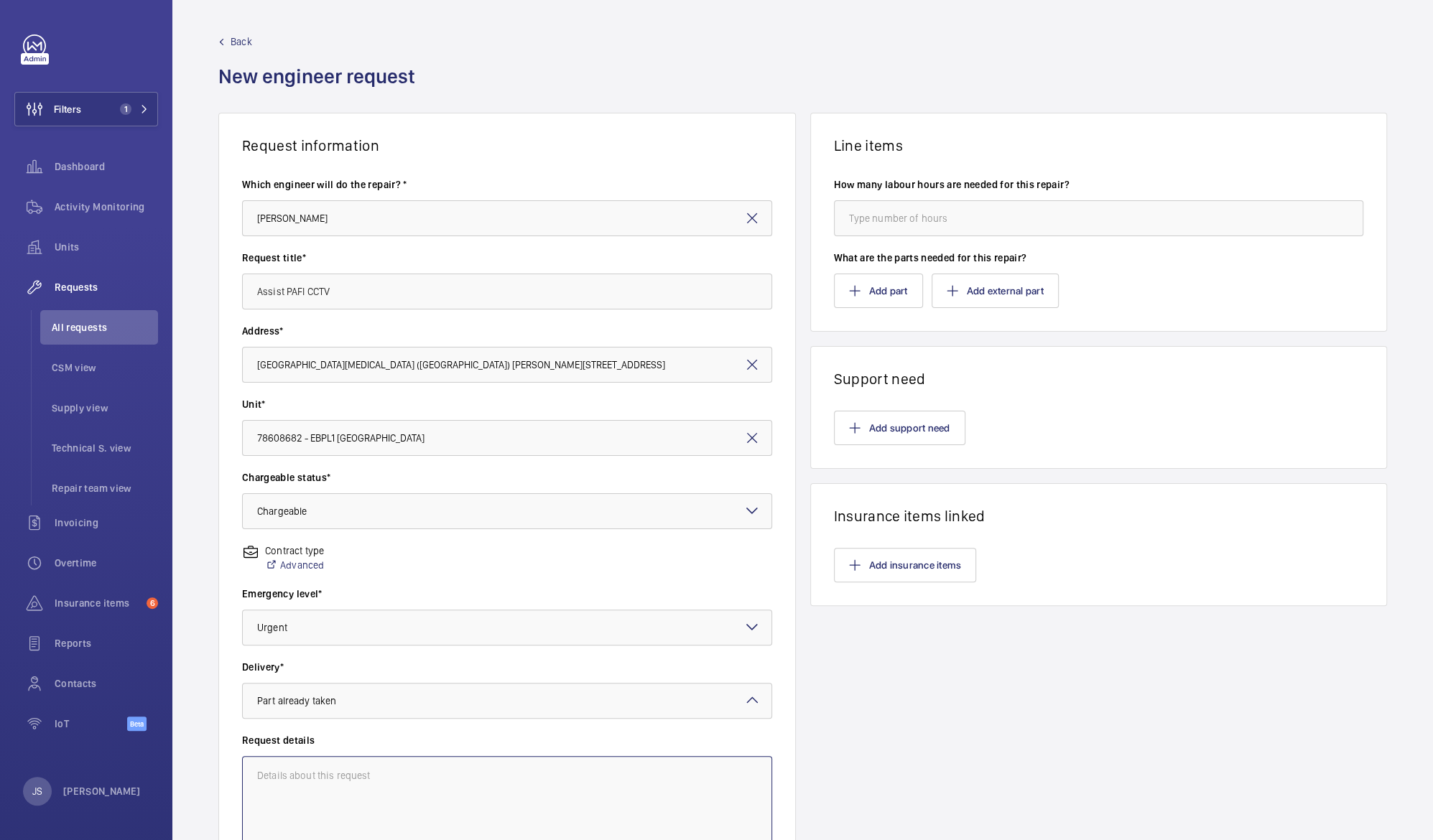
click at [289, 772] on textarea at bounding box center [507, 804] width 530 height 96
type textarea "Provide access and assistance for PAFI to troubleshoot CCTV issues."
click at [896, 226] on input "number" at bounding box center [1099, 219] width 530 height 36
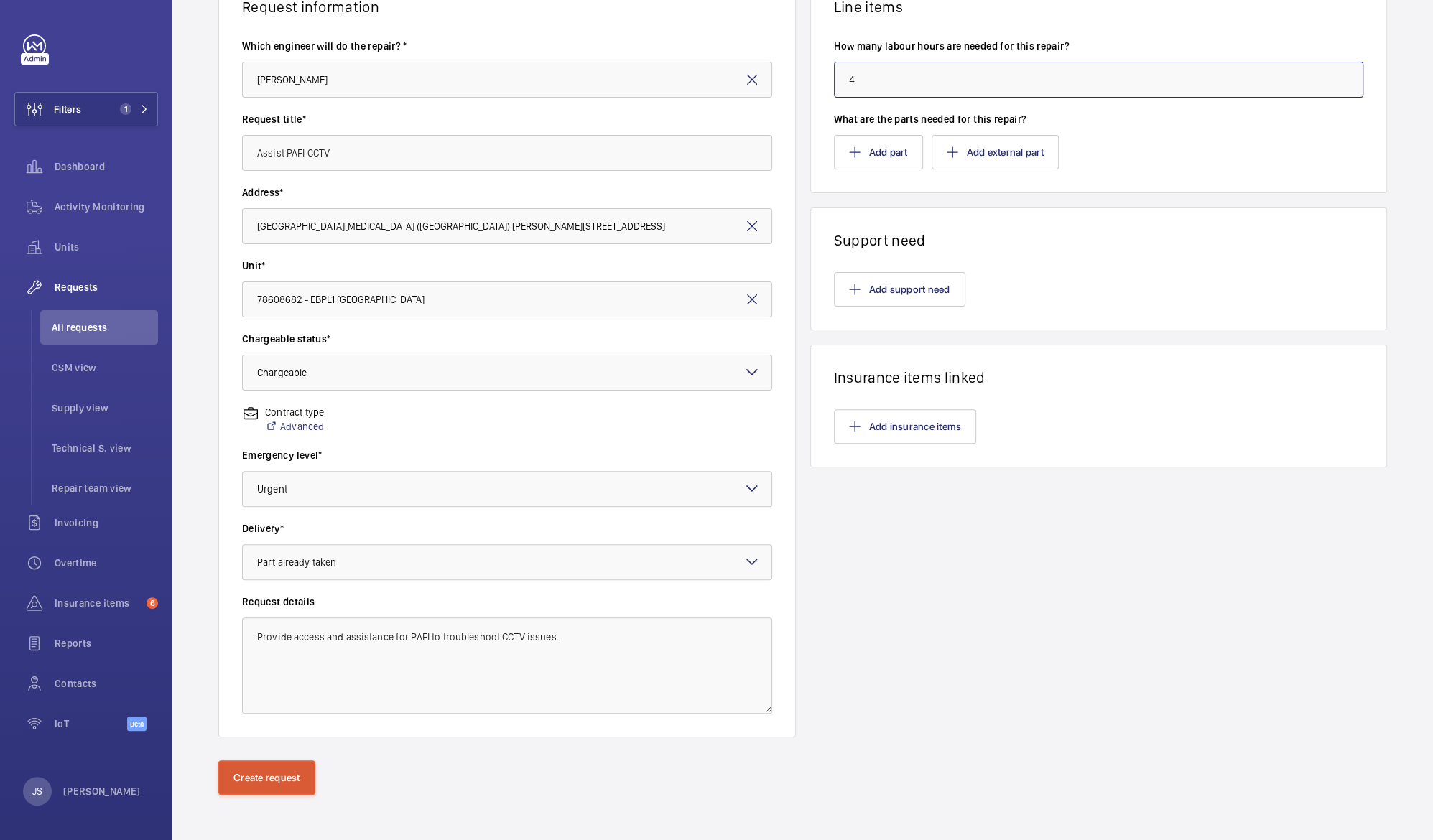
type input "4"
click at [270, 765] on button "Create request" at bounding box center [267, 777] width 97 height 34
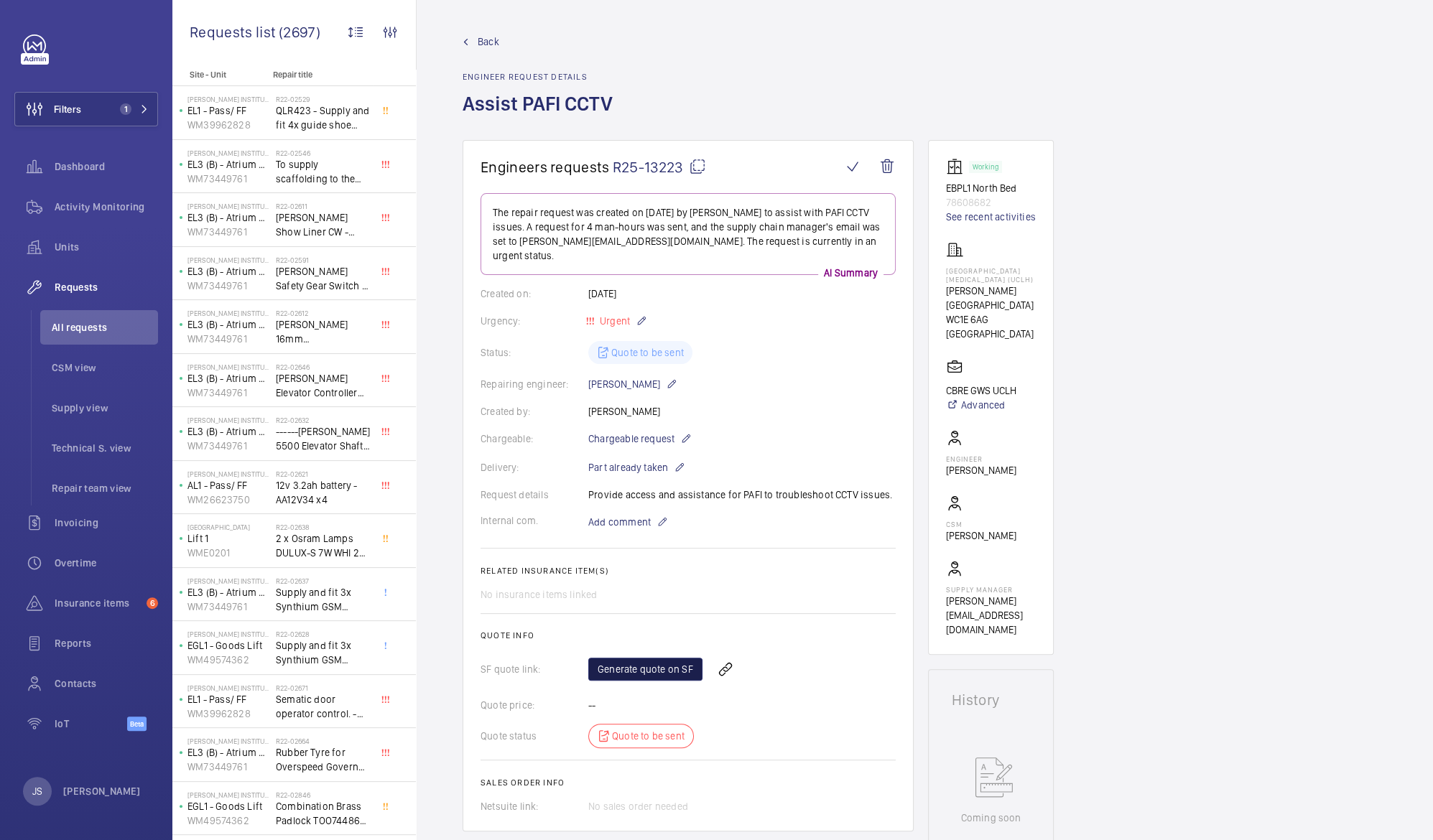
click at [632, 659] on link "Generate quote on SF" at bounding box center [645, 669] width 114 height 23
click at [972, 277] on p "MacMillan Cancer Centre (UCLH)" at bounding box center [990, 275] width 90 height 17
click at [483, 37] on span "Back" at bounding box center [488, 42] width 22 height 15
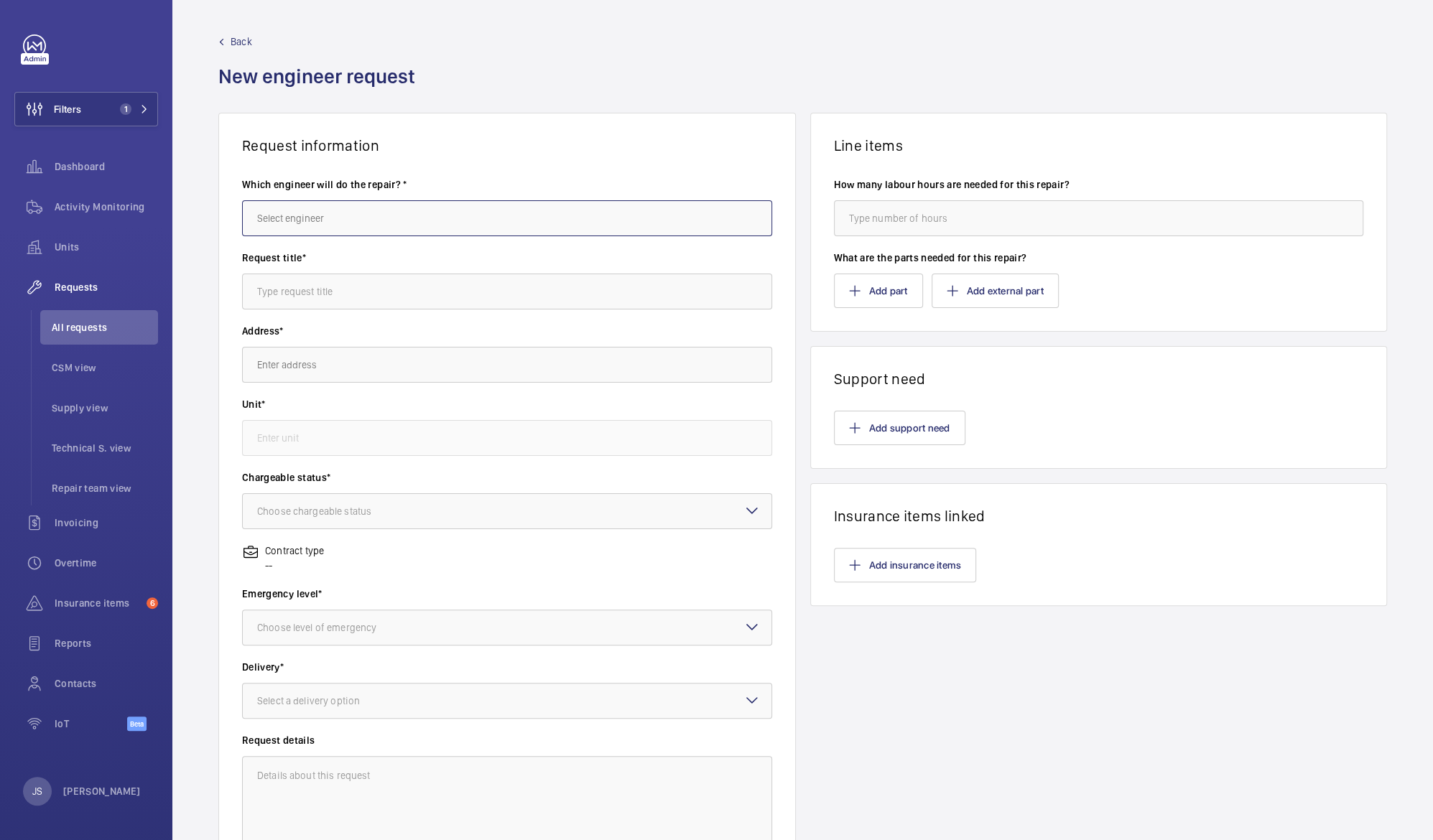
click at [466, 222] on input "text" at bounding box center [507, 219] width 530 height 36
click at [341, 296] on mat-option "[PERSON_NAME]" at bounding box center [504, 297] width 521 height 34
type input "[PERSON_NAME]"
click at [325, 295] on input "text" at bounding box center [507, 292] width 530 height 36
type input "Access for PAFI"
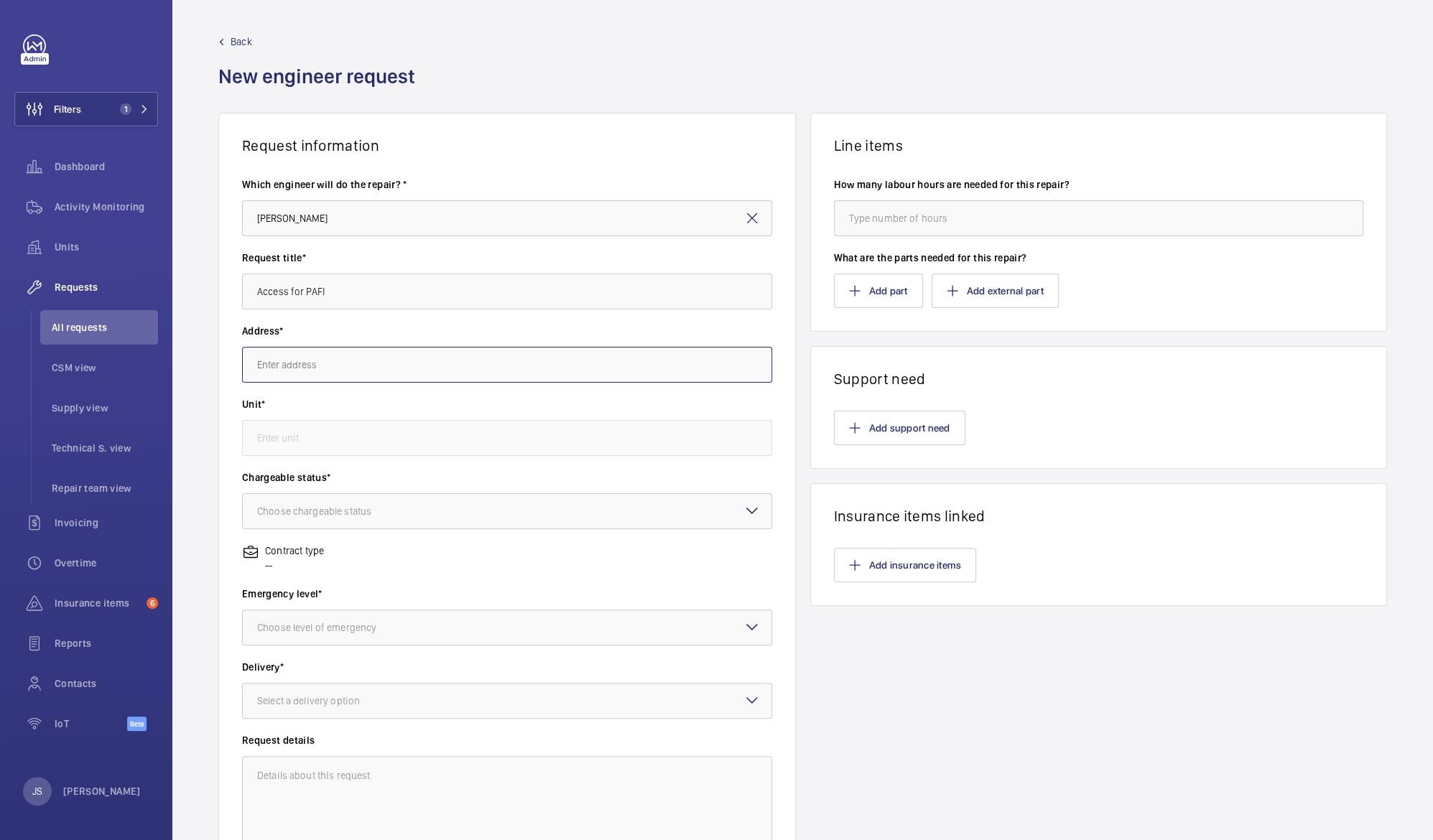
click at [274, 362] on input "text" at bounding box center [507, 365] width 530 height 36
click at [288, 407] on div "Eastman Dental Hospital (UCLH) 47-49 Huntley Street, WC1E 6DG LONDON" at bounding box center [504, 408] width 521 height 34
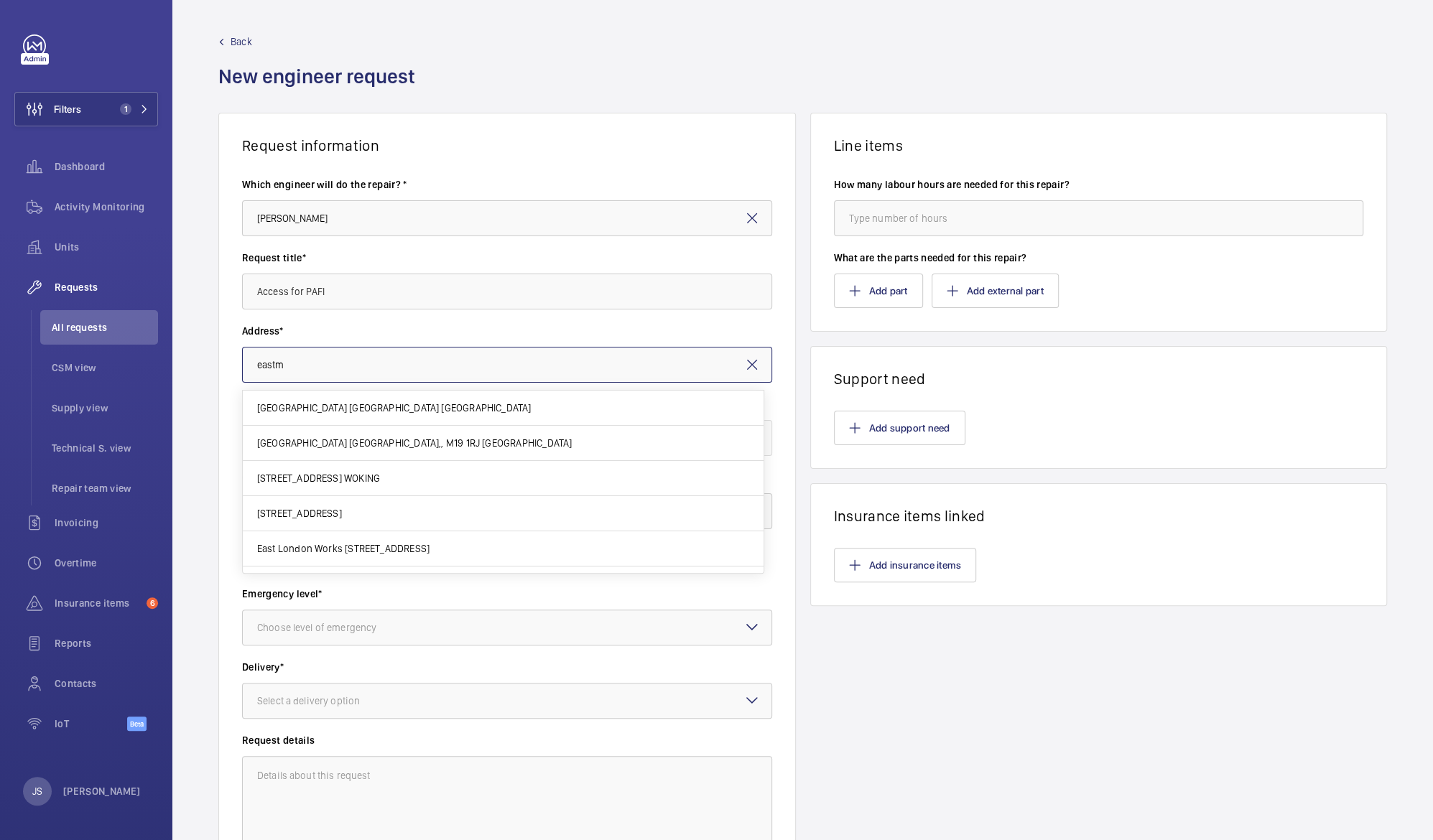
click at [311, 376] on input "eastm" at bounding box center [507, 365] width 530 height 36
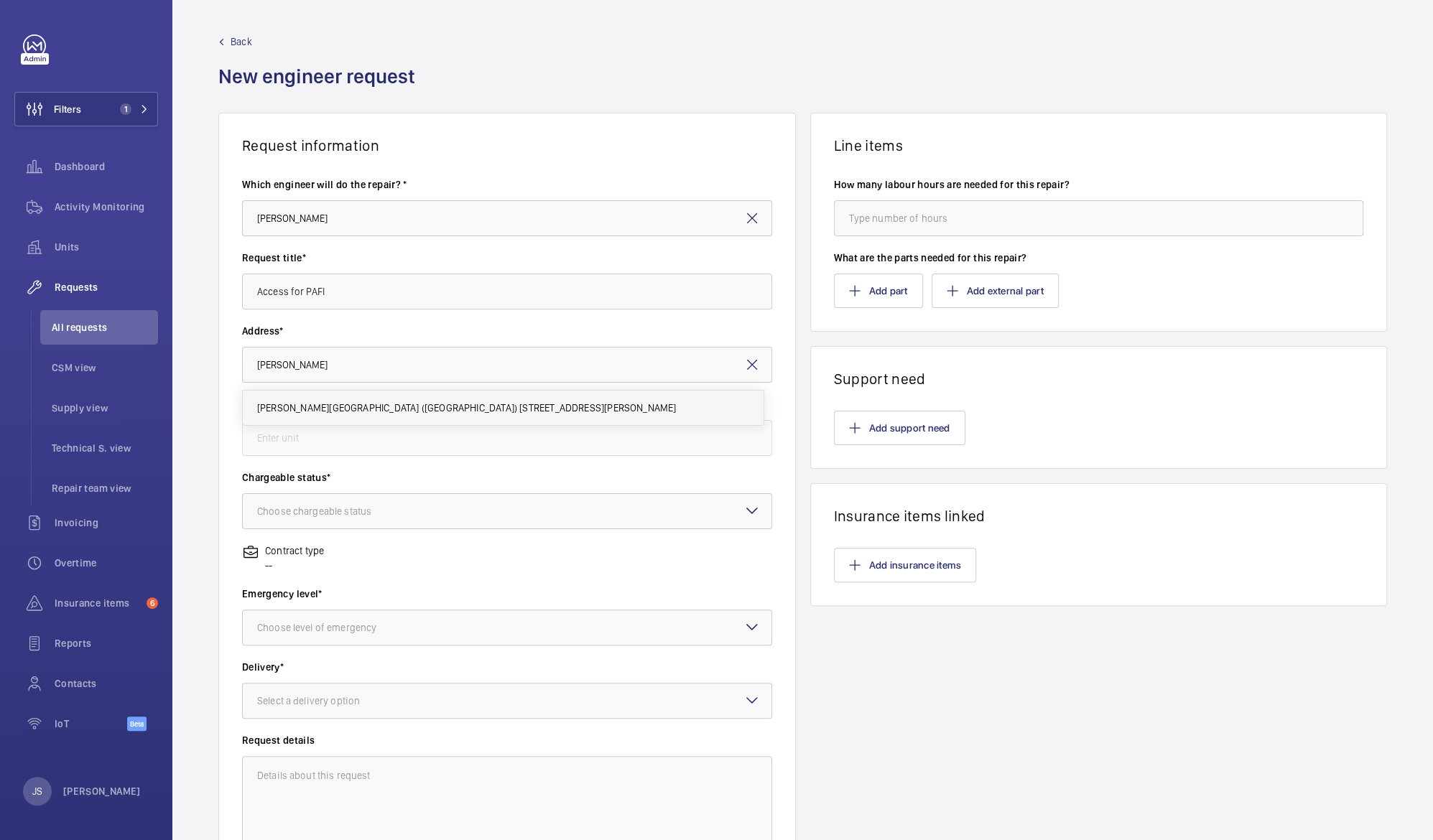
click at [312, 405] on span "Eastman Dental Hospital (UCLH) 47-49 Huntley Street, WC1E 6DG LONDON" at bounding box center [466, 408] width 419 height 15
type input "Eastman Dental Hospital (UCLH) 47-49 Huntley Street, WC1E 6DG LONDON"
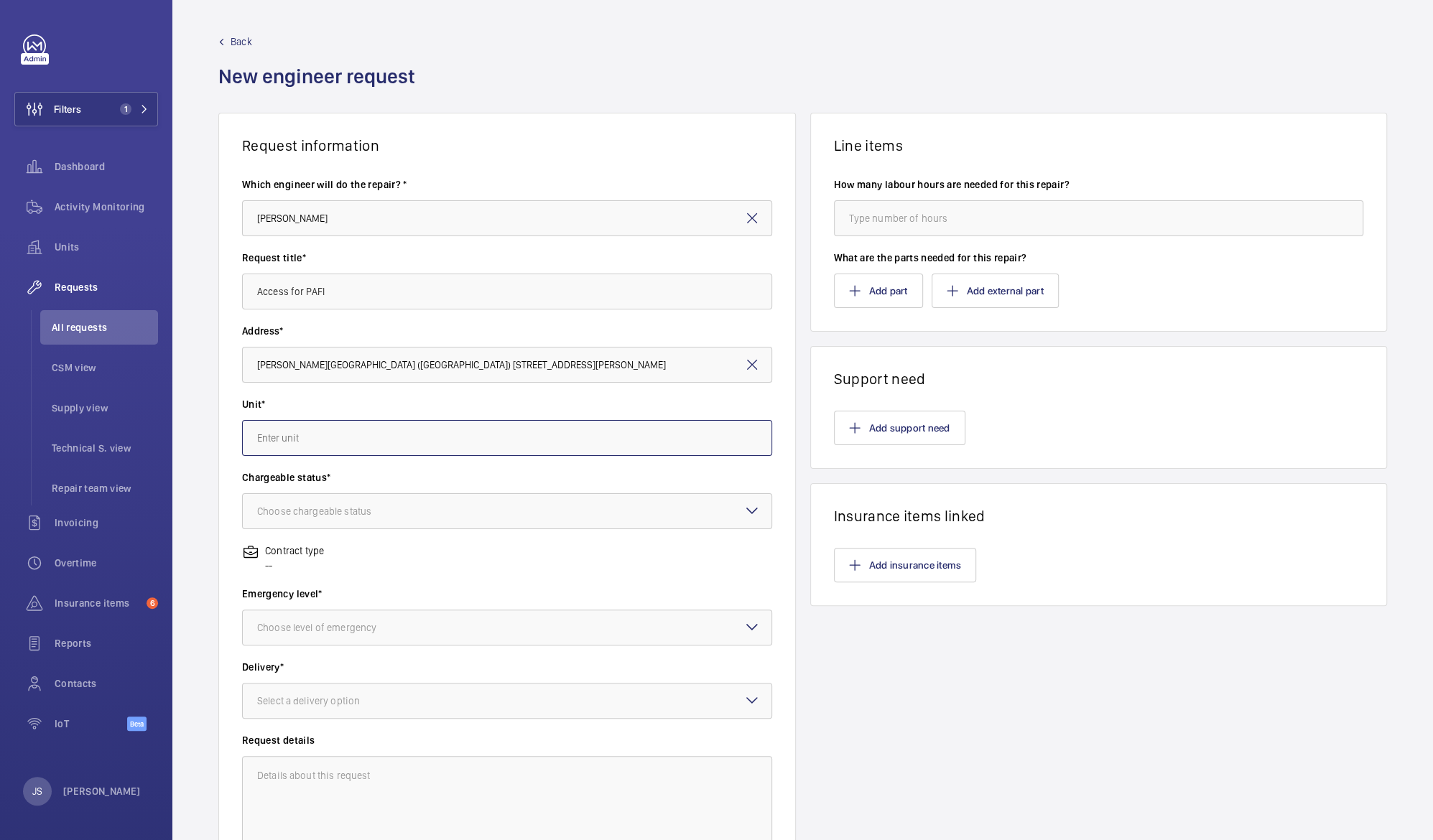
click at [301, 435] on input "text" at bounding box center [507, 438] width 530 height 36
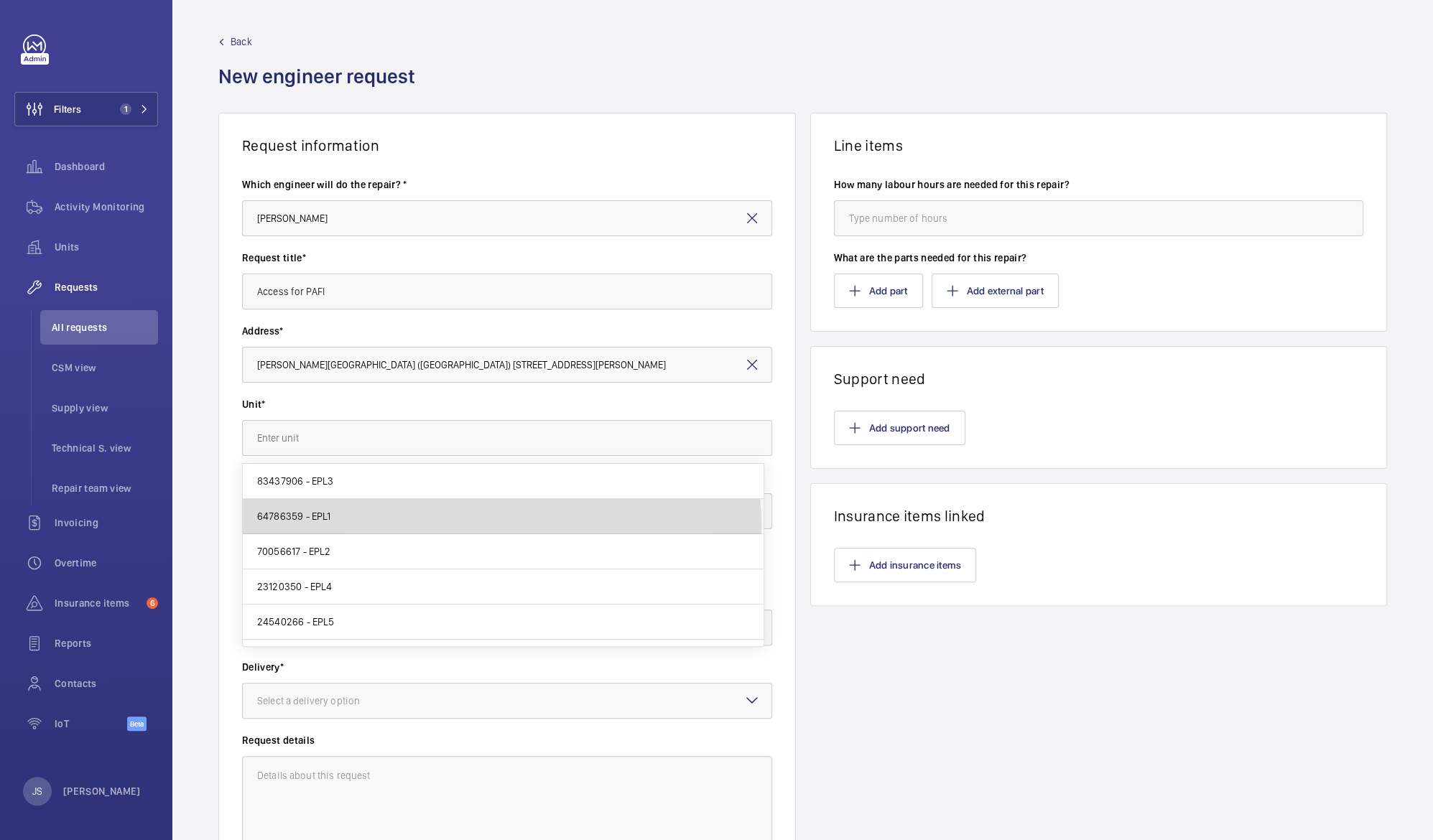
click at [462, 526] on mat-option "64786359 - EPL1" at bounding box center [504, 516] width 521 height 35
type input "64786359 - EPL1"
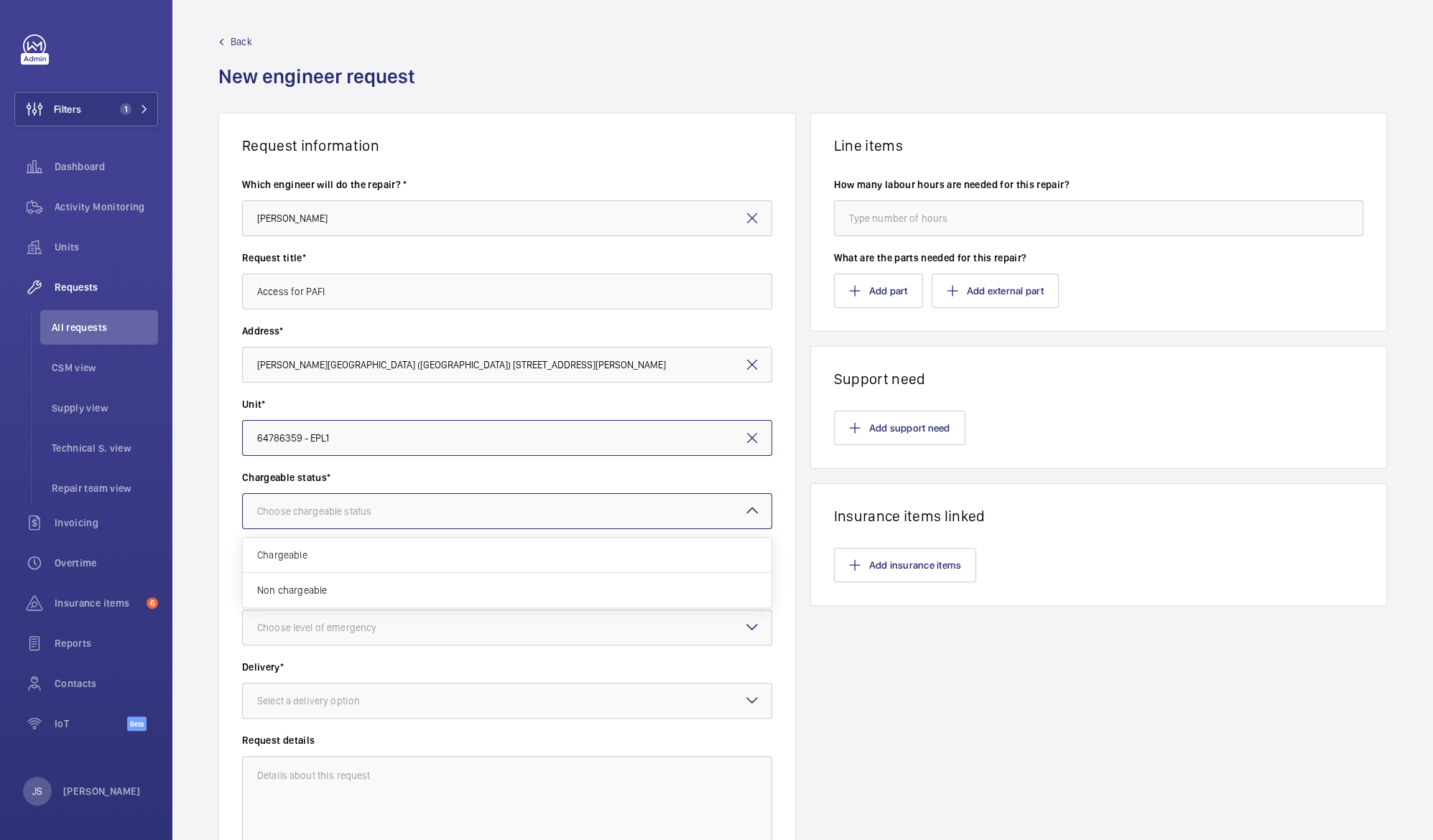
click at [462, 518] on div at bounding box center [507, 512] width 529 height 34
click at [457, 556] on span "Chargeable" at bounding box center [506, 555] width 500 height 15
click at [455, 629] on div at bounding box center [507, 628] width 529 height 34
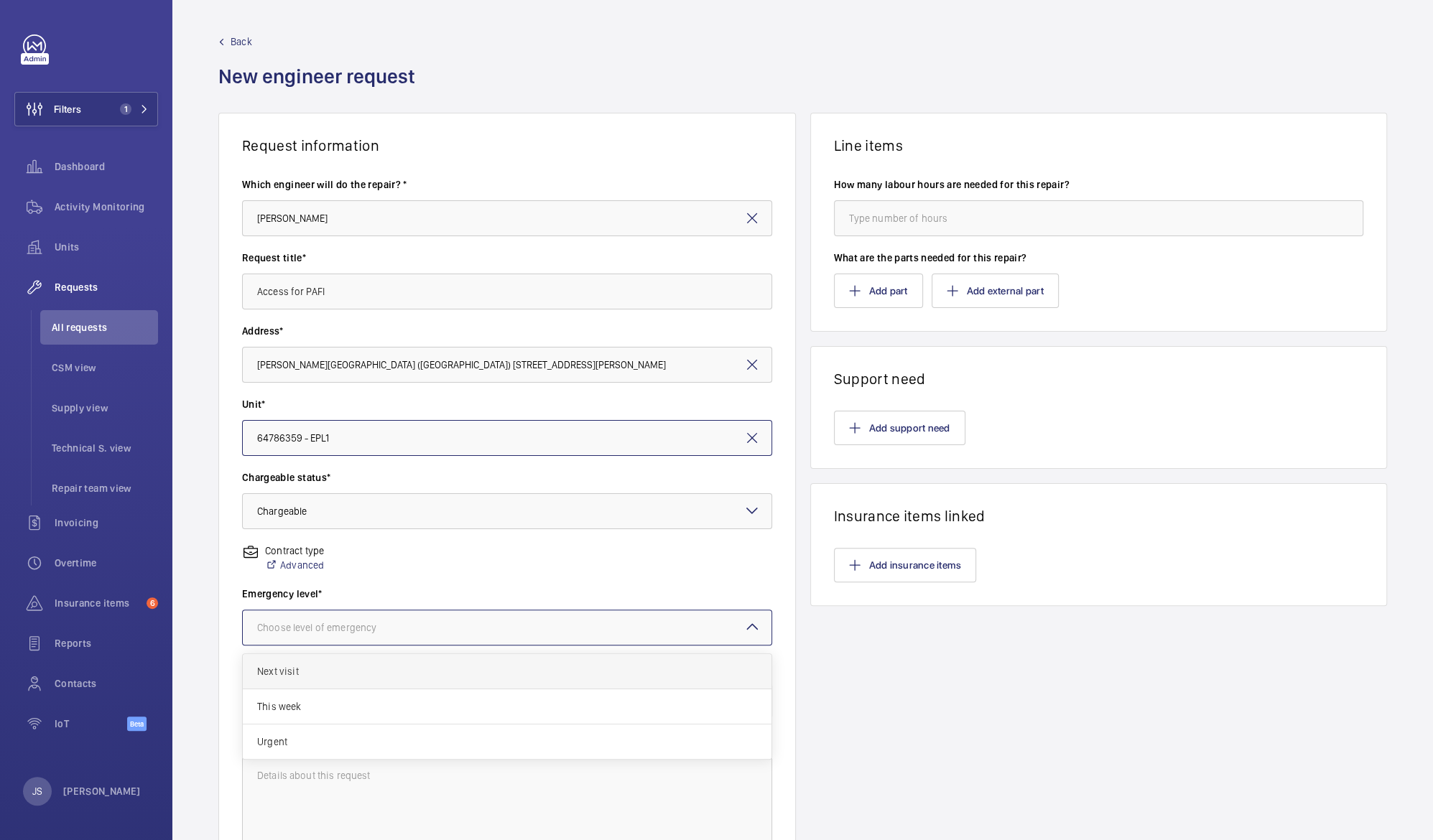
click at [436, 683] on div "Next visit" at bounding box center [507, 671] width 529 height 35
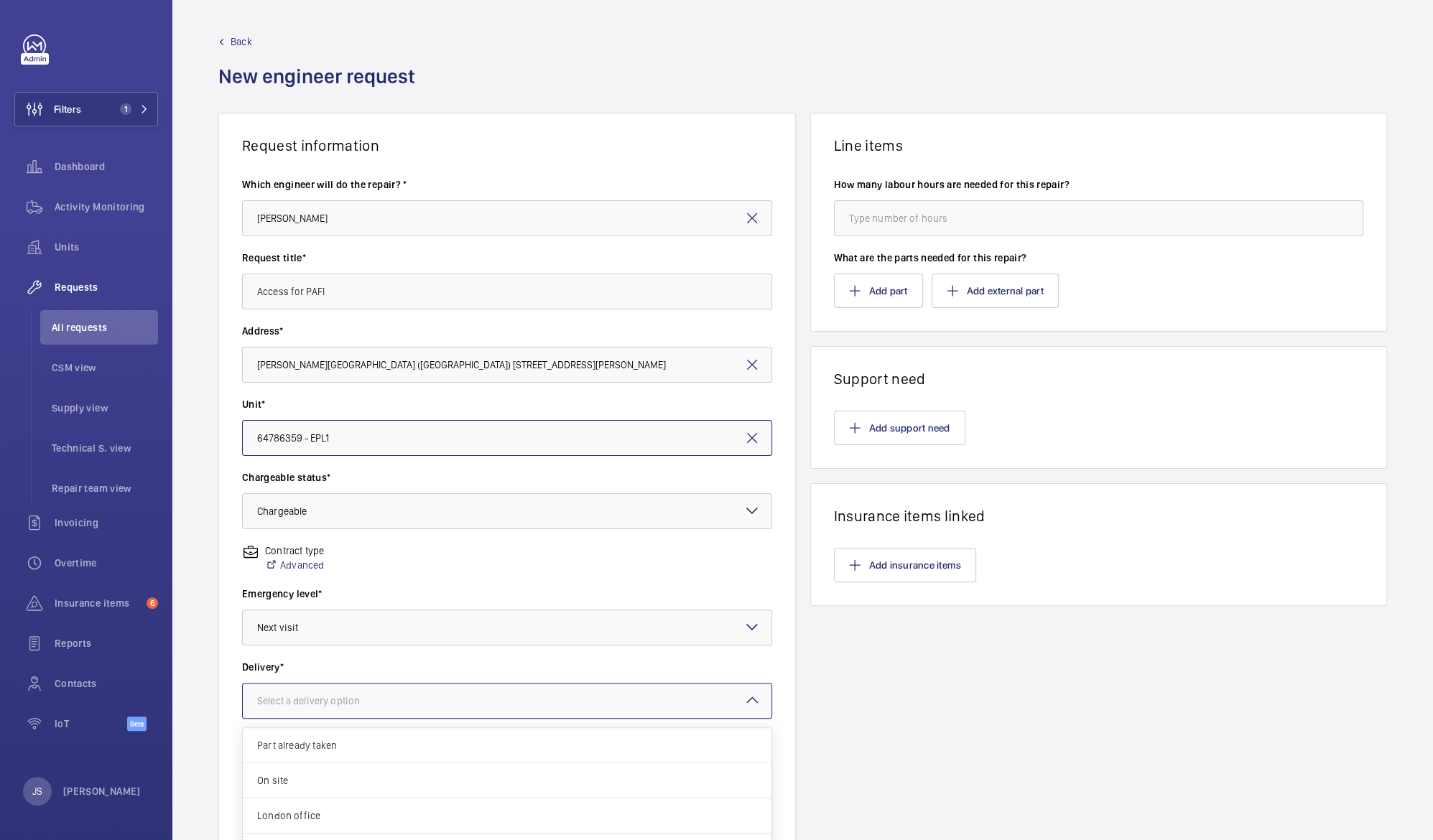
click at [434, 694] on div at bounding box center [507, 701] width 529 height 34
click at [428, 756] on div "Part already taken" at bounding box center [507, 746] width 529 height 35
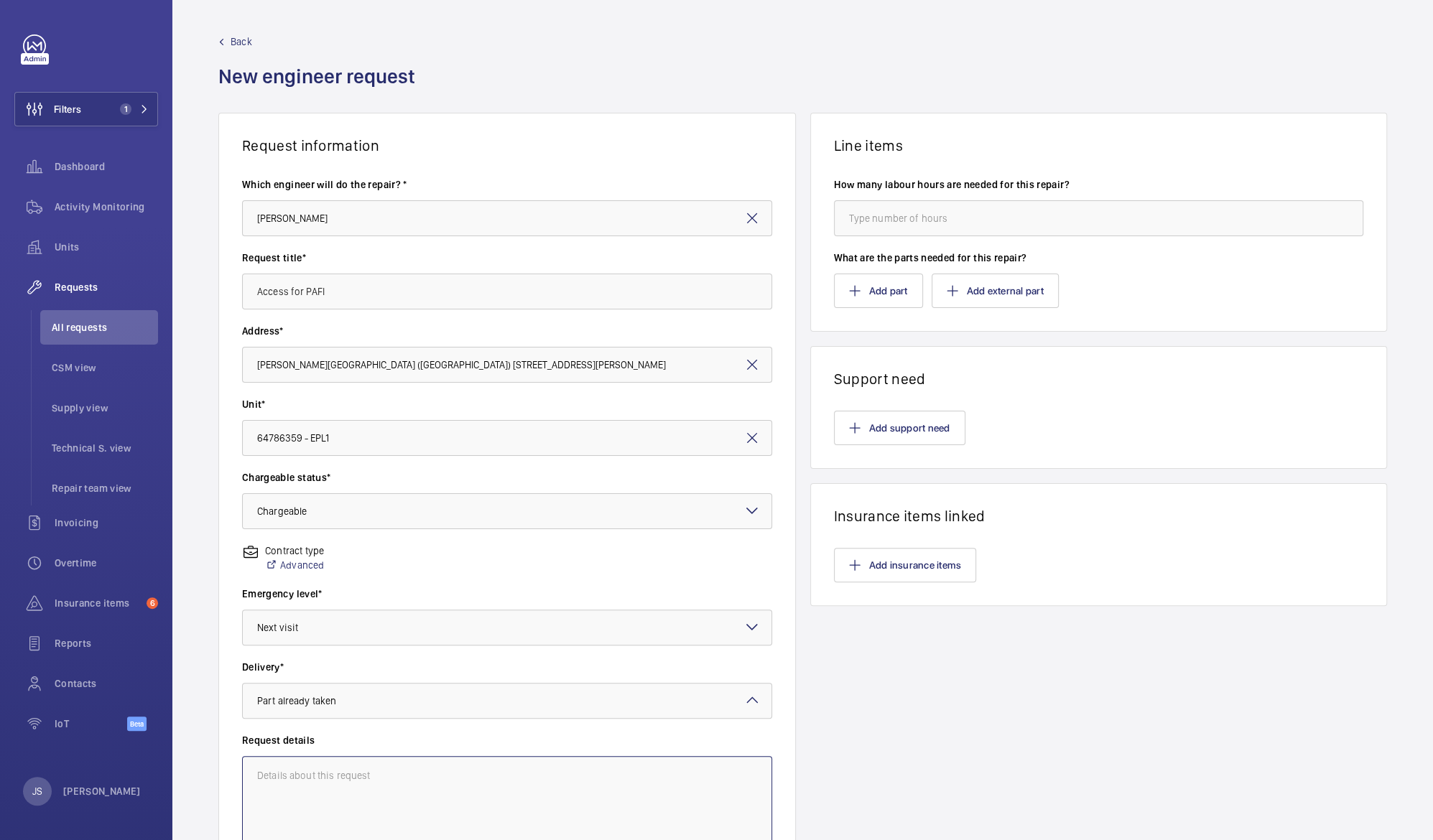
click at [422, 773] on textarea at bounding box center [507, 804] width 530 height 96
type textarea "Access for PAFI"
click at [849, 231] on input "number" at bounding box center [1099, 219] width 530 height 36
type input "4"
click at [959, 686] on div "Line items How many labour hours are needed for this repair? 4 What are the par…" at bounding box center [1099, 493] width 577 height 763
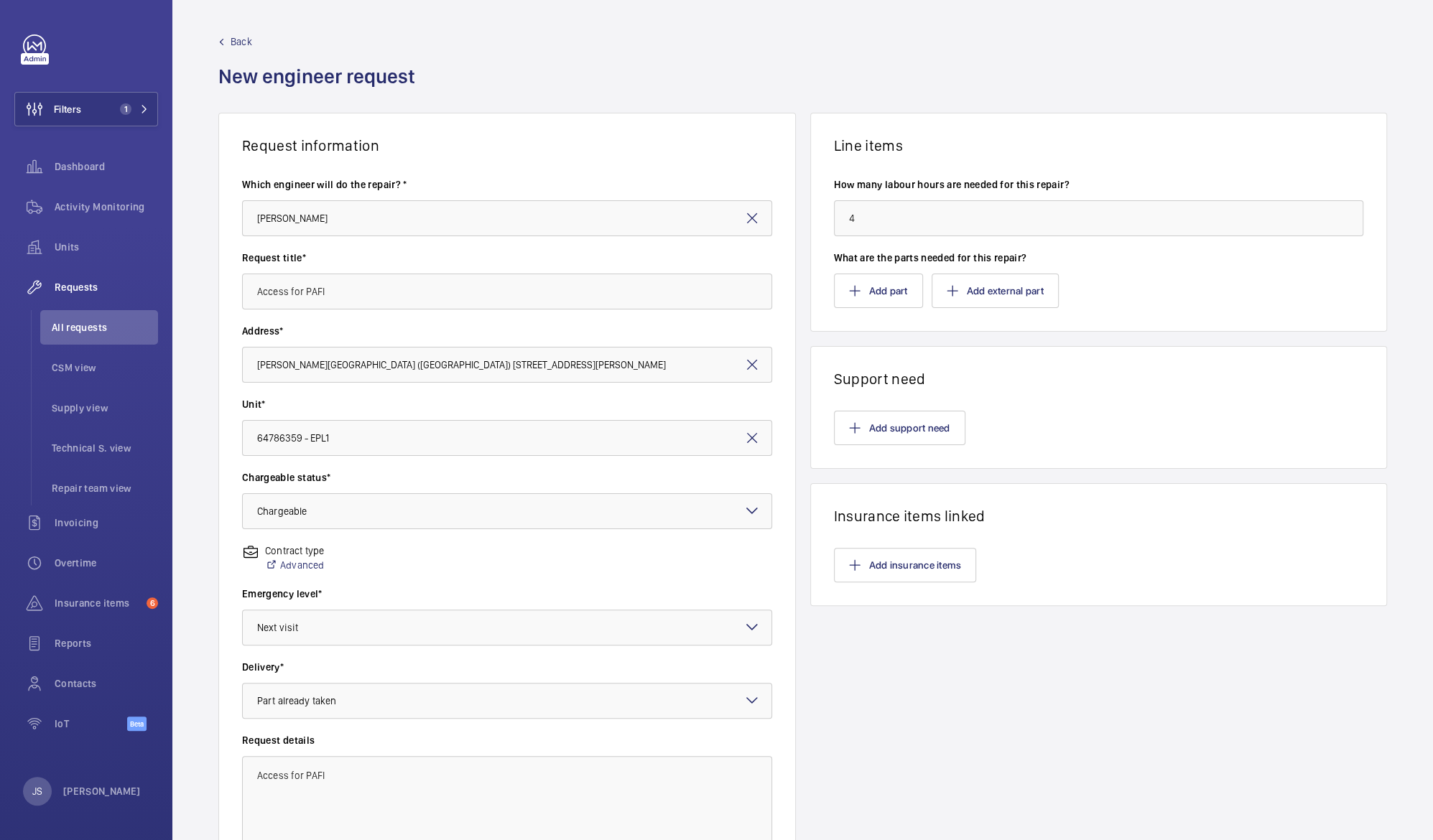
scroll to position [139, 0]
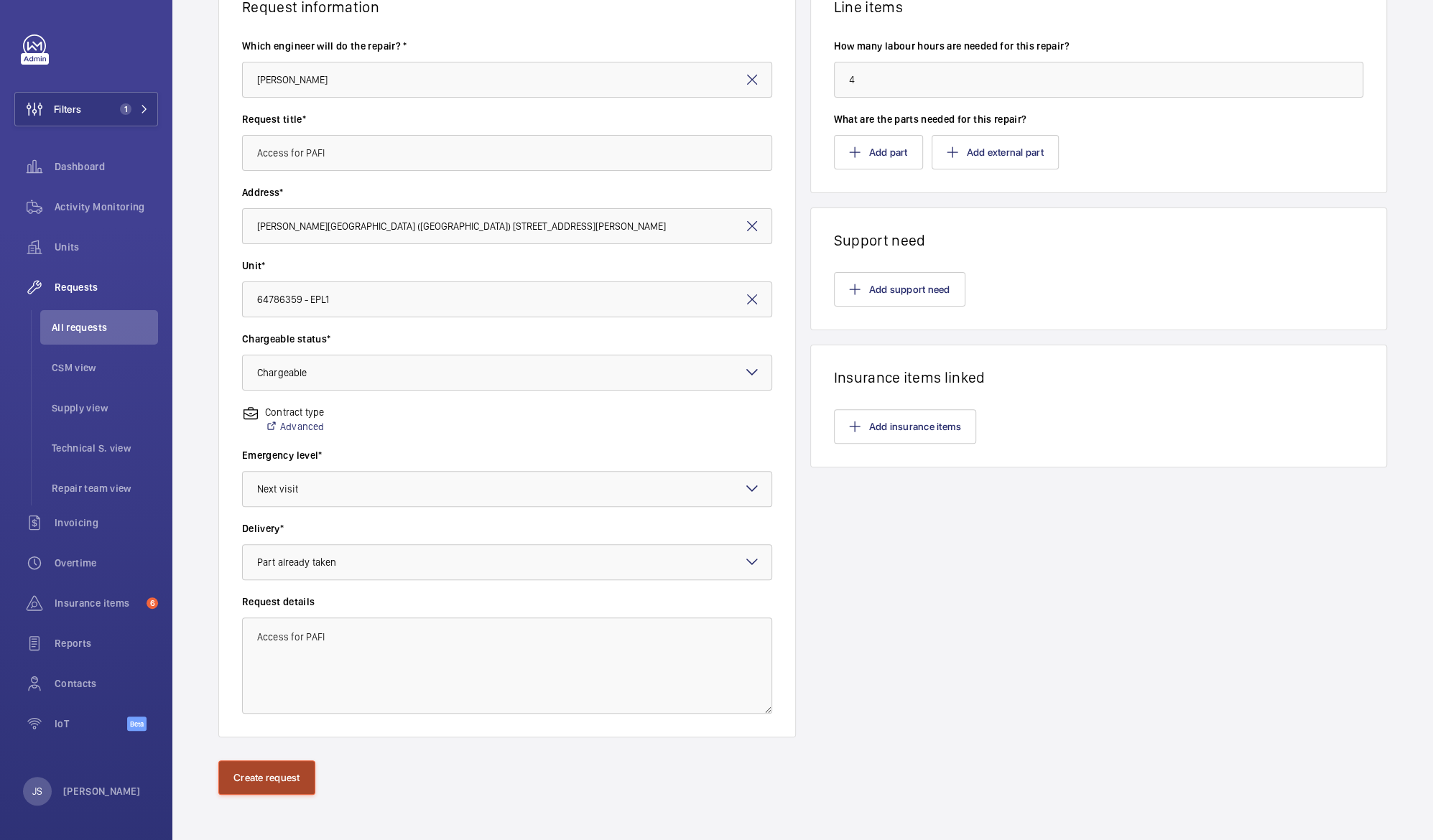
click at [274, 768] on button "Create request" at bounding box center [267, 777] width 97 height 34
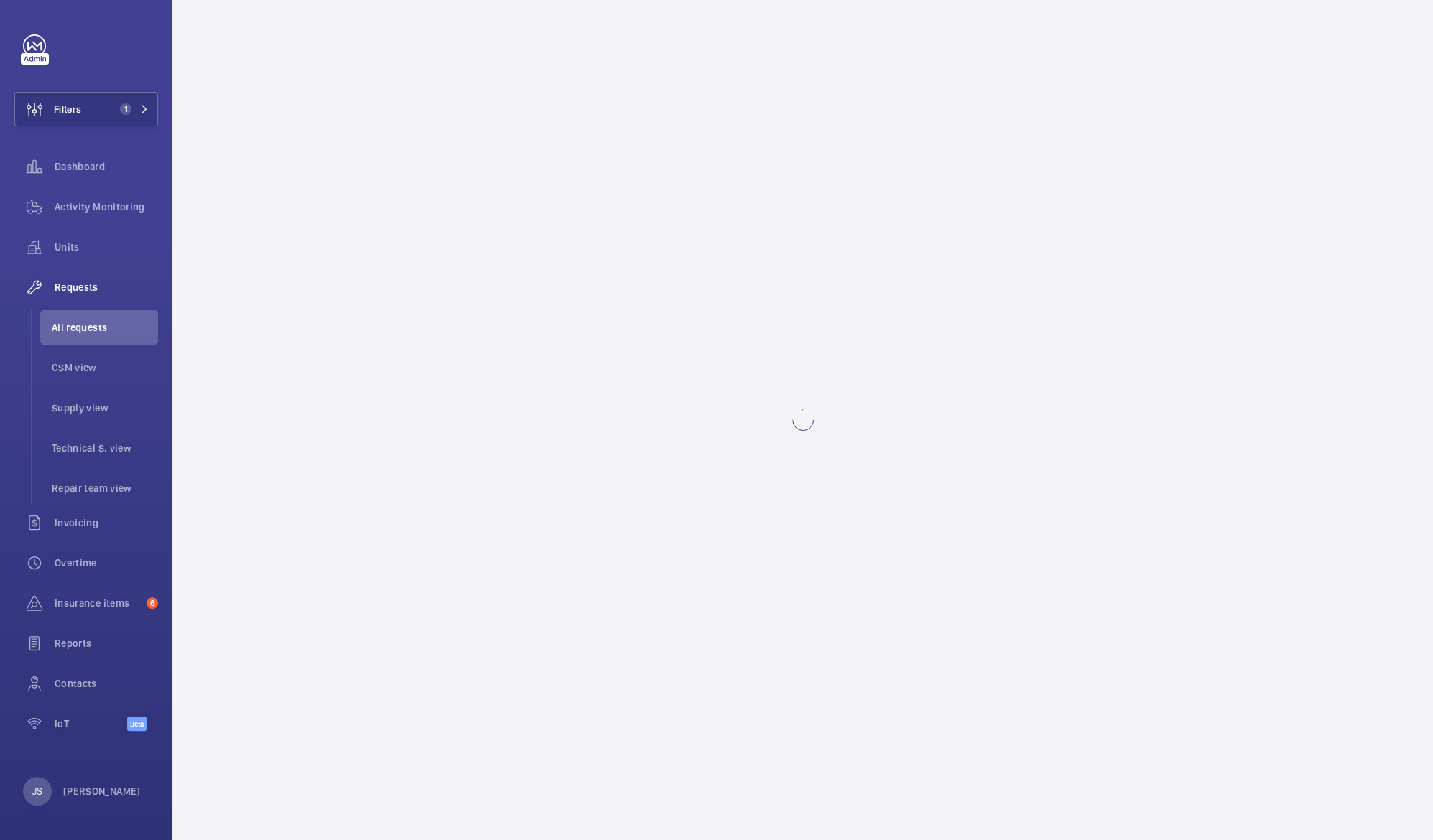
scroll to position [0, 0]
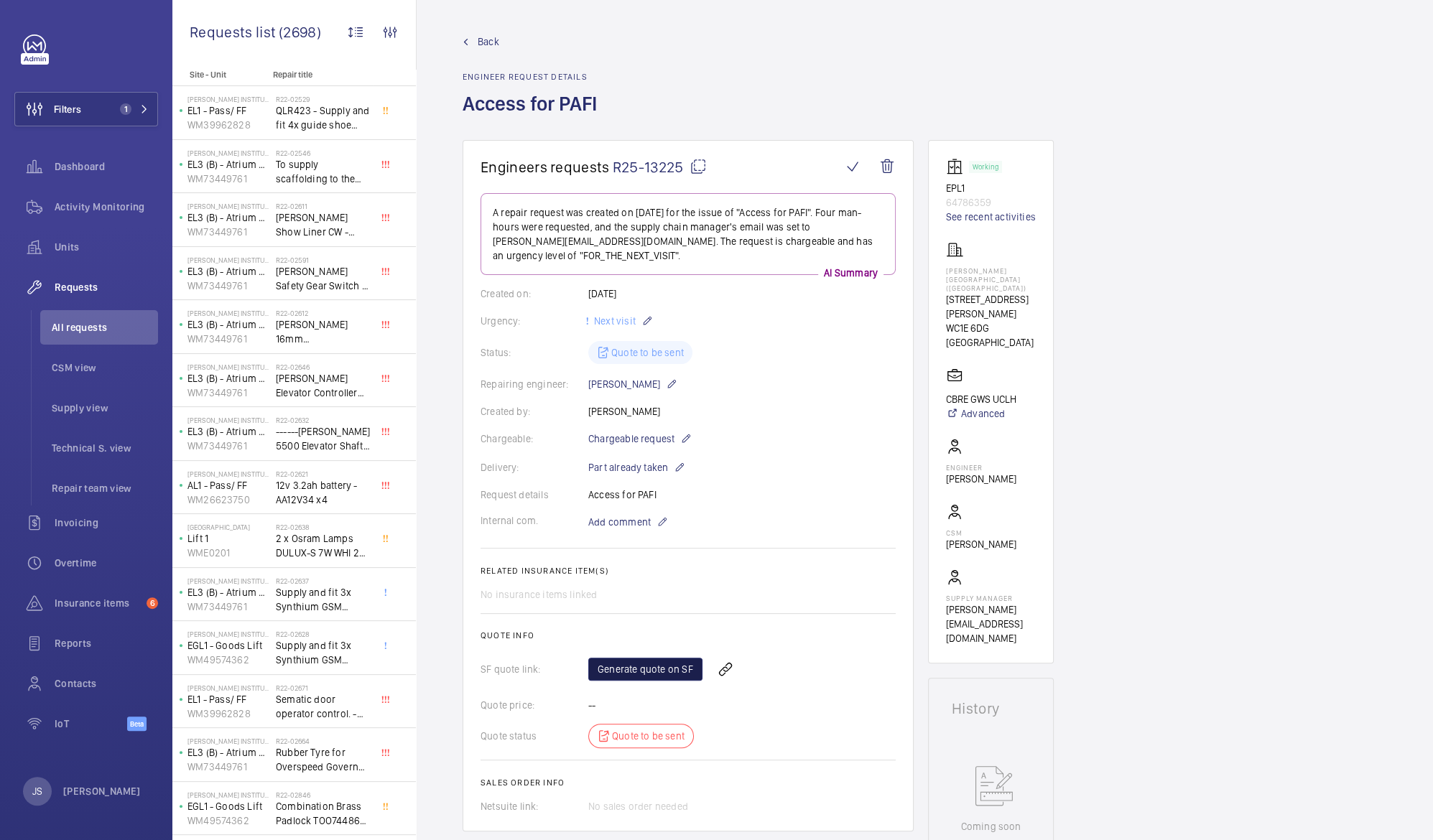
click at [643, 672] on link "Generate quote on SF" at bounding box center [645, 669] width 114 height 23
click at [643, 666] on div "Generate quote on SF Refresh page" at bounding box center [741, 669] width 308 height 34
click at [737, 672] on span "Refresh page" at bounding box center [748, 669] width 74 height 17
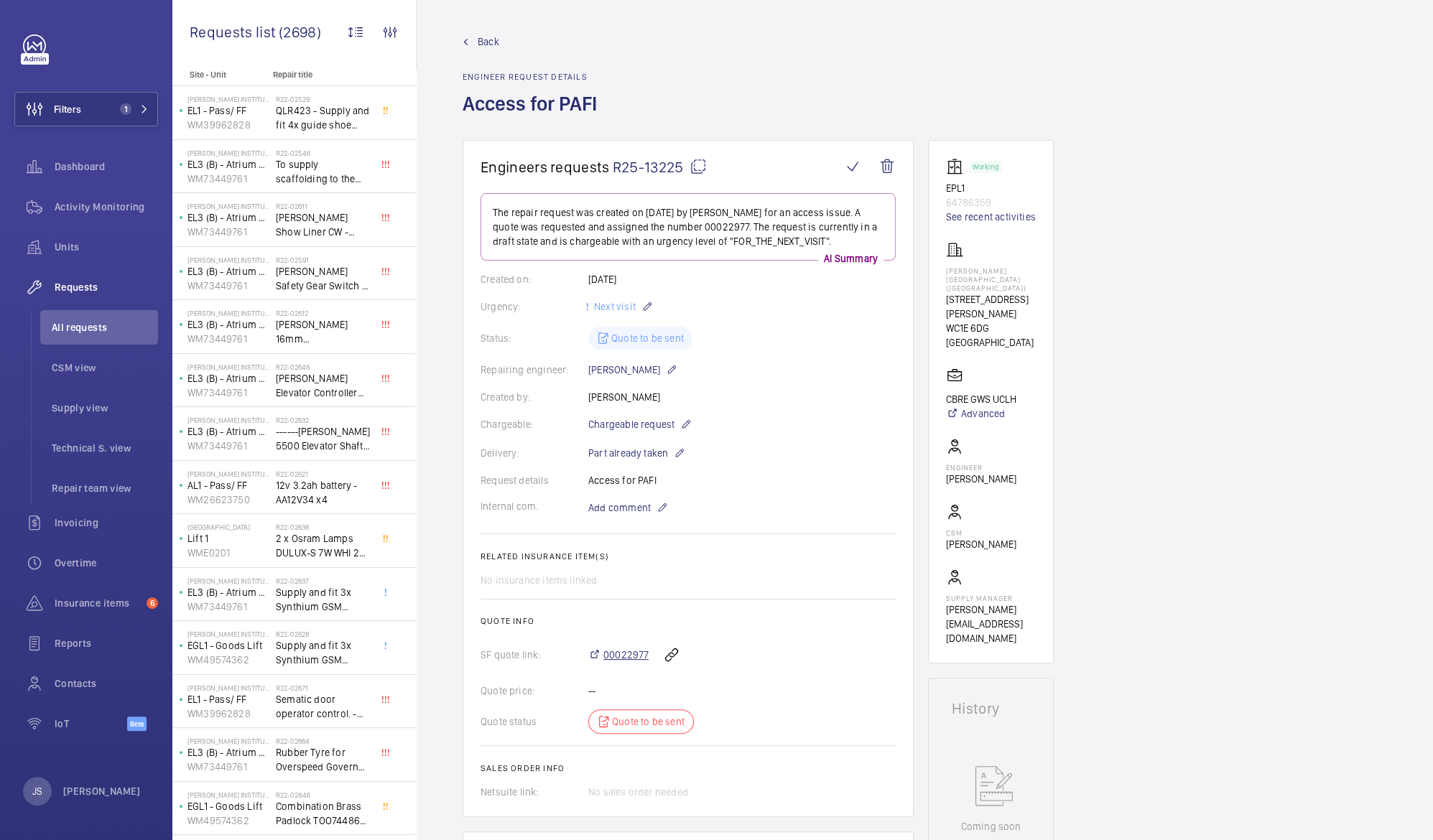
click at [625, 653] on span "00022977" at bounding box center [626, 655] width 45 height 15
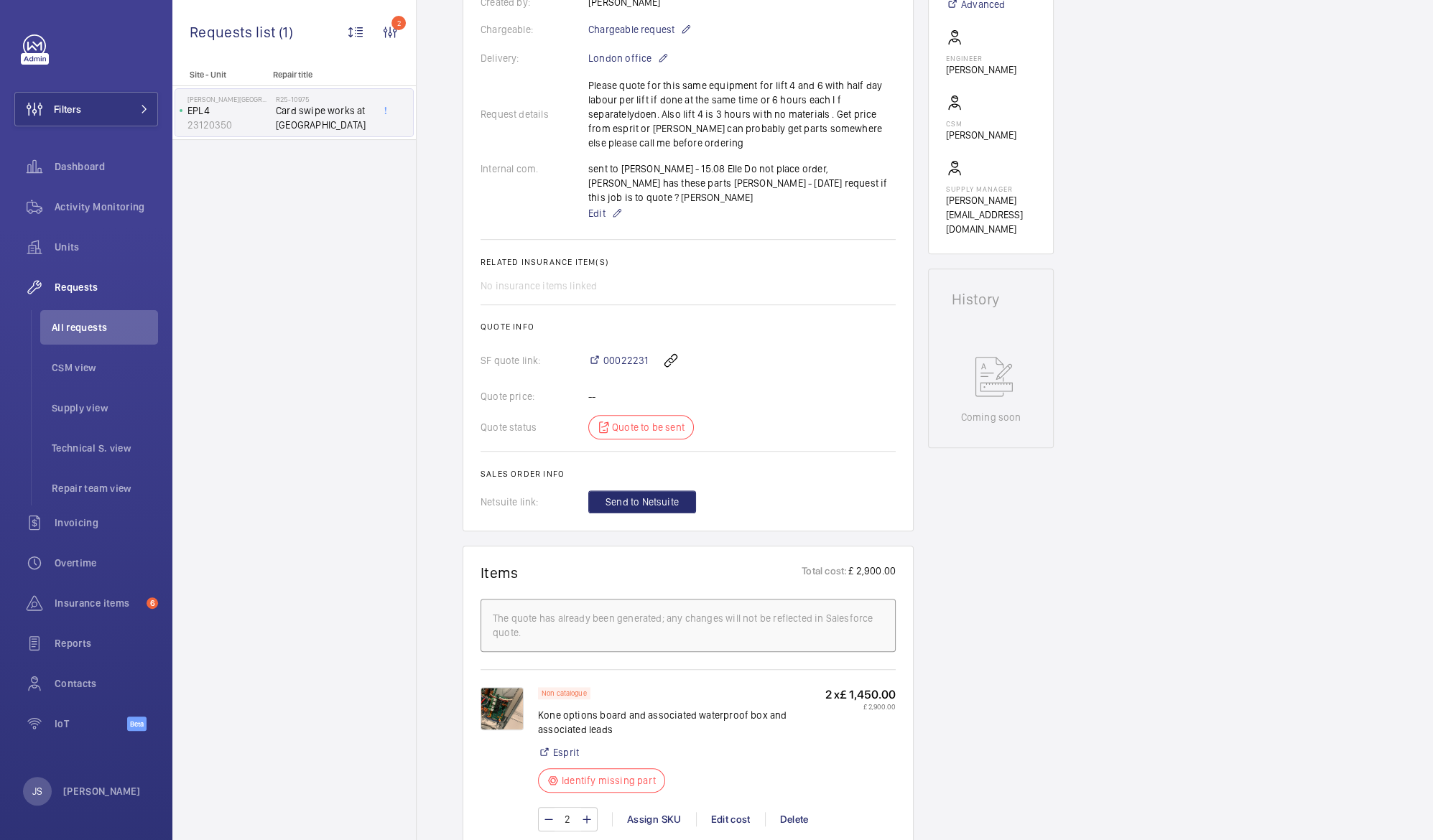
scroll to position [417, 0]
